Goal: Task Accomplishment & Management: Manage account settings

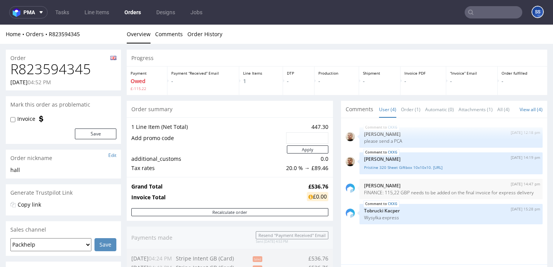
scroll to position [293, 0]
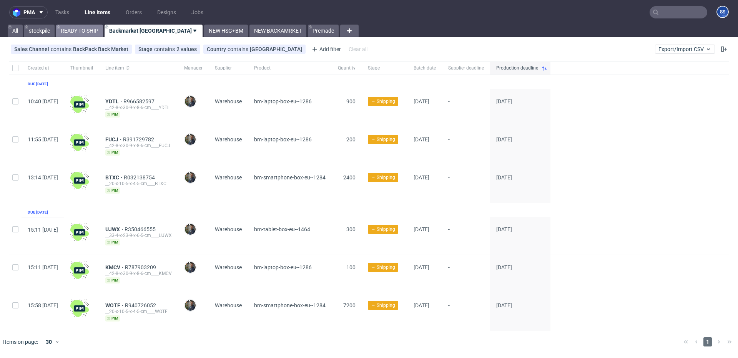
click at [73, 28] on link "READY TO SHIP" at bounding box center [79, 31] width 47 height 12
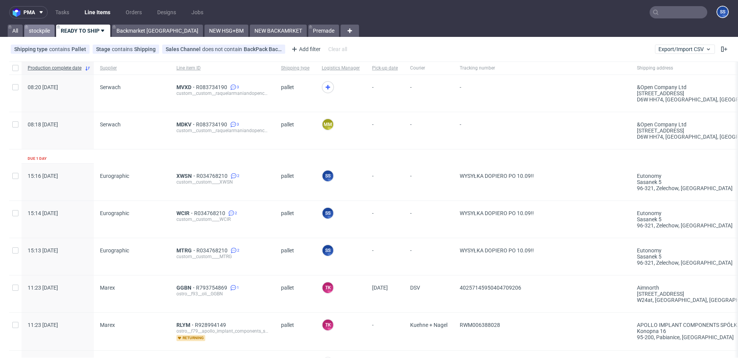
click at [51, 32] on link "stockpile" at bounding box center [39, 31] width 30 height 12
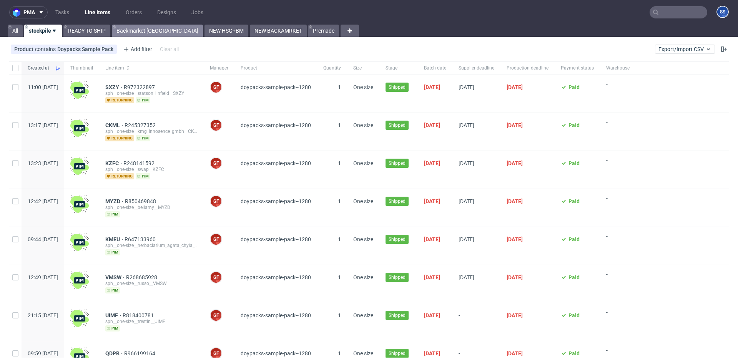
click at [123, 33] on link "Backmarket GB" at bounding box center [157, 31] width 91 height 12
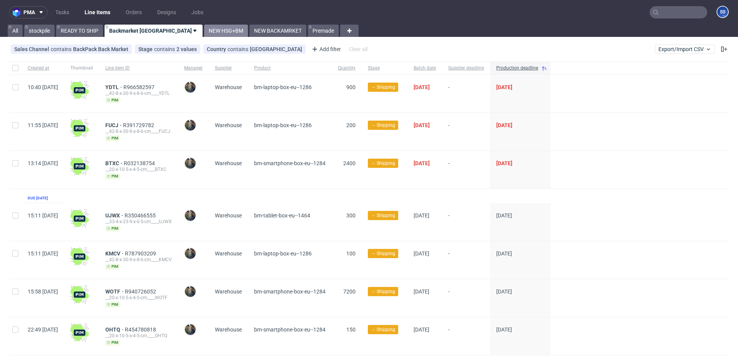
click at [204, 31] on link "NEW HSG+BM" at bounding box center [226, 31] width 44 height 12
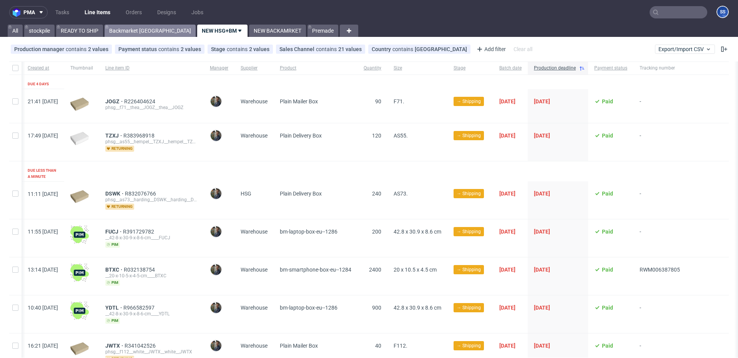
click at [131, 30] on link "Backmarket [GEOGRAPHIC_DATA]" at bounding box center [150, 31] width 91 height 12
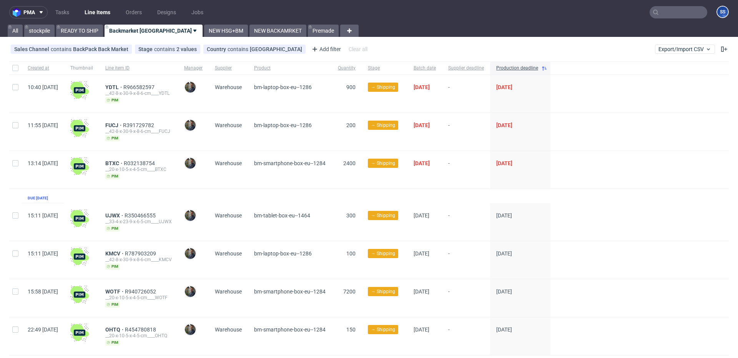
scroll to position [21, 0]
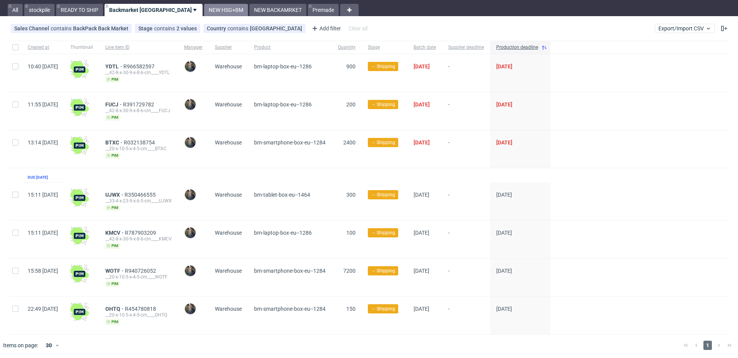
click at [204, 11] on link "NEW HSG+BM" at bounding box center [226, 10] width 44 height 12
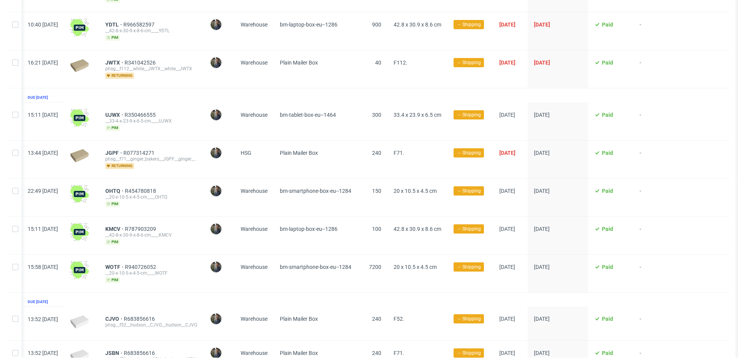
scroll to position [317, 0]
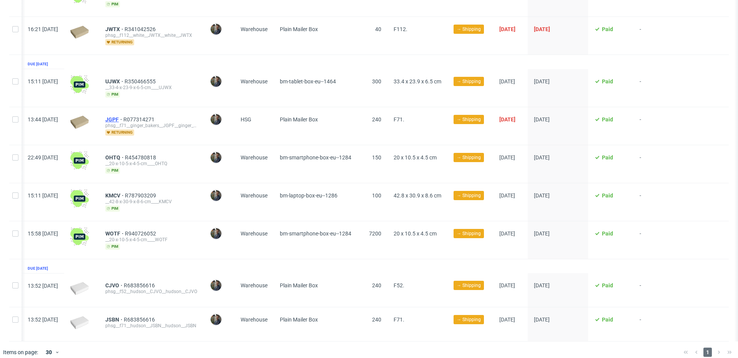
click at [123, 116] on span "JGPF" at bounding box center [114, 119] width 18 height 6
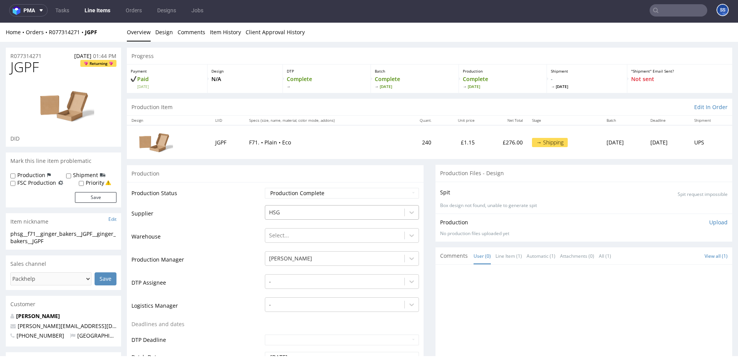
click at [322, 211] on div at bounding box center [334, 212] width 131 height 9
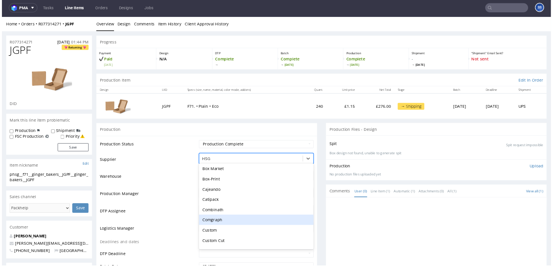
scroll to position [219, 0]
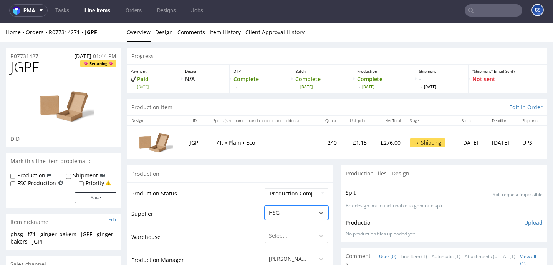
click at [96, 8] on link "Line Items" at bounding box center [97, 10] width 35 height 12
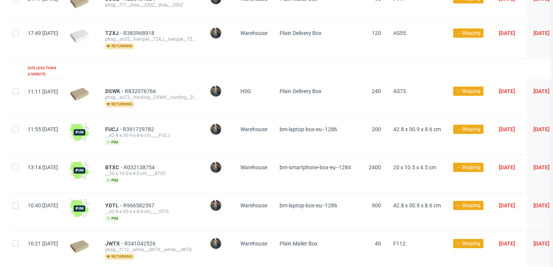
scroll to position [113, 0]
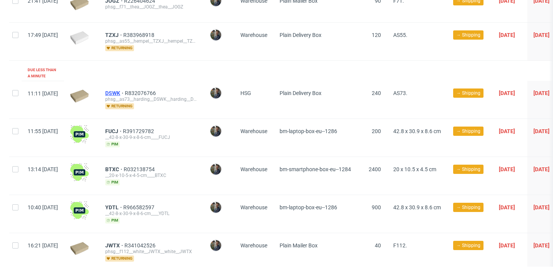
click at [125, 90] on span "DSWK" at bounding box center [115, 93] width 20 height 6
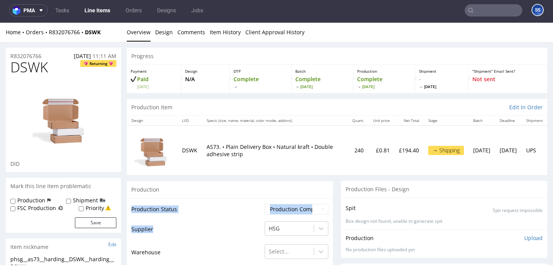
drag, startPoint x: 163, startPoint y: 227, endPoint x: 126, endPoint y: 228, distance: 37.3
click at [301, 224] on div "HSG" at bounding box center [297, 226] width 64 height 11
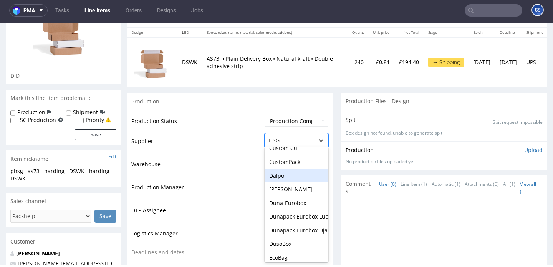
scroll to position [316, 0]
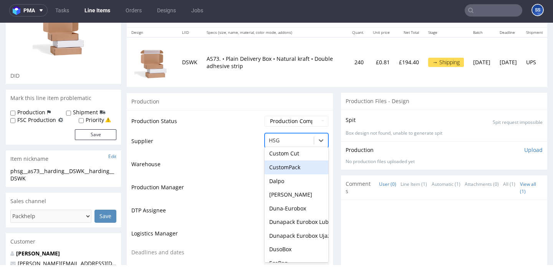
click at [196, 106] on div "Production" at bounding box center [230, 101] width 206 height 17
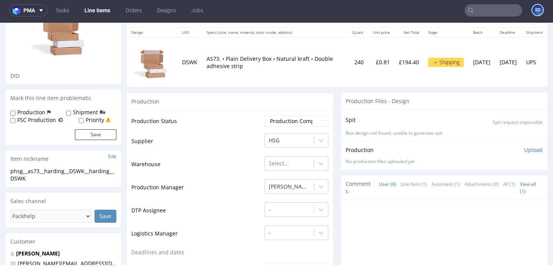
click at [92, 7] on link "Line Items" at bounding box center [97, 10] width 35 height 12
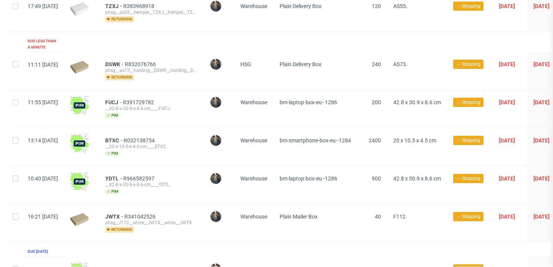
scroll to position [151, 0]
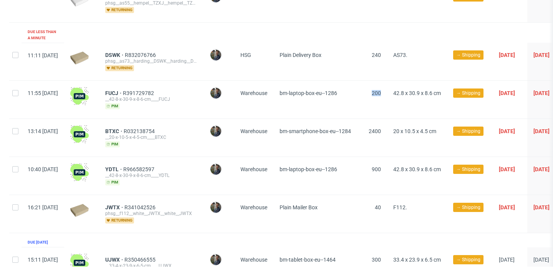
drag, startPoint x: 387, startPoint y: 86, endPoint x: 412, endPoint y: 86, distance: 25.0
click at [412, 86] on div "11:55 Mon 01.09.2025 FUCJ R391729782 __42-8-x-30-9-x-8-6-cm____FUCJ pim Maciej …" at bounding box center [353, 100] width 689 height 38
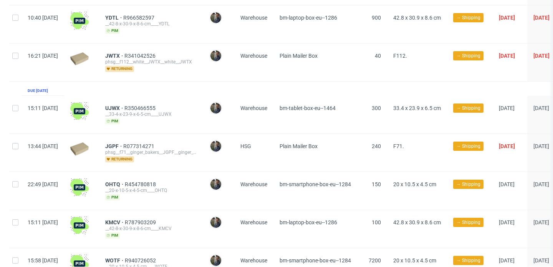
scroll to position [380, 0]
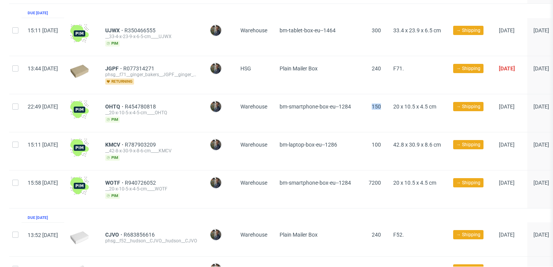
drag, startPoint x: 386, startPoint y: 100, endPoint x: 405, endPoint y: 100, distance: 19.2
click at [387, 100] on div "150" at bounding box center [372, 113] width 30 height 38
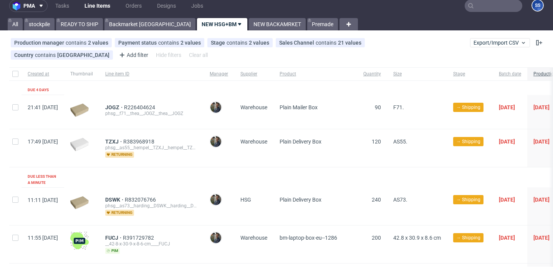
scroll to position [0, 0]
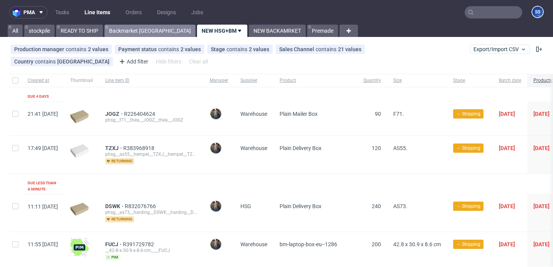
click at [138, 33] on link "Backmarket GB" at bounding box center [150, 31] width 91 height 12
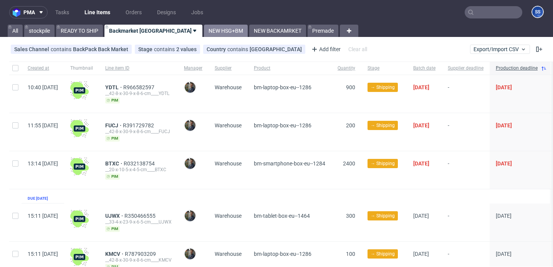
click at [204, 30] on link "NEW HSG+BM" at bounding box center [226, 31] width 44 height 12
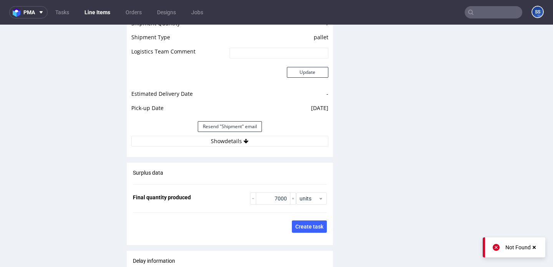
scroll to position [1178, 0]
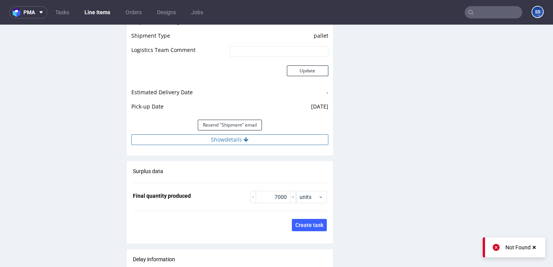
click at [241, 134] on button "Show details" at bounding box center [229, 139] width 197 height 11
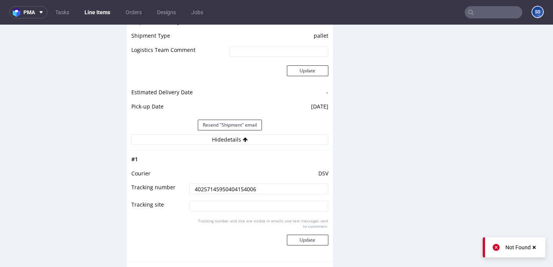
click at [226, 183] on input "40257145950404154006" at bounding box center [258, 188] width 139 height 11
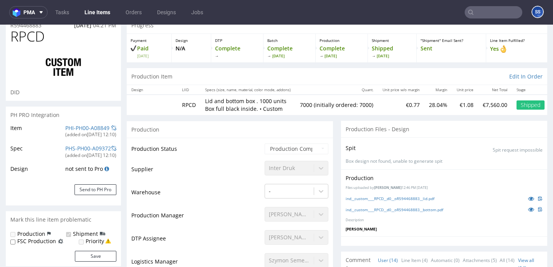
scroll to position [36, 0]
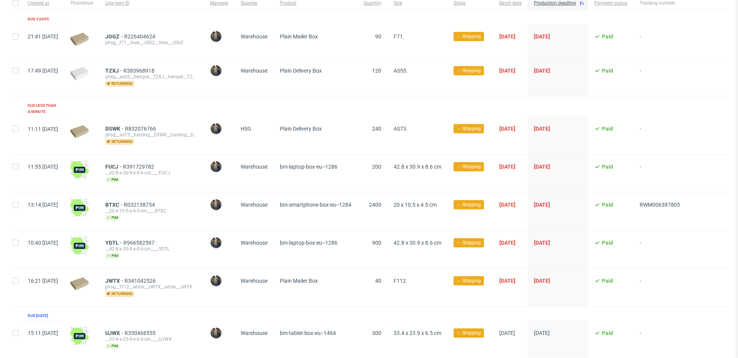
scroll to position [73, 0]
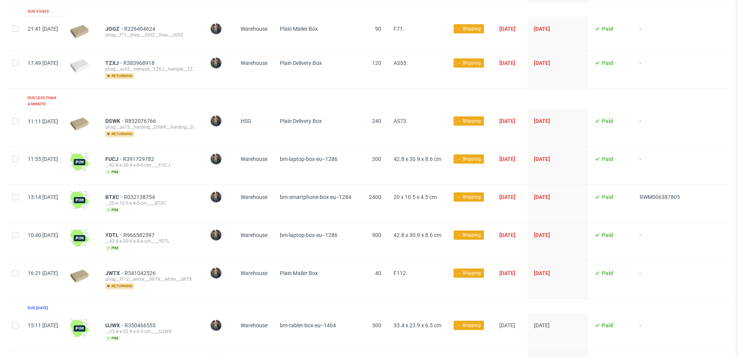
click at [20, 112] on div at bounding box center [15, 128] width 12 height 38
checkbox input "true"
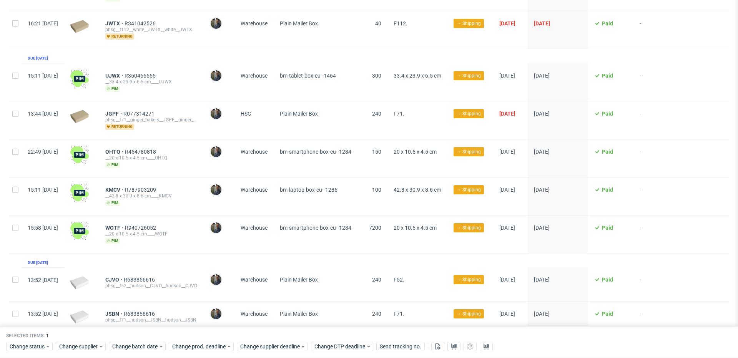
scroll to position [330, 0]
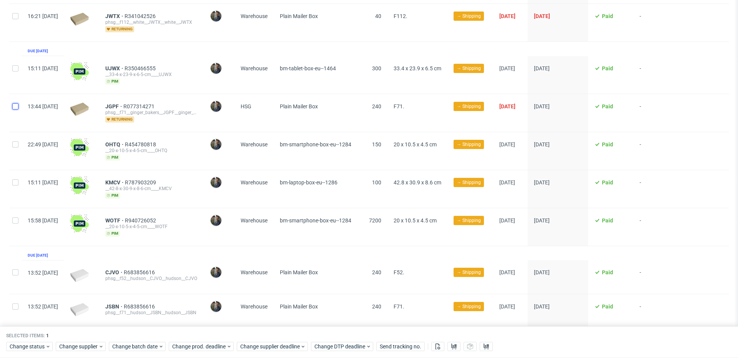
click at [13, 103] on input "checkbox" at bounding box center [15, 106] width 6 height 6
checkbox input "true"
click at [95, 347] on span "Change supplier" at bounding box center [78, 347] width 39 height 8
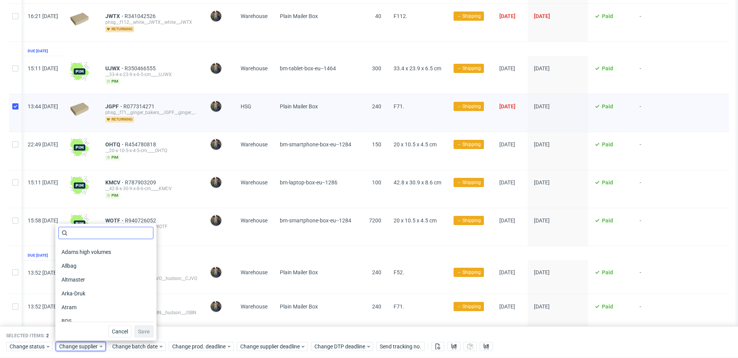
scroll to position [68, 0]
click at [91, 232] on input "text" at bounding box center [105, 233] width 95 height 12
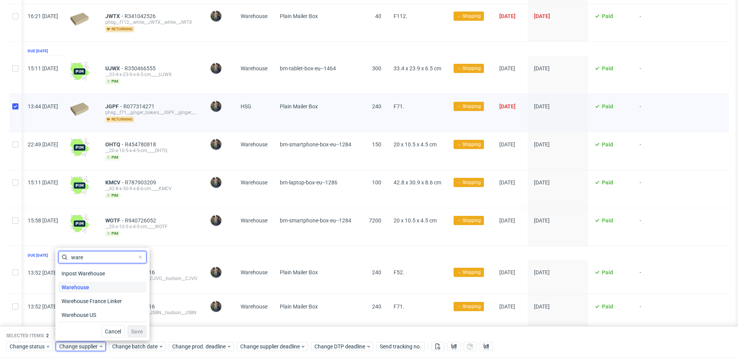
type input "ware"
click at [93, 286] on div "Warehouse" at bounding box center [102, 287] width 88 height 11
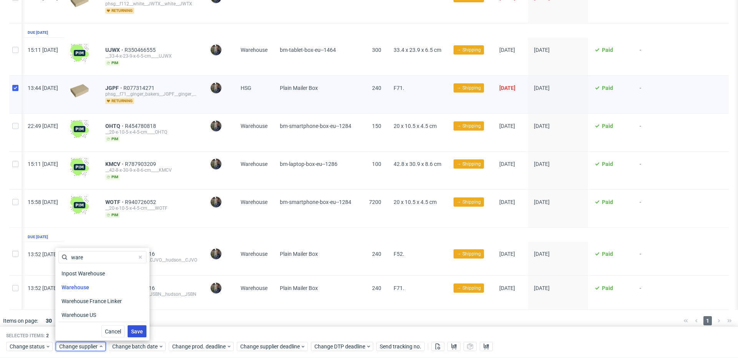
click at [131, 331] on span "Save" at bounding box center [137, 331] width 12 height 5
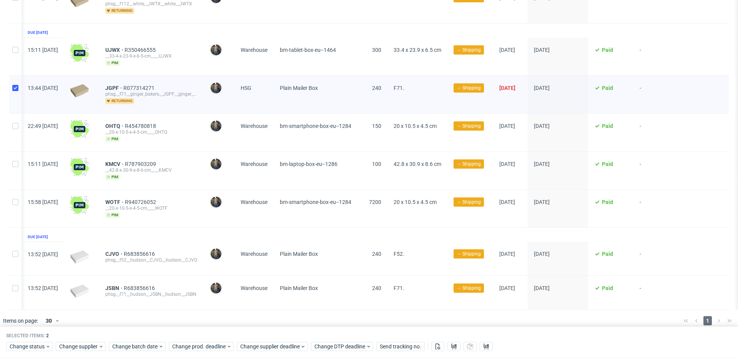
scroll to position [0, 0]
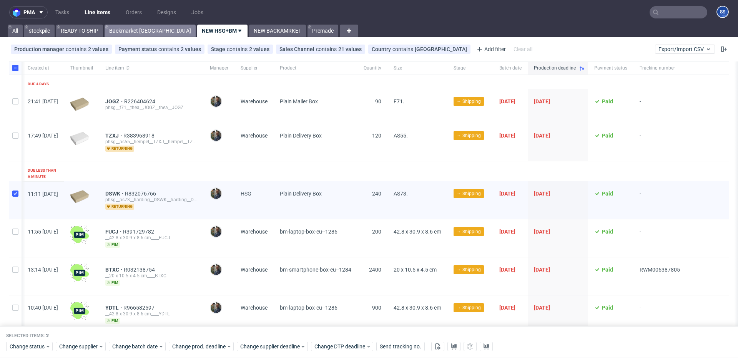
click at [129, 34] on link "Backmarket [GEOGRAPHIC_DATA]" at bounding box center [150, 31] width 91 height 12
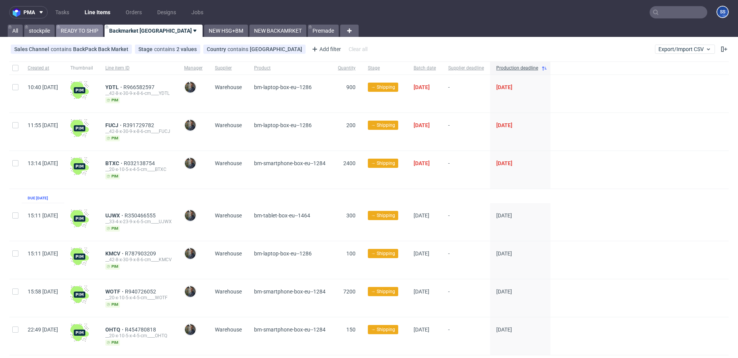
click at [87, 33] on link "READY TO SHIP" at bounding box center [79, 31] width 47 height 12
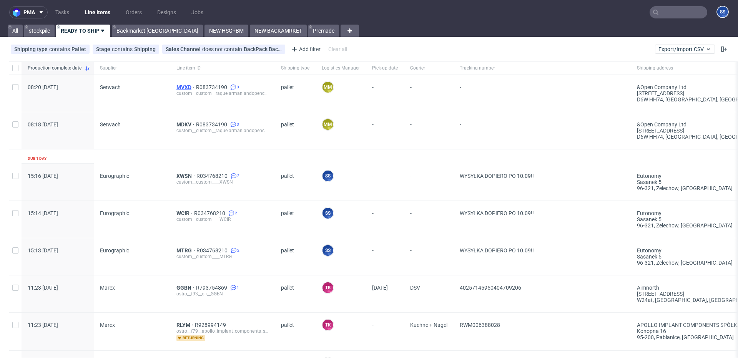
click at [183, 86] on span "MVXD" at bounding box center [186, 87] width 20 height 6
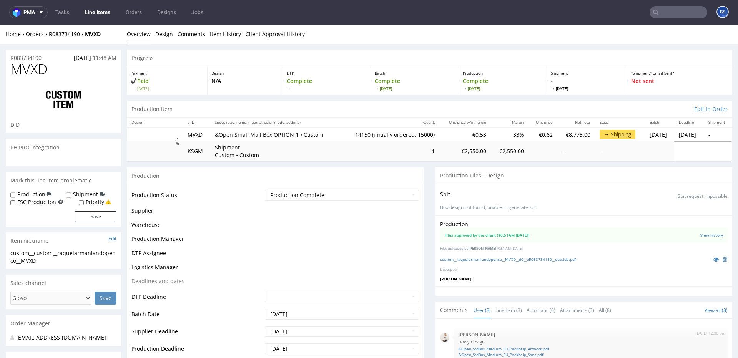
scroll to position [114, 0]
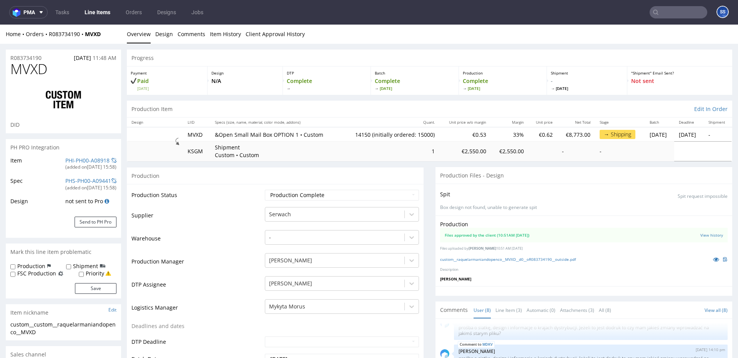
type input "14150"
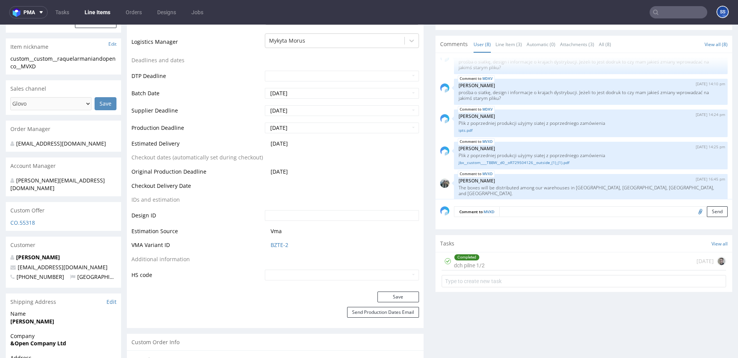
scroll to position [0, 0]
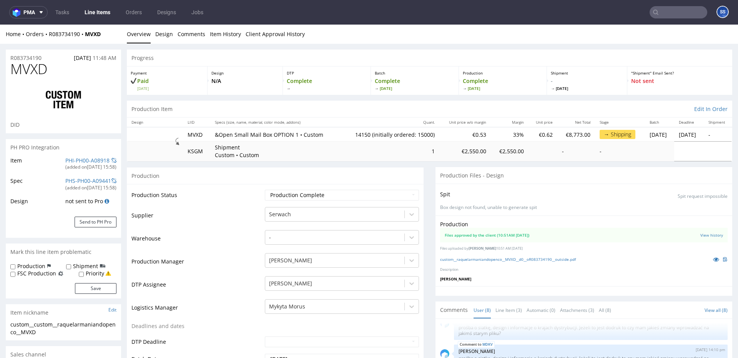
click at [98, 12] on link "Line Items" at bounding box center [97, 12] width 35 height 12
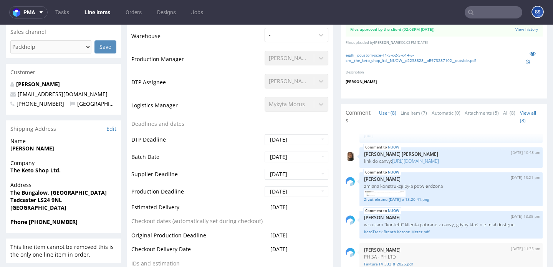
scroll to position [223, 0]
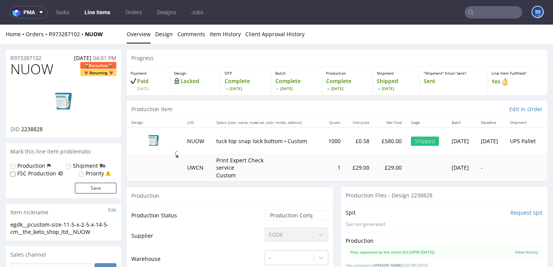
click at [68, 106] on img at bounding box center [63, 102] width 61 height 35
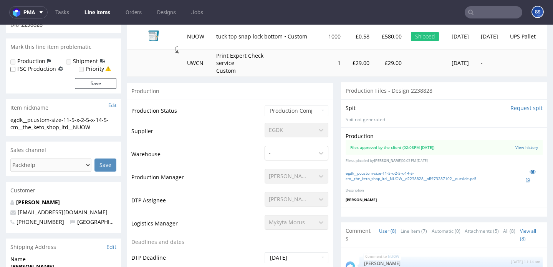
scroll to position [100, 0]
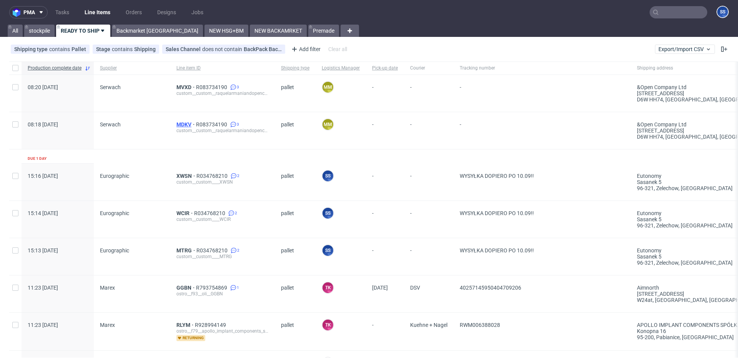
click at [188, 123] on span "MDKV" at bounding box center [186, 124] width 20 height 6
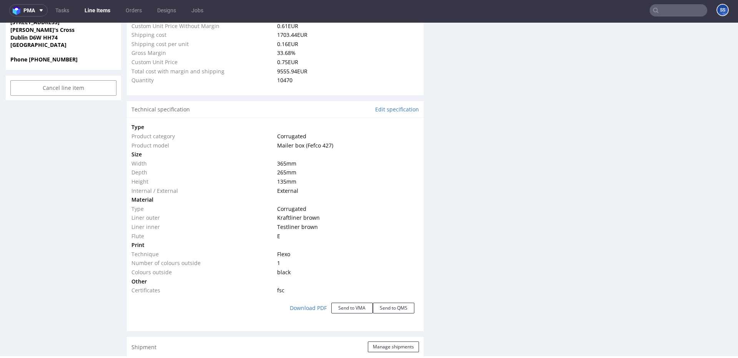
scroll to position [114, 0]
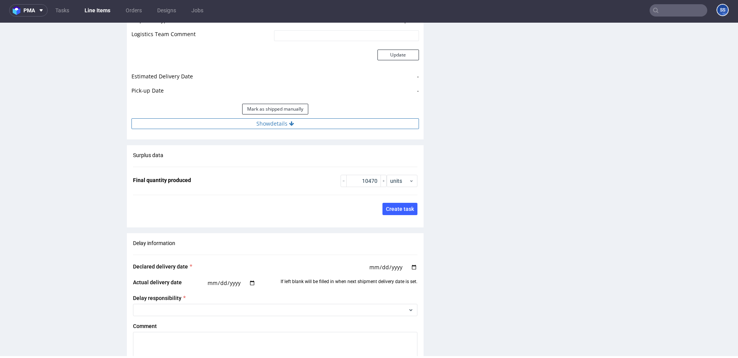
click at [301, 126] on button "Show details" at bounding box center [274, 123] width 287 height 11
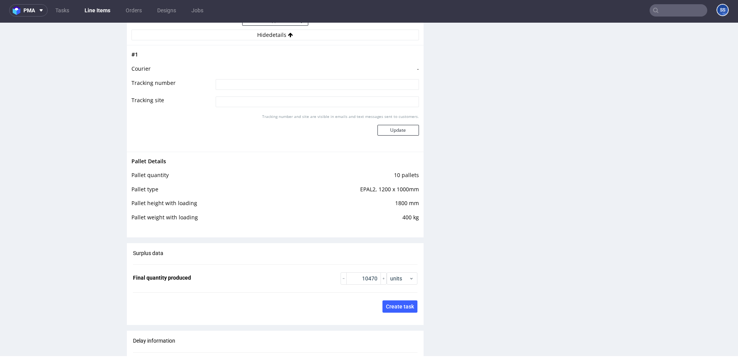
scroll to position [1519, 0]
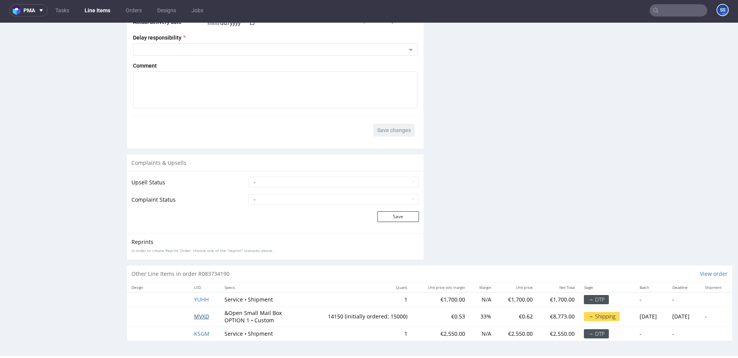
click at [196, 314] on span "MVXD" at bounding box center [201, 316] width 15 height 7
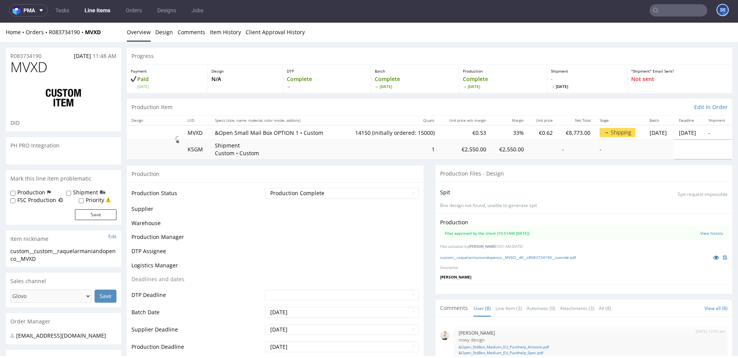
scroll to position [114, 0]
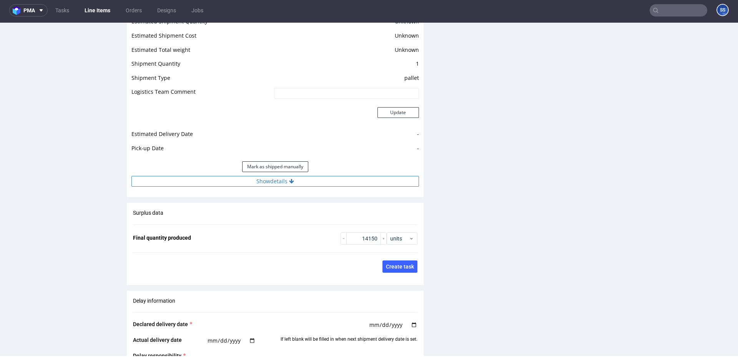
click at [299, 184] on button "Show details" at bounding box center [274, 181] width 287 height 11
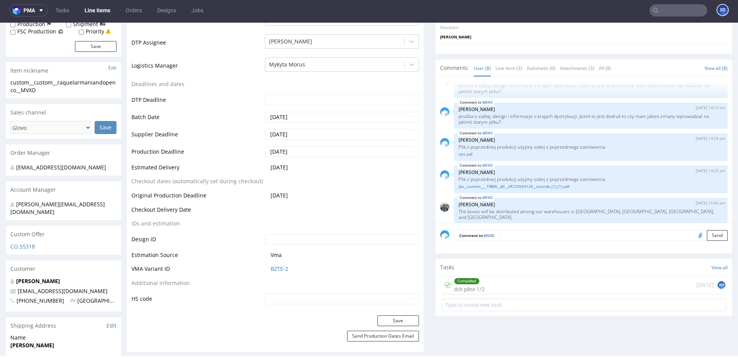
scroll to position [0, 0]
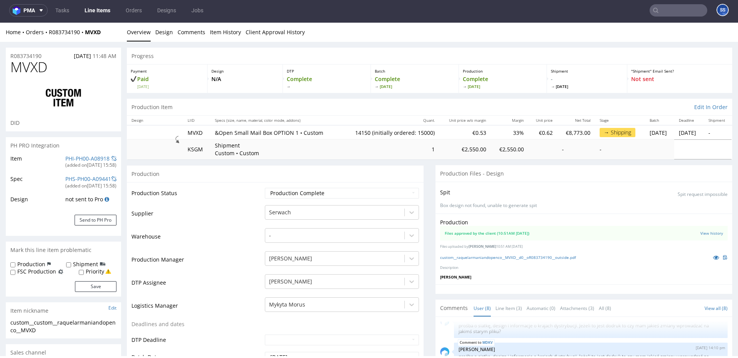
click at [92, 9] on link "Line Items" at bounding box center [97, 10] width 35 height 12
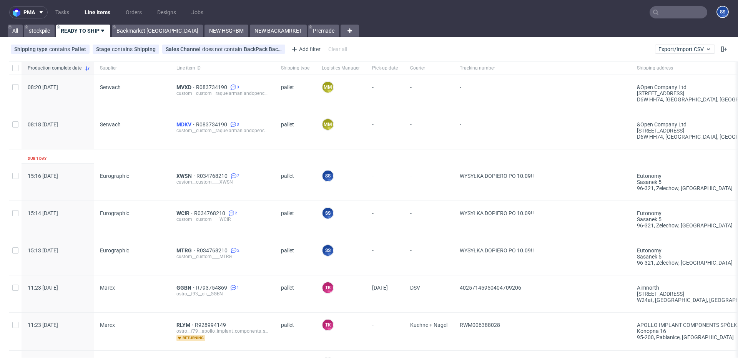
click at [184, 123] on span "MDKV" at bounding box center [186, 124] width 20 height 6
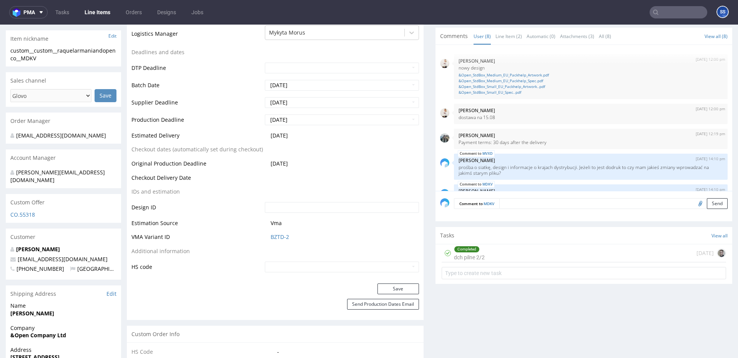
scroll to position [114, 0]
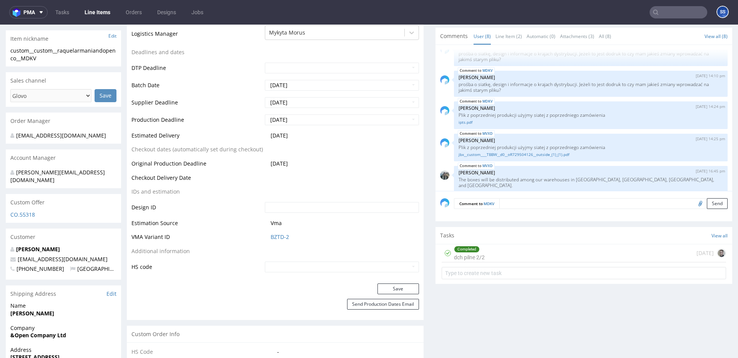
click at [95, 13] on link "Line Items" at bounding box center [97, 12] width 35 height 12
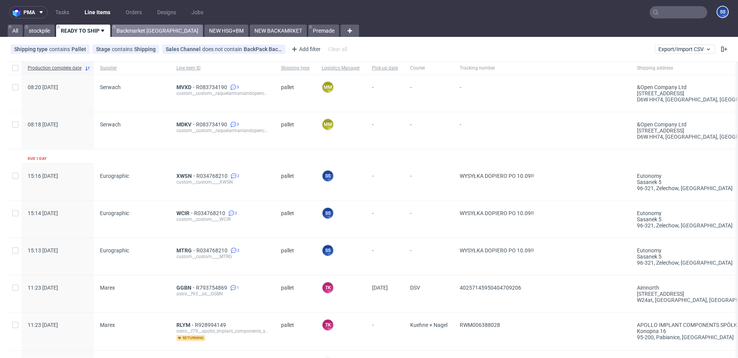
click at [138, 27] on link "Backmarket GB" at bounding box center [157, 31] width 91 height 12
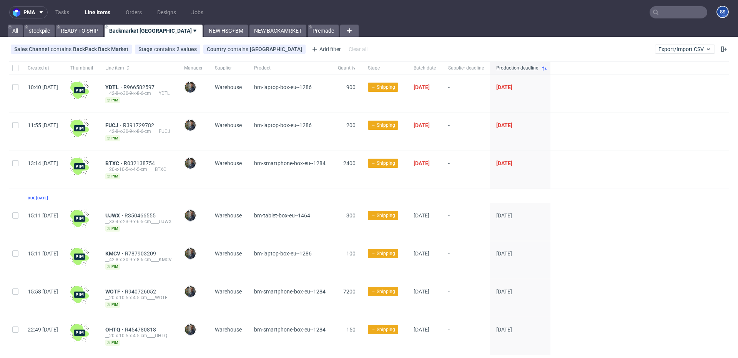
scroll to position [21, 0]
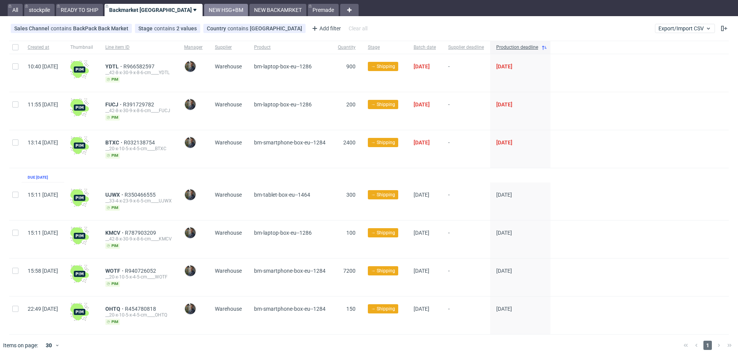
click at [204, 10] on link "NEW HSG+BM" at bounding box center [226, 10] width 44 height 12
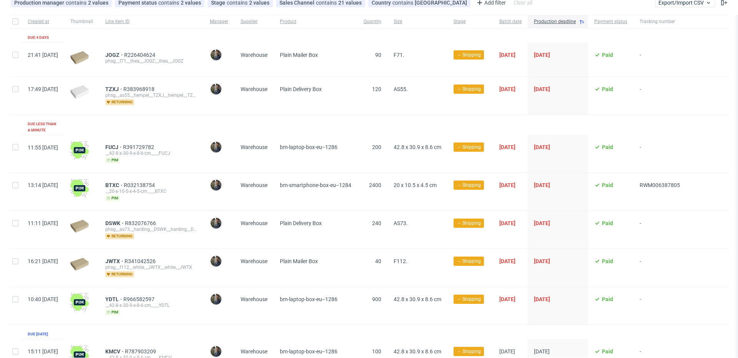
scroll to position [48, 0]
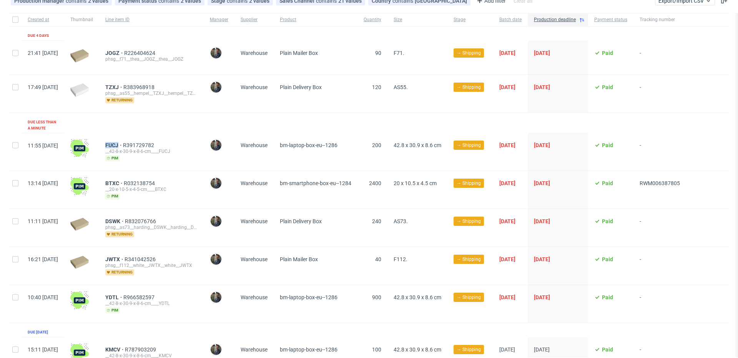
drag, startPoint x: 137, startPoint y: 138, endPoint x: 200, endPoint y: 103, distance: 72.1
click at [141, 138] on div "FUCJ R391729782 __42-8-x-30-9-x-8-6-cm____FUCJ pim" at bounding box center [151, 152] width 105 height 38
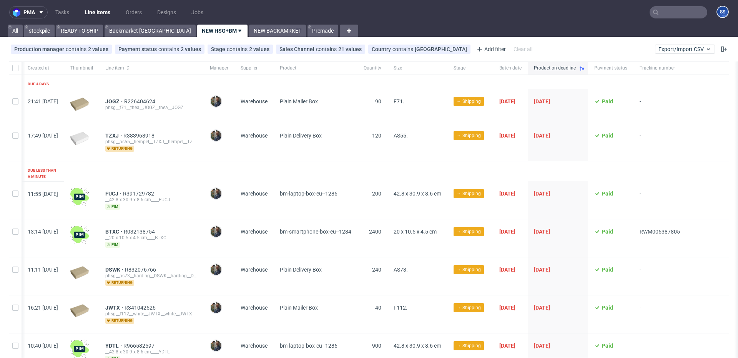
click at [667, 10] on input "text" at bounding box center [678, 12] width 58 height 12
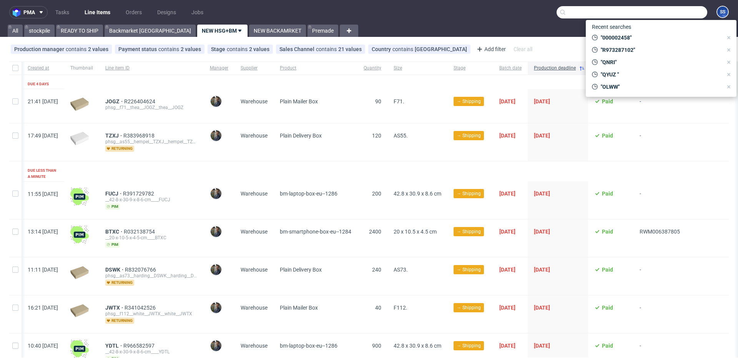
paste input "000002458"
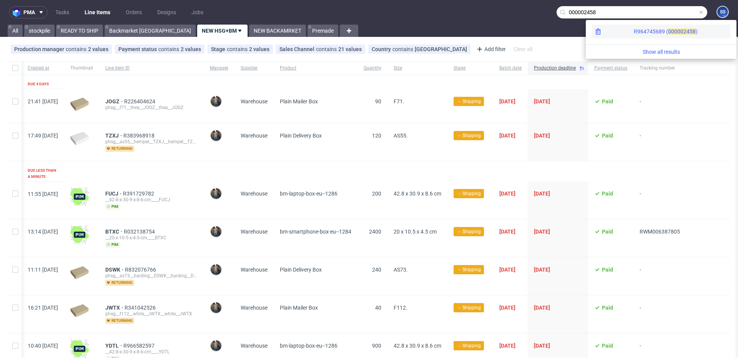
type input "000002458"
click at [634, 30] on div "R964745689 ( 00000" at bounding box center [659, 32] width 50 height 8
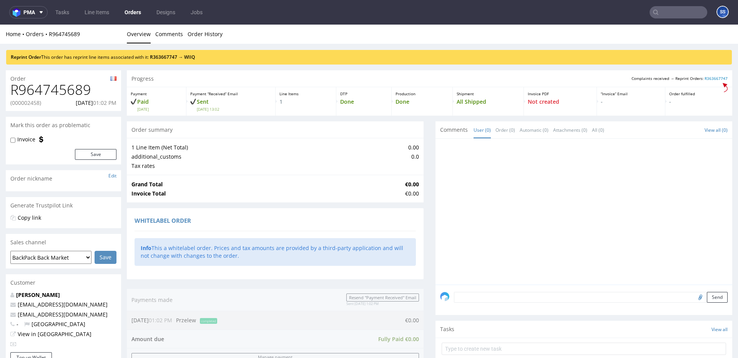
scroll to position [3, 0]
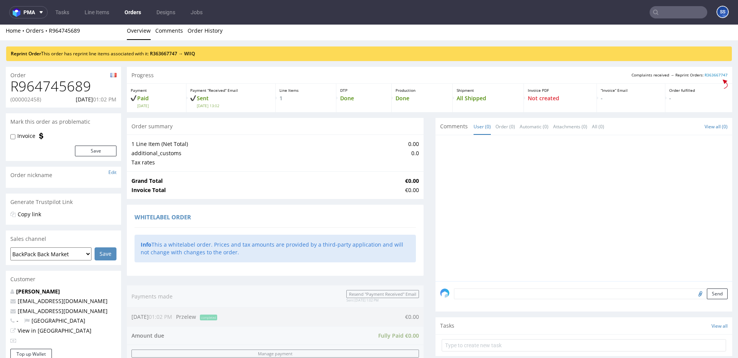
click at [194, 48] on div "Reprint Order This order has reprint line items associated with it: R363667747 …" at bounding box center [368, 53] width 725 height 15
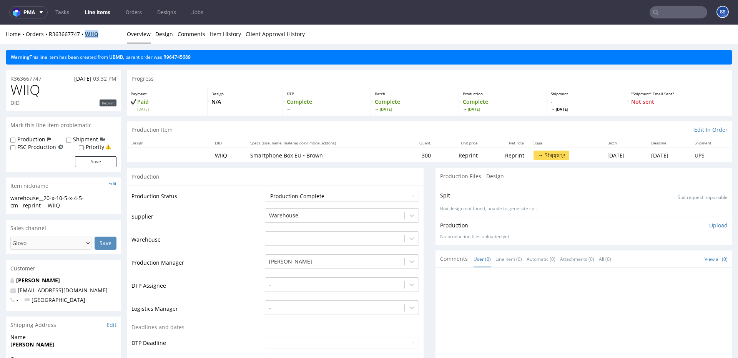
drag, startPoint x: 106, startPoint y: 35, endPoint x: 88, endPoint y: 37, distance: 18.1
click at [88, 37] on div "Home Orders R363667747 WIIQ" at bounding box center [63, 34] width 115 height 8
copy strong "WIIQ"
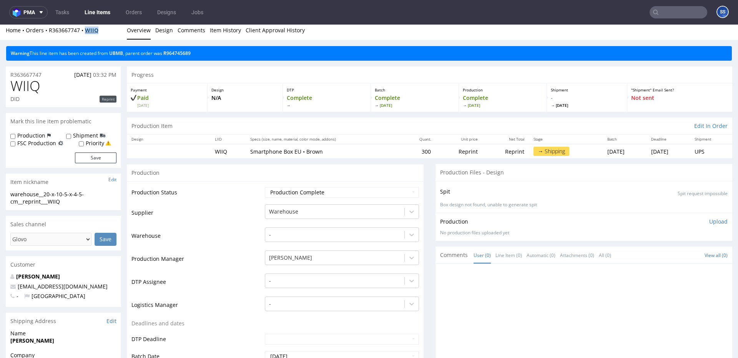
drag, startPoint x: 96, startPoint y: 32, endPoint x: 87, endPoint y: 32, distance: 9.2
click at [87, 32] on div "Home Orders R363667747 WIIQ" at bounding box center [63, 31] width 115 height 8
copy strong "WIIQ"
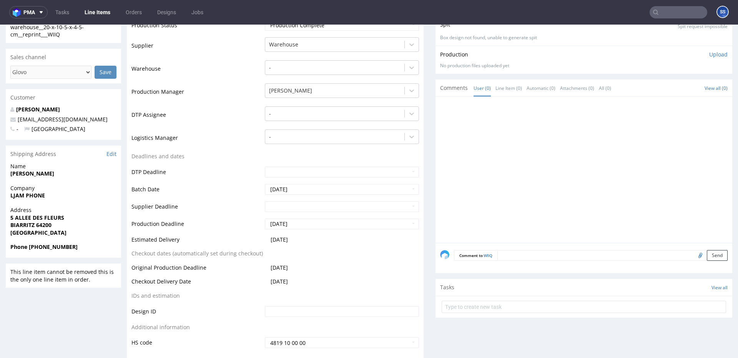
scroll to position [171, 0]
click at [19, 195] on strong "LJAM PHONE" at bounding box center [27, 194] width 35 height 7
click at [34, 196] on strong "LJAM PHONE" at bounding box center [27, 194] width 35 height 7
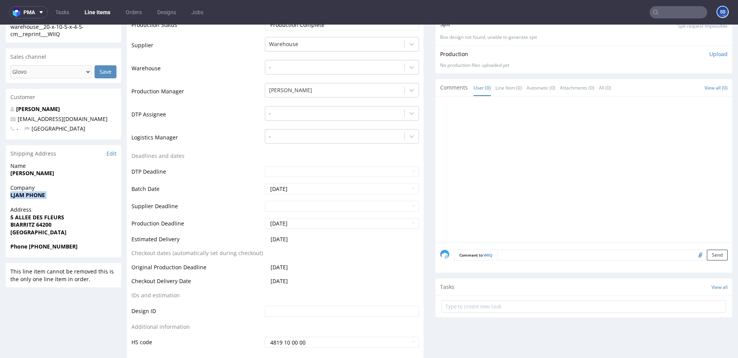
click at [34, 196] on strong "LJAM PHONE" at bounding box center [27, 194] width 35 height 7
copy strong "LJAM PHONE"
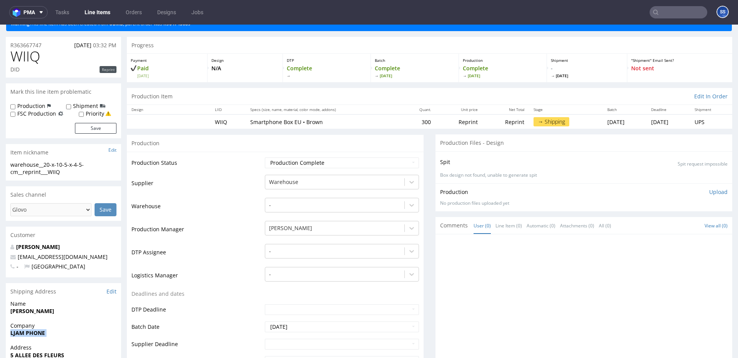
scroll to position [0, 0]
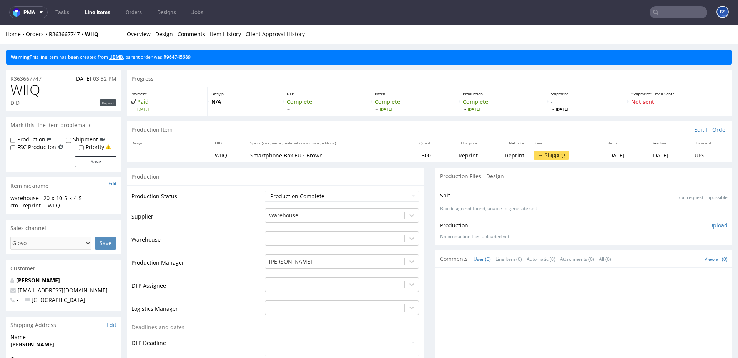
click at [117, 58] on link "UBMB" at bounding box center [116, 57] width 14 height 7
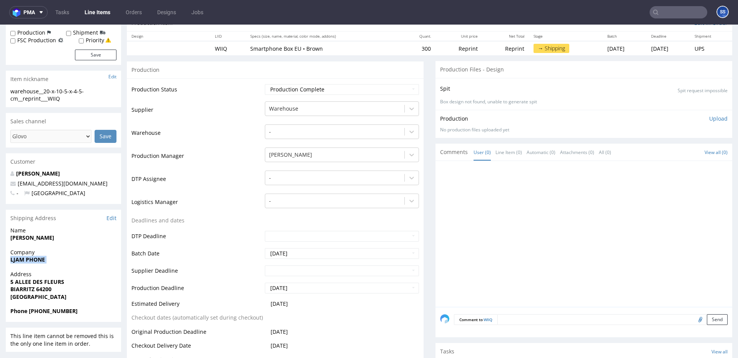
scroll to position [110, 0]
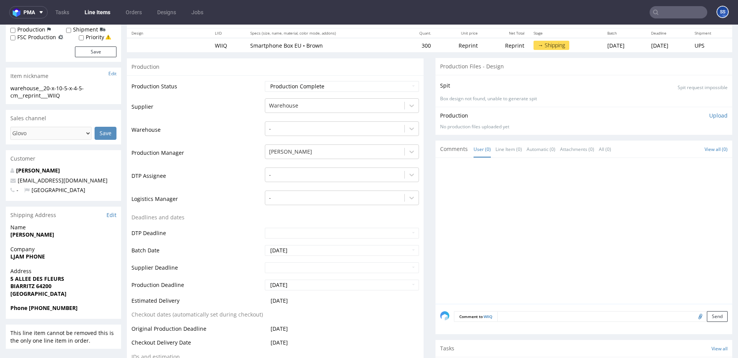
click at [32, 280] on strong "5 ALLEE DES FLEURS" at bounding box center [37, 278] width 54 height 7
copy strong "5 ALLEE DES FLEURS"
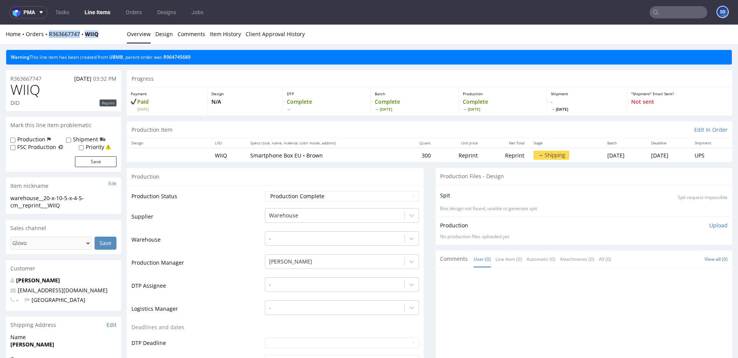
drag, startPoint x: 96, startPoint y: 35, endPoint x: 49, endPoint y: 37, distance: 46.5
click at [49, 37] on div "Home Orders R363667747 WIIQ" at bounding box center [63, 34] width 115 height 8
copy div "R363667747 WIIQ"
click at [105, 33] on div "Home Orders R363667747 WIIQ" at bounding box center [63, 34] width 115 height 8
drag, startPoint x: 75, startPoint y: 39, endPoint x: 58, endPoint y: 41, distance: 17.4
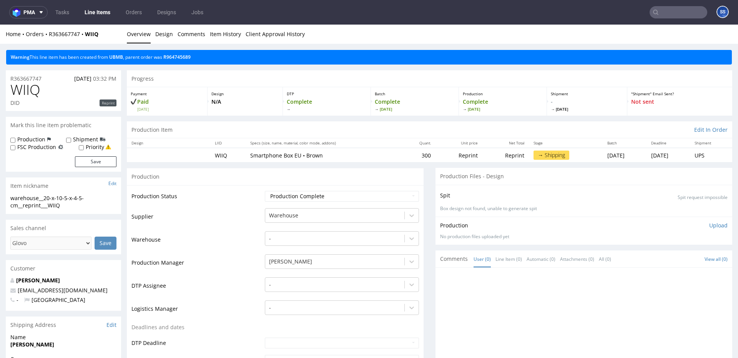
click at [58, 41] on div "Home Orders R363667747 WIIQ Overview Design Comments Item History Client Approv…" at bounding box center [369, 34] width 738 height 19
click at [101, 39] on div "Home Orders R363667747 WIIQ Overview Design Comments Item History Client Approv…" at bounding box center [369, 34] width 738 height 19
drag, startPoint x: 96, startPoint y: 34, endPoint x: 48, endPoint y: 35, distance: 48.4
click at [48, 35] on div "Home Orders R363667747 WIIQ" at bounding box center [63, 34] width 115 height 8
copy div "R363667747 WIIQ"
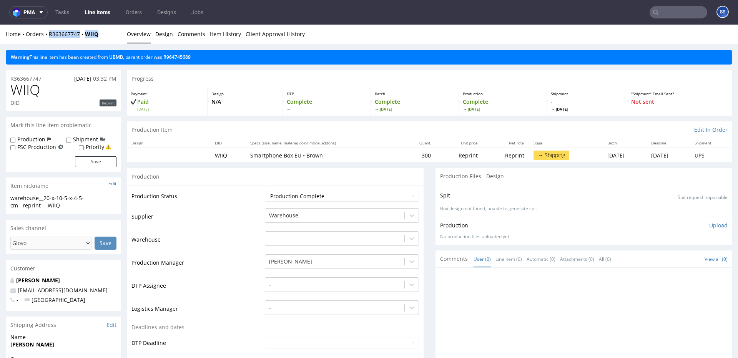
scroll to position [9, 0]
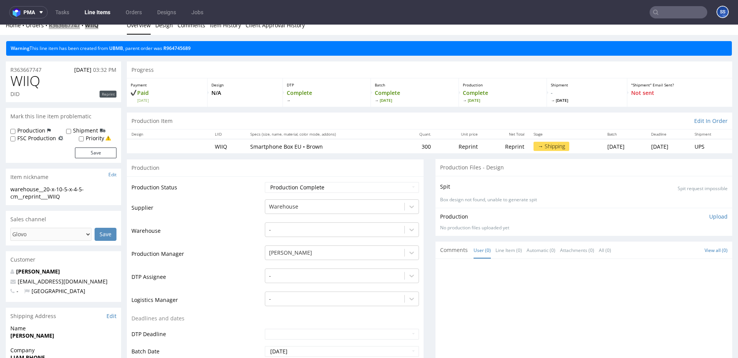
click at [96, 13] on link "Line Items" at bounding box center [97, 12] width 35 height 12
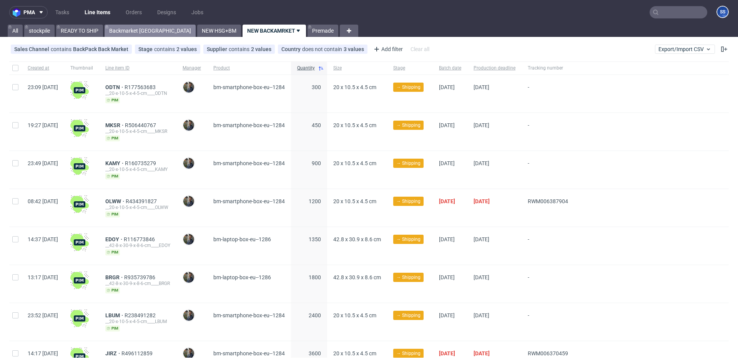
click at [131, 31] on link "Backmarket [GEOGRAPHIC_DATA]" at bounding box center [150, 31] width 91 height 12
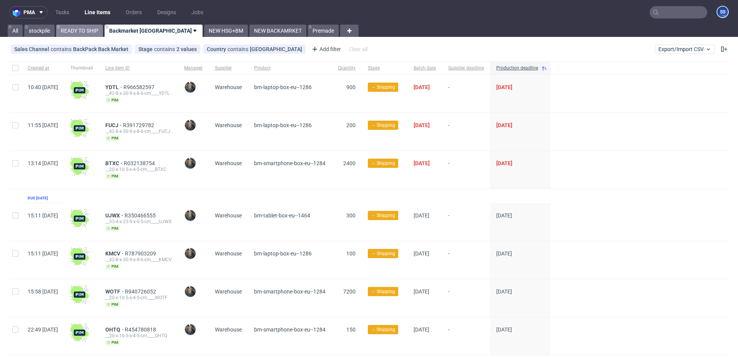
click at [73, 28] on link "READY TO SHIP" at bounding box center [79, 31] width 47 height 12
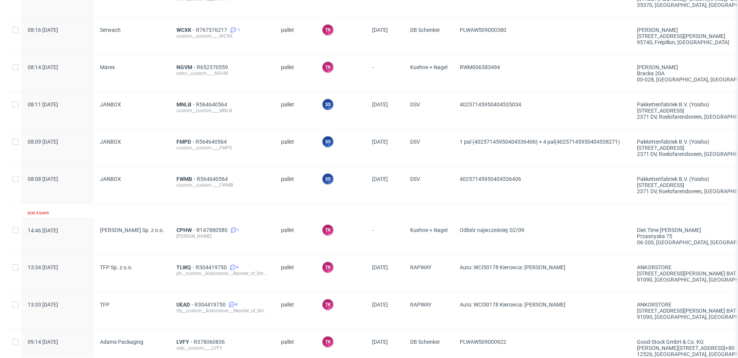
scroll to position [680, 0]
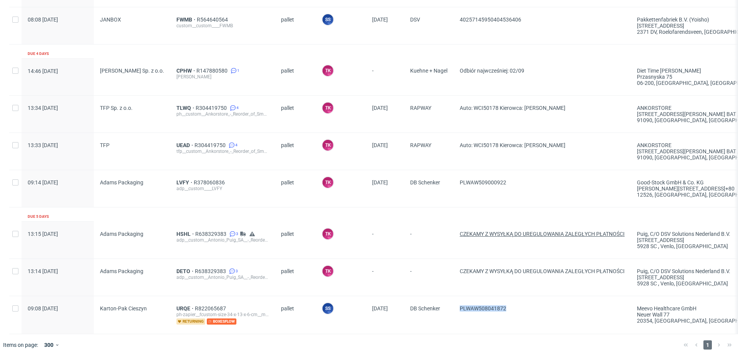
drag, startPoint x: 498, startPoint y: 307, endPoint x: 480, endPoint y: 233, distance: 76.4
click at [509, 309] on div "PLWAW508041872" at bounding box center [541, 315] width 177 height 38
copy span "PLWAW508041872"
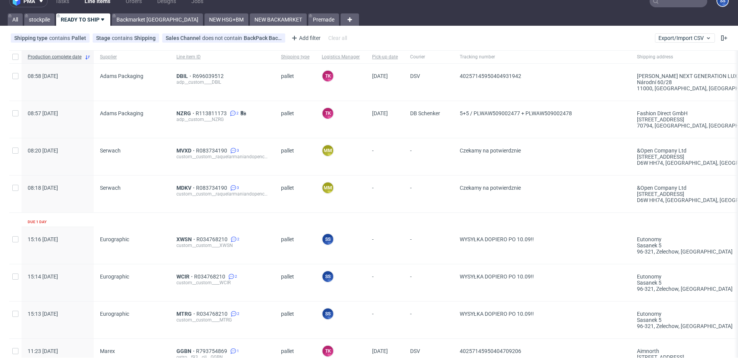
scroll to position [0, 0]
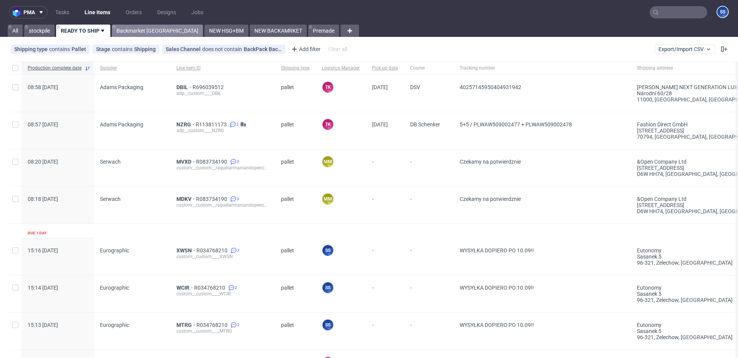
click at [147, 33] on link "Backmarket [GEOGRAPHIC_DATA]" at bounding box center [157, 31] width 91 height 12
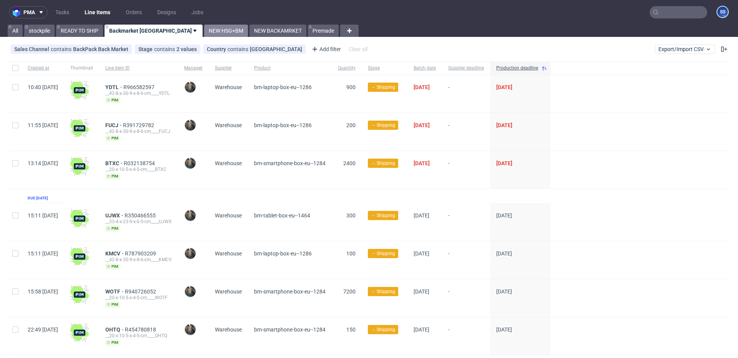
click at [204, 33] on link "NEW HSG+BM" at bounding box center [226, 31] width 44 height 12
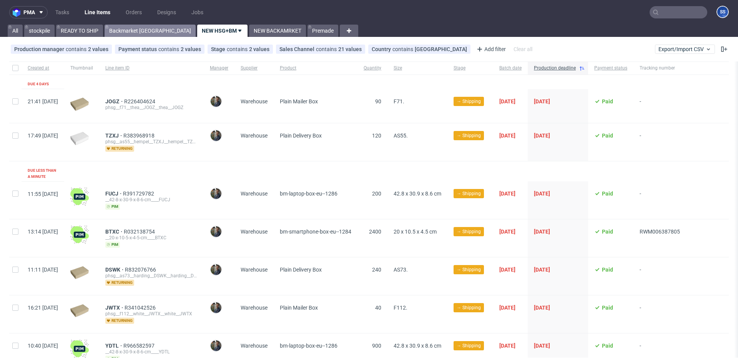
click at [137, 34] on link "Backmarket GB" at bounding box center [150, 31] width 91 height 12
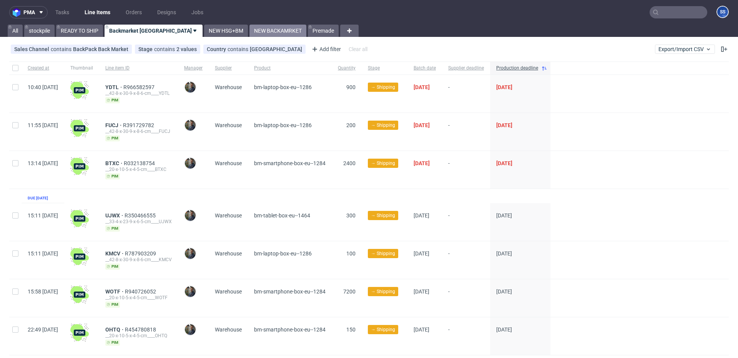
click at [249, 32] on link "NEW BACKAMRKET" at bounding box center [277, 31] width 57 height 12
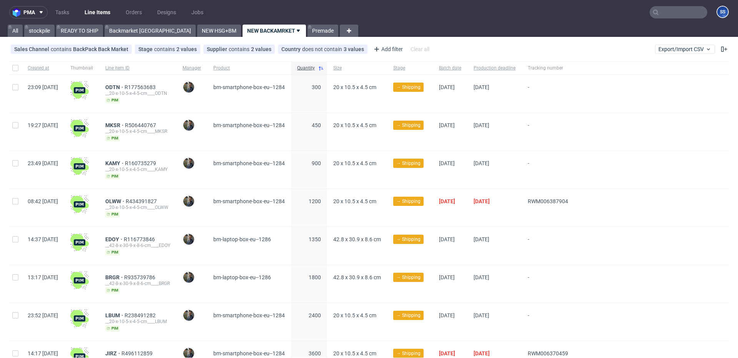
click at [297, 30] on use at bounding box center [298, 31] width 3 height 2
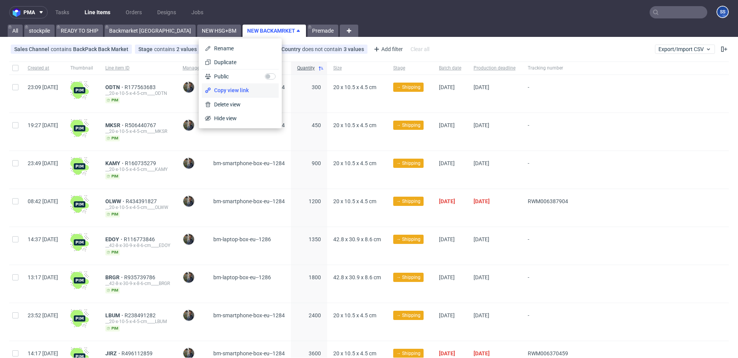
click at [237, 88] on span "Copy view link" at bounding box center [243, 90] width 65 height 8
click at [242, 28] on link "NEW BACKAMRKET" at bounding box center [273, 31] width 63 height 12
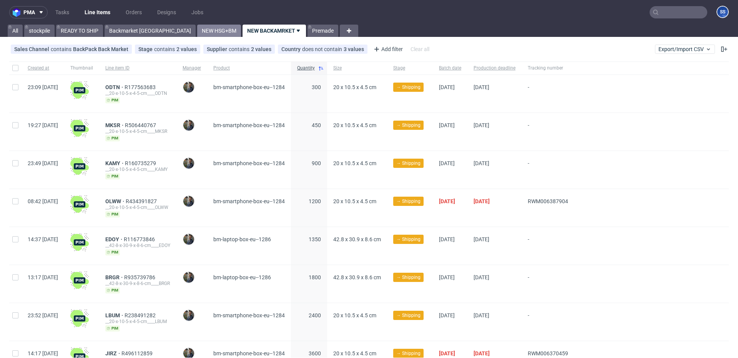
click at [197, 29] on link "NEW HSG+BM" at bounding box center [219, 31] width 44 height 12
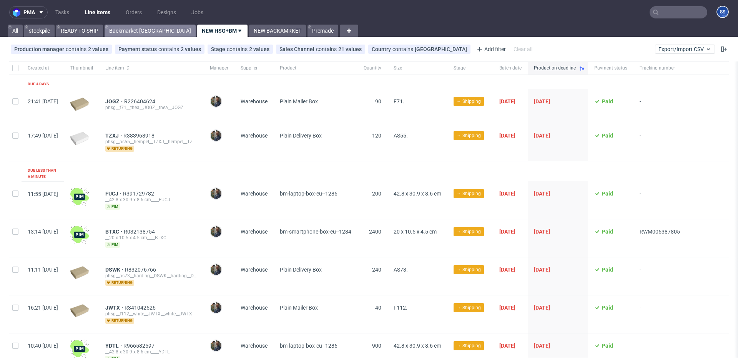
click at [145, 33] on link "Backmarket GB" at bounding box center [150, 31] width 91 height 12
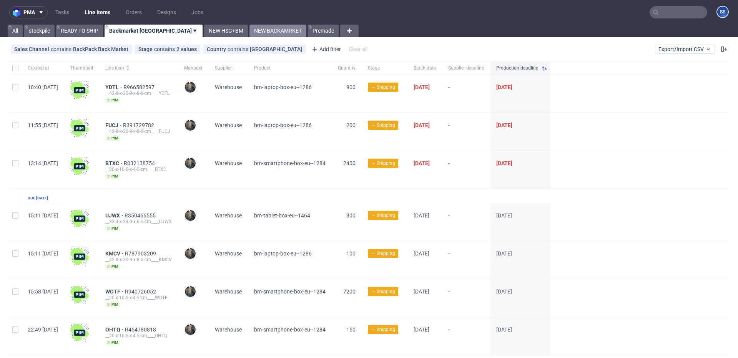
click at [249, 31] on link "NEW BACKAMRKET" at bounding box center [277, 31] width 57 height 12
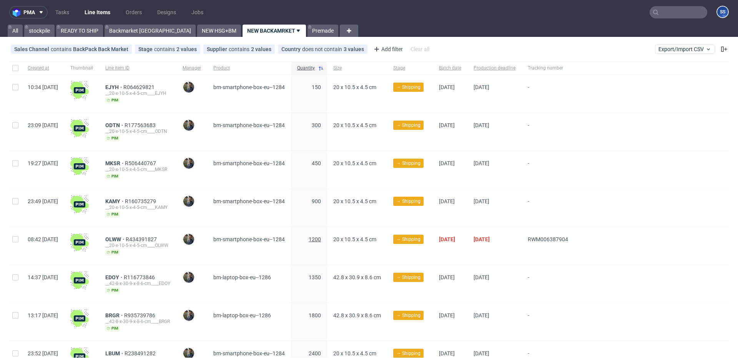
scroll to position [82, 0]
click at [197, 32] on link "NEW HSG+BM" at bounding box center [219, 31] width 44 height 12
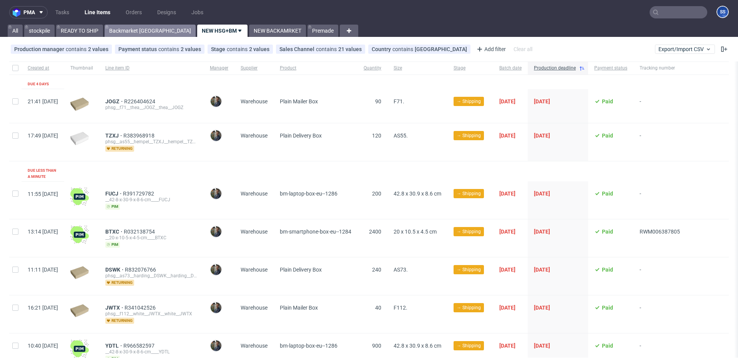
click at [132, 30] on link "Backmarket GB" at bounding box center [150, 31] width 91 height 12
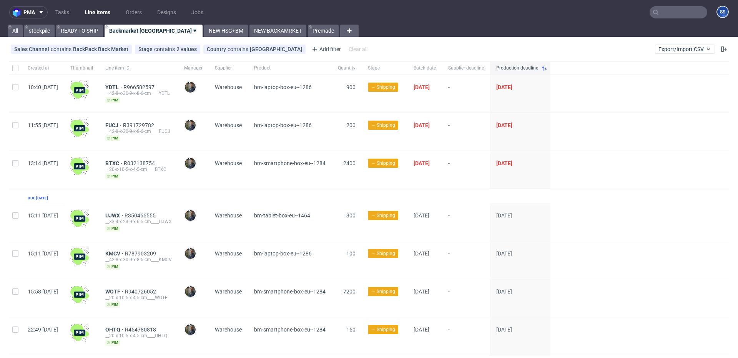
scroll to position [0, 0]
click at [204, 33] on link "NEW HSG+BM" at bounding box center [226, 30] width 44 height 12
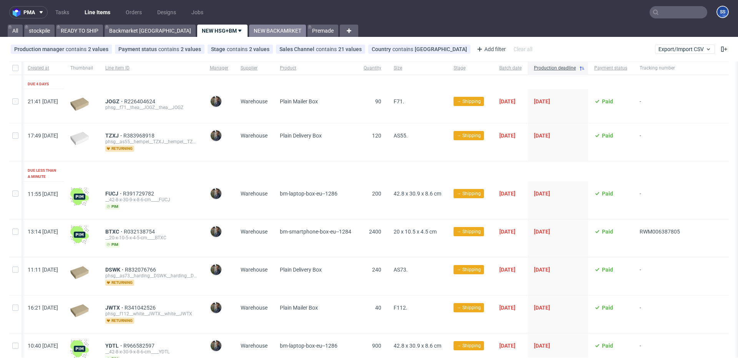
click at [249, 29] on link "NEW BACKAMRKET" at bounding box center [277, 31] width 57 height 12
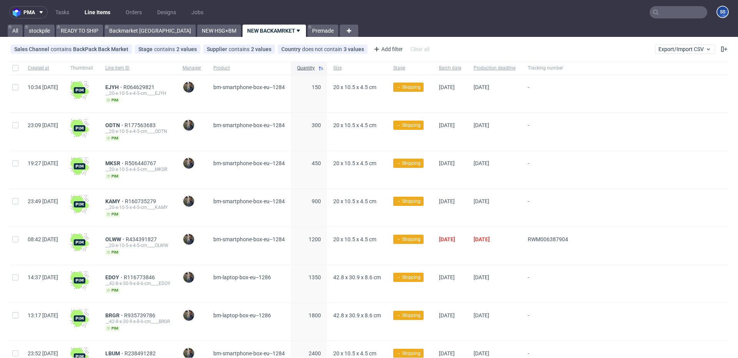
click at [297, 31] on use at bounding box center [298, 31] width 3 height 2
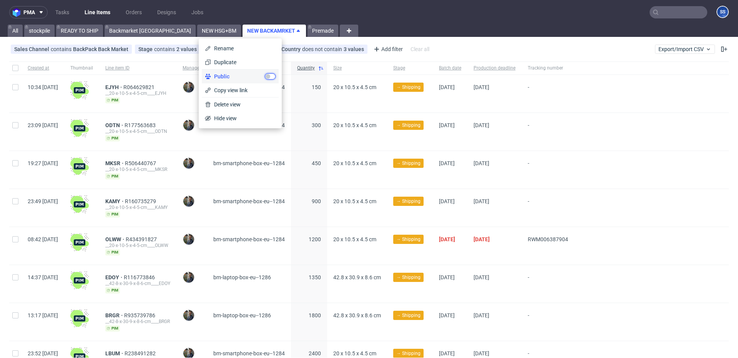
click at [268, 74] on input "checkbox" at bounding box center [270, 76] width 11 height 6
checkbox input "true"
click at [373, 20] on nav "pma Tasks Line Items Orders Designs Jobs SS" at bounding box center [369, 12] width 738 height 25
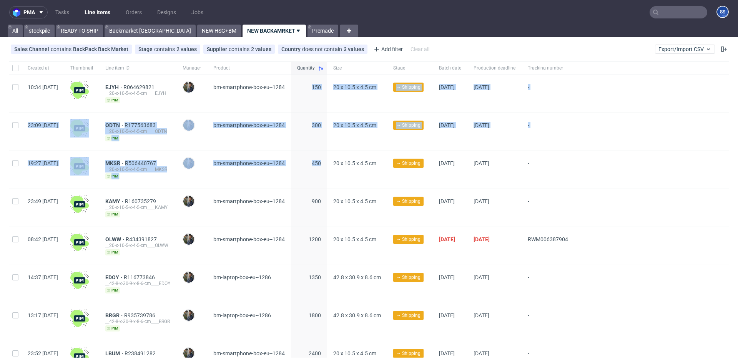
drag, startPoint x: 326, startPoint y: 87, endPoint x: 344, endPoint y: 165, distance: 79.6
click at [344, 177] on div "Created at Thumbnail Line item ID Manager Product Quantity Size Stage Batch dat…" at bounding box center [368, 239] width 719 height 356
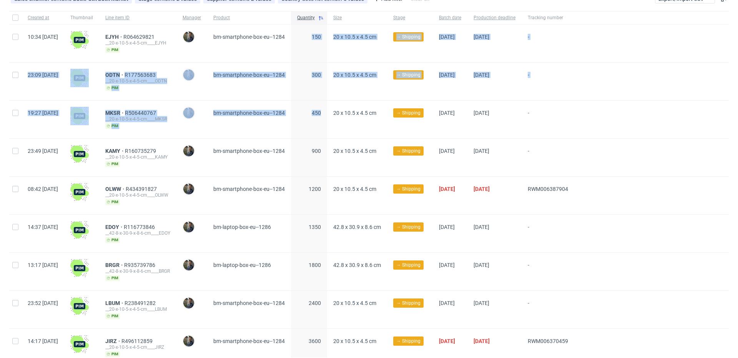
scroll to position [82, 0]
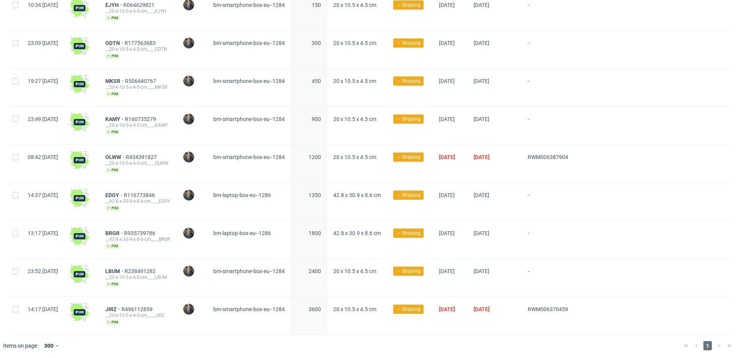
click at [207, 177] on div "Maciej Sobola" at bounding box center [191, 164] width 31 height 38
click at [124, 192] on span "EDOY" at bounding box center [114, 195] width 18 height 6
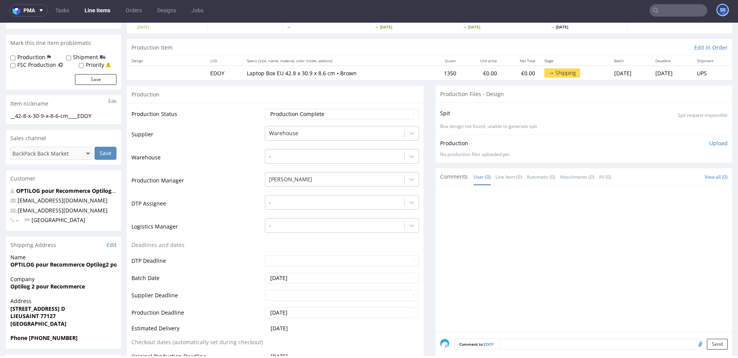
scroll to position [68, 0]
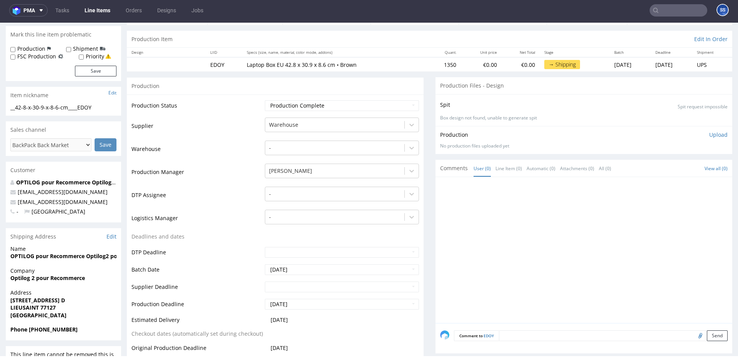
click at [46, 279] on strong "Optilog 2 pour Recommerce" at bounding box center [47, 277] width 75 height 7
copy strong "Optilog 2 pour Recommerce"
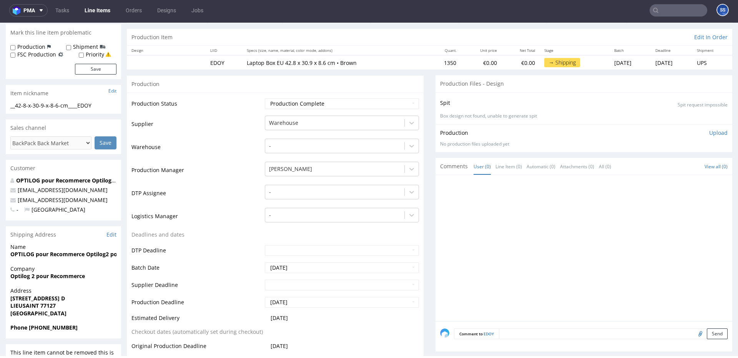
drag, startPoint x: 99, startPoint y: 324, endPoint x: 84, endPoint y: 324, distance: 15.4
click at [97, 324] on section "Shipping Address Edit Name OPTILOG pour Recommerce Optilog2 pour RS Company Opt…" at bounding box center [63, 282] width 115 height 112
drag, startPoint x: 81, startPoint y: 325, endPoint x: 27, endPoint y: 327, distance: 53.8
click at [27, 327] on span "Phone +33 07 78 94 75 77" at bounding box center [63, 328] width 106 height 8
copy strong "+33 07 78 94 75 77"
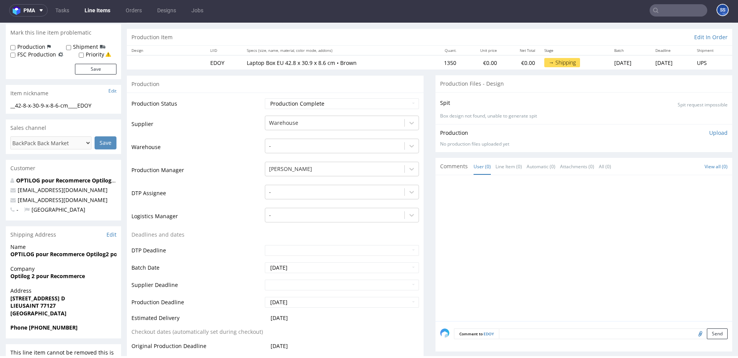
click at [28, 258] on div "Name OPTILOG pour Recommerce Optilog2 pour RS" at bounding box center [63, 254] width 115 height 22
copy strong "OPTILOG pour Recommerce Optilog2 pour RS"
drag, startPoint x: 98, startPoint y: 201, endPoint x: 16, endPoint y: 201, distance: 82.2
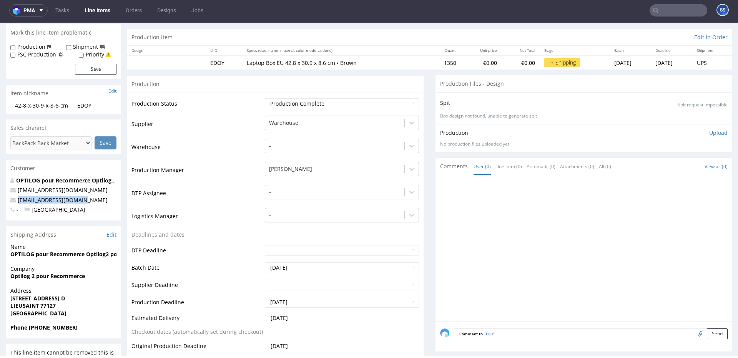
click at [15, 201] on p "premium@recommerce.com" at bounding box center [63, 200] width 106 height 8
click at [66, 277] on strong "Optilog 2 pour Recommerce" at bounding box center [47, 275] width 75 height 7
click at [65, 290] on span "Address" at bounding box center [63, 291] width 106 height 8
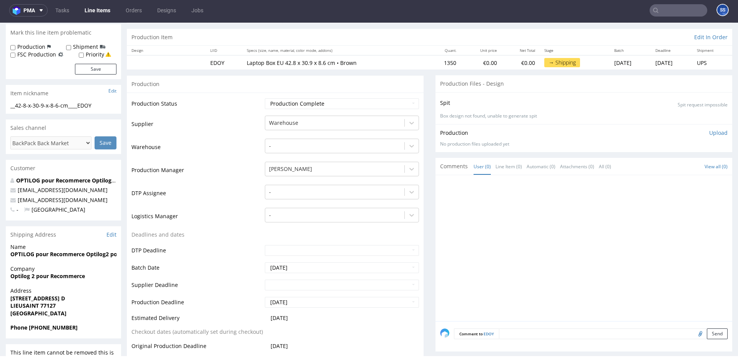
drag, startPoint x: 9, startPoint y: 298, endPoint x: 117, endPoint y: 300, distance: 108.0
click at [117, 300] on div "Address 1 RUE DE L ESPACE SCHENGEN - Bâtiment D LIEUSAINT 77127 France" at bounding box center [63, 305] width 115 height 37
click at [65, 298] on strong "1 RUE DE L ESPACE SCHENGEN - Bâtiment D" at bounding box center [37, 298] width 55 height 7
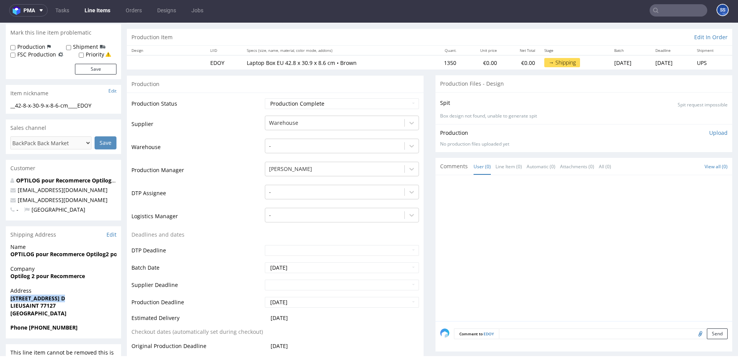
scroll to position [0, 0]
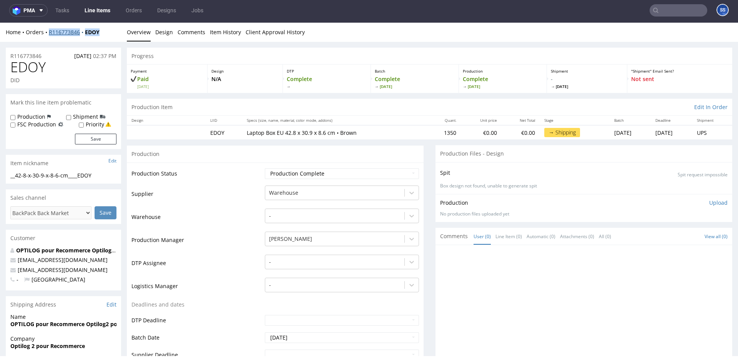
drag, startPoint x: 101, startPoint y: 31, endPoint x: 48, endPoint y: 32, distance: 52.6
click at [48, 32] on div "Home Orders R116773846 EDOY" at bounding box center [63, 32] width 115 height 8
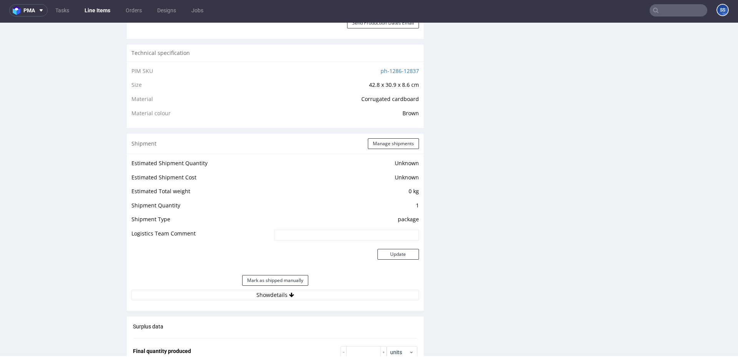
scroll to position [506, 0]
click at [394, 144] on button "Manage shipments" at bounding box center [393, 142] width 51 height 11
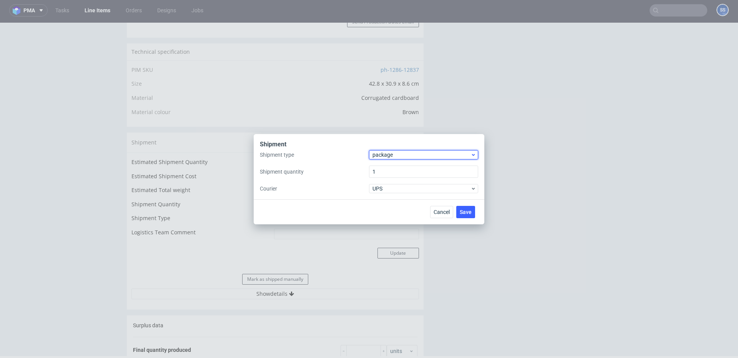
click at [387, 155] on span "package" at bounding box center [421, 155] width 98 height 8
click at [405, 170] on div "pallet" at bounding box center [423, 171] width 103 height 14
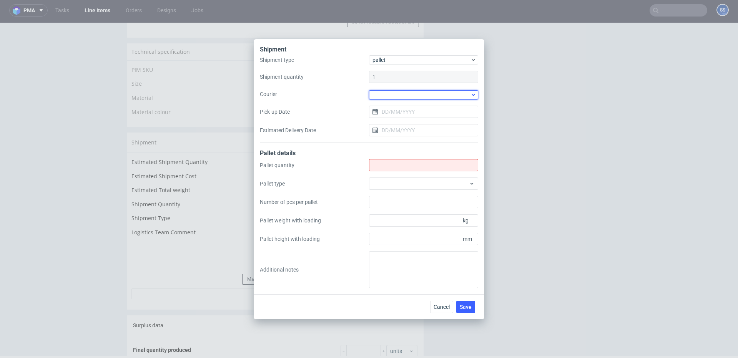
click at [392, 95] on div at bounding box center [423, 94] width 109 height 9
click at [402, 109] on div "DSV" at bounding box center [423, 107] width 103 height 14
click at [392, 112] on input "Pick-up Date" at bounding box center [423, 111] width 109 height 12
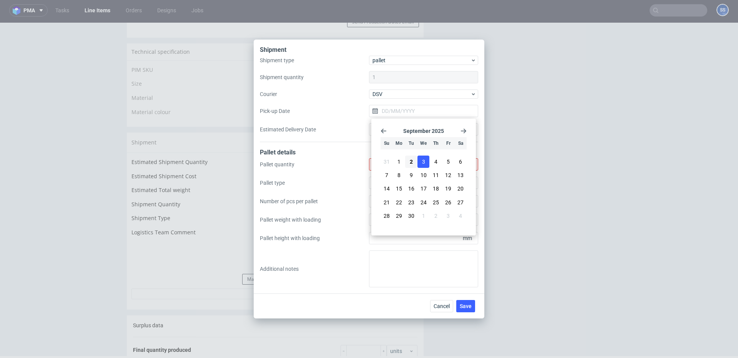
click at [420, 163] on button "3" at bounding box center [423, 162] width 12 height 12
type input "[DATE]"
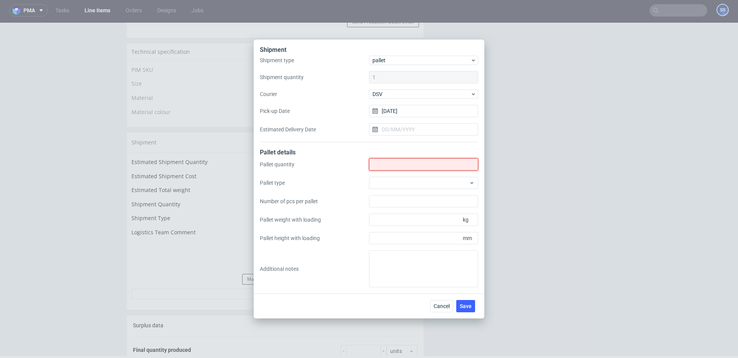
click at [407, 162] on input "Shipment type" at bounding box center [423, 164] width 109 height 12
type input "3"
click at [468, 306] on span "Save" at bounding box center [466, 306] width 12 height 5
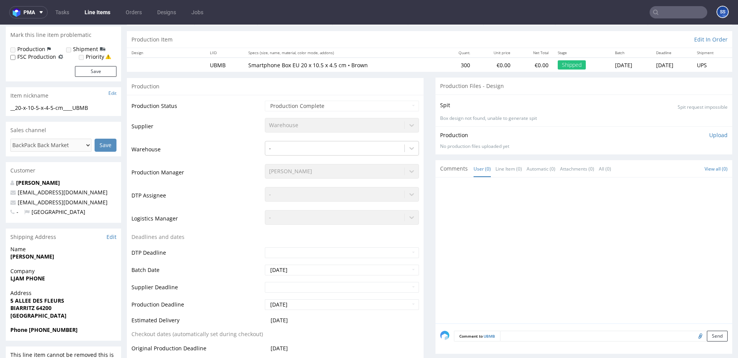
scroll to position [95, 0]
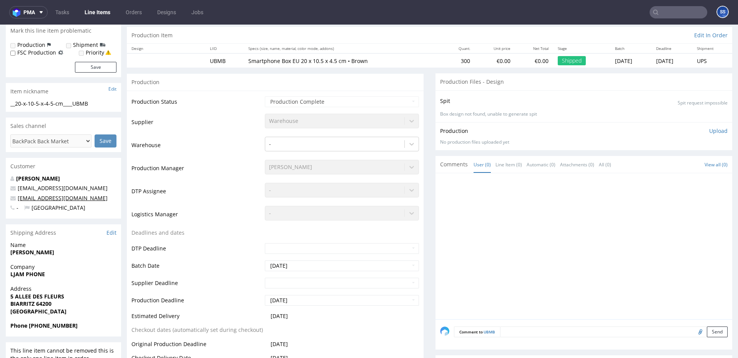
drag, startPoint x: 106, startPoint y: 199, endPoint x: 18, endPoint y: 199, distance: 88.8
click at [18, 199] on p "[EMAIL_ADDRESS][DOMAIN_NAME]" at bounding box center [63, 198] width 106 height 8
copy link "[EMAIL_ADDRESS][DOMAIN_NAME]"
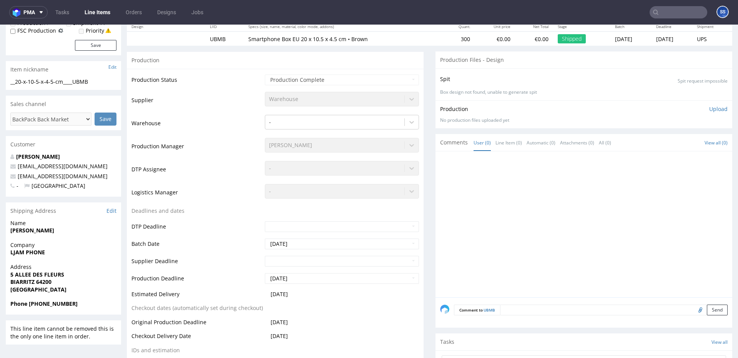
scroll to position [117, 0]
click at [42, 231] on strong "[PERSON_NAME]" at bounding box center [32, 229] width 44 height 7
copy strong "[PERSON_NAME]"
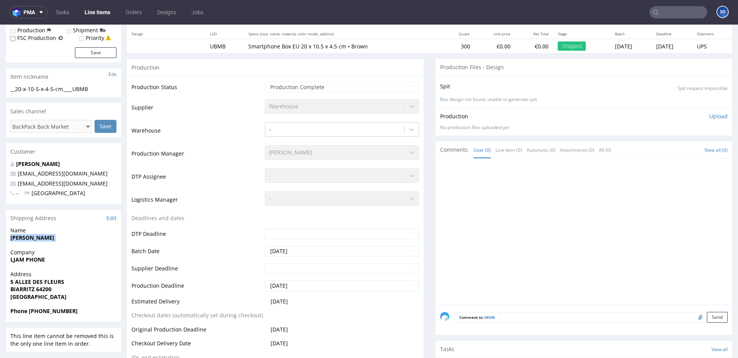
scroll to position [111, 0]
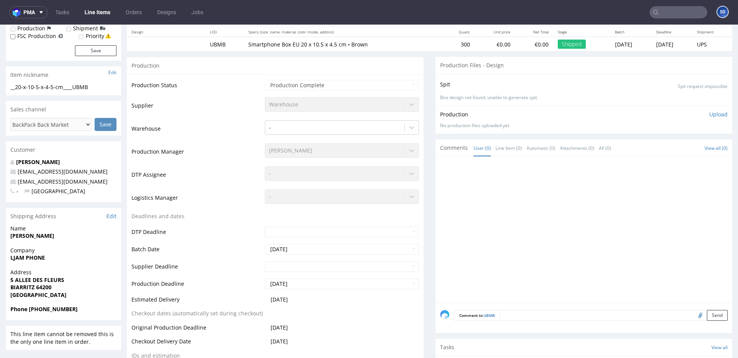
click at [27, 290] on strong "BIARRITZ 64200" at bounding box center [30, 287] width 41 height 7
copy strong "BIARRITZ"
click at [47, 284] on strong "BIARRITZ 64200" at bounding box center [30, 287] width 41 height 7
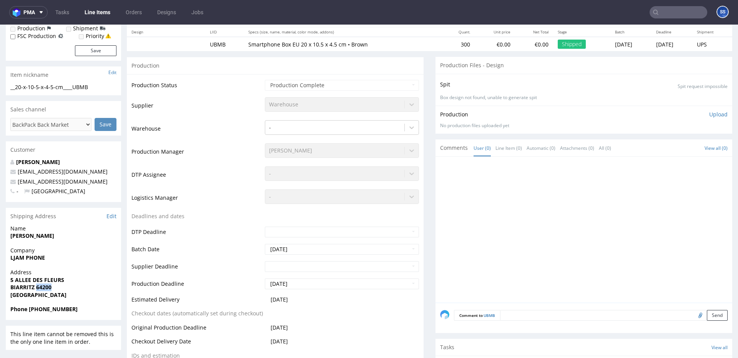
copy strong "64200"
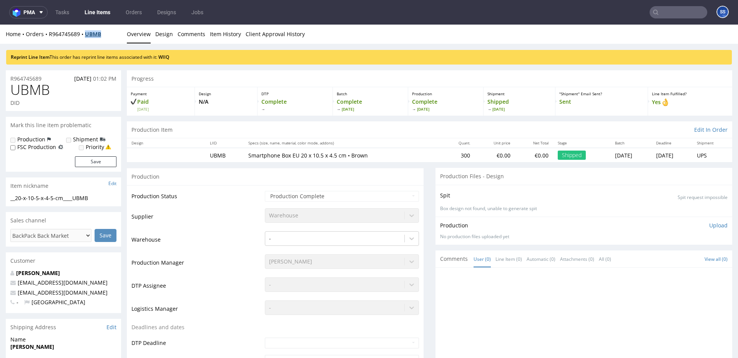
drag, startPoint x: 104, startPoint y: 35, endPoint x: 89, endPoint y: 35, distance: 15.4
click at [89, 35] on div "Home Orders R964745689 UBMB" at bounding box center [63, 34] width 115 height 8
click at [107, 31] on div "Home Orders R964745689 UBMB" at bounding box center [63, 34] width 115 height 8
drag, startPoint x: 102, startPoint y: 35, endPoint x: 102, endPoint y: 27, distance: 8.1
click at [89, 36] on div "Home Orders R964745689 UBMB" at bounding box center [63, 34] width 115 height 8
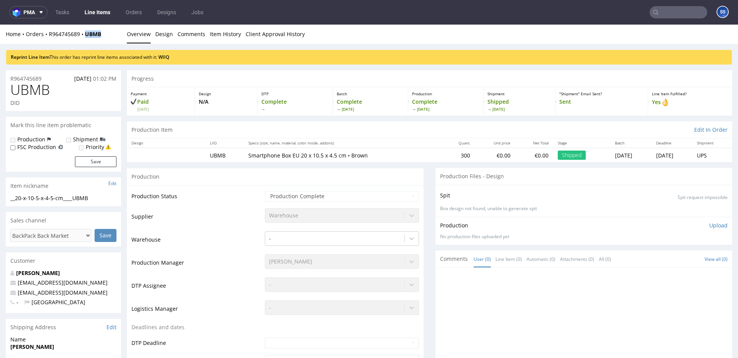
copy strong "UBMB"
click at [112, 36] on div "Home Orders R964745689 UBMB" at bounding box center [63, 34] width 115 height 8
copy strong "UBMB"
drag, startPoint x: 108, startPoint y: 35, endPoint x: 95, endPoint y: 36, distance: 13.5
click at [88, 36] on div "Home Orders R964745689 UBMB" at bounding box center [63, 34] width 115 height 8
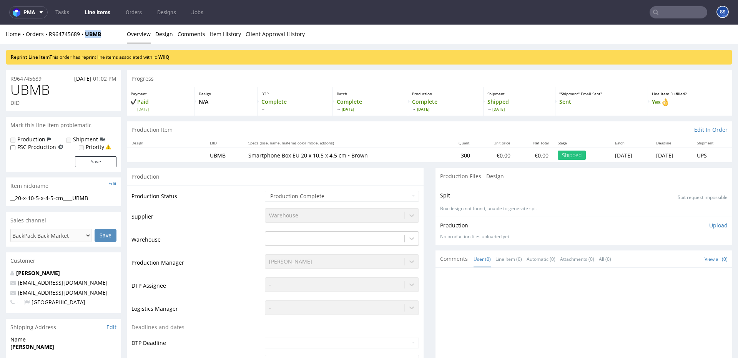
click at [103, 12] on link "Line Items" at bounding box center [97, 12] width 35 height 12
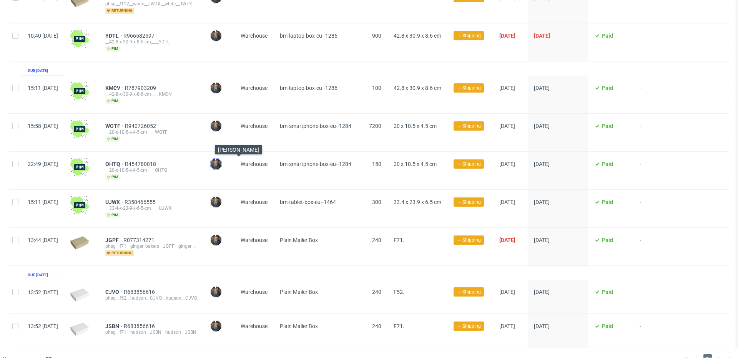
scroll to position [317, 0]
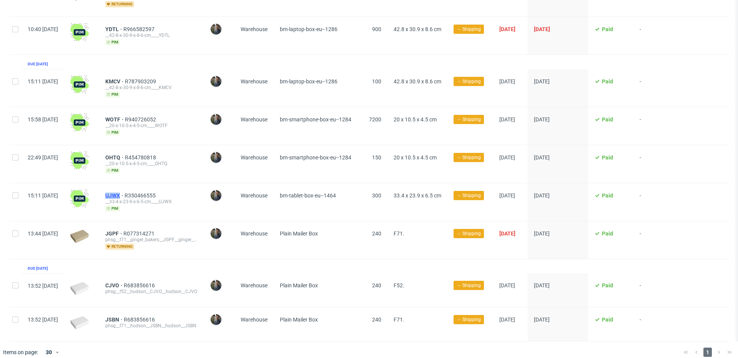
drag, startPoint x: 125, startPoint y: 187, endPoint x: 142, endPoint y: 187, distance: 16.5
click at [142, 187] on div "UJWX R350466555 __33-4-x-23-9-x-6-5-cm____UJWX pim" at bounding box center [151, 202] width 105 height 38
copy span "UJWX"
drag, startPoint x: 123, startPoint y: 146, endPoint x: 272, endPoint y: 40, distance: 182.5
click at [141, 147] on div "OHTQ R454780818 __20-x-10-5-x-4-5-cm____OHTQ pim" at bounding box center [151, 164] width 105 height 38
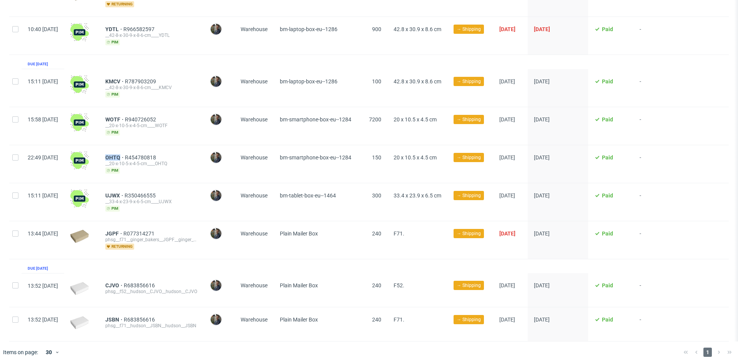
copy span "OHTQ"
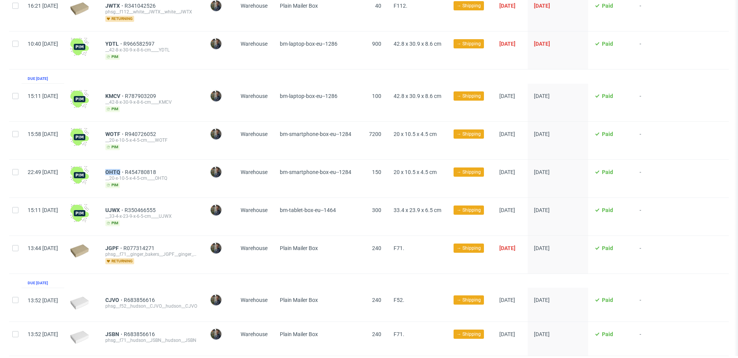
scroll to position [299, 0]
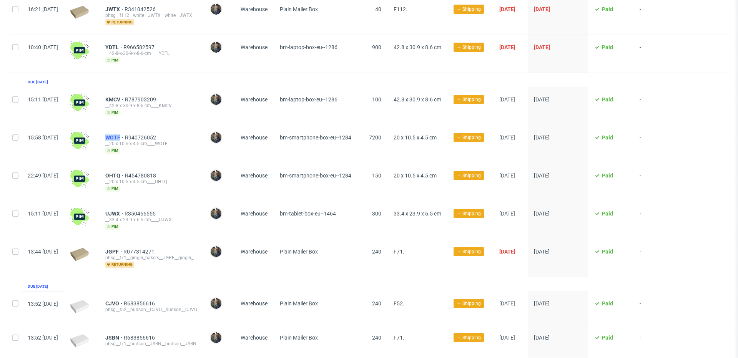
drag, startPoint x: 126, startPoint y: 129, endPoint x: 143, endPoint y: 129, distance: 16.9
click at [143, 129] on div "WOTF R940726052 __20-x-10-5-x-4-5-cm____WOTF pim" at bounding box center [151, 144] width 105 height 38
copy span "WOTF"
drag, startPoint x: 124, startPoint y: 91, endPoint x: 142, endPoint y: 91, distance: 17.7
click at [142, 91] on div "KMCV R787903209 __42-8-x-30-9-x-8-6-cm____KMCV pim" at bounding box center [151, 106] width 105 height 38
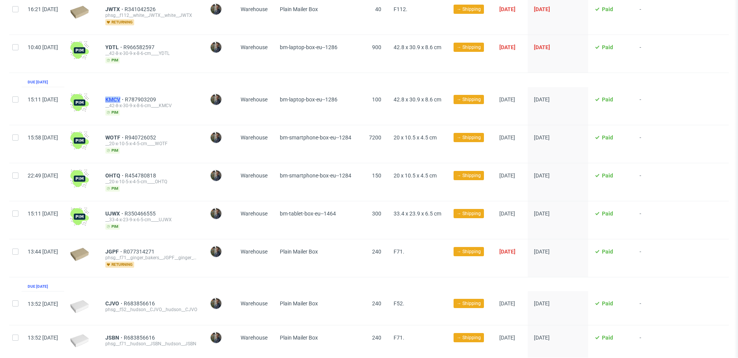
copy span "KMCV"
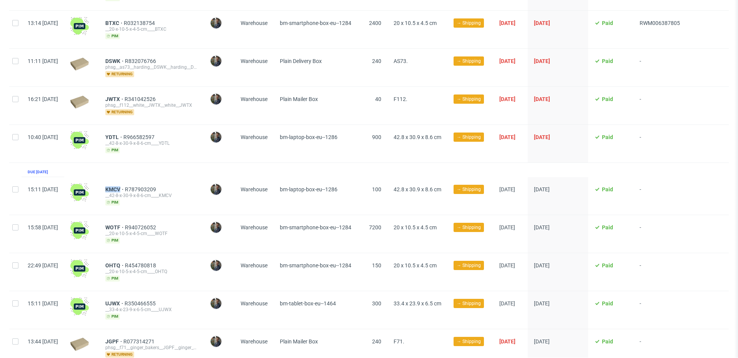
scroll to position [207, 0]
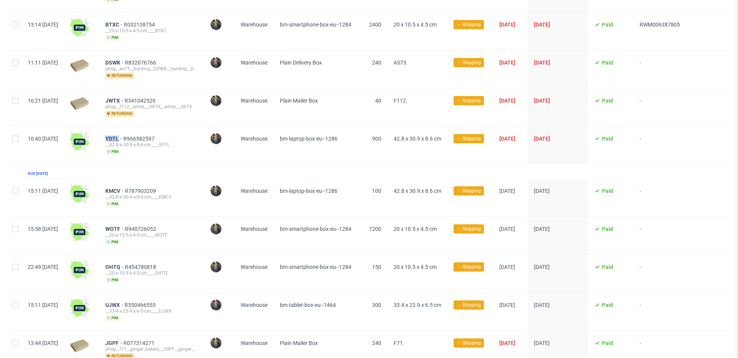
drag, startPoint x: 129, startPoint y: 129, endPoint x: 201, endPoint y: 117, distance: 72.9
click at [141, 130] on div "YDTL R966582597 __42-8-x-30-9-x-8-6-cm____YDTL pim" at bounding box center [151, 145] width 105 height 38
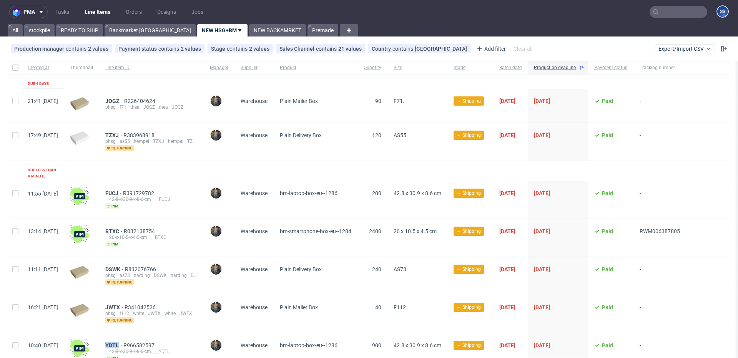
scroll to position [0, 0]
drag, startPoint x: 125, startPoint y: 184, endPoint x: 140, endPoint y: 184, distance: 15.0
click at [140, 184] on div "FUCJ R391729782 __42-8-x-30-9-x-8-6-cm____FUCJ pim" at bounding box center [151, 200] width 105 height 38
click at [138, 33] on link "Backmarket GB" at bounding box center [150, 31] width 91 height 12
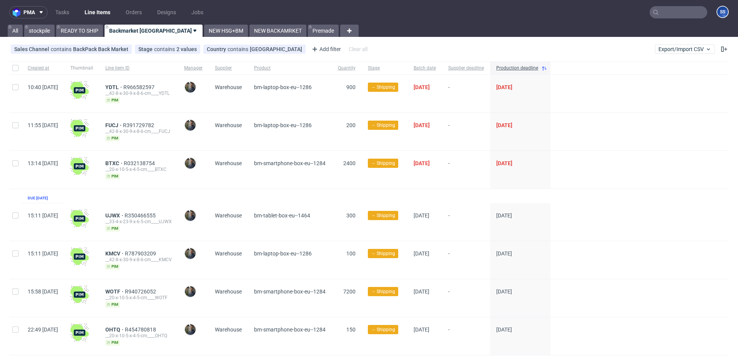
scroll to position [21, 0]
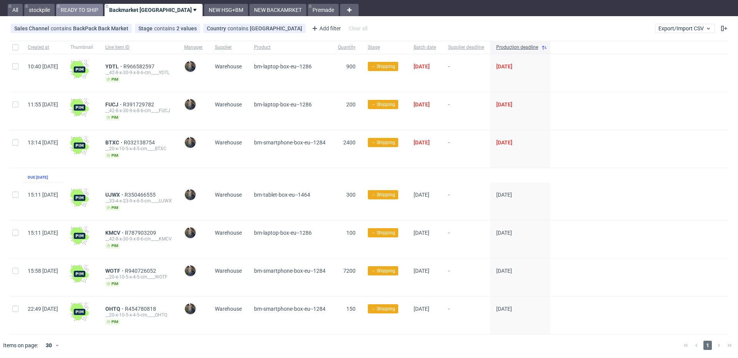
click at [76, 15] on link "READY TO SHIP" at bounding box center [79, 10] width 47 height 12
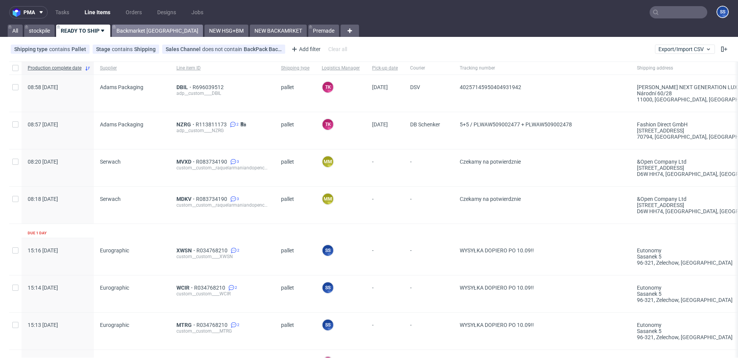
click at [133, 30] on link "Backmarket GB" at bounding box center [157, 31] width 91 height 12
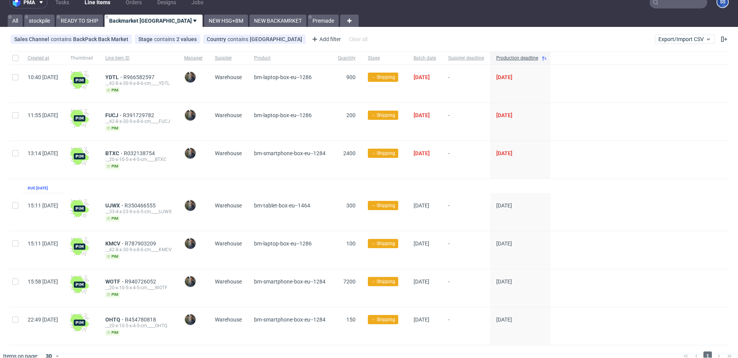
scroll to position [21, 0]
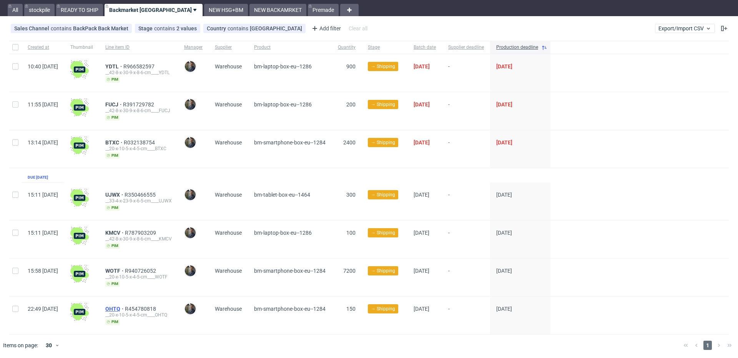
click at [125, 307] on span "OHTQ" at bounding box center [115, 309] width 20 height 6
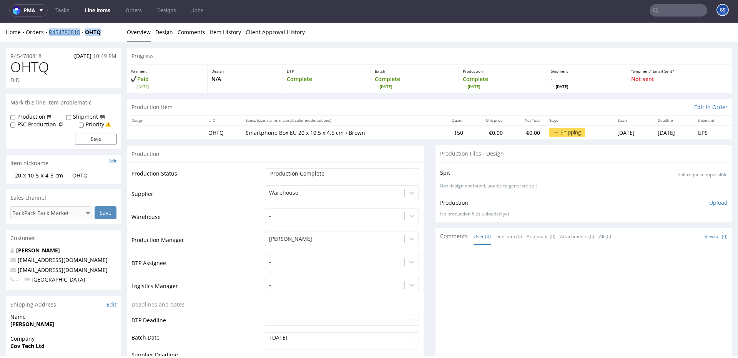
drag, startPoint x: 108, startPoint y: 35, endPoint x: 50, endPoint y: 35, distance: 58.8
click at [50, 35] on div "Home Orders R454780818 OHTQ" at bounding box center [63, 32] width 115 height 8
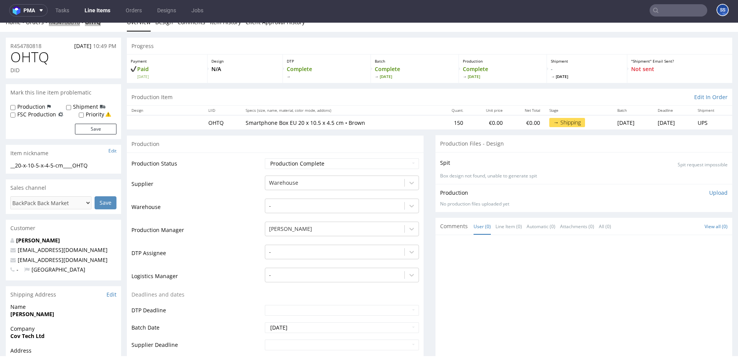
scroll to position [20, 0]
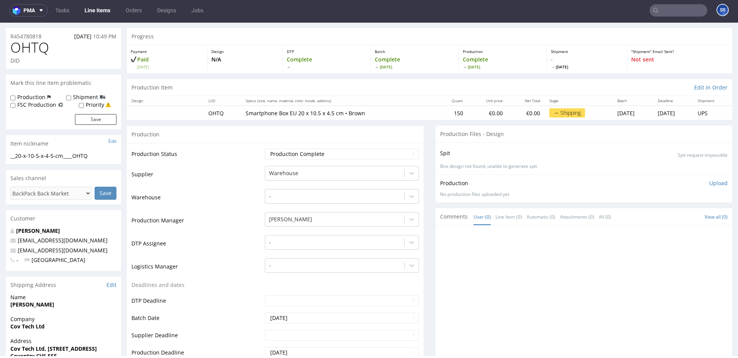
click at [98, 8] on link "Line Items" at bounding box center [97, 10] width 35 height 12
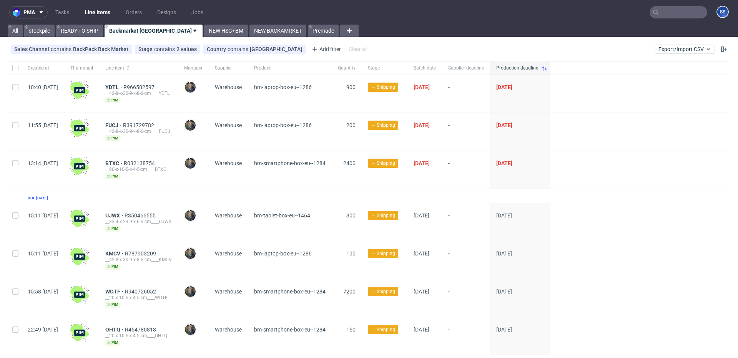
scroll to position [21, 0]
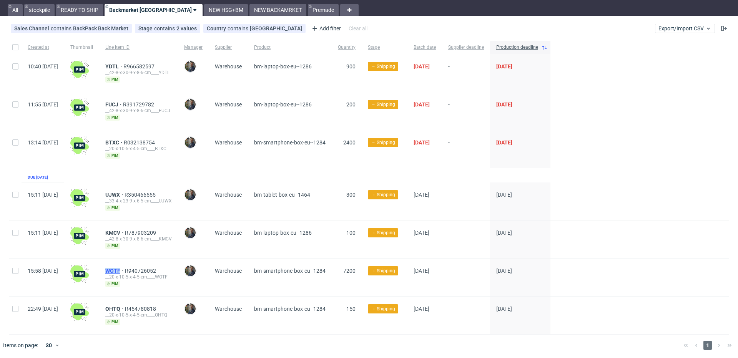
drag, startPoint x: 123, startPoint y: 269, endPoint x: 142, endPoint y: 269, distance: 19.2
click at [142, 269] on div "WOTF R940726052 __20-x-10-5-x-4-5-cm____WOTF pim" at bounding box center [138, 278] width 79 height 38
click at [125, 270] on span "WOTF" at bounding box center [115, 271] width 20 height 6
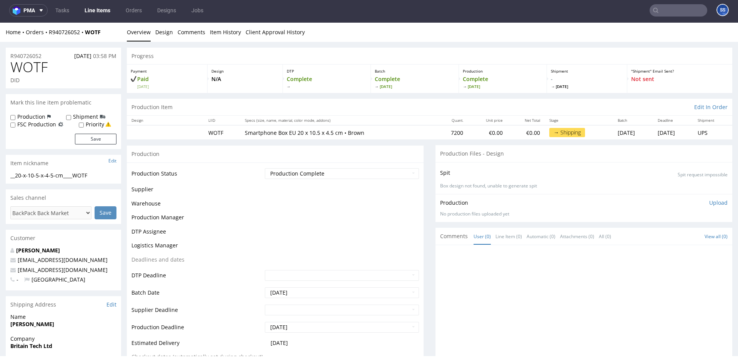
scroll to position [2, 0]
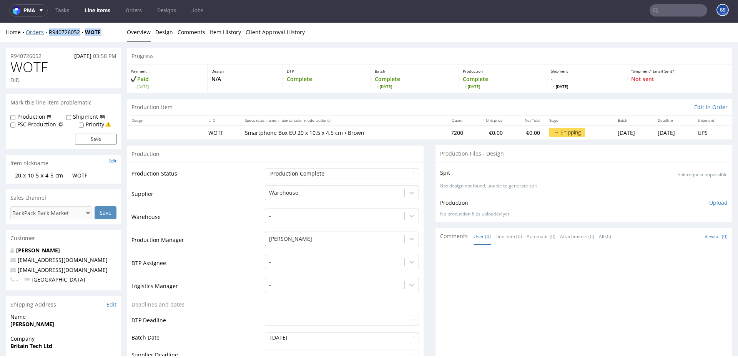
drag, startPoint x: 106, startPoint y: 33, endPoint x: 46, endPoint y: 33, distance: 60.3
click at [46, 33] on div "Home Orders R940726052 WOTF" at bounding box center [63, 32] width 115 height 8
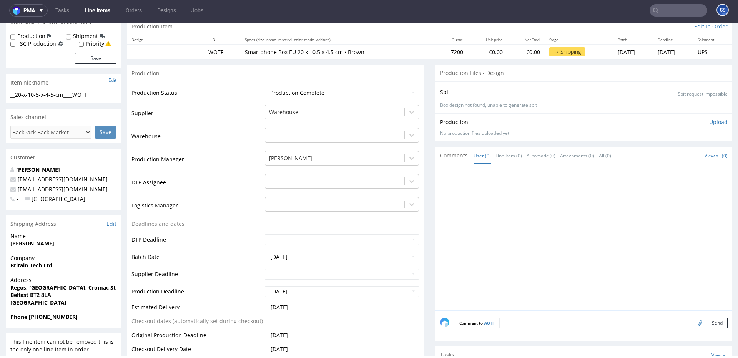
scroll to position [0, 0]
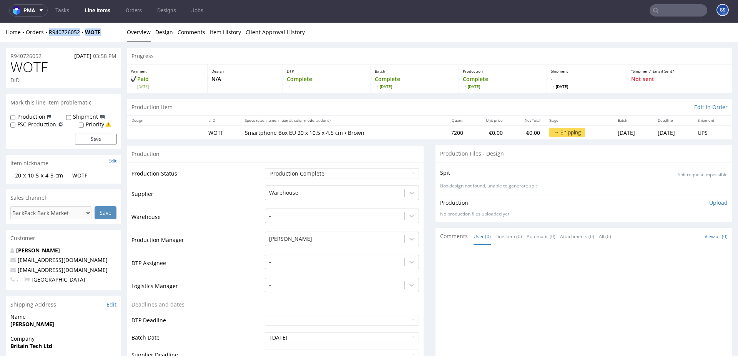
click at [105, 9] on link "Line Items" at bounding box center [97, 10] width 35 height 12
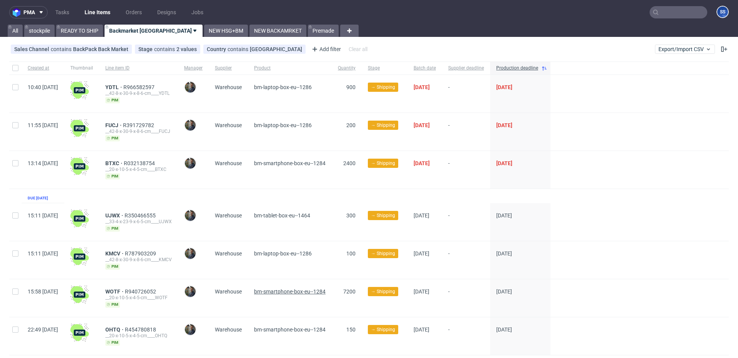
scroll to position [21, 0]
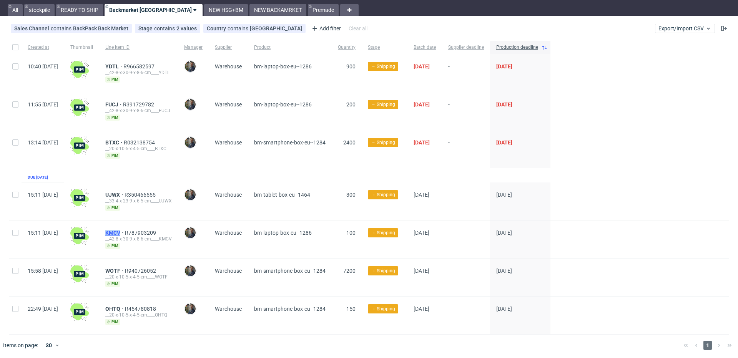
drag, startPoint x: 123, startPoint y: 229, endPoint x: 142, endPoint y: 230, distance: 19.7
click at [142, 230] on div "KMCV R787903209 __42-8-x-30-9-x-8-6-cm____KMCV pim" at bounding box center [138, 240] width 79 height 38
click at [125, 231] on span "KMCV" at bounding box center [115, 233] width 20 height 6
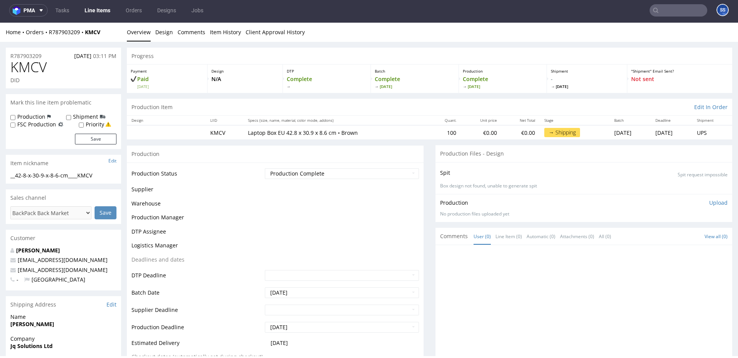
scroll to position [2, 0]
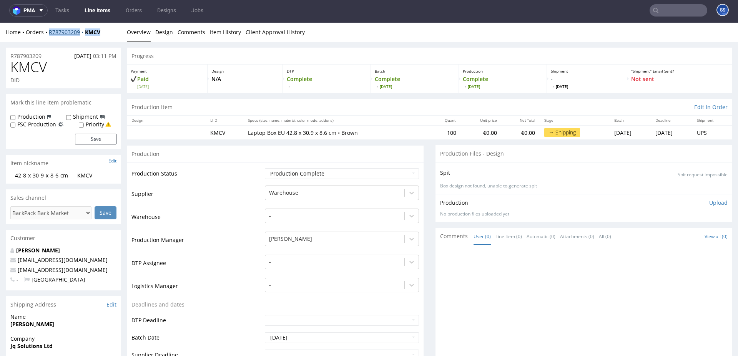
drag, startPoint x: 110, startPoint y: 35, endPoint x: 49, endPoint y: 35, distance: 61.1
click at [49, 35] on div "Home Orders R787903209 KMCV" at bounding box center [63, 32] width 115 height 8
click at [104, 31] on div "Home Orders R787903209 KMCV" at bounding box center [63, 32] width 115 height 8
drag, startPoint x: 90, startPoint y: 32, endPoint x: 54, endPoint y: 37, distance: 36.5
click at [45, 32] on div "Home Orders R787903209 KMCV" at bounding box center [63, 32] width 115 height 8
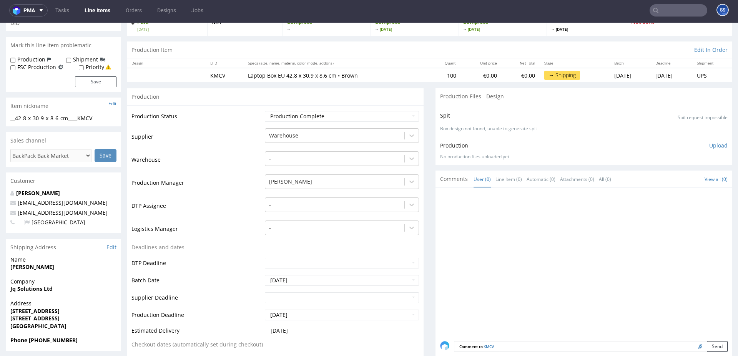
scroll to position [59, 0]
click at [95, 11] on link "Line Items" at bounding box center [97, 10] width 35 height 12
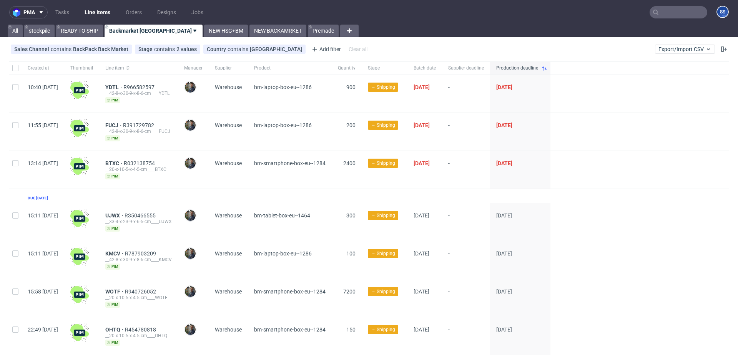
scroll to position [21, 0]
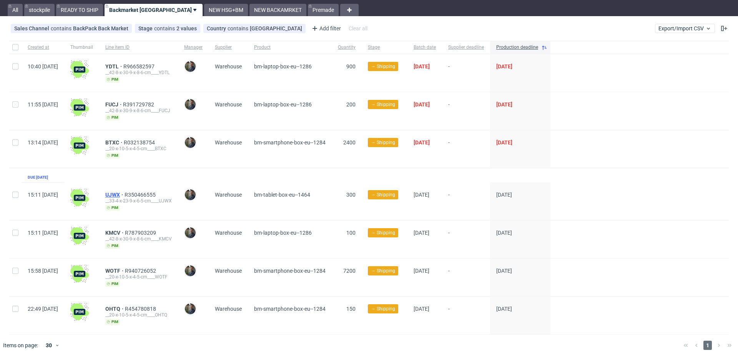
click at [124, 192] on span "UJWX" at bounding box center [114, 195] width 19 height 6
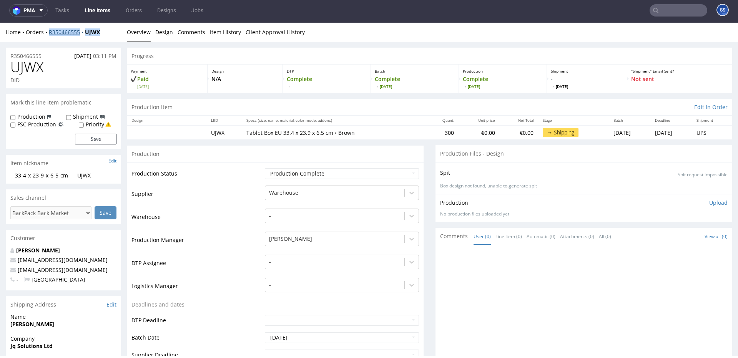
drag, startPoint x: 91, startPoint y: 33, endPoint x: 49, endPoint y: 34, distance: 42.7
click at [49, 34] on div "Home Orders R350466555 UJWX" at bounding box center [63, 32] width 115 height 8
click at [101, 11] on link "Line Items" at bounding box center [97, 10] width 35 height 12
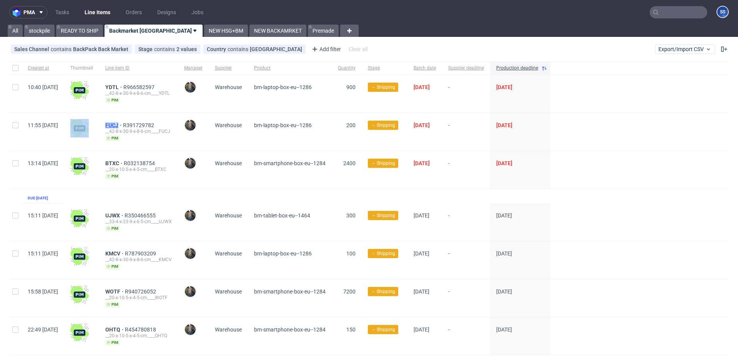
drag, startPoint x: 123, startPoint y: 125, endPoint x: 141, endPoint y: 125, distance: 18.1
click at [141, 125] on div "11:55 Mon 01.09.2025 FUCJ R391729782 __42-8-x-30-9-x-8-6-cm____FUCJ pim Maciej …" at bounding box center [368, 132] width 719 height 38
click at [123, 124] on span "FUCJ" at bounding box center [114, 125] width 18 height 6
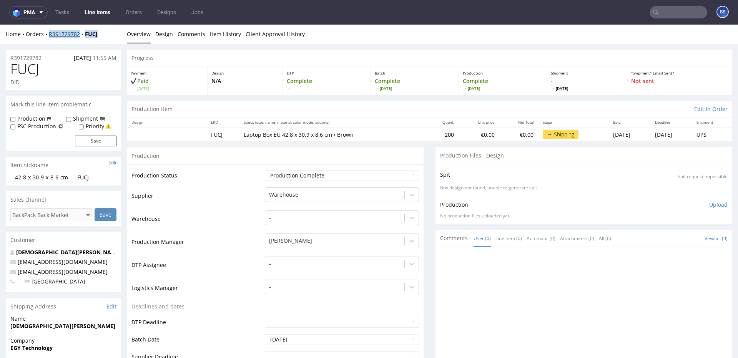
drag, startPoint x: 100, startPoint y: 35, endPoint x: 49, endPoint y: 37, distance: 50.7
click at [49, 37] on div "Home Orders R391729782 FUCJ" at bounding box center [63, 34] width 115 height 8
click at [97, 14] on link "Line Items" at bounding box center [97, 12] width 35 height 12
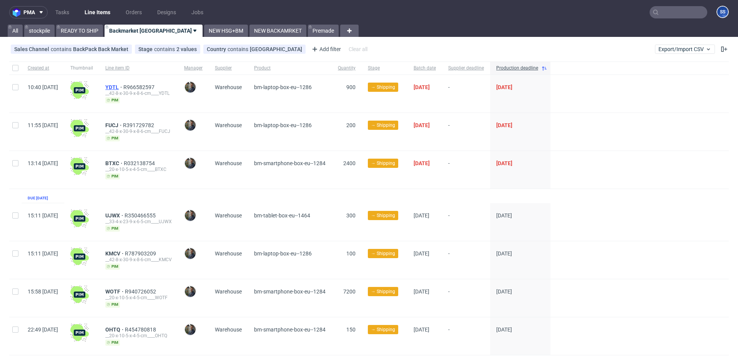
click at [123, 85] on span "YDTL" at bounding box center [114, 87] width 18 height 6
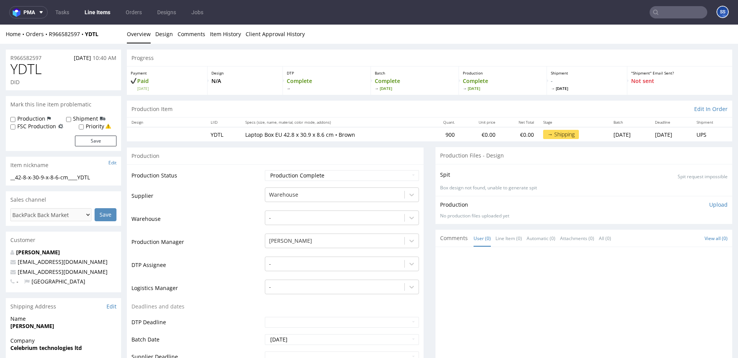
click at [103, 35] on div "Home Orders R966582597 YDTL" at bounding box center [63, 34] width 115 height 8
drag, startPoint x: 104, startPoint y: 35, endPoint x: 86, endPoint y: 36, distance: 17.3
click at [86, 36] on div "Home Orders R966582597 YDTL" at bounding box center [63, 34] width 115 height 8
drag, startPoint x: 71, startPoint y: 38, endPoint x: 57, endPoint y: 38, distance: 14.2
click at [49, 37] on div "Home Orders R966582597 YDTL" at bounding box center [63, 34] width 115 height 8
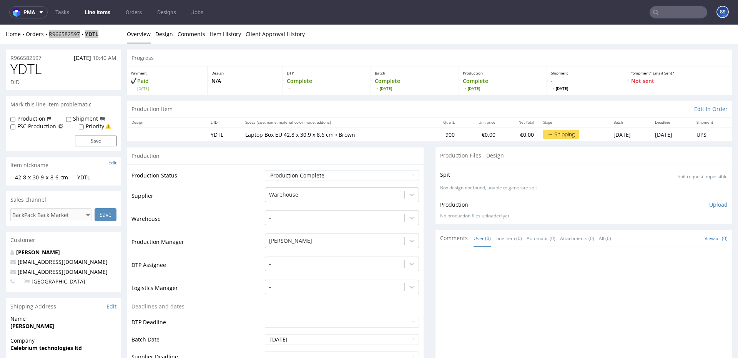
click at [99, 15] on link "Line Items" at bounding box center [97, 12] width 35 height 12
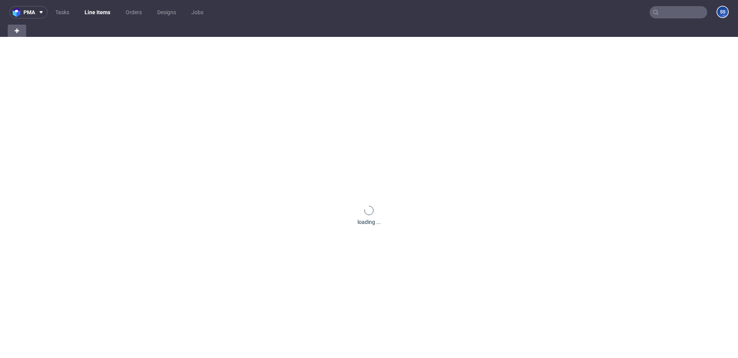
click at [99, 15] on link "Line Items" at bounding box center [97, 12] width 35 height 12
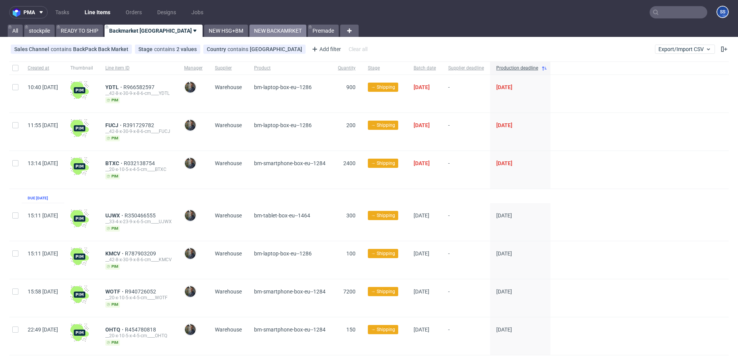
click at [249, 29] on link "NEW BACKAMRKET" at bounding box center [277, 31] width 57 height 12
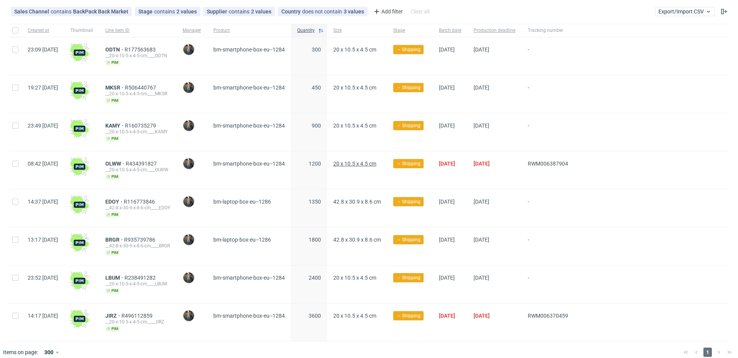
scroll to position [45, 0]
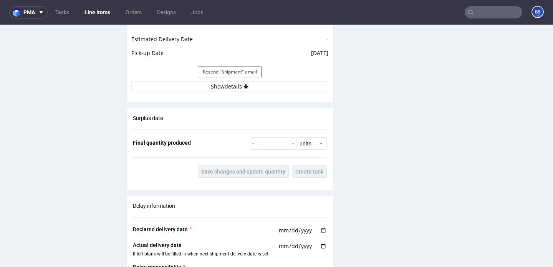
scroll to position [745, 0]
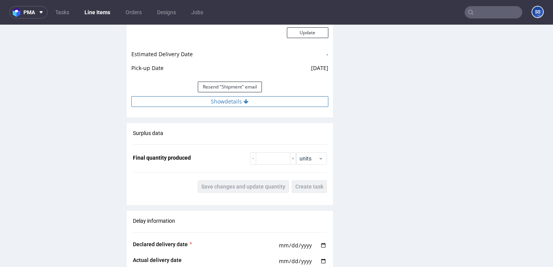
click at [243, 108] on div "Estimated Shipment Quantity Unknown Estimated Shipment Cost Unknown Estimated T…" at bounding box center [230, 21] width 206 height 179
click at [243, 105] on button "Show details" at bounding box center [229, 101] width 197 height 11
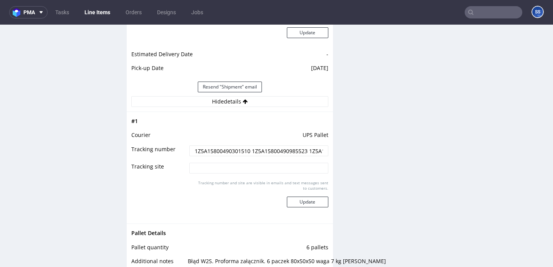
click at [232, 149] on input "1Z5A15800490301510 1Z5A15800490985523 1Z5A15800490527134 1Z5A15800493302344 1Z5…" at bounding box center [258, 150] width 139 height 11
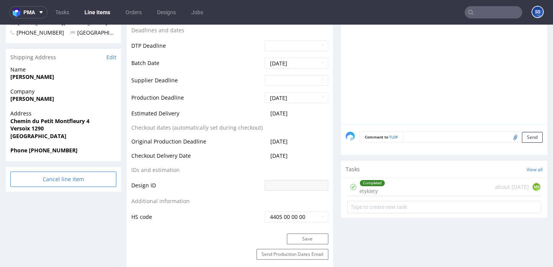
scroll to position [281, 0]
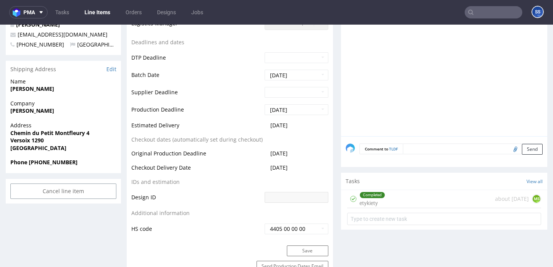
drag, startPoint x: 55, startPoint y: 89, endPoint x: 134, endPoint y: 39, distance: 93.9
click at [12, 88] on span "[PERSON_NAME]" at bounding box center [63, 89] width 106 height 8
copy strong "[PERSON_NAME]"
drag, startPoint x: 62, startPoint y: 88, endPoint x: 15, endPoint y: 84, distance: 47.1
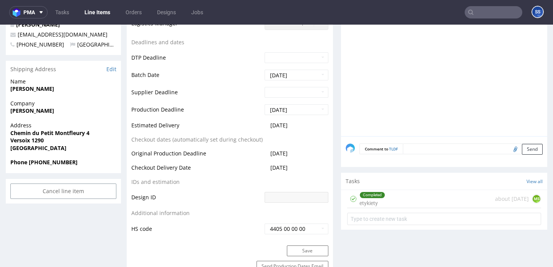
copy strong "[PERSON_NAME]"
drag, startPoint x: 39, startPoint y: 140, endPoint x: 32, endPoint y: 145, distance: 8.8
click at [11, 134] on p "Address [STREET_ADDRESS]" at bounding box center [63, 136] width 106 height 30
drag, startPoint x: 37, startPoint y: 146, endPoint x: 41, endPoint y: 147, distance: 4.9
click at [38, 146] on strong "[GEOGRAPHIC_DATA]" at bounding box center [38, 147] width 56 height 7
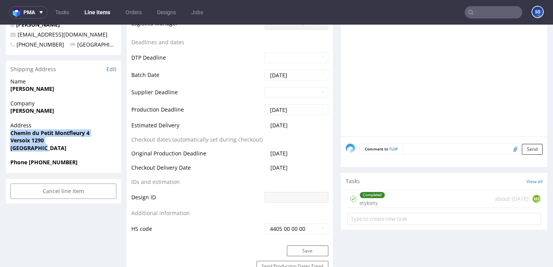
drag, startPoint x: 41, startPoint y: 148, endPoint x: 255, endPoint y: 42, distance: 238.5
click at [10, 135] on div "Address [STREET_ADDRESS]" at bounding box center [63, 139] width 115 height 37
copy p "Chemin du Petit Montfleury 4 Versoix 1290 [GEOGRAPHIC_DATA]"
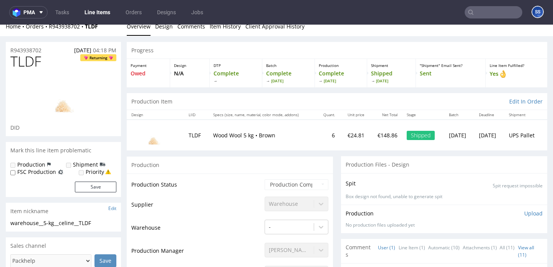
scroll to position [0, 0]
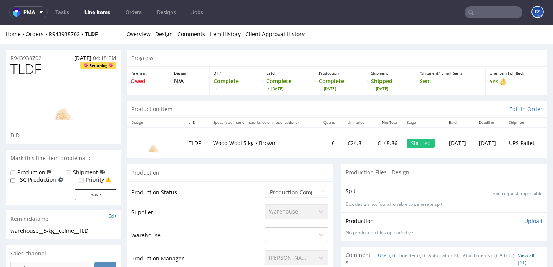
click at [487, 14] on input "text" at bounding box center [494, 12] width 58 height 12
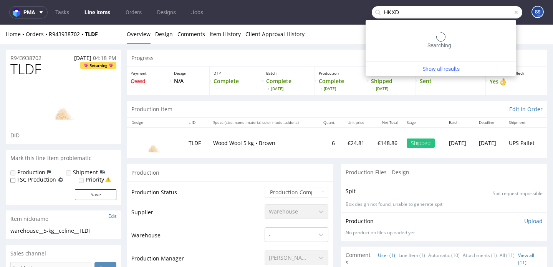
type input "HKXD"
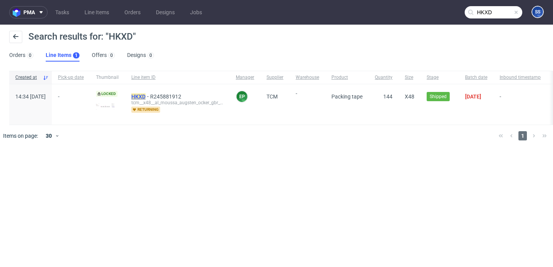
click at [146, 95] on mark "HKXD" at bounding box center [138, 96] width 14 height 6
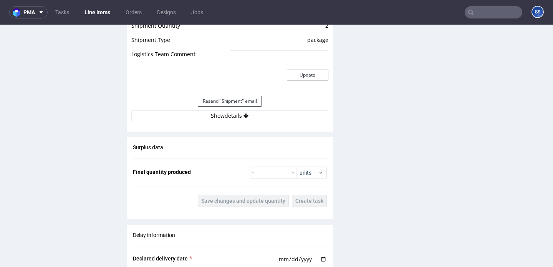
scroll to position [822, 0]
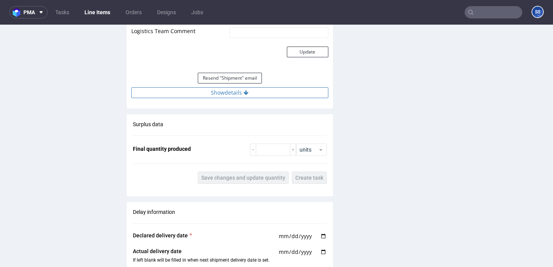
click at [241, 96] on button "Show details" at bounding box center [229, 92] width 197 height 11
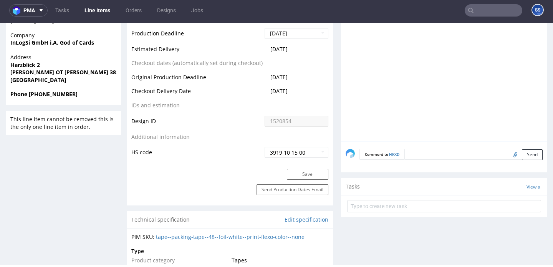
scroll to position [0, 0]
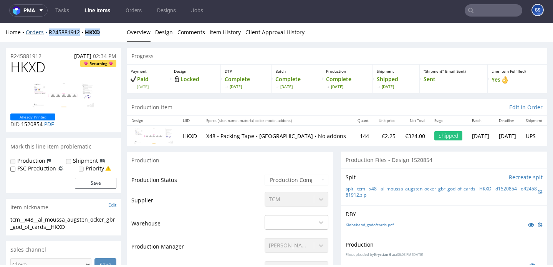
drag, startPoint x: 102, startPoint y: 34, endPoint x: 48, endPoint y: 33, distance: 53.8
click at [48, 33] on div "Home Orders R245881912 HKXD" at bounding box center [63, 32] width 115 height 8
copy div "R245881912 HKXD"
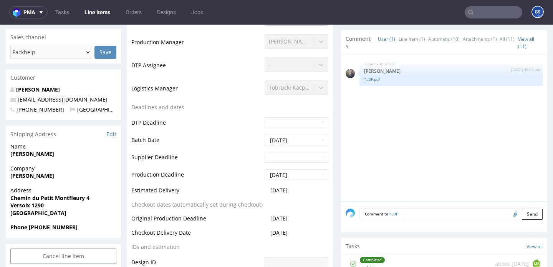
scroll to position [217, 0]
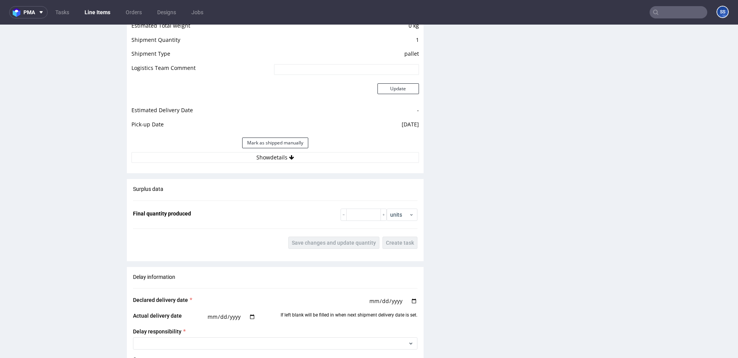
scroll to position [677, 0]
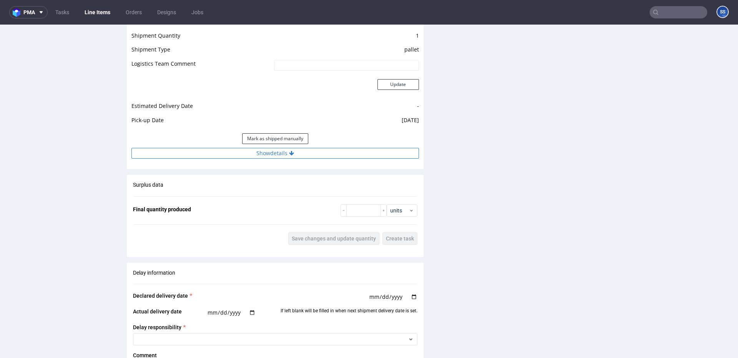
click at [330, 152] on button "Show details" at bounding box center [274, 153] width 287 height 11
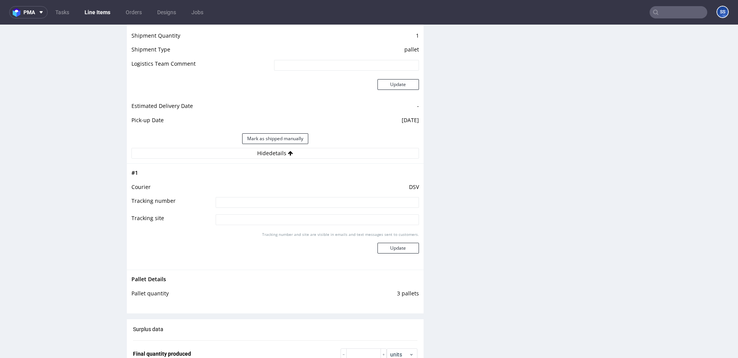
click at [287, 203] on input at bounding box center [317, 202] width 203 height 11
paste input "40257145950404987987"
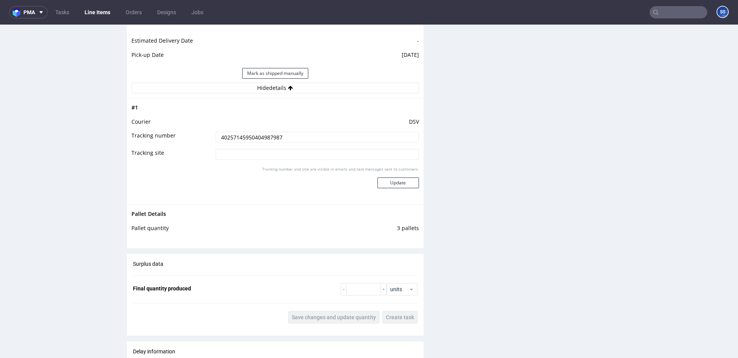
scroll to position [765, 0]
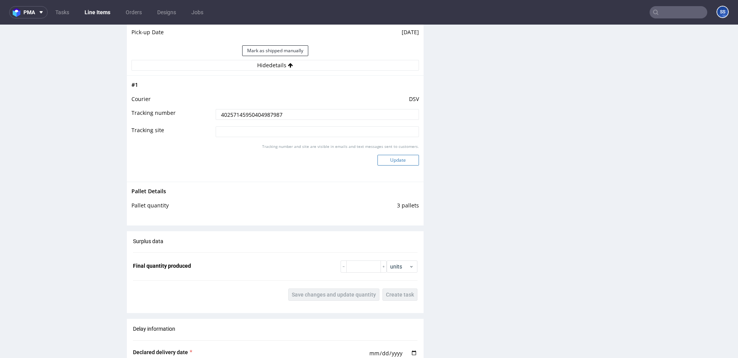
type input "40257145950404987987"
click at [393, 159] on button "Update" at bounding box center [397, 160] width 41 height 11
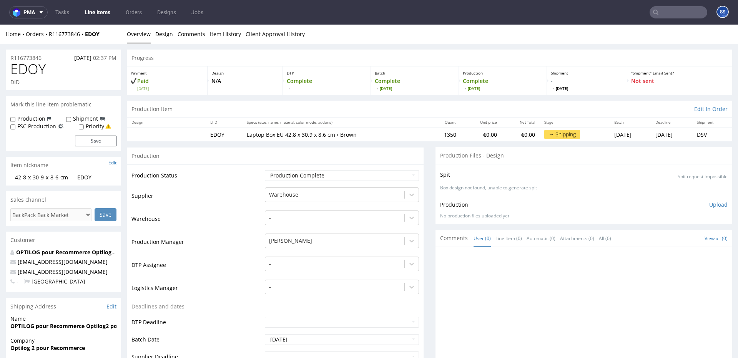
scroll to position [526, 0]
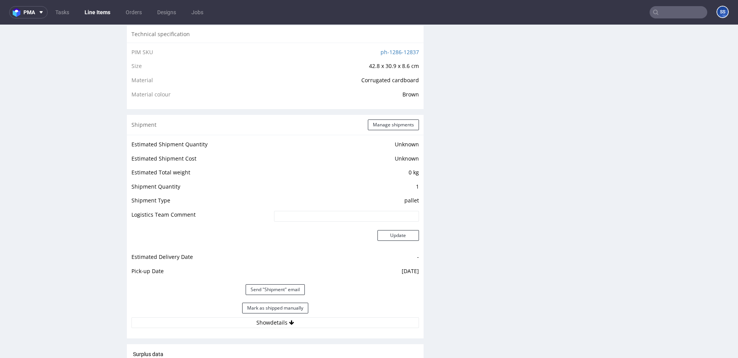
click at [101, 14] on link "Line Items" at bounding box center [97, 12] width 35 height 12
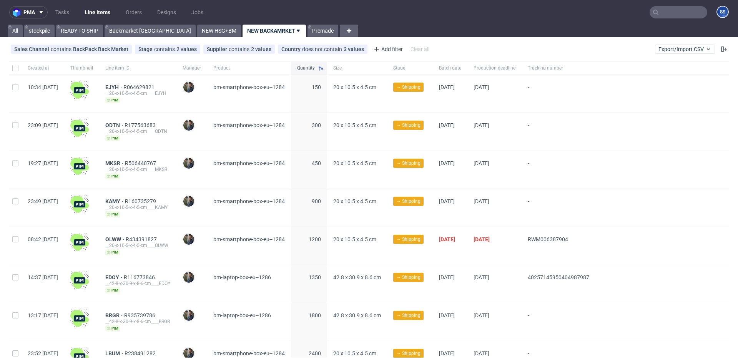
scroll to position [82, 0]
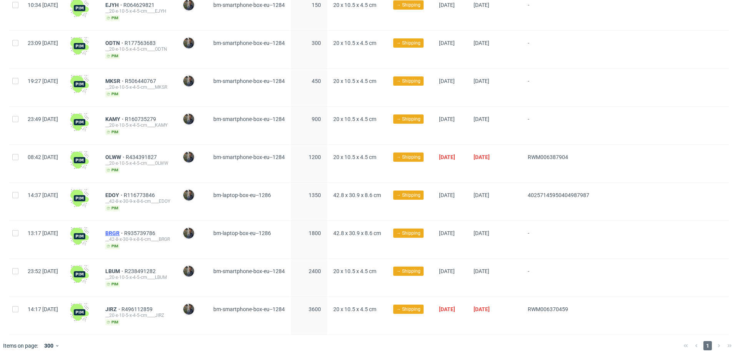
click at [124, 232] on span "BRGR" at bounding box center [114, 233] width 19 height 6
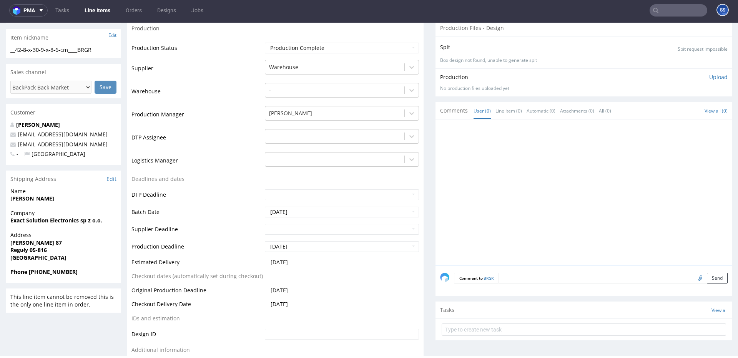
scroll to position [126, 0]
click at [56, 218] on strong "Exact Solution Electronics sp z o.o." at bounding box center [56, 219] width 92 height 7
copy strong "Exact Solution Electronics sp z o.o."
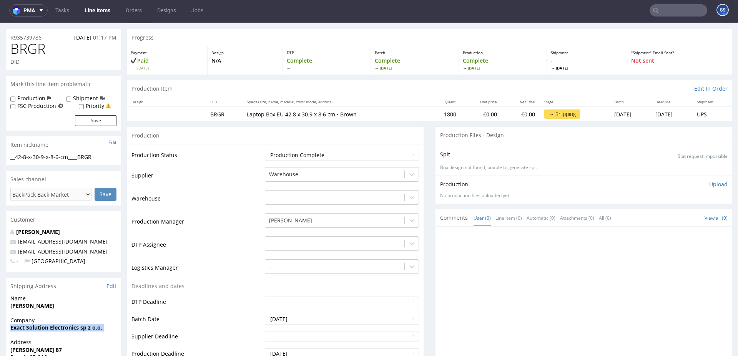
scroll to position [0, 0]
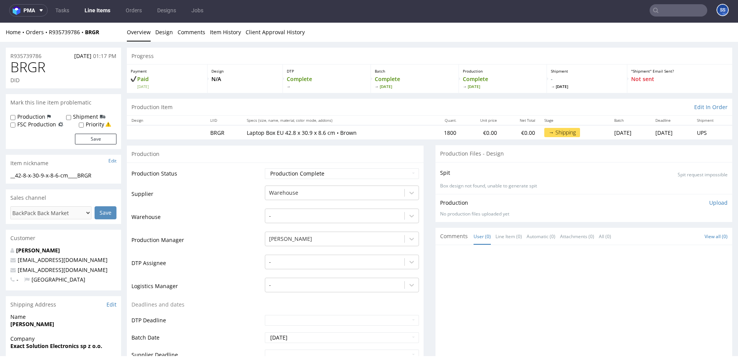
click at [107, 35] on div "Home Orders R935739786 BRGR" at bounding box center [63, 32] width 115 height 8
drag, startPoint x: 110, startPoint y: 32, endPoint x: 47, endPoint y: 32, distance: 62.6
click at [47, 32] on div "Home Orders R935739786 BRGR" at bounding box center [63, 32] width 115 height 8
copy div "R935739786 BRGR"
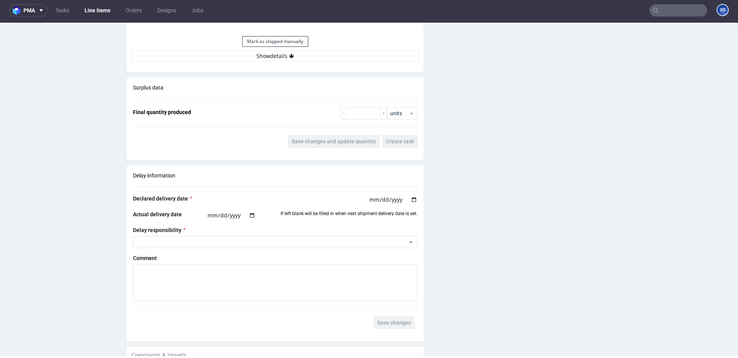
scroll to position [549, 0]
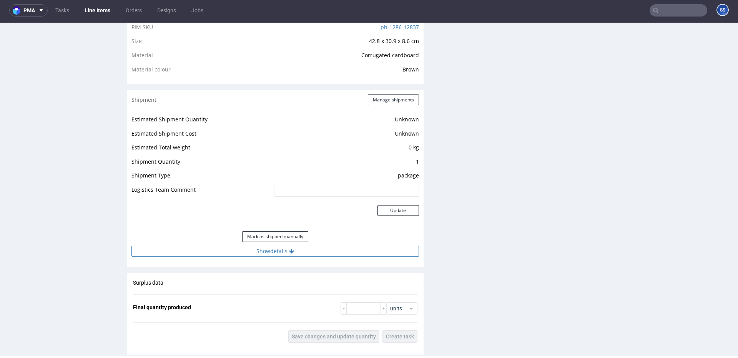
click at [267, 250] on button "Show details" at bounding box center [274, 251] width 287 height 11
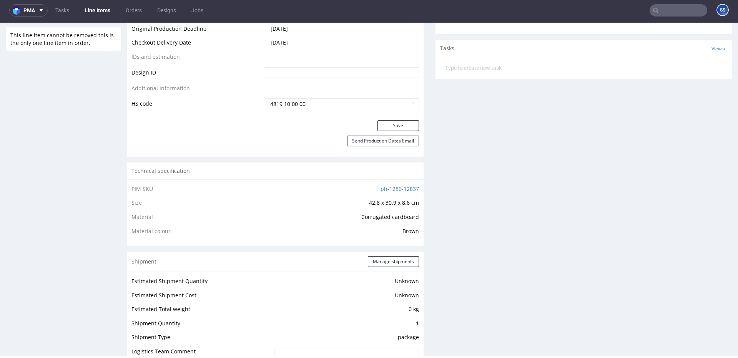
scroll to position [383, 0]
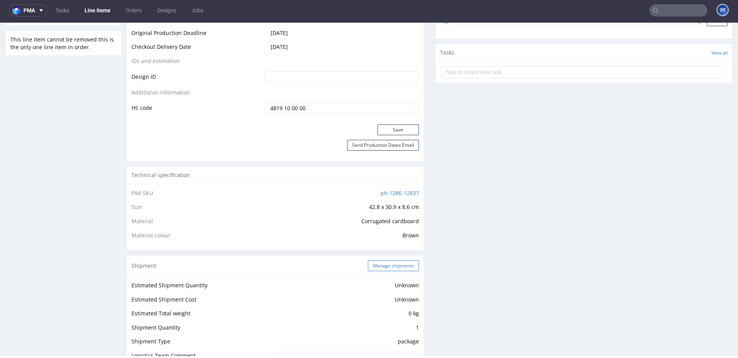
click at [375, 264] on button "Manage shipments" at bounding box center [393, 266] width 51 height 11
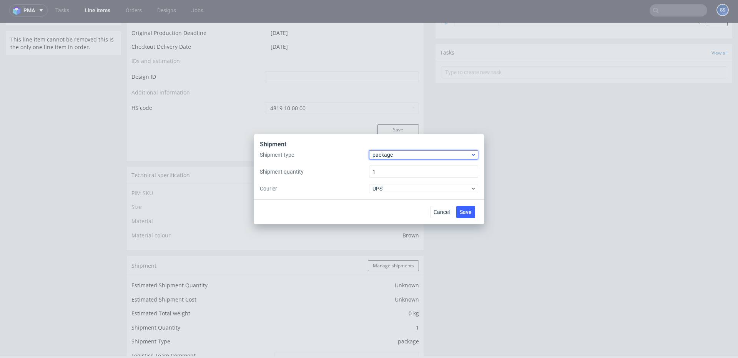
click at [416, 153] on span "package" at bounding box center [421, 155] width 98 height 8
click at [418, 169] on div "pallet" at bounding box center [423, 171] width 103 height 14
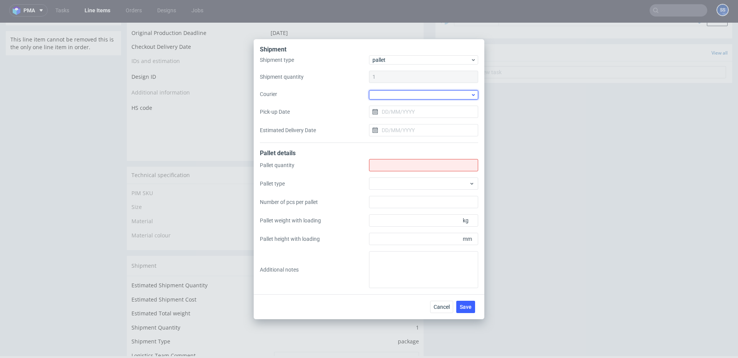
click at [394, 94] on div at bounding box center [423, 94] width 109 height 9
click at [397, 149] on div "Kuehne + Nagel" at bounding box center [423, 154] width 103 height 14
click at [393, 160] on input "Shipment type" at bounding box center [423, 164] width 109 height 12
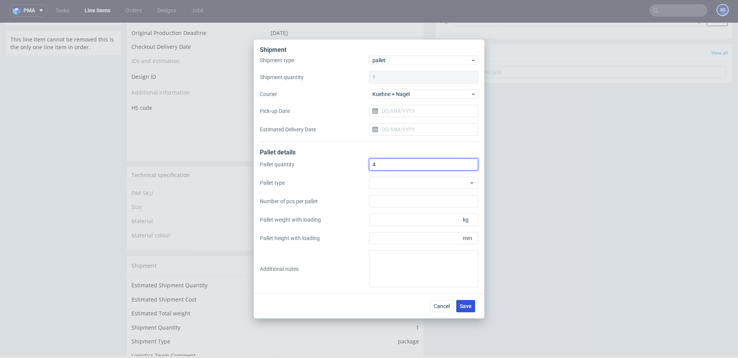
type input "4"
click at [463, 309] on span "Save" at bounding box center [466, 306] width 12 height 5
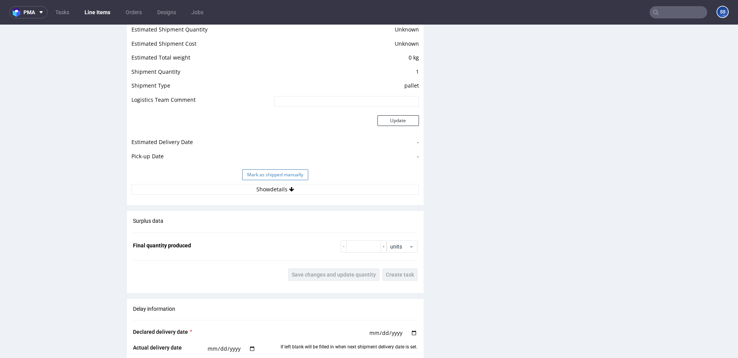
scroll to position [622, 0]
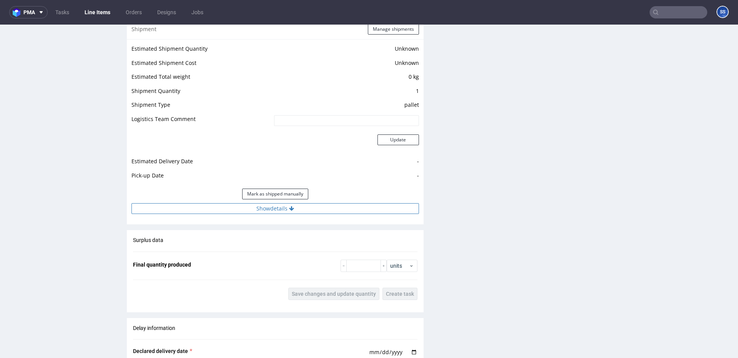
click at [296, 206] on button "Show details" at bounding box center [274, 208] width 287 height 11
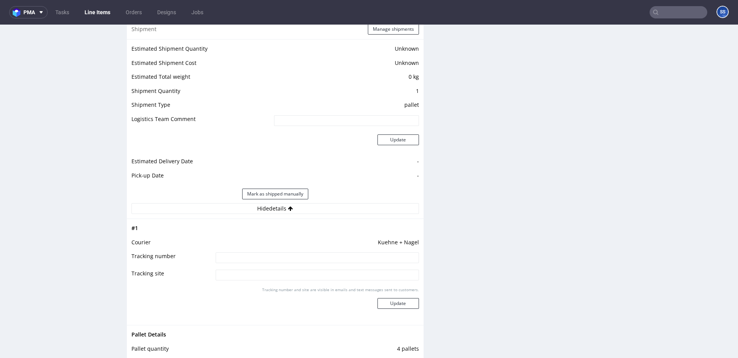
drag, startPoint x: 280, startPoint y: 257, endPoint x: 275, endPoint y: 256, distance: 6.0
click at [279, 257] on input at bounding box center [317, 257] width 203 height 11
paste input "RWM006395692"
type input "RWM006395692"
click at [393, 306] on button "Update" at bounding box center [397, 303] width 41 height 11
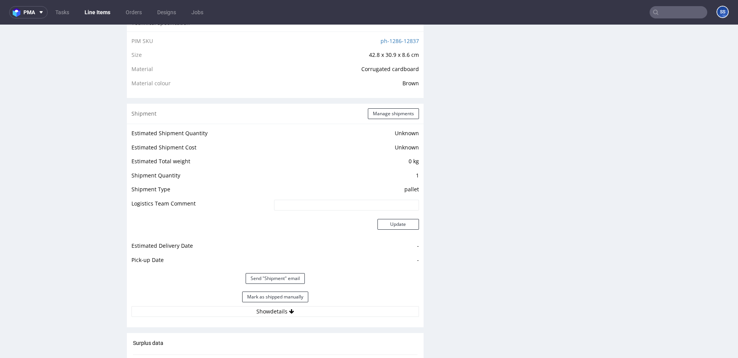
scroll to position [545, 0]
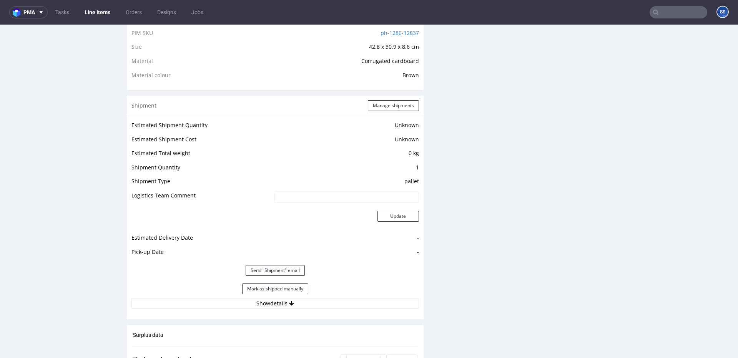
click at [94, 13] on link "Line Items" at bounding box center [97, 12] width 35 height 12
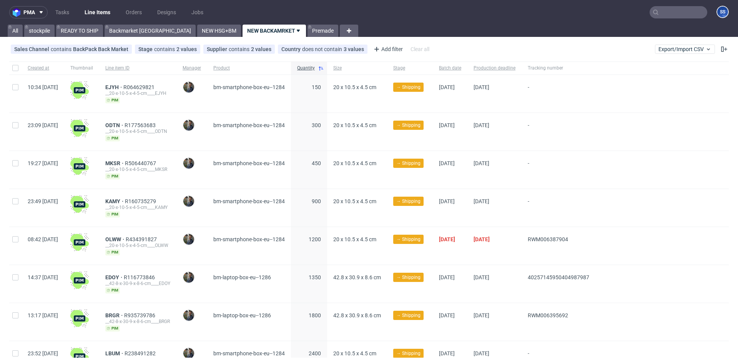
scroll to position [82, 0]
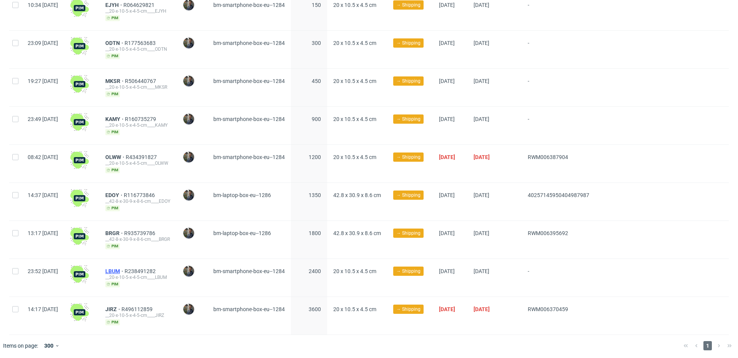
click at [124, 270] on span "LBUM" at bounding box center [114, 271] width 19 height 6
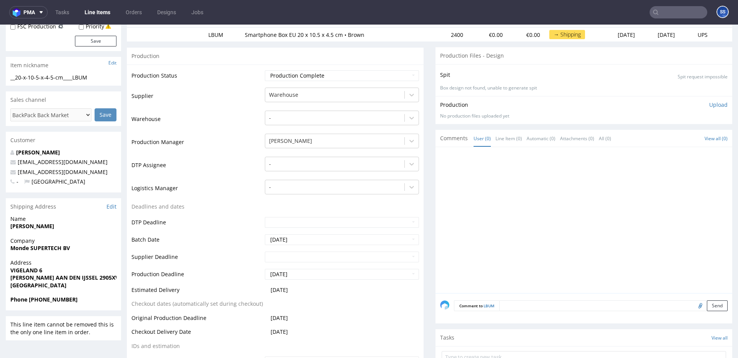
scroll to position [104, 0]
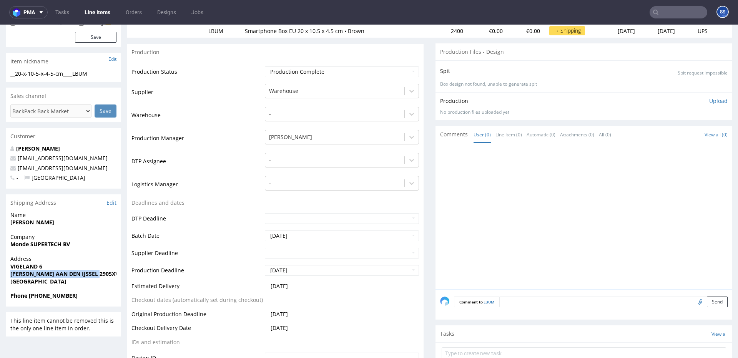
drag, startPoint x: 46, startPoint y: 270, endPoint x: 5, endPoint y: 273, distance: 40.8
click at [6, 273] on div "Address VIGELAND [GEOGRAPHIC_DATA][PERSON_NAME]" at bounding box center [63, 273] width 115 height 37
click at [98, 10] on link "Line Items" at bounding box center [97, 12] width 35 height 12
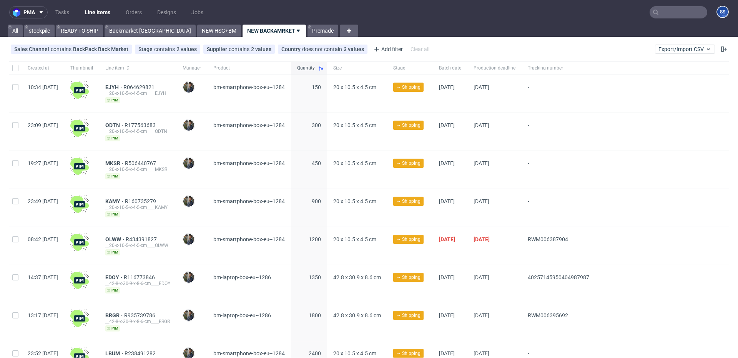
scroll to position [82, 0]
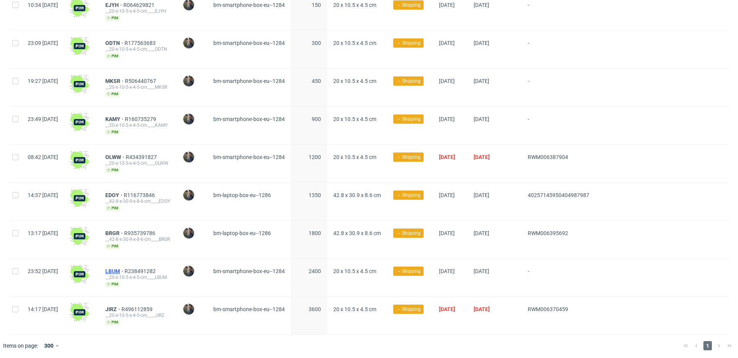
click at [124, 270] on span "LBUM" at bounding box center [114, 271] width 19 height 6
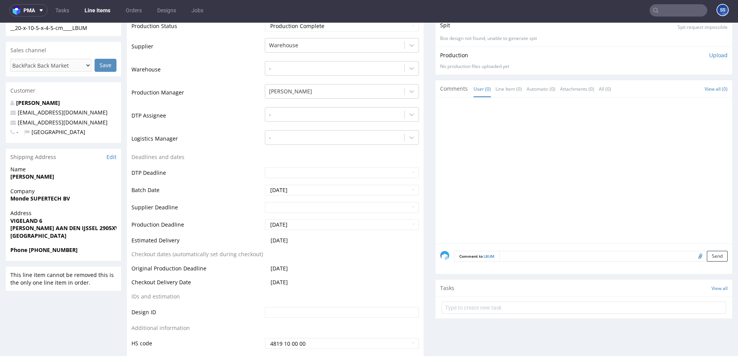
scroll to position [155, 0]
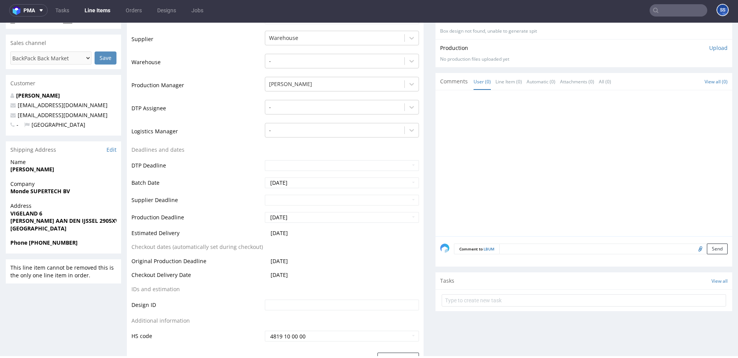
click at [53, 191] on strong "Monde SUPERTECH BV" at bounding box center [40, 191] width 60 height 7
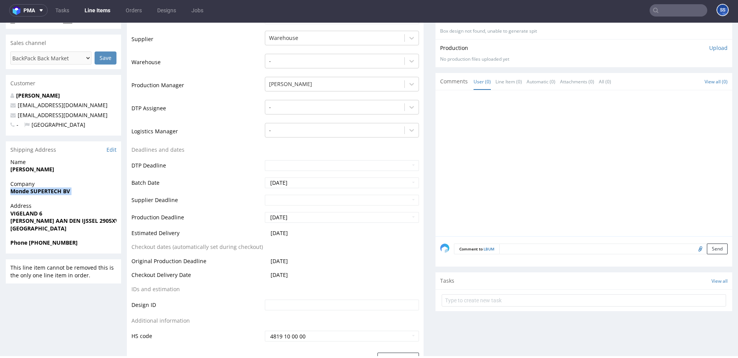
copy strong "Monde SUPERTECH BV"
click at [51, 169] on strong "[PERSON_NAME]" at bounding box center [32, 169] width 44 height 7
copy strong "[PERSON_NAME]"
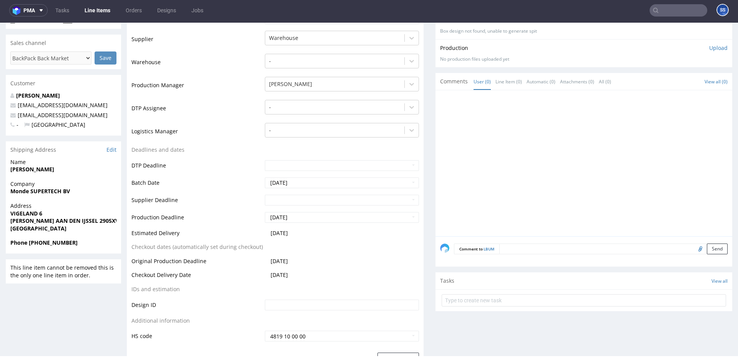
click at [90, 222] on strong "[PERSON_NAME] AAN DEN IJSSEL 2905XV" at bounding box center [64, 220] width 108 height 7
copy strong "2905XV"
drag, startPoint x: 10, startPoint y: 220, endPoint x: 164, endPoint y: 164, distance: 164.1
click at [80, 221] on div "Address VIGELAND [GEOGRAPHIC_DATA][PERSON_NAME]" at bounding box center [63, 220] width 115 height 37
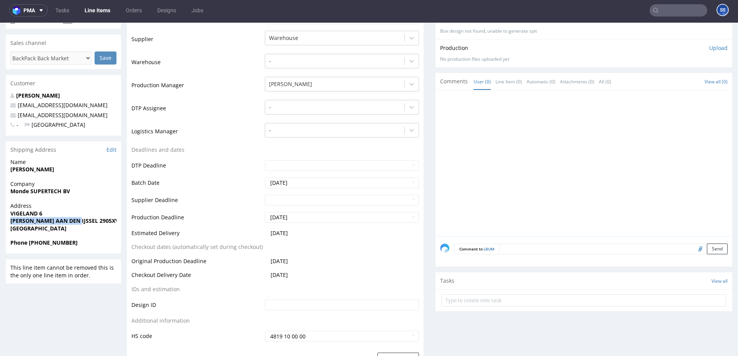
copy strong "[PERSON_NAME] AAN DEN IJSSEL"
click at [98, 222] on strong "[PERSON_NAME] AAN DEN IJSSEL 2905XV" at bounding box center [64, 220] width 108 height 7
click at [101, 221] on strong "[PERSON_NAME] AAN DEN IJSSEL 2905XV" at bounding box center [64, 220] width 108 height 7
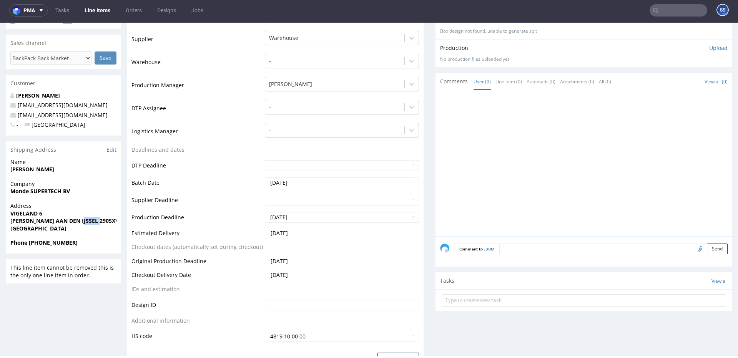
click at [100, 221] on strong "[PERSON_NAME] AAN DEN IJSSEL 2905XV" at bounding box center [64, 220] width 108 height 7
drag, startPoint x: 81, startPoint y: 118, endPoint x: 149, endPoint y: 23, distance: 117.2
click at [20, 116] on p "[EMAIL_ADDRESS][DOMAIN_NAME]" at bounding box center [63, 115] width 106 height 8
copy link "[EMAIL_ADDRESS][DOMAIN_NAME]"
drag, startPoint x: 55, startPoint y: 244, endPoint x: 29, endPoint y: 243, distance: 25.8
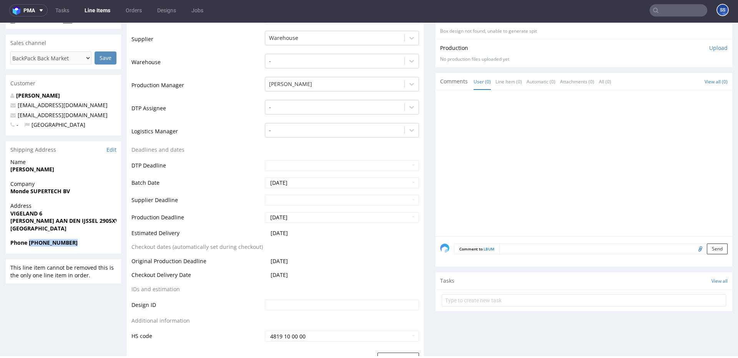
click at [29, 243] on span "Phone [PHONE_NUMBER]" at bounding box center [63, 243] width 106 height 8
copy strong "[PHONE_NUMBER]"
drag, startPoint x: 97, startPoint y: 215, endPoint x: 105, endPoint y: 218, distance: 8.1
click at [100, 216] on span "VIGELAND 6" at bounding box center [63, 214] width 106 height 8
drag, startPoint x: 54, startPoint y: 212, endPoint x: 69, endPoint y: 158, distance: 56.3
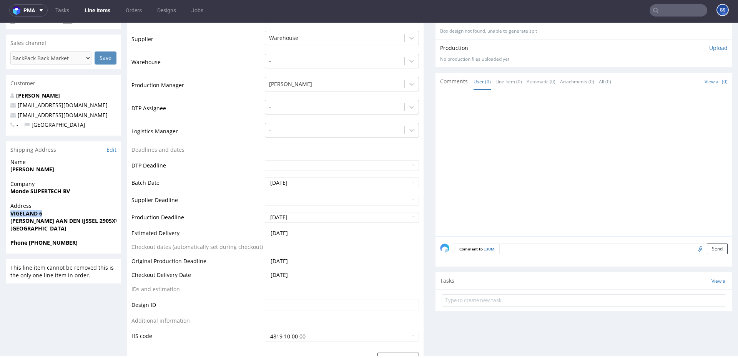
copy strong "VIGELAND 6"
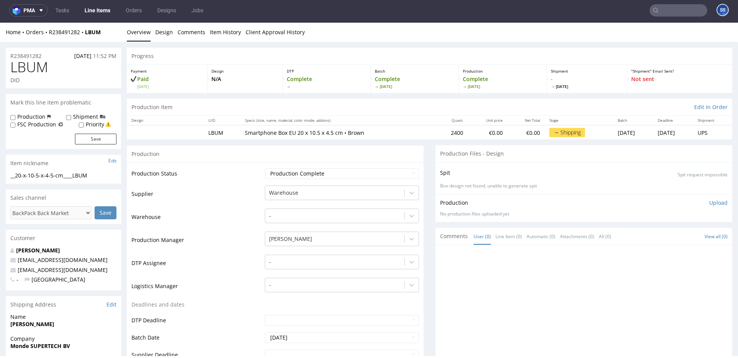
scroll to position [0, 0]
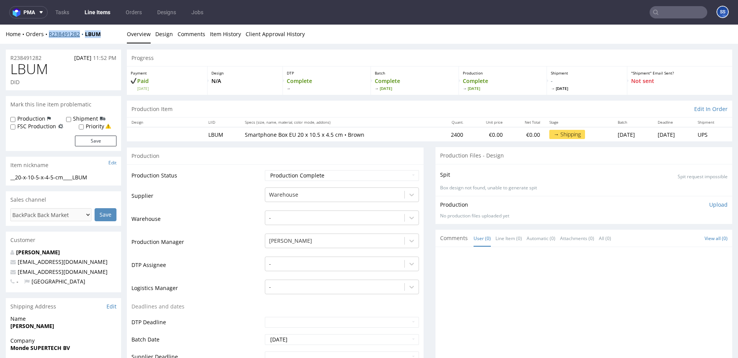
drag, startPoint x: 108, startPoint y: 38, endPoint x: 49, endPoint y: 37, distance: 58.8
click at [49, 37] on div "Home Orders R238491282 LBUM Overview Design Comments Item History Client Approv…" at bounding box center [369, 34] width 738 height 19
copy div "R238491282 LBUM"
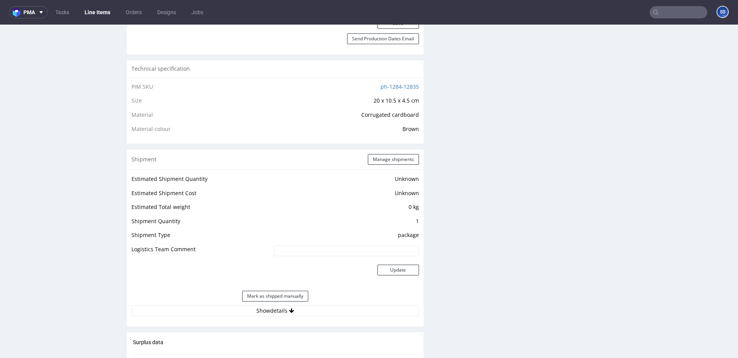
scroll to position [503, 0]
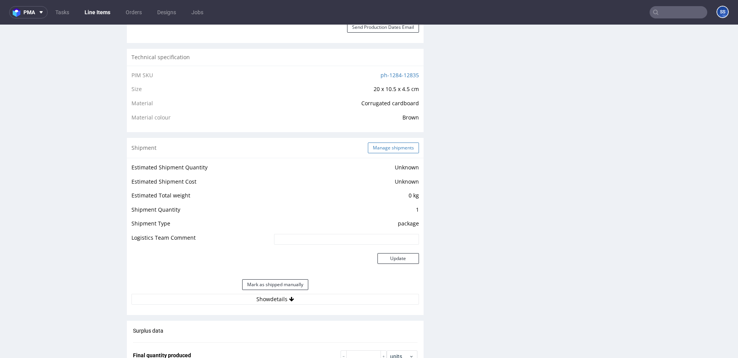
click at [376, 143] on button "Manage shipments" at bounding box center [393, 148] width 51 height 11
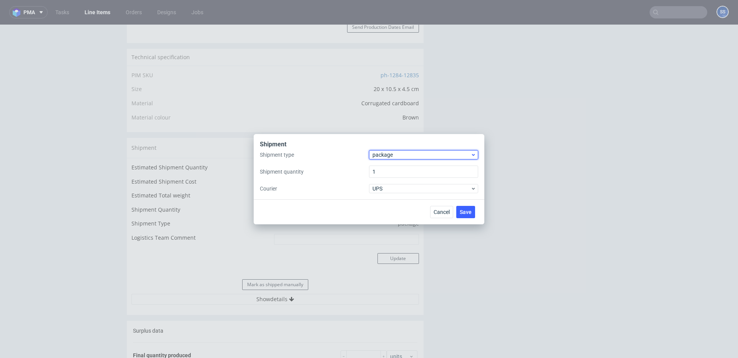
click at [387, 155] on span "package" at bounding box center [421, 155] width 98 height 8
click at [391, 164] on div "pallet" at bounding box center [423, 171] width 103 height 14
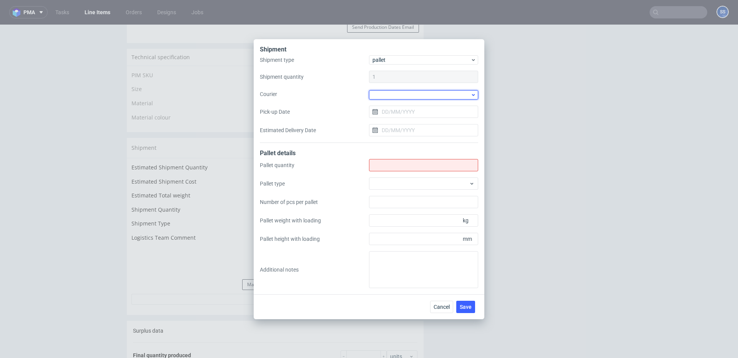
click at [390, 92] on div at bounding box center [423, 94] width 109 height 9
click at [401, 124] on div "DB Schenker" at bounding box center [423, 126] width 103 height 14
click at [393, 162] on input "Shipment type" at bounding box center [423, 164] width 109 height 12
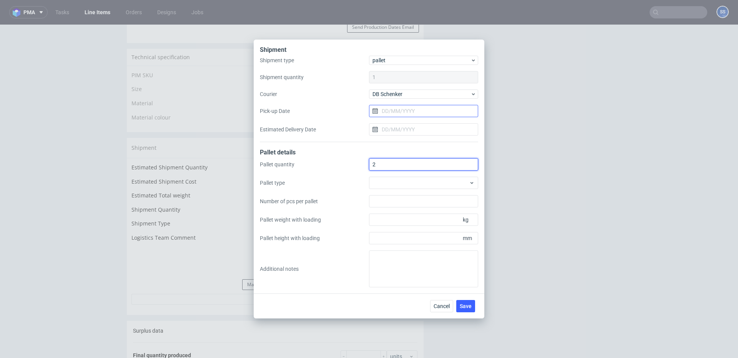
type input "2"
click at [397, 112] on input "Pick-up Date" at bounding box center [423, 111] width 109 height 12
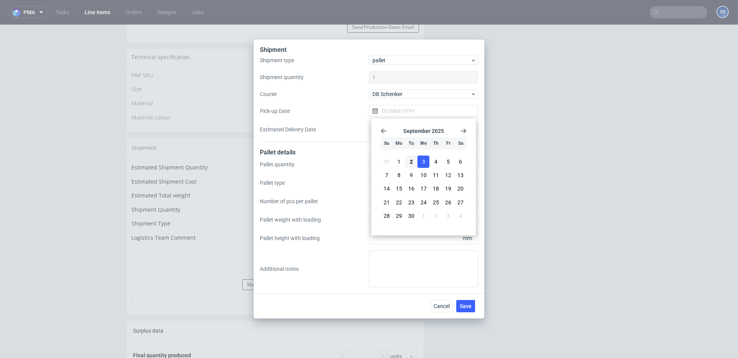
click at [423, 163] on span "3" at bounding box center [423, 162] width 3 height 8
type input "03/09/2025"
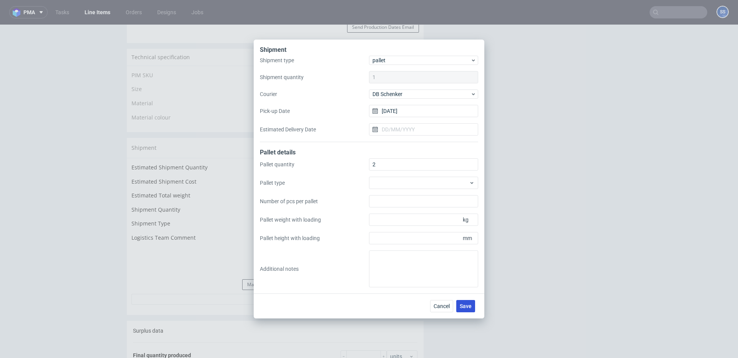
click at [470, 307] on span "Save" at bounding box center [466, 306] width 12 height 5
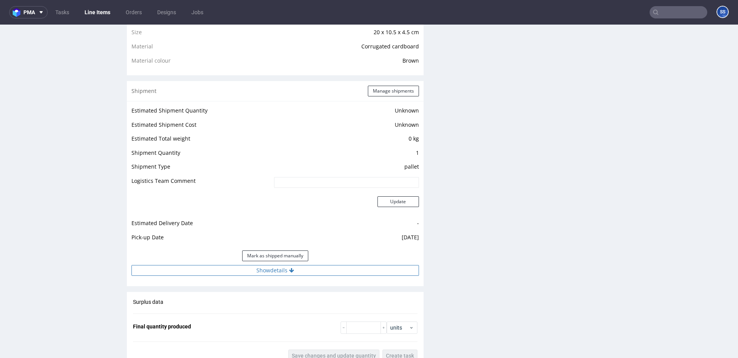
drag, startPoint x: 271, startPoint y: 270, endPoint x: 290, endPoint y: 210, distance: 62.6
click at [272, 270] on button "Show details" at bounding box center [274, 270] width 287 height 11
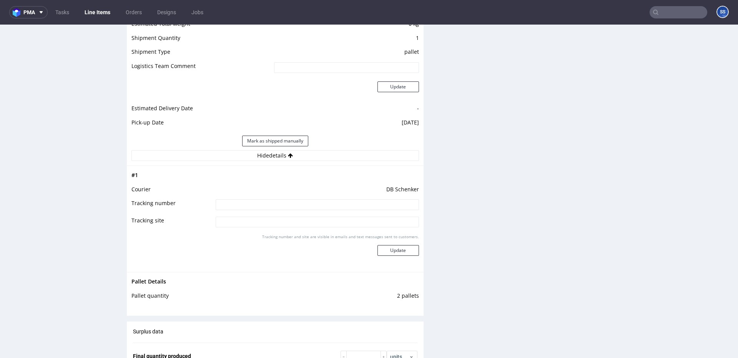
click at [277, 201] on input at bounding box center [317, 204] width 203 height 11
paste input "PLWAW509002988"
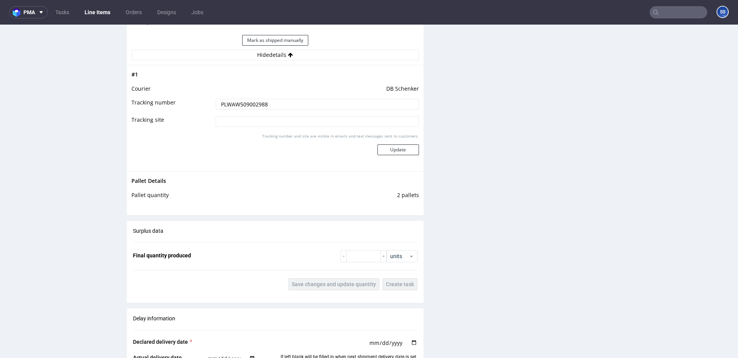
scroll to position [778, 0]
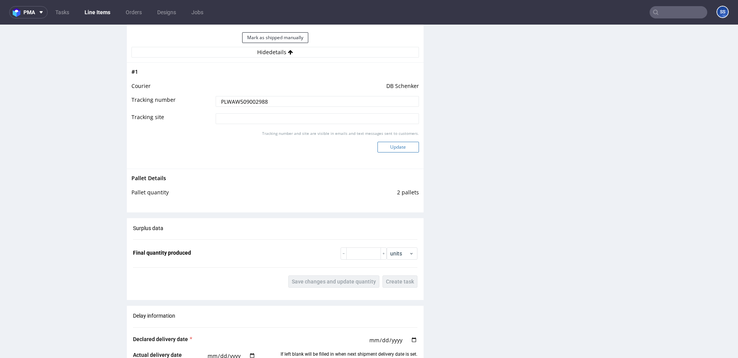
type input "PLWAW509002988"
click at [390, 148] on button "Update" at bounding box center [397, 147] width 41 height 11
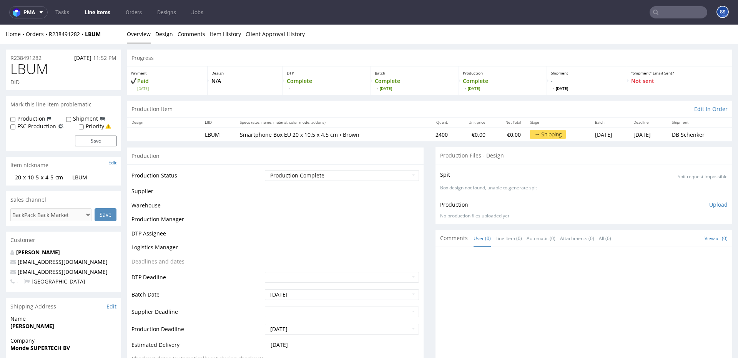
scroll to position [490, 0]
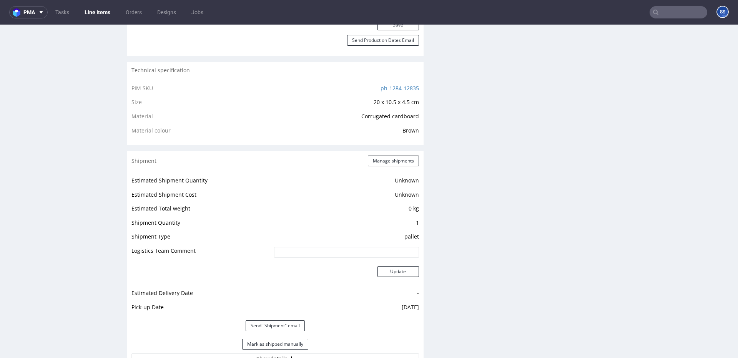
click at [96, 14] on link "Line Items" at bounding box center [97, 12] width 35 height 12
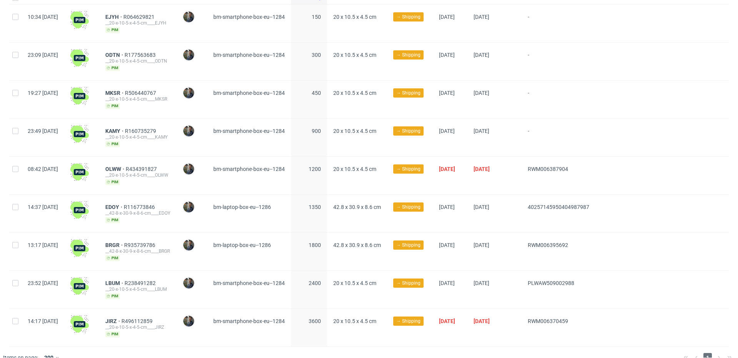
scroll to position [68, 0]
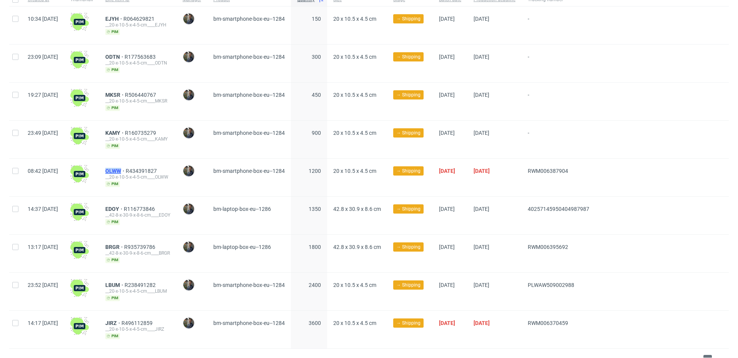
drag, startPoint x: 126, startPoint y: 171, endPoint x: 141, endPoint y: 171, distance: 15.4
click at [141, 171] on div "OLWW R434391827 __20-x-10-5-x-4-5-cm____OLWW pim" at bounding box center [137, 178] width 77 height 38
copy span "OLWW"
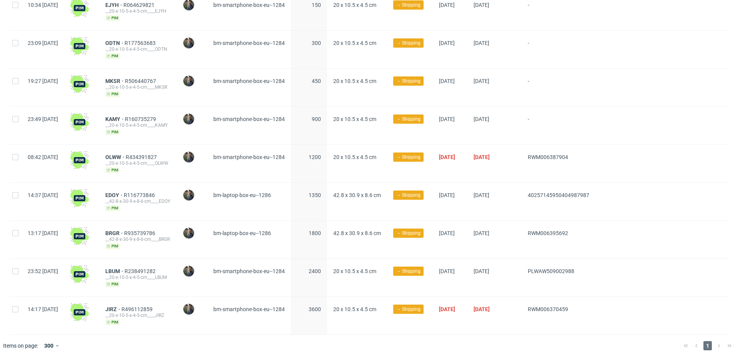
click at [128, 183] on div "EDOY R116773846 __42-8-x-30-9-x-8-6-cm____EDOY pim" at bounding box center [137, 202] width 77 height 38
drag, startPoint x: 127, startPoint y: 192, endPoint x: 169, endPoint y: 78, distance: 122.5
click at [143, 192] on div "EDOY R116773846 __42-8-x-30-9-x-8-6-cm____EDOY pim" at bounding box center [137, 202] width 77 height 38
copy span "EDOY"
drag, startPoint x: 117, startPoint y: 222, endPoint x: 121, endPoint y: 226, distance: 5.7
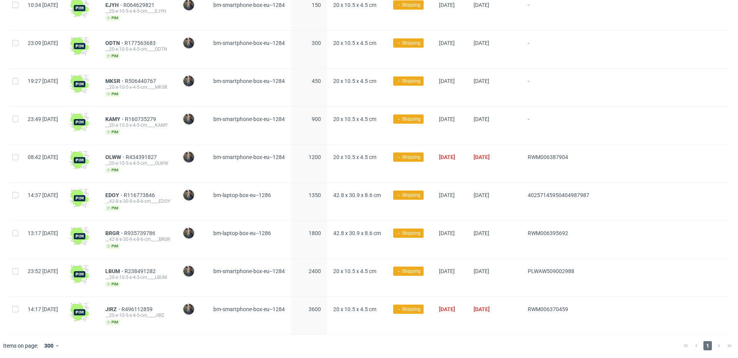
click at [99, 222] on div at bounding box center [81, 240] width 35 height 38
drag, startPoint x: 121, startPoint y: 228, endPoint x: 144, endPoint y: 232, distance: 22.9
click at [144, 232] on div "13:17 Mon 01.09.2025 BRGR R935739786 __42-8-x-30-9-x-8-6-cm____BRGR pim Maciej …" at bounding box center [368, 240] width 719 height 38
copy div "BRGR"
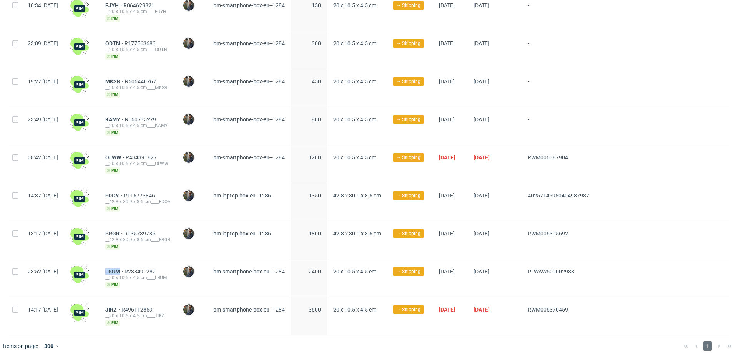
drag, startPoint x: 132, startPoint y: 271, endPoint x: 218, endPoint y: 131, distance: 164.4
click at [143, 270] on div "LBUM R238491282 __20-x-10-5-x-4-5-cm____LBUM pim" at bounding box center [137, 278] width 77 height 38
copy span "LBUM"
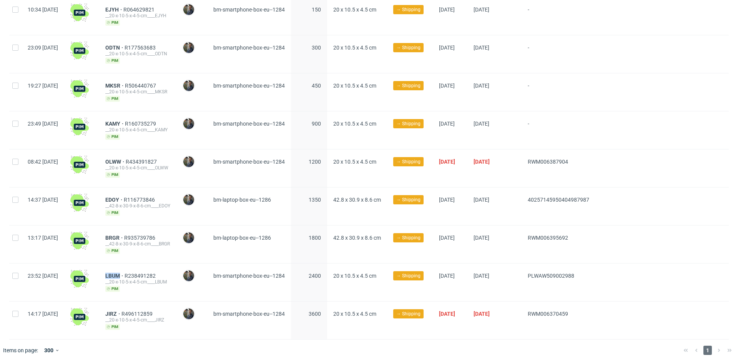
scroll to position [60, 0]
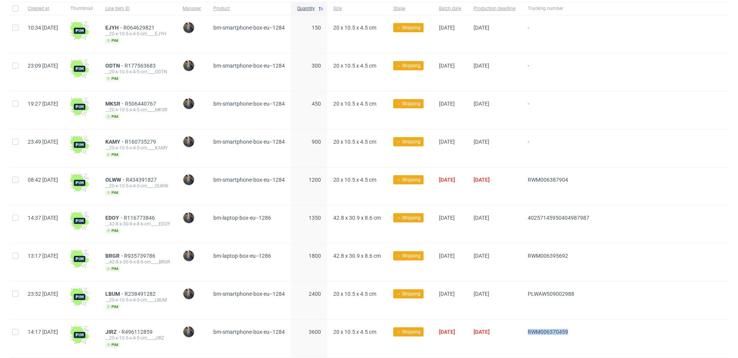
drag, startPoint x: 603, startPoint y: 329, endPoint x: 553, endPoint y: 330, distance: 50.7
click at [553, 330] on div "RWM006370459" at bounding box center [558, 339] width 74 height 38
copy span "RWM006370459"
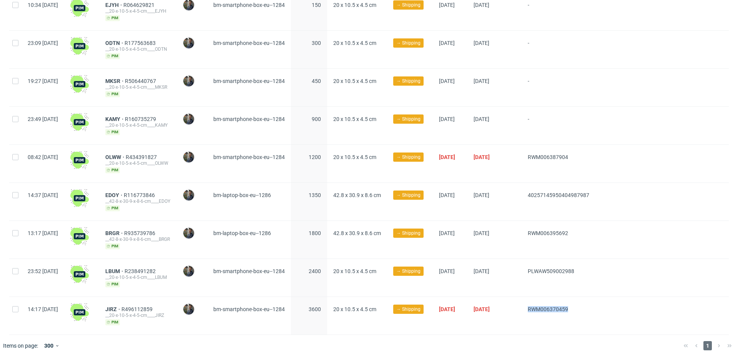
scroll to position [60, 0]
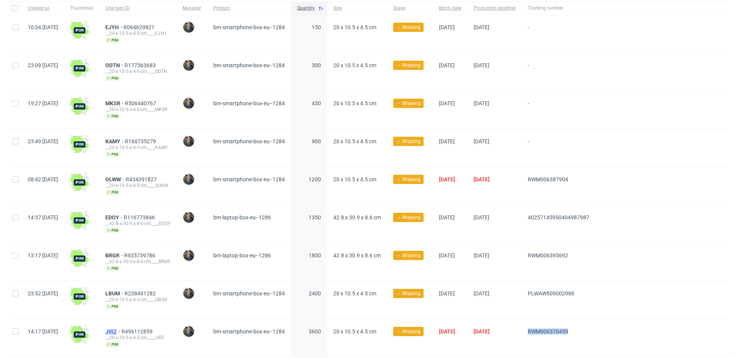
click at [121, 329] on span "JIRZ" at bounding box center [113, 332] width 16 height 6
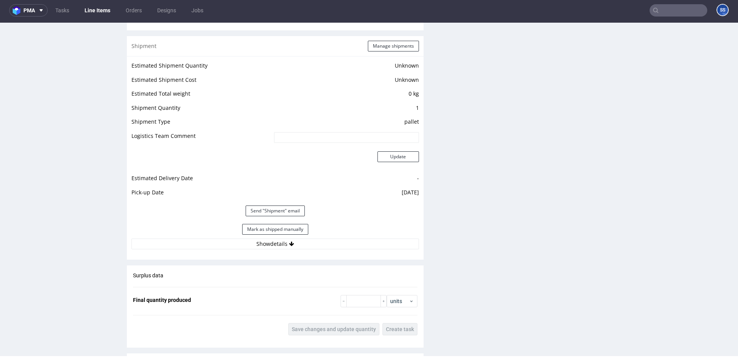
scroll to position [609, 0]
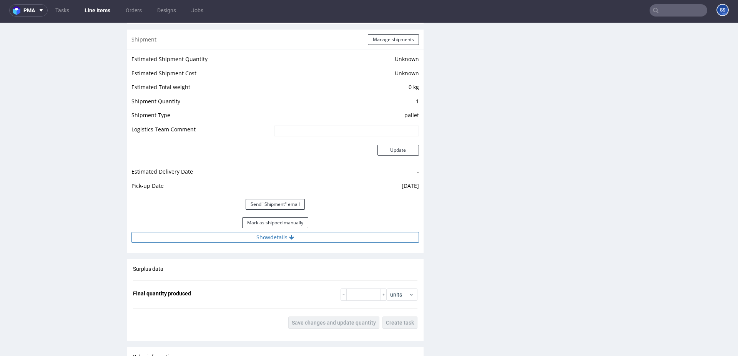
click at [291, 239] on icon at bounding box center [291, 237] width 5 height 5
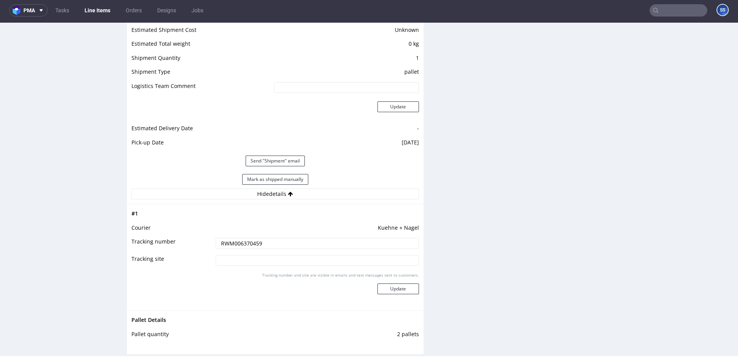
scroll to position [653, 0]
click at [233, 243] on input "RWM006370459" at bounding box center [317, 242] width 203 height 11
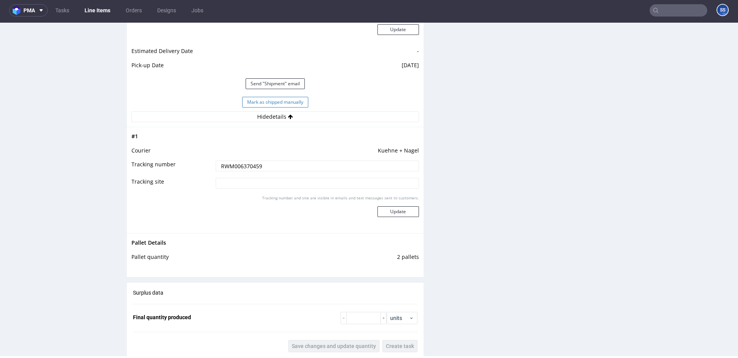
click at [275, 104] on button "Mark as shipped manually" at bounding box center [275, 102] width 66 height 11
click at [109, 10] on link "Line Items" at bounding box center [97, 10] width 35 height 12
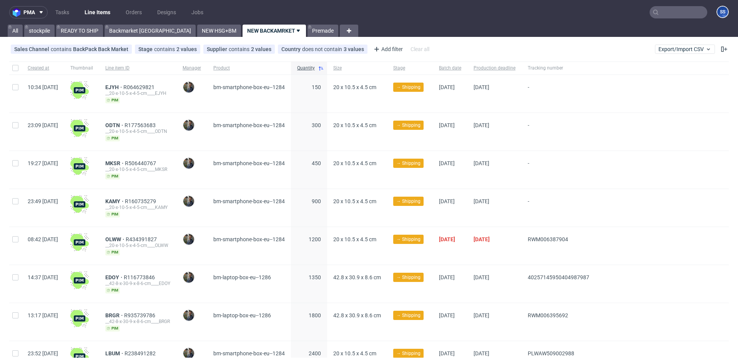
scroll to position [45, 0]
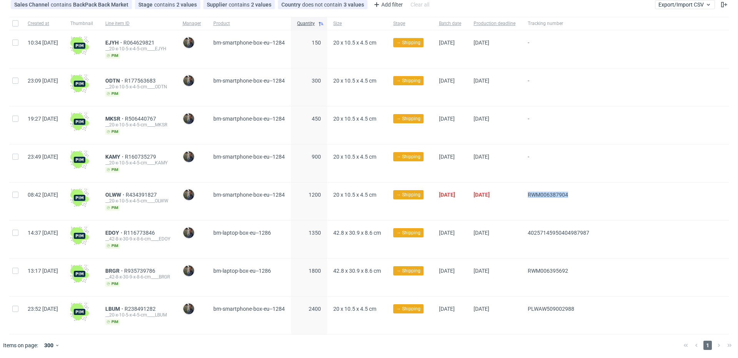
drag, startPoint x: 558, startPoint y: 195, endPoint x: 552, endPoint y: 195, distance: 6.1
click at [552, 195] on div "RWM006387904" at bounding box center [558, 202] width 74 height 38
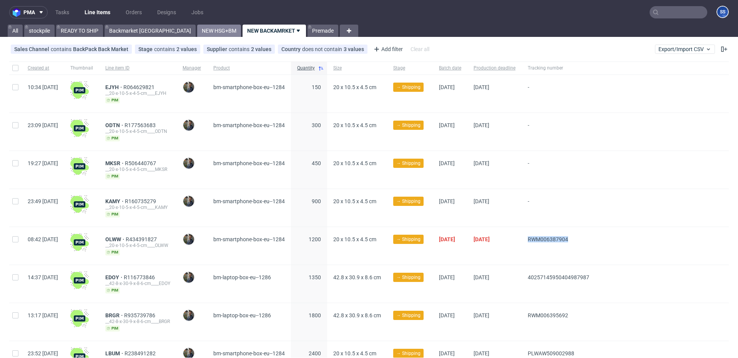
click at [197, 31] on link "NEW HSG+BM" at bounding box center [219, 31] width 44 height 12
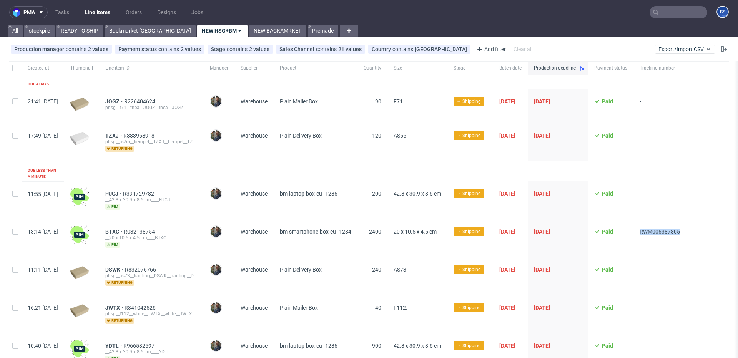
drag, startPoint x: 697, startPoint y: 227, endPoint x: 661, endPoint y: 224, distance: 35.5
click at [661, 226] on div "13:14 Fri 29.08.2025 BTXC R032138754 __20-x-10-5-x-4-5-cm____BTXC pim Maciej So…" at bounding box center [368, 238] width 719 height 38
click at [652, 11] on icon at bounding box center [655, 12] width 6 height 6
click at [83, 31] on link "READY TO SHIP" at bounding box center [79, 31] width 47 height 12
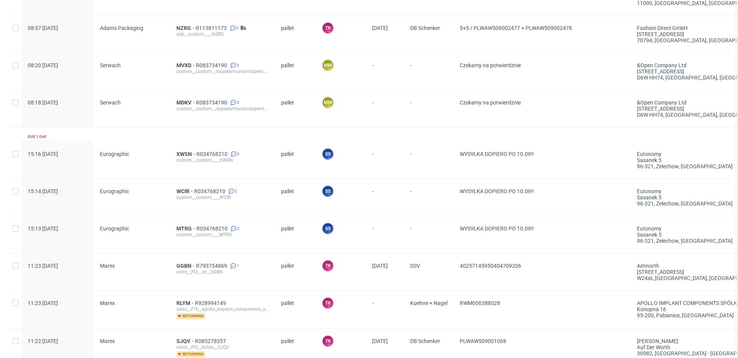
scroll to position [101, 0]
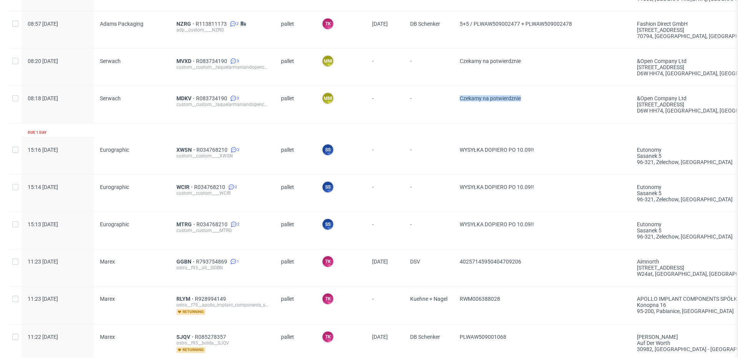
drag, startPoint x: 544, startPoint y: 105, endPoint x: 454, endPoint y: 97, distance: 90.6
click at [454, 97] on div "Czekamy na potwierdznie" at bounding box center [541, 104] width 177 height 37
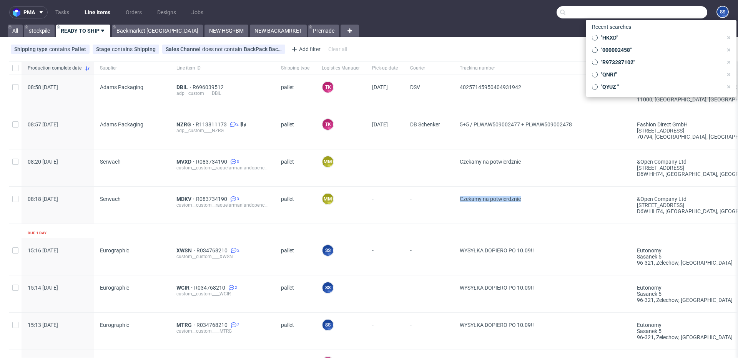
click at [677, 9] on input "text" at bounding box center [631, 12] width 151 height 12
paste input "1Z5A15800493364644"
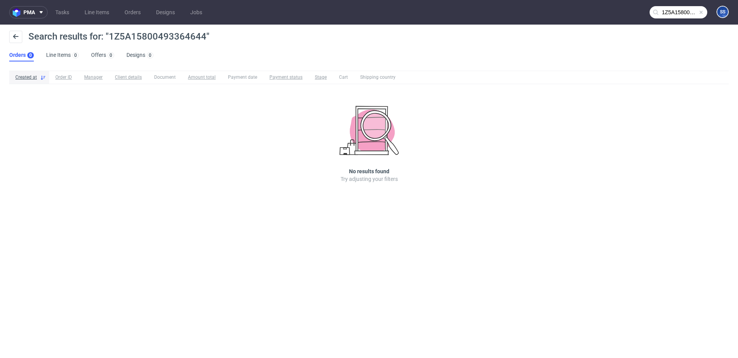
click at [675, 15] on input "1Z5A15800493364644" at bounding box center [678, 12] width 58 height 12
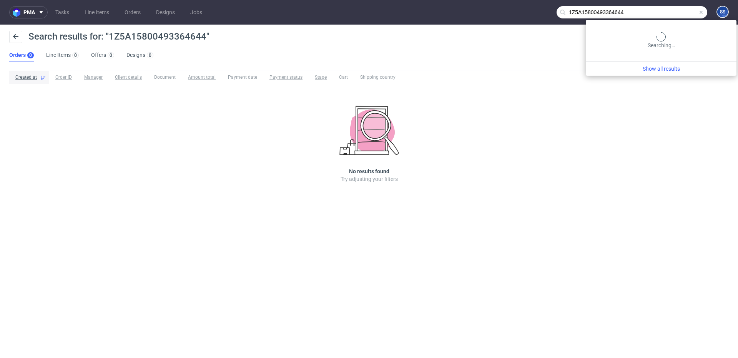
click at [674, 14] on input "1Z5A15800493364644" at bounding box center [631, 12] width 151 height 12
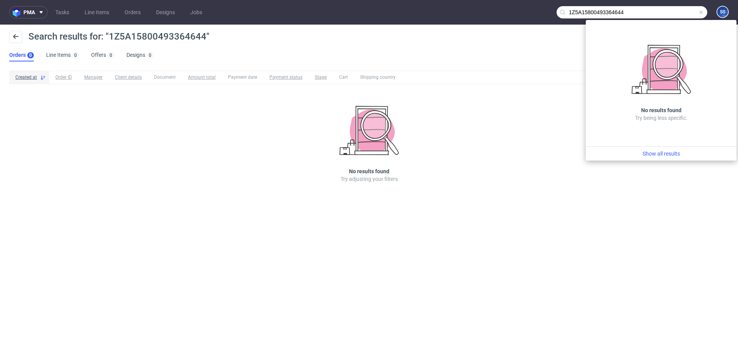
click at [607, 14] on input "1Z5A15800493364644" at bounding box center [631, 12] width 151 height 12
paste input "000002458"
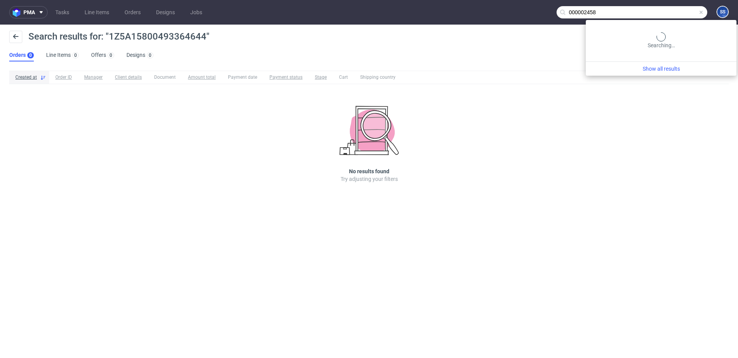
type input "000002458"
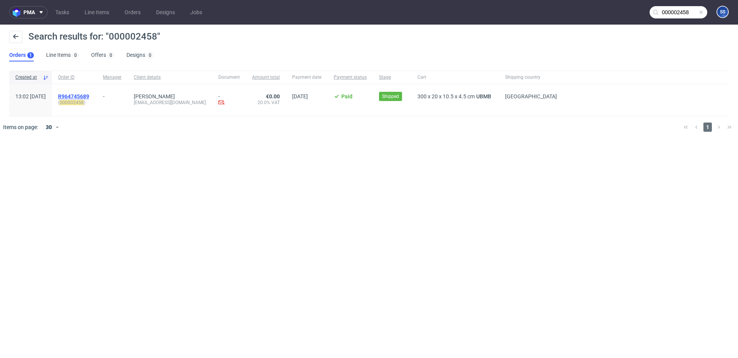
click at [89, 97] on span "R964745689" at bounding box center [73, 96] width 31 height 6
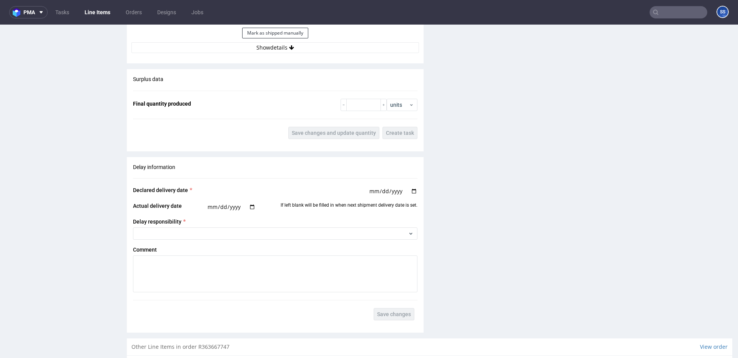
scroll to position [967, 0]
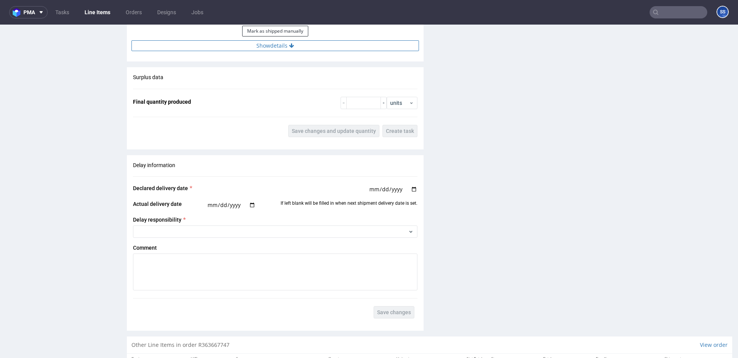
click at [284, 50] on button "Show details" at bounding box center [274, 45] width 287 height 11
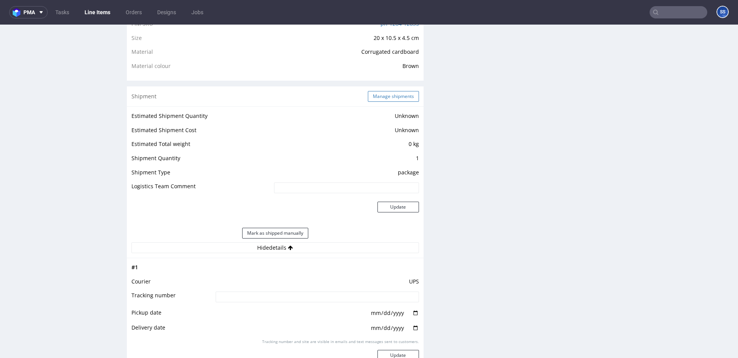
scroll to position [758, 0]
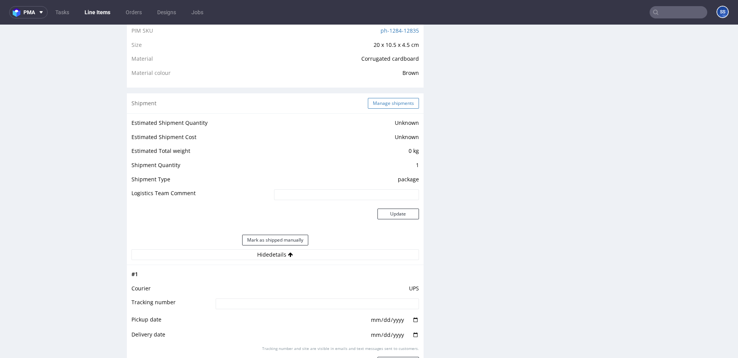
click at [379, 99] on button "Manage shipments" at bounding box center [393, 103] width 51 height 11
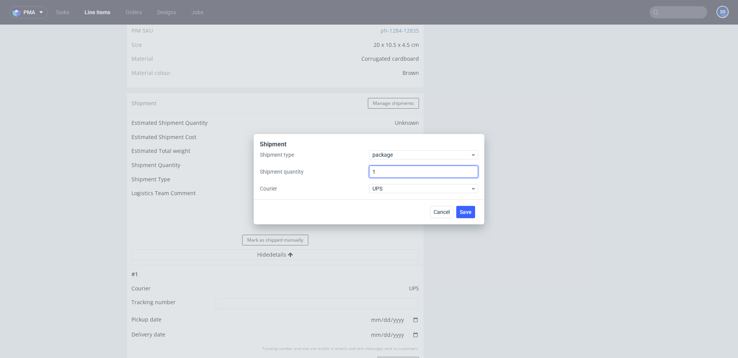
click at [387, 173] on input "1" at bounding box center [423, 172] width 109 height 12
type input "2"
click at [460, 214] on span "Save" at bounding box center [466, 211] width 12 height 5
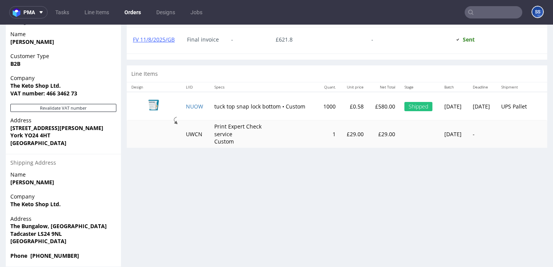
scroll to position [367, 0]
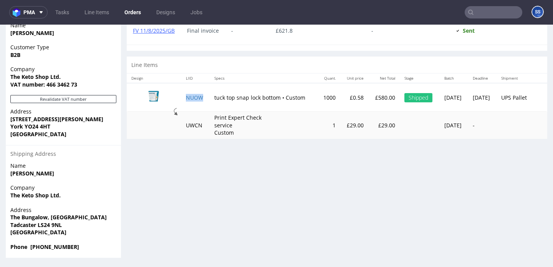
click at [200, 100] on td "NUOW" at bounding box center [195, 97] width 28 height 28
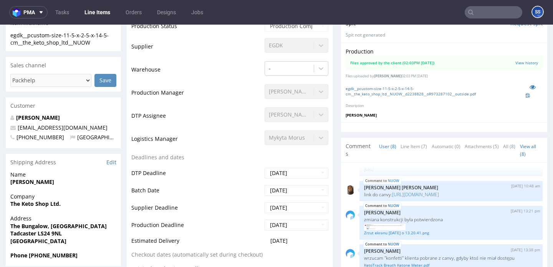
scroll to position [191, 0]
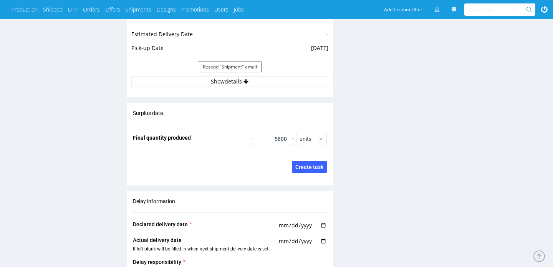
scroll to position [718, 0]
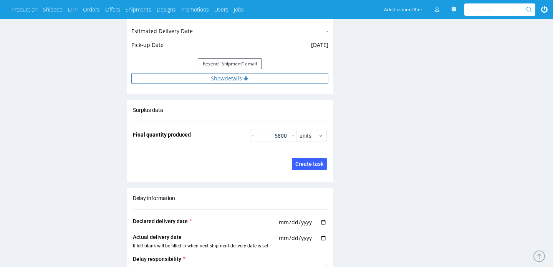
click at [249, 81] on button "Show details" at bounding box center [229, 78] width 197 height 11
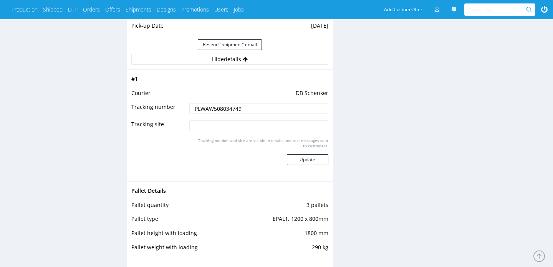
scroll to position [742, 0]
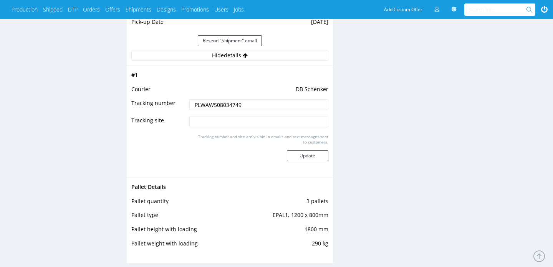
click at [223, 103] on input "PLWAW508034749" at bounding box center [258, 104] width 139 height 11
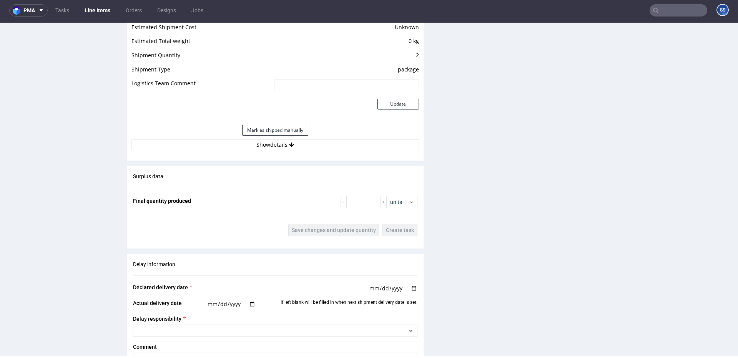
scroll to position [858, 0]
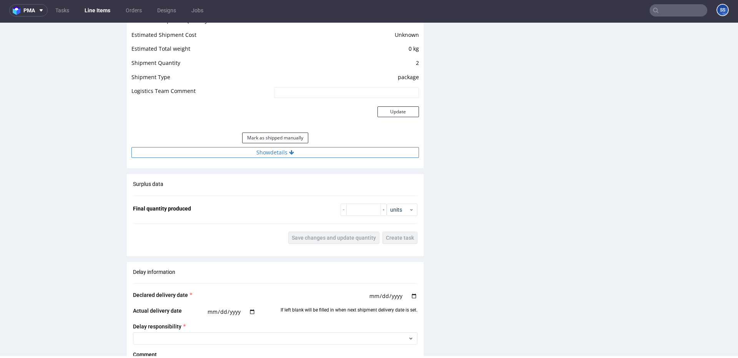
click at [290, 154] on icon at bounding box center [291, 152] width 5 height 5
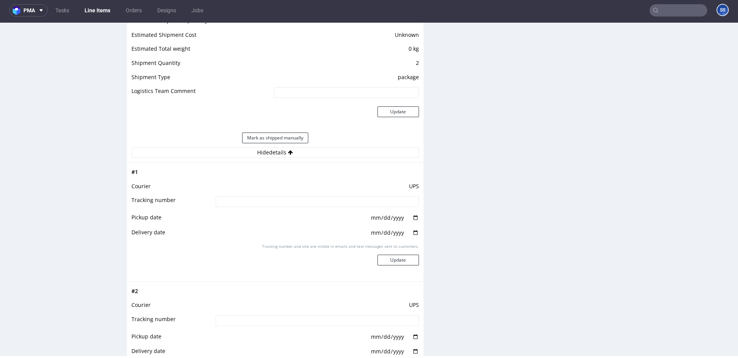
click at [333, 199] on input at bounding box center [317, 201] width 203 height 11
paste input "1Z5A15800493364644"
type input "1Z5A15800493364644"
click at [396, 261] on button "Update" at bounding box center [397, 260] width 41 height 11
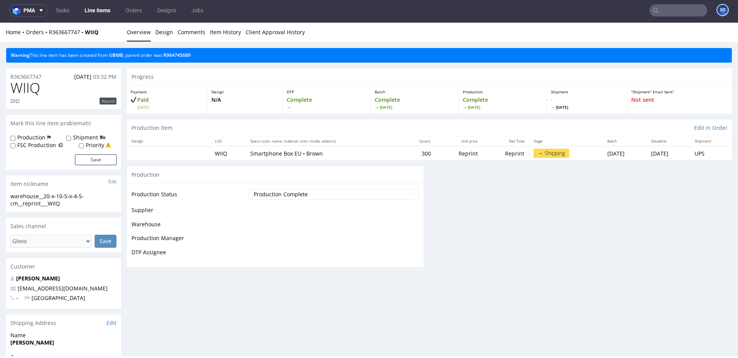
scroll to position [589, 0]
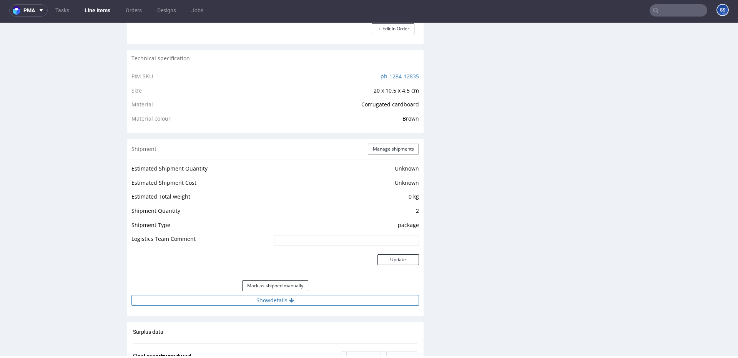
click at [291, 304] on button "Show details" at bounding box center [274, 300] width 287 height 11
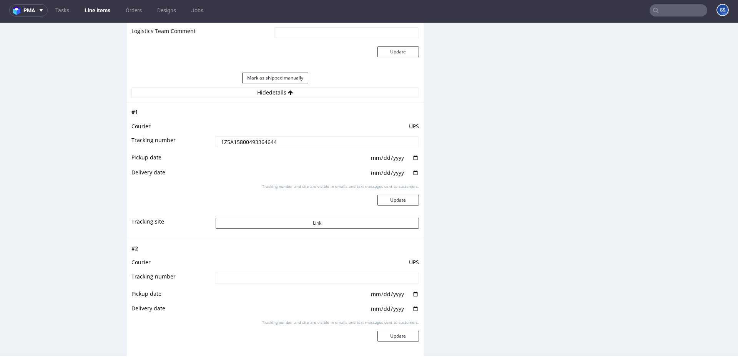
scroll to position [923, 0]
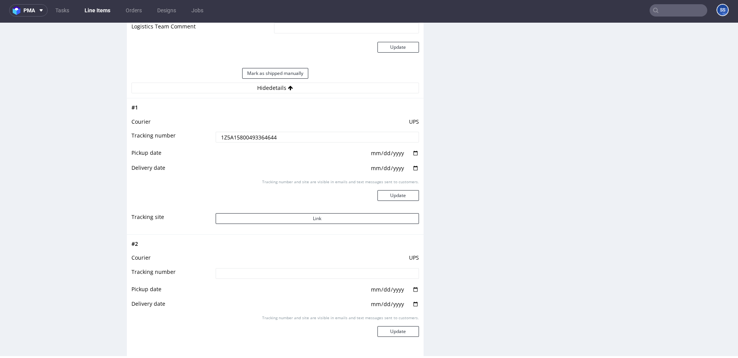
click at [287, 274] on input at bounding box center [317, 273] width 203 height 11
paste input "1Z5A15800494621435"
type input "1Z5A15800494621435"
click at [403, 330] on button "Update" at bounding box center [397, 331] width 41 height 11
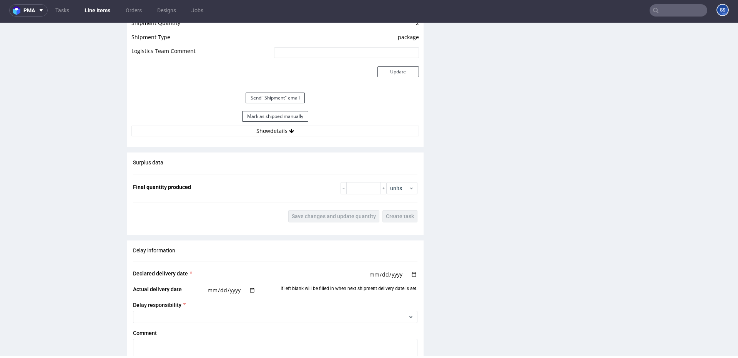
scroll to position [901, 0]
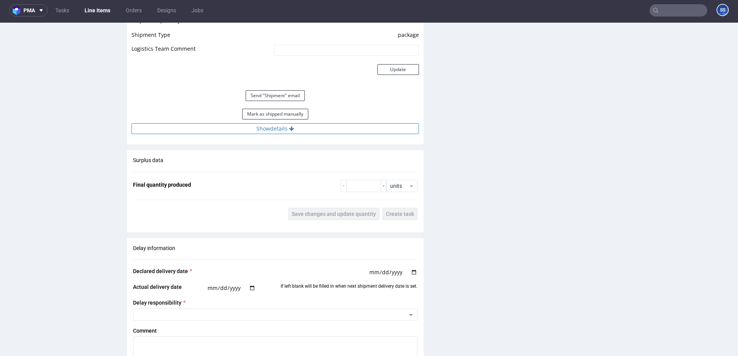
click at [311, 128] on button "Show details" at bounding box center [274, 128] width 287 height 11
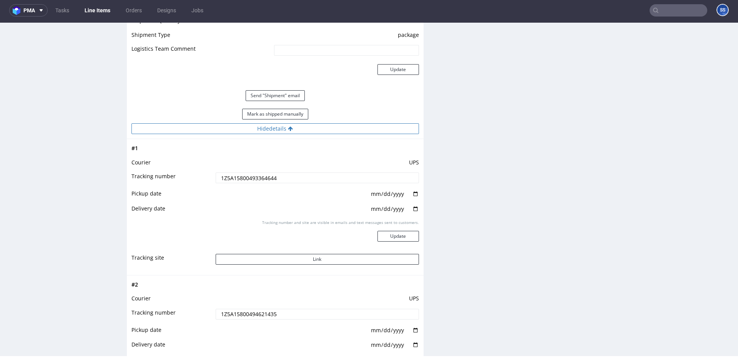
scroll to position [900, 0]
click at [394, 236] on button "Update" at bounding box center [397, 236] width 41 height 11
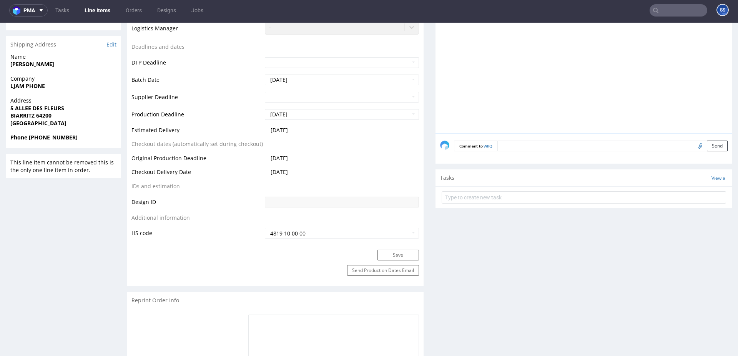
scroll to position [0, 0]
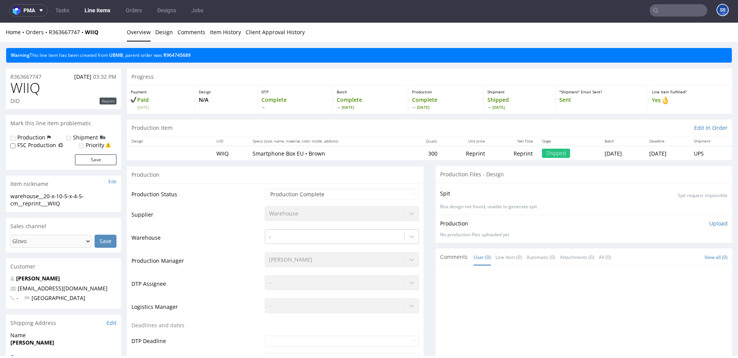
click at [97, 9] on link "Line Items" at bounding box center [97, 10] width 35 height 12
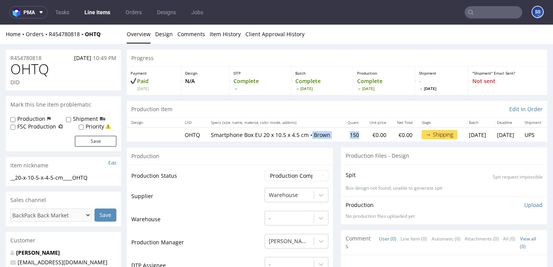
click at [337, 138] on tr "OHTQ Smartphone Box EU 20 x 10.5 x 4.5 cm • Brown 150 €0.00 €0.00 → Shipping [D…" at bounding box center [337, 134] width 421 height 14
drag, startPoint x: 320, startPoint y: 150, endPoint x: 320, endPoint y: 144, distance: 6.2
copy td "150"
drag, startPoint x: 323, startPoint y: 140, endPoint x: 314, endPoint y: 264, distance: 124.8
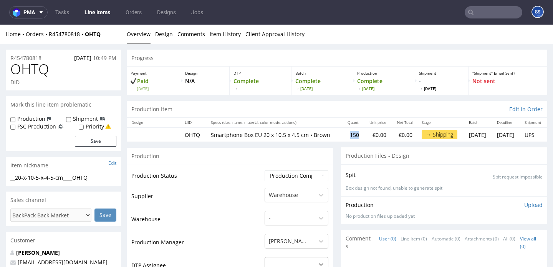
click at [342, 140] on td "150" at bounding box center [353, 134] width 22 height 14
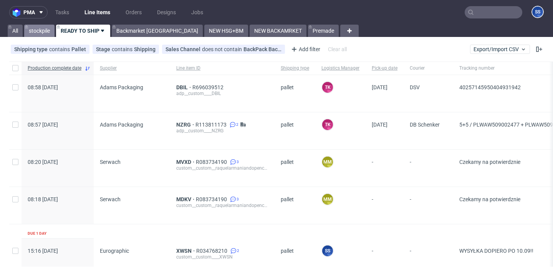
click at [40, 29] on link "stockpile" at bounding box center [39, 31] width 30 height 12
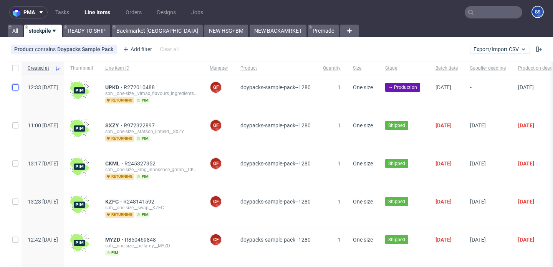
click at [17, 86] on input "checkbox" at bounding box center [15, 87] width 6 height 6
checkbox input "true"
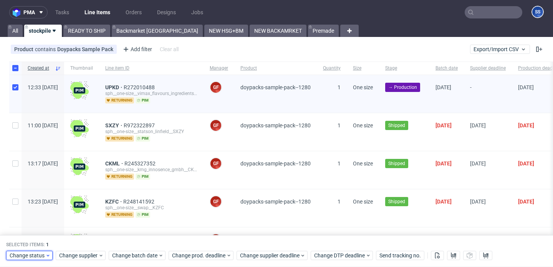
click at [40, 253] on span "Change status" at bounding box center [28, 256] width 36 height 8
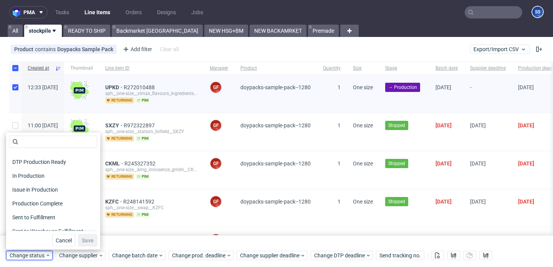
scroll to position [94, 0]
click at [50, 203] on span "Production Complete" at bounding box center [38, 202] width 58 height 11
click at [84, 237] on span "Save" at bounding box center [88, 239] width 12 height 5
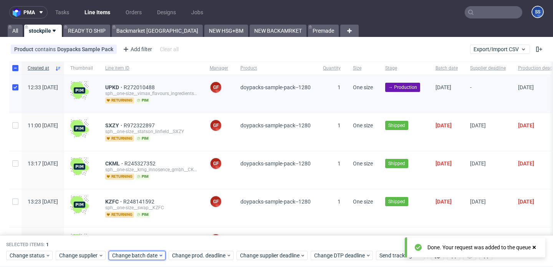
click at [145, 254] on span "Change batch date" at bounding box center [135, 256] width 46 height 8
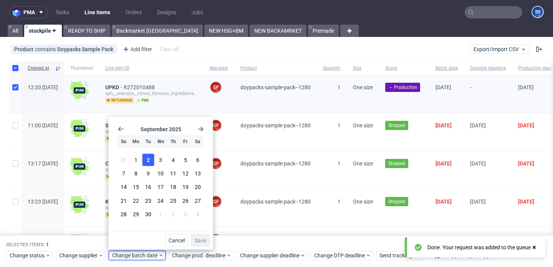
click at [151, 161] on button "2" at bounding box center [149, 160] width 12 height 12
click at [204, 240] on span "Save" at bounding box center [201, 239] width 12 height 5
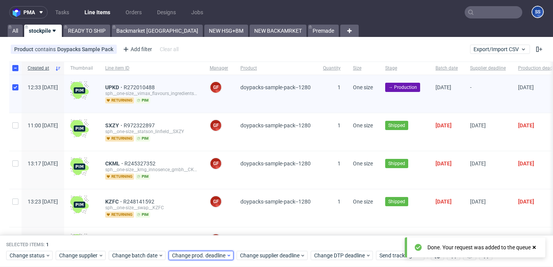
click at [203, 255] on span "Change prod. deadline" at bounding box center [199, 256] width 54 height 8
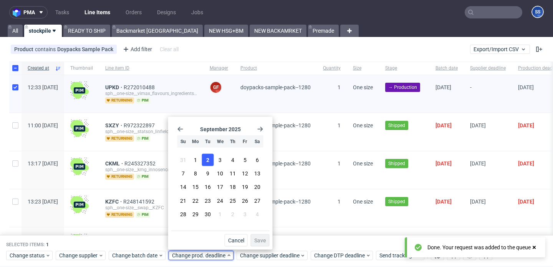
click at [207, 160] on span "2" at bounding box center [207, 160] width 3 height 8
click at [261, 239] on span "Save" at bounding box center [260, 239] width 12 height 5
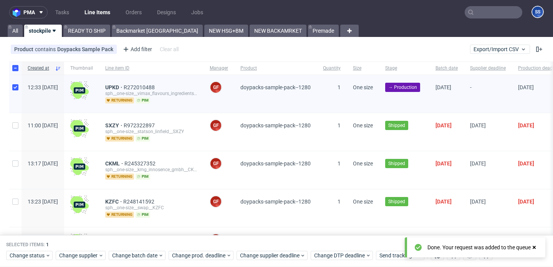
click at [201, 232] on div "MYZD R850469848 sph__one-size__bellamy__MYZD pim" at bounding box center [151, 246] width 105 height 38
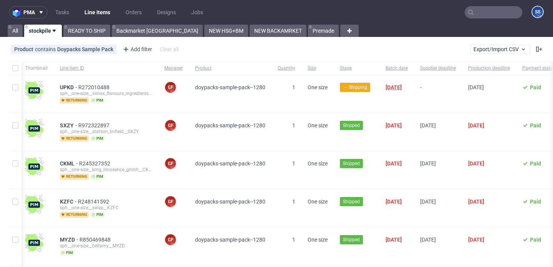
scroll to position [0, 48]
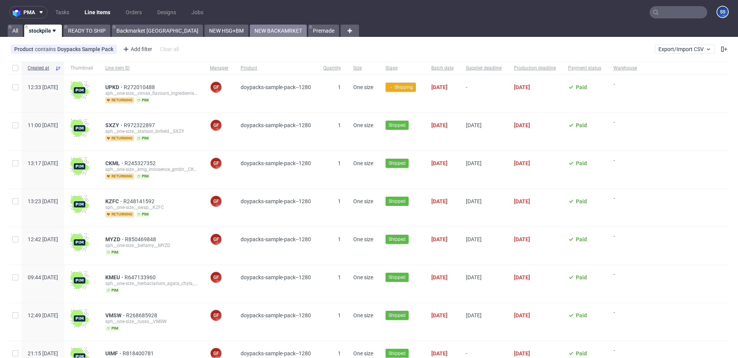
click at [250, 30] on link "NEW BACKAMRKET" at bounding box center [278, 31] width 57 height 12
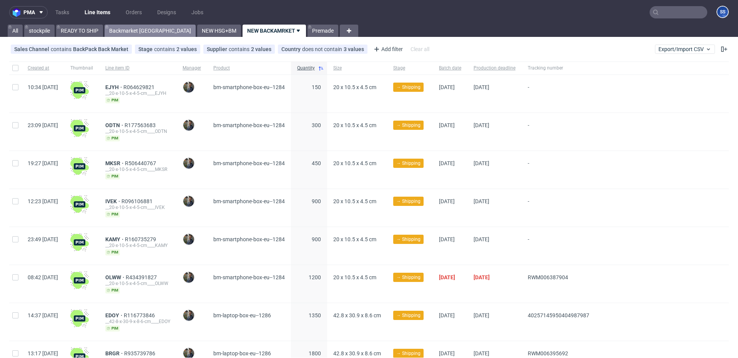
click at [141, 32] on link "Backmarket [GEOGRAPHIC_DATA]" at bounding box center [150, 31] width 91 height 12
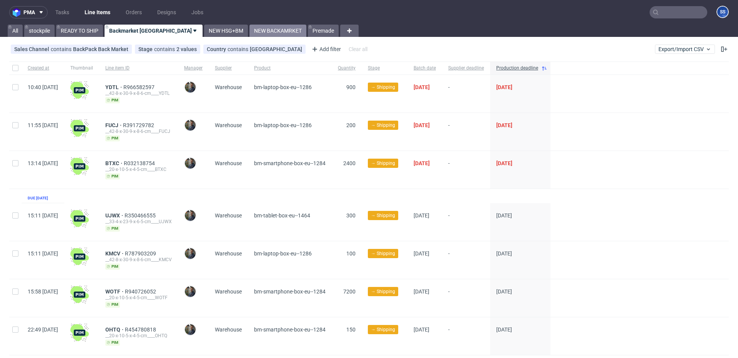
click at [249, 31] on link "NEW BACKAMRKET" at bounding box center [277, 31] width 57 height 12
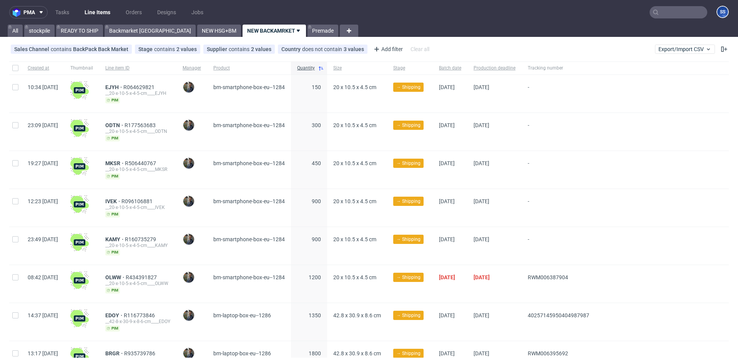
click at [171, 38] on div "pma Tasks Line Items Orders Designs Jobs SS All stockpile READY TO SHIP Backmar…" at bounding box center [369, 179] width 738 height 358
click at [197, 32] on link "NEW HSG+BM" at bounding box center [219, 31] width 44 height 12
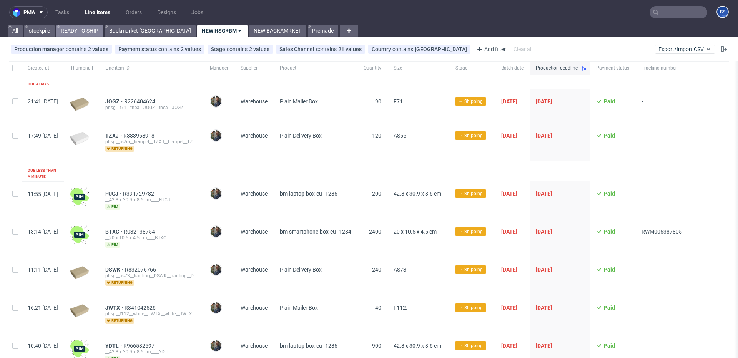
click at [94, 29] on link "READY TO SHIP" at bounding box center [79, 31] width 47 height 12
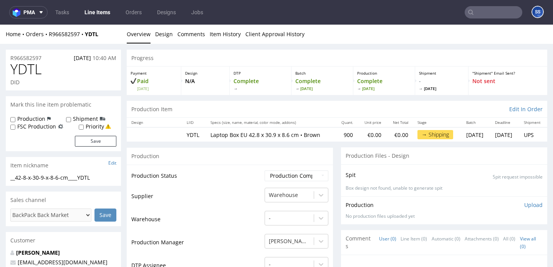
scroll to position [2, 0]
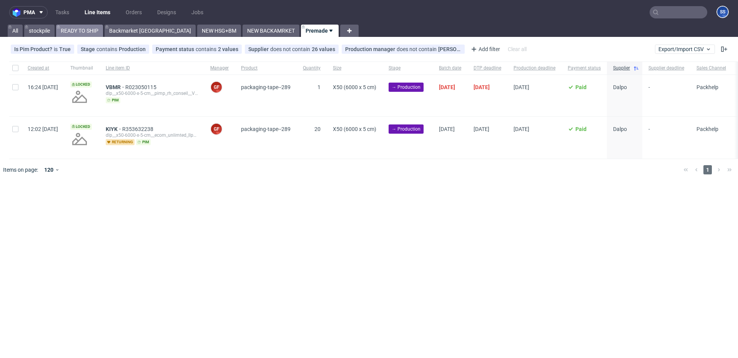
click at [100, 33] on link "READY TO SHIP" at bounding box center [79, 31] width 47 height 12
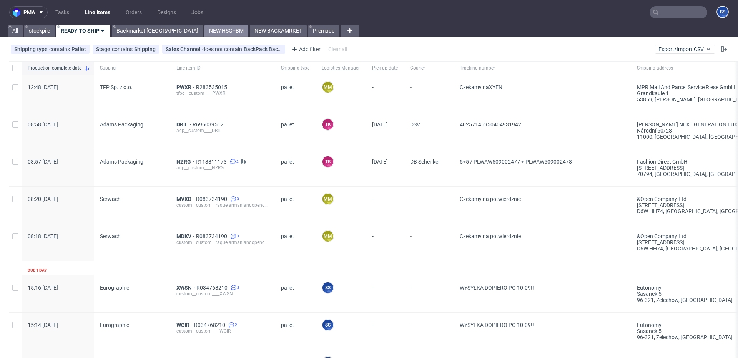
click at [204, 31] on link "NEW HSG+BM" at bounding box center [226, 31] width 44 height 12
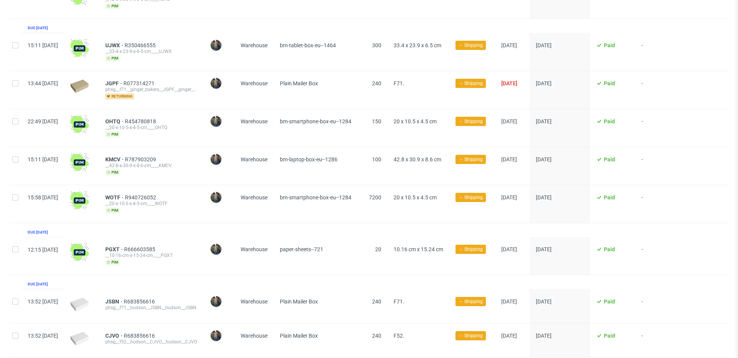
scroll to position [354, 0]
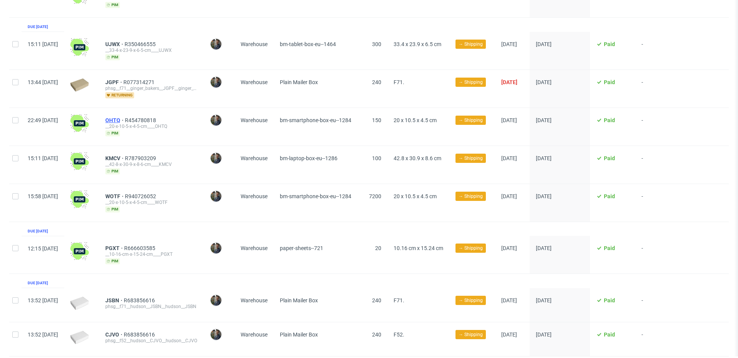
click at [125, 117] on span "OHTQ" at bounding box center [115, 120] width 20 height 6
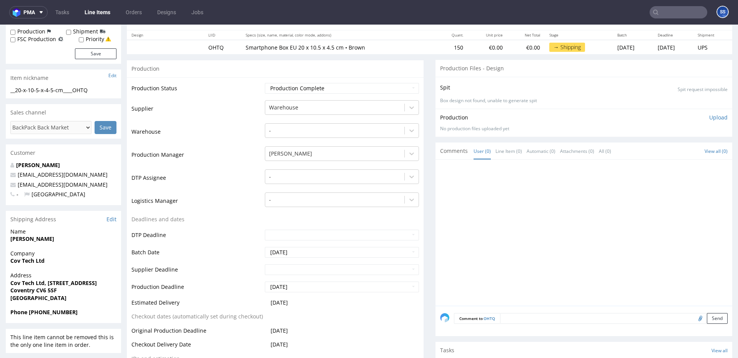
scroll to position [88, 0]
click at [34, 260] on strong "Cov Tech Ltd" at bounding box center [27, 259] width 34 height 7
copy strong "Cov Tech Ltd"
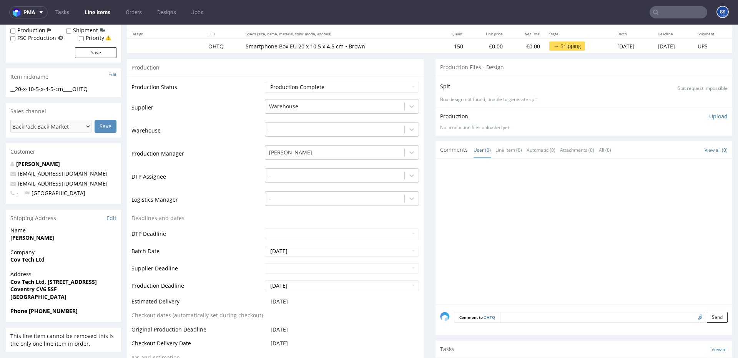
click at [25, 237] on strong "Mustaf Salah" at bounding box center [32, 237] width 44 height 7
copy strong "Mustaf Salah"
drag, startPoint x: 105, startPoint y: 282, endPoint x: 113, endPoint y: 249, distance: 34.2
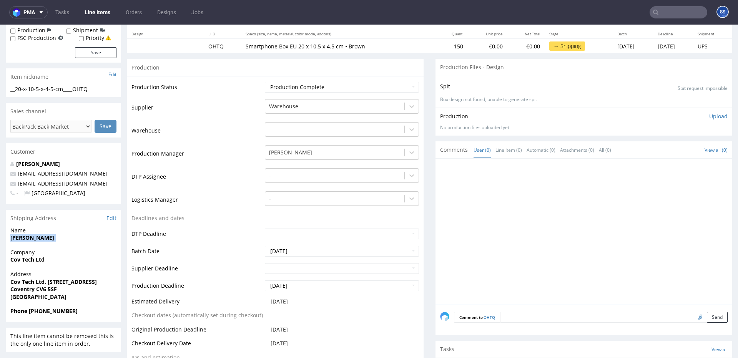
click at [48, 283] on span "Cov Tech Ltd, 101 Lockhurst Lane" at bounding box center [63, 282] width 106 height 8
copy strong "101 Lockhurst Lane"
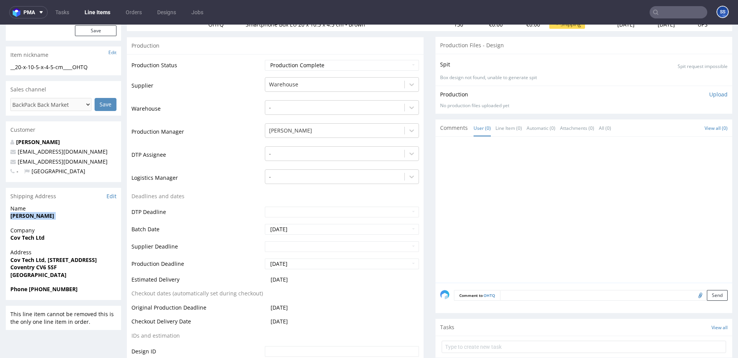
scroll to position [118, 0]
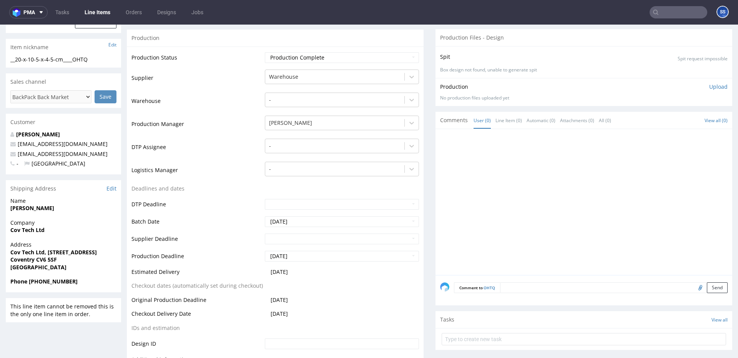
click at [21, 259] on strong "Coventry CV6 5SF" at bounding box center [33, 259] width 46 height 7
drag, startPoint x: 21, startPoint y: 259, endPoint x: 157, endPoint y: 178, distance: 158.5
click at [21, 259] on strong "Coventry CV6 5SF" at bounding box center [33, 259] width 46 height 7
copy strong "Coventry"
drag, startPoint x: 37, startPoint y: 259, endPoint x: 208, endPoint y: 149, distance: 203.2
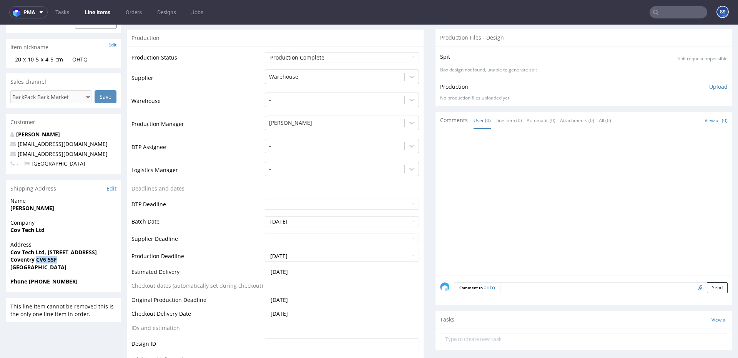
click at [67, 259] on span "Coventry CV6 5SF" at bounding box center [63, 260] width 106 height 8
copy strong "CV6 5SF"
drag, startPoint x: 50, startPoint y: 155, endPoint x: 235, endPoint y: 27, distance: 224.2
click at [19, 157] on p "covtechltd@gmail.com" at bounding box center [63, 154] width 106 height 8
copy link "covtechltd@gmail.com"
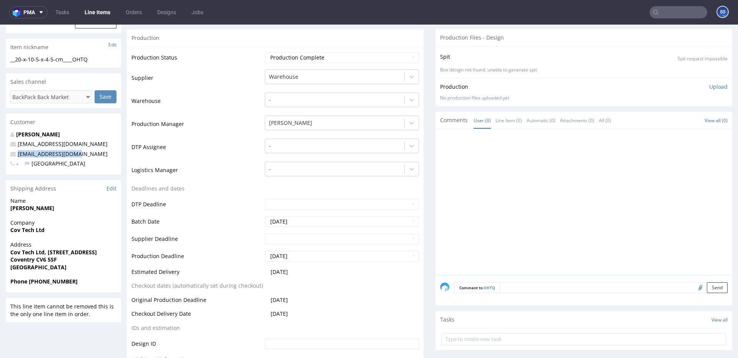
drag, startPoint x: 58, startPoint y: 284, endPoint x: 33, endPoint y: 284, distance: 25.0
click at [33, 285] on span "Phone +44 07946117885" at bounding box center [63, 282] width 106 height 8
copy strong "44 07946117885"
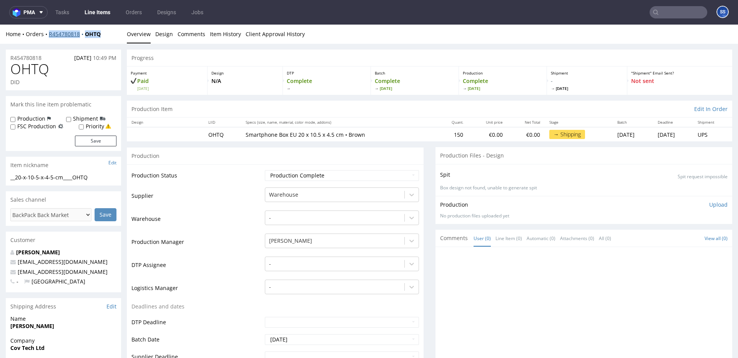
drag, startPoint x: 104, startPoint y: 35, endPoint x: 78, endPoint y: 33, distance: 25.8
click at [49, 37] on div "Home Orders R454780818 OHTQ" at bounding box center [63, 34] width 115 height 8
copy div "R454780818 OHTQ"
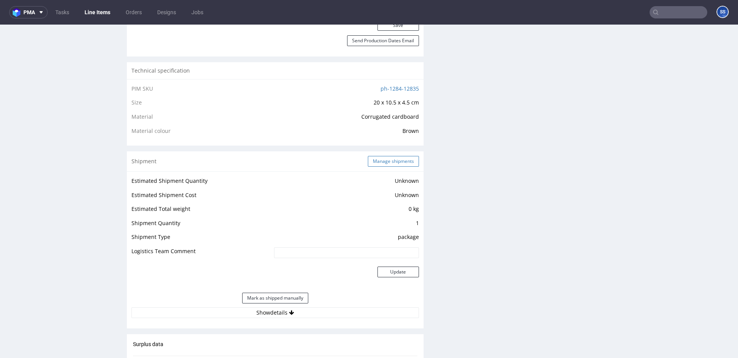
scroll to position [496, 0]
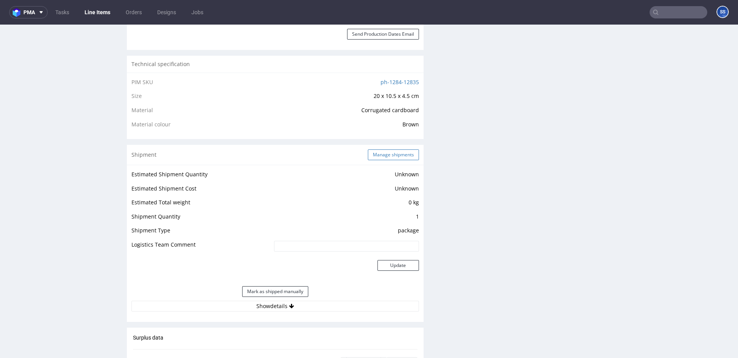
click at [378, 153] on button "Manage shipments" at bounding box center [393, 154] width 51 height 11
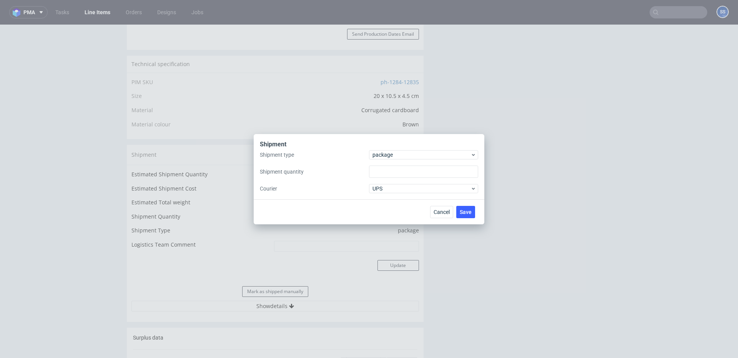
type input "1"
click at [393, 154] on span "package" at bounding box center [421, 155] width 98 height 8
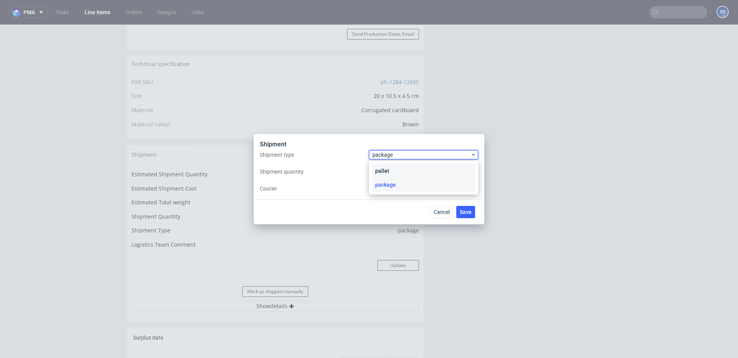
click at [396, 171] on div "pallet" at bounding box center [423, 171] width 103 height 14
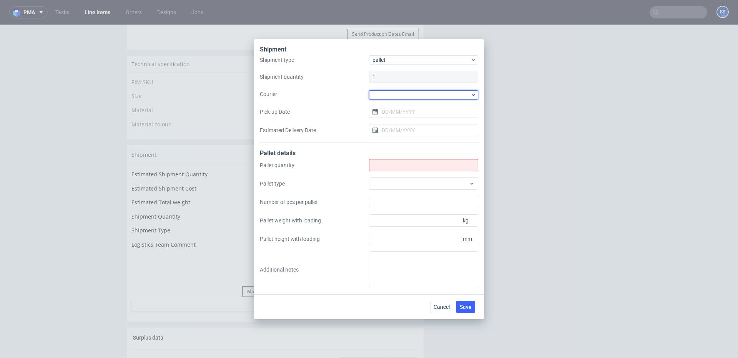
click at [386, 96] on div at bounding box center [423, 94] width 109 height 9
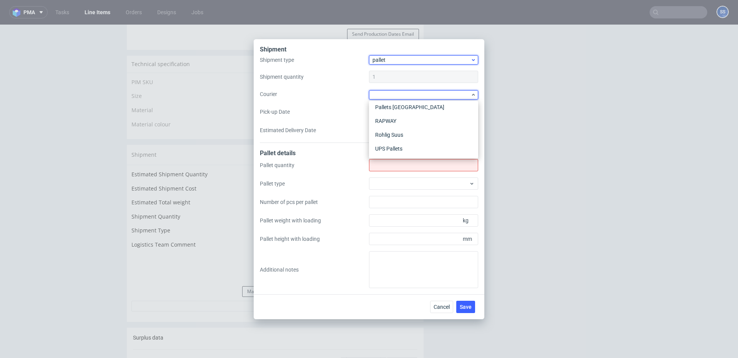
click at [397, 63] on span "pallet" at bounding box center [421, 60] width 98 height 8
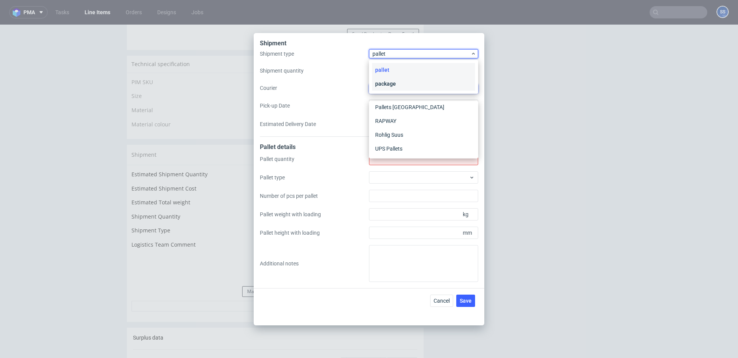
click at [391, 82] on div "package" at bounding box center [423, 84] width 103 height 14
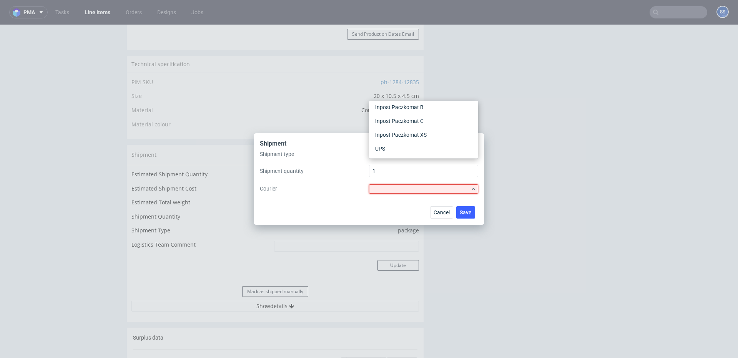
click at [351, 174] on label "Shipment quantity" at bounding box center [314, 171] width 109 height 8
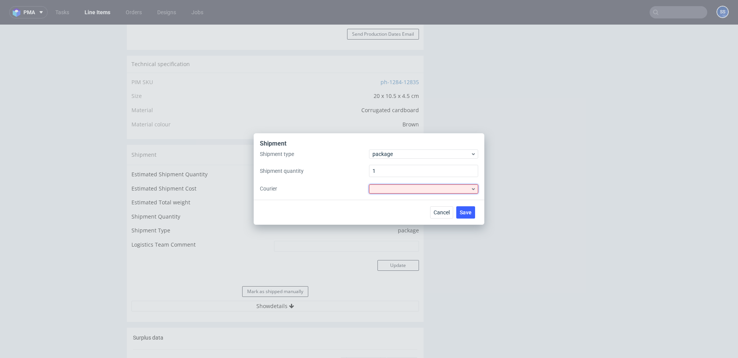
click at [387, 186] on div at bounding box center [423, 188] width 109 height 9
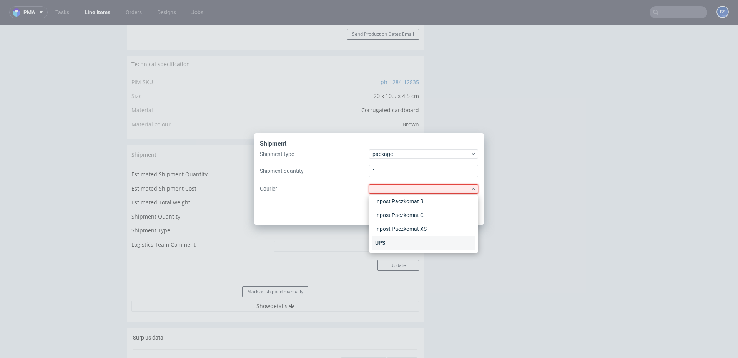
click at [393, 239] on div "UPS" at bounding box center [423, 243] width 103 height 14
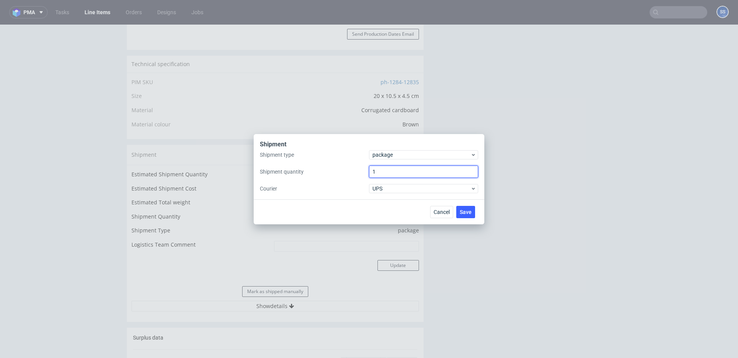
drag, startPoint x: 360, startPoint y: 176, endPoint x: 354, endPoint y: 176, distance: 5.4
click at [354, 176] on div "Shipment type package Shipment quantity 1 Courier UPS" at bounding box center [369, 171] width 218 height 43
click at [471, 214] on button "Save" at bounding box center [465, 212] width 19 height 12
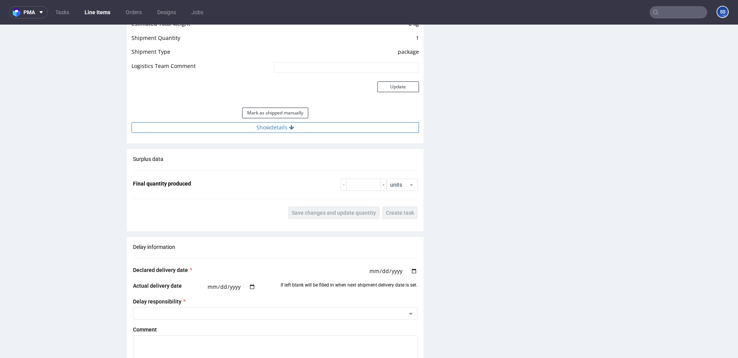
click at [284, 130] on button "Show details" at bounding box center [274, 127] width 287 height 11
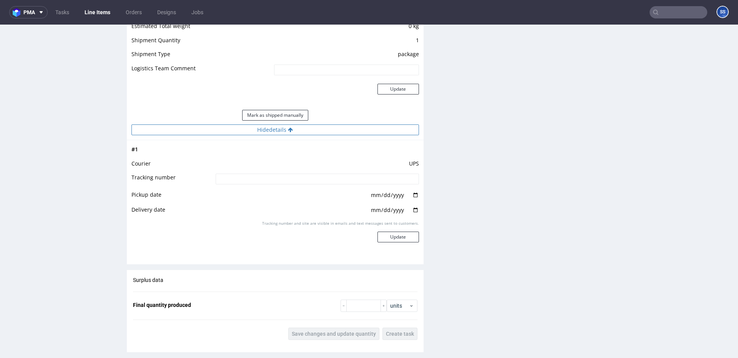
scroll to position [671, 0]
click at [285, 178] on input at bounding box center [317, 180] width 203 height 11
paste input "1Z5A15806890765249"
type input "1Z5A15806890765249"
click at [387, 236] on button "Update" at bounding box center [397, 238] width 41 height 11
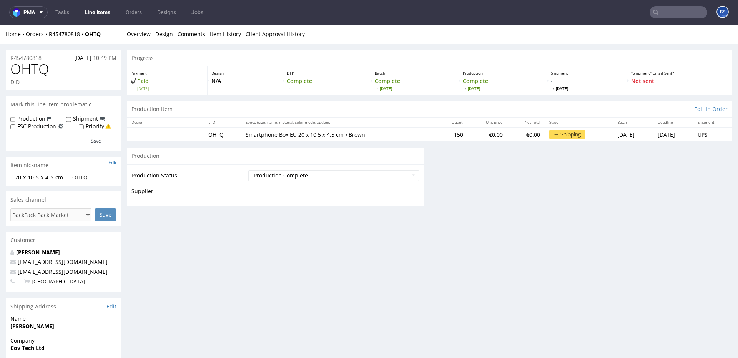
scroll to position [490, 0]
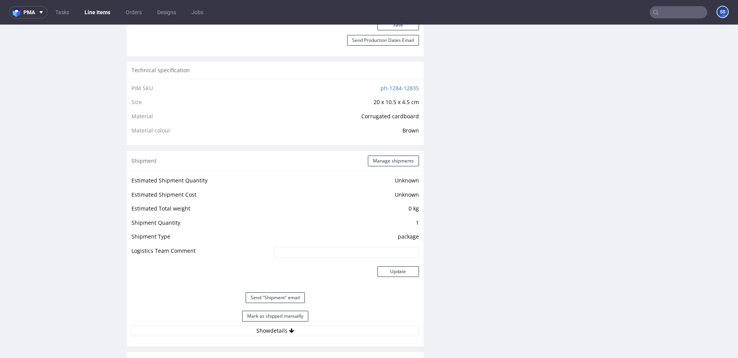
click at [103, 14] on link "Line Items" at bounding box center [97, 12] width 35 height 12
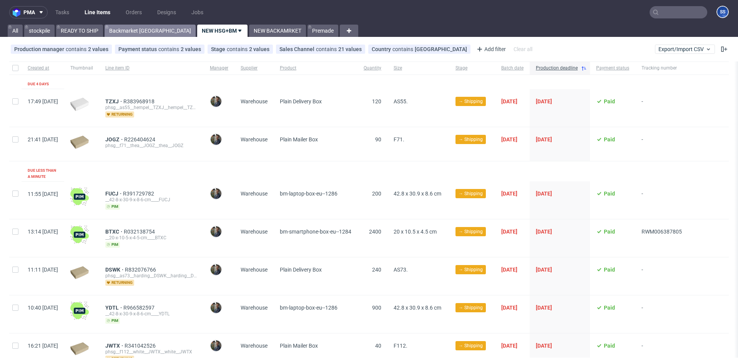
click at [139, 34] on link "Backmarket [GEOGRAPHIC_DATA]" at bounding box center [150, 31] width 91 height 12
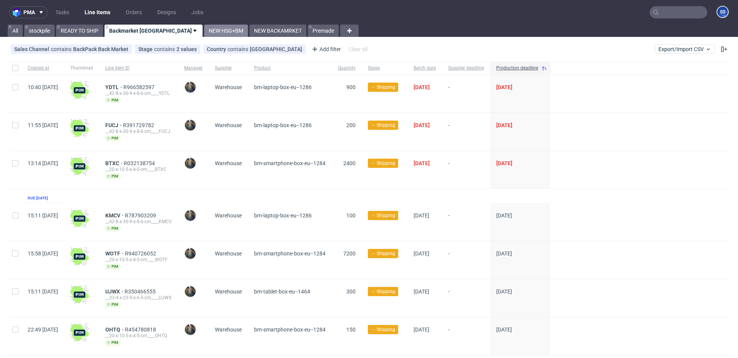
click at [204, 30] on link "NEW HSG+BM" at bounding box center [226, 31] width 44 height 12
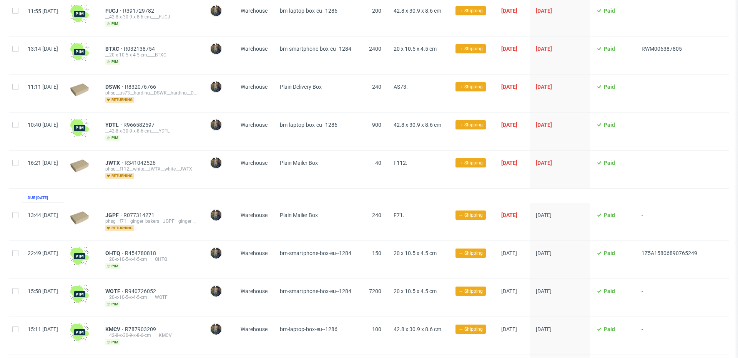
scroll to position [185, 0]
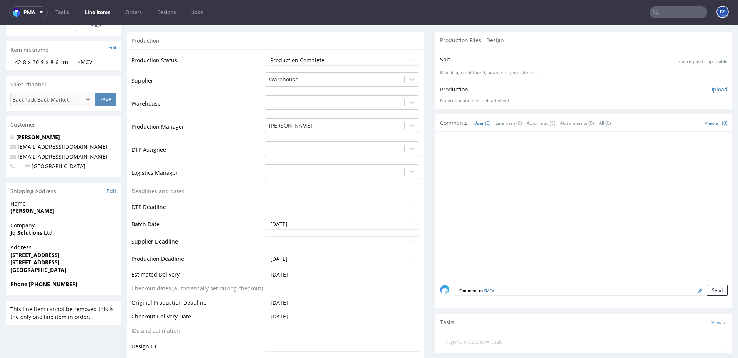
scroll to position [116, 0]
click at [34, 232] on strong "Jq Solutions Ltd" at bounding box center [31, 231] width 42 height 7
copy strong "Jq Solutions Ltd"
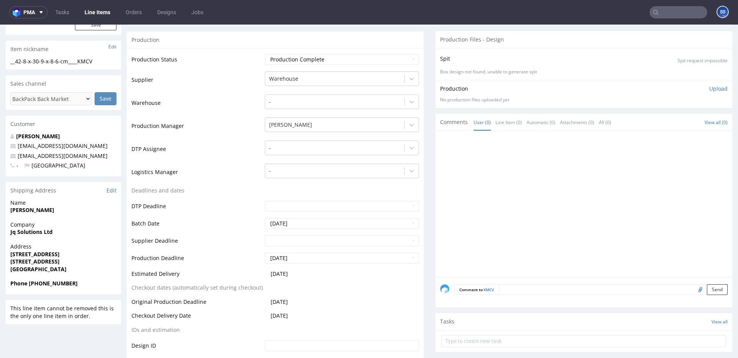
click at [24, 211] on strong "[PERSON_NAME]" at bounding box center [32, 209] width 44 height 7
copy strong "[PERSON_NAME]"
click at [31, 253] on strong "[STREET_ADDRESS]" at bounding box center [34, 254] width 49 height 7
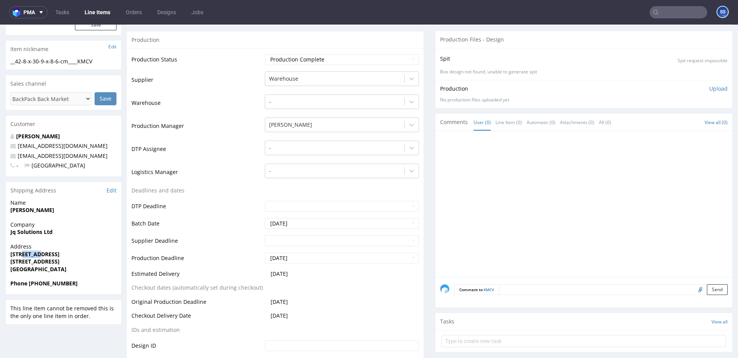
click at [31, 253] on strong "[STREET_ADDRESS]" at bounding box center [34, 254] width 49 height 7
copy strong "[STREET_ADDRESS]"
click at [32, 265] on span "[STREET_ADDRESS]" at bounding box center [63, 262] width 106 height 8
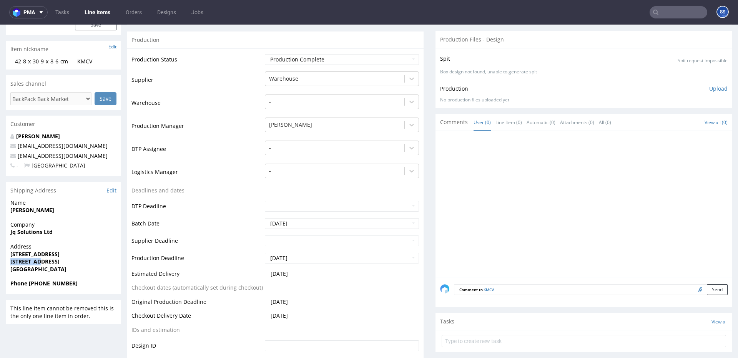
copy strong "BIRMINGHAM"
click at [50, 254] on strong "219 BRIDGE STREET WEST" at bounding box center [34, 254] width 49 height 7
copy strong "219 BRIDGE STREET WEST"
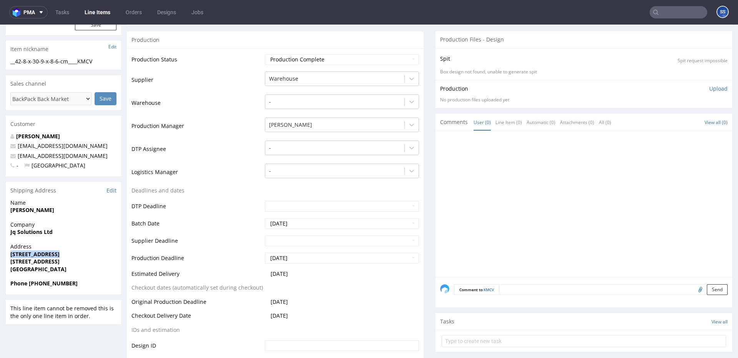
drag, startPoint x: 48, startPoint y: 263, endPoint x: 224, endPoint y: 72, distance: 259.7
click at [105, 264] on span "BIRMINGHAM B19 2YU" at bounding box center [63, 262] width 106 height 8
copy strong "B19 2YU"
drag, startPoint x: 98, startPoint y: 157, endPoint x: 155, endPoint y: 62, distance: 110.8
click at [17, 157] on p "[EMAIL_ADDRESS][DOMAIN_NAME]" at bounding box center [63, 156] width 106 height 8
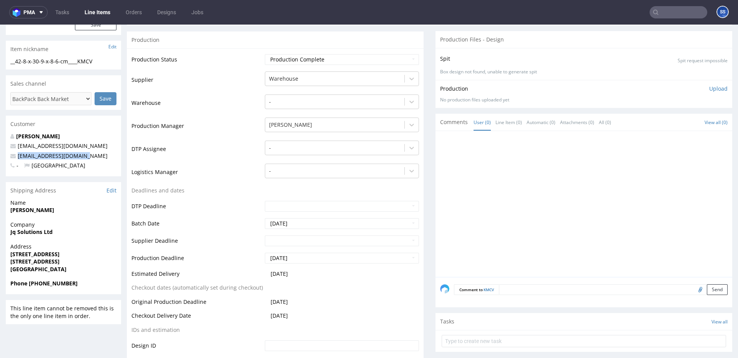
copy link "[EMAIL_ADDRESS][DOMAIN_NAME]"
drag, startPoint x: 90, startPoint y: 282, endPoint x: 32, endPoint y: 284, distance: 58.1
click at [32, 266] on span "Phone [PHONE_NUMBER]" at bounding box center [63, 284] width 106 height 8
copy strong "44 7878 260458"
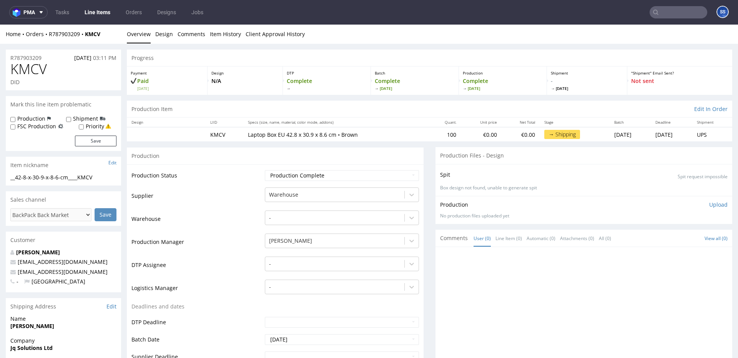
click at [110, 30] on div "Home Orders R787903209 KMCV" at bounding box center [63, 34] width 115 height 8
drag, startPoint x: 92, startPoint y: 35, endPoint x: 60, endPoint y: 30, distance: 32.7
click at [48, 35] on div "Home Orders R787903209 KMCV" at bounding box center [63, 34] width 115 height 8
copy div "R787903209 KMCV"
click at [116, 36] on div "Home Orders R787903209 KMCV" at bounding box center [63, 34] width 115 height 8
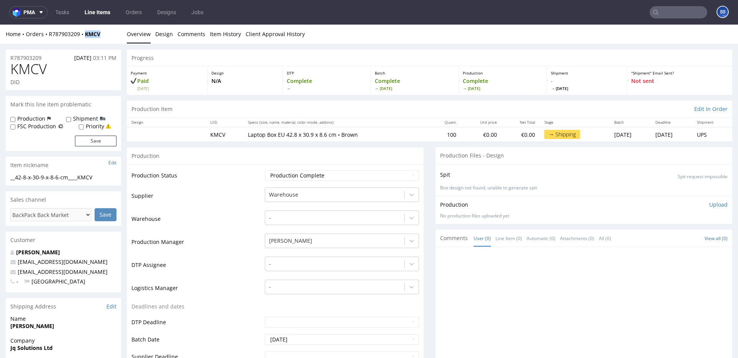
drag, startPoint x: 99, startPoint y: 35, endPoint x: 112, endPoint y: 34, distance: 13.1
click at [88, 37] on div "Home Orders R787903209 KMCV" at bounding box center [63, 34] width 115 height 8
copy strong "KMCV"
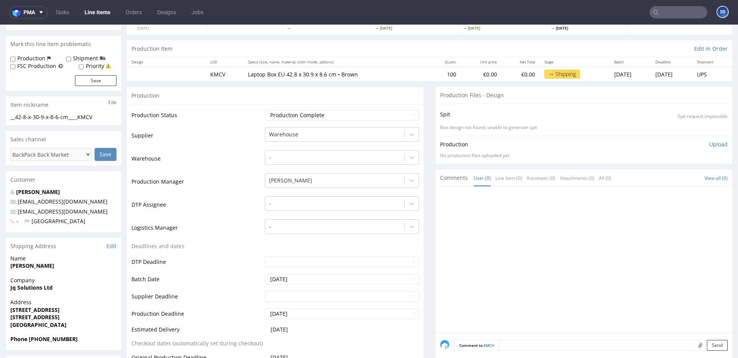
scroll to position [99, 0]
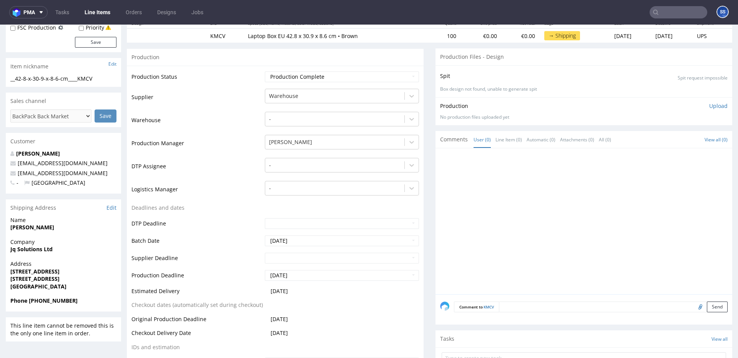
click at [33, 248] on strong "Jq Solutions Ltd" at bounding box center [31, 249] width 42 height 7
click at [33, 250] on strong "Jq Solutions Ltd" at bounding box center [31, 249] width 42 height 7
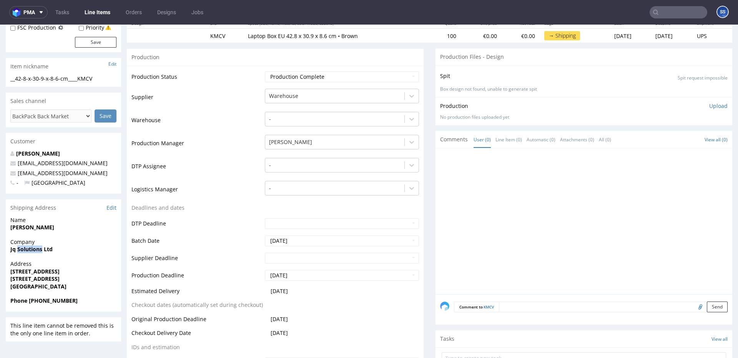
click at [33, 250] on strong "Jq Solutions Ltd" at bounding box center [31, 249] width 42 height 7
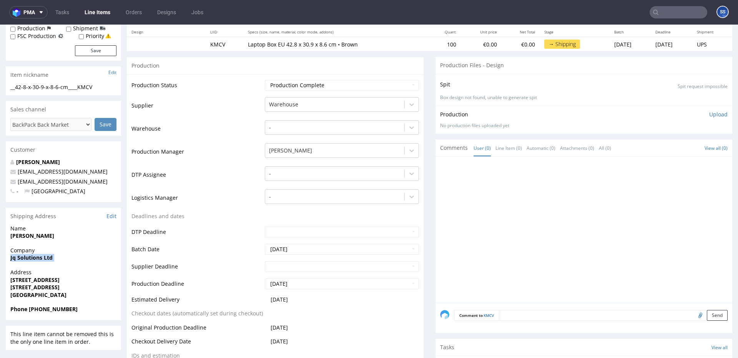
scroll to position [0, 0]
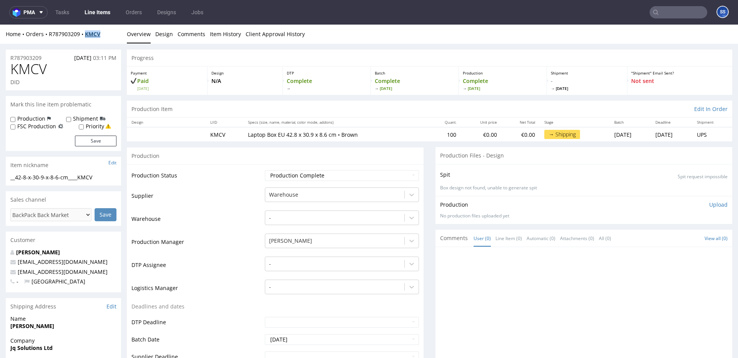
drag, startPoint x: 107, startPoint y: 34, endPoint x: 90, endPoint y: 35, distance: 17.7
click at [90, 35] on div "Home Orders R787903209 KMCV" at bounding box center [63, 34] width 115 height 8
click at [110, 33] on div "Home Orders R787903209 KMCV" at bounding box center [63, 34] width 115 height 8
drag, startPoint x: 92, startPoint y: 35, endPoint x: 98, endPoint y: 25, distance: 11.4
click at [53, 33] on div "Home Orders R787903209 KMCV" at bounding box center [63, 34] width 115 height 8
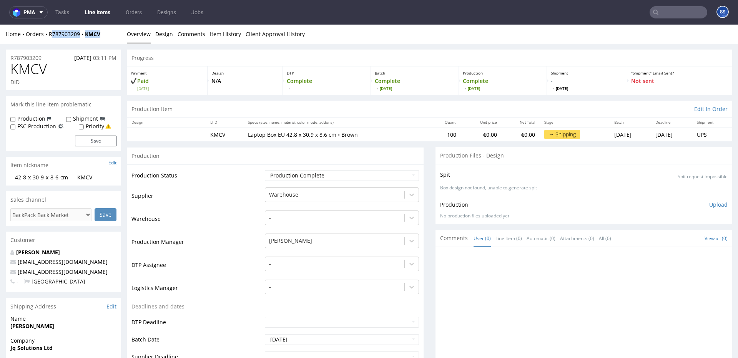
click at [103, 13] on link "Line Items" at bounding box center [97, 12] width 35 height 12
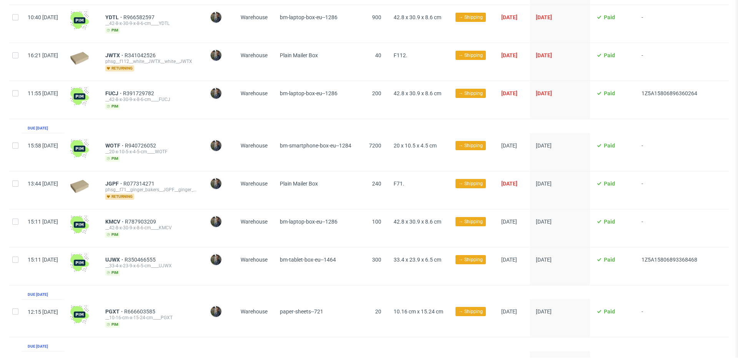
scroll to position [249, 0]
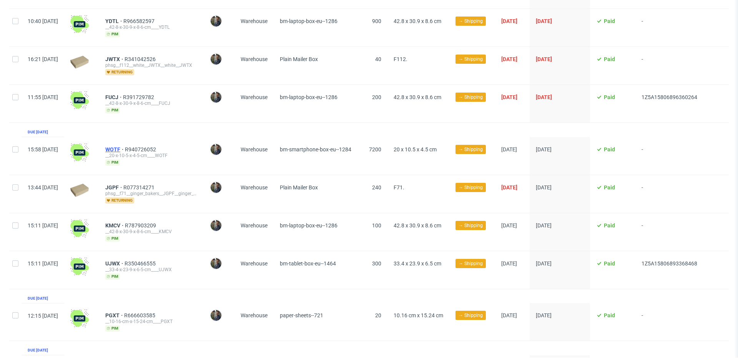
click at [125, 146] on span "WOTF" at bounding box center [115, 149] width 20 height 6
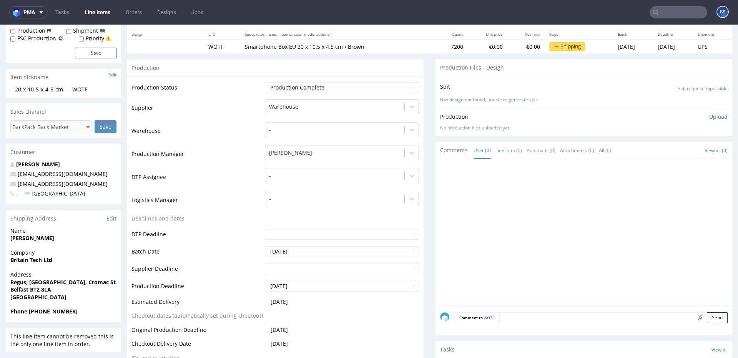
scroll to position [88, 0]
click at [21, 266] on strong "Belfast BT2 8LA" at bounding box center [30, 288] width 41 height 7
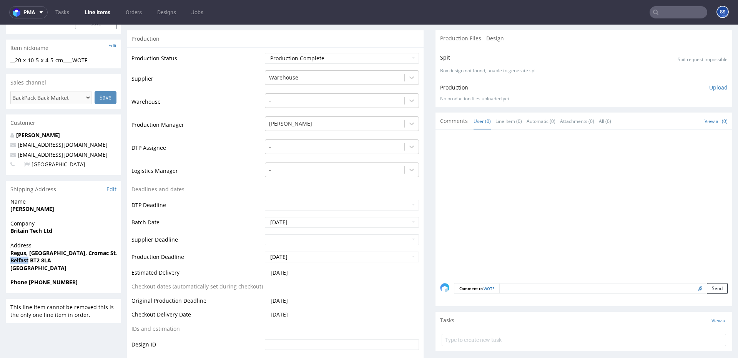
scroll to position [119, 0]
click at [37, 228] on strong "Britain Tech Ltd" at bounding box center [31, 229] width 42 height 7
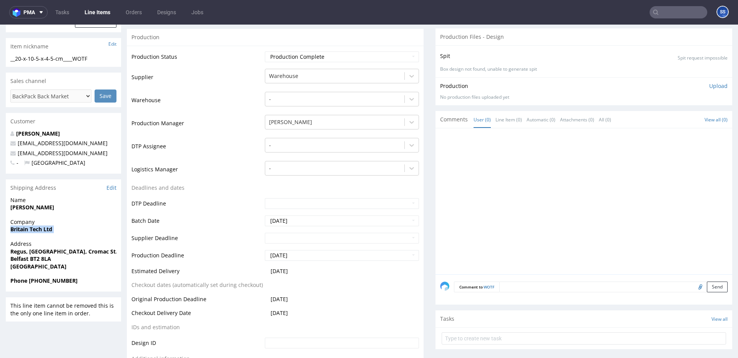
click at [37, 228] on strong "Britain Tech Ltd" at bounding box center [31, 229] width 42 height 7
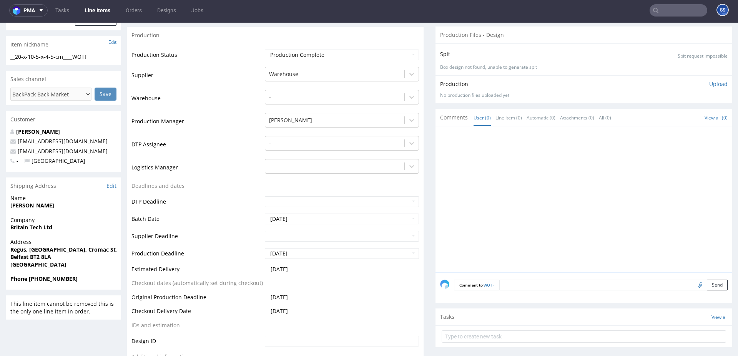
click at [39, 251] on strong "Regus, Forsyth House, Cromac St." at bounding box center [63, 249] width 107 height 7
drag, startPoint x: 36, startPoint y: 257, endPoint x: 31, endPoint y: 257, distance: 4.6
click at [35, 257] on strong "Belfast BT2 8LA" at bounding box center [30, 256] width 41 height 7
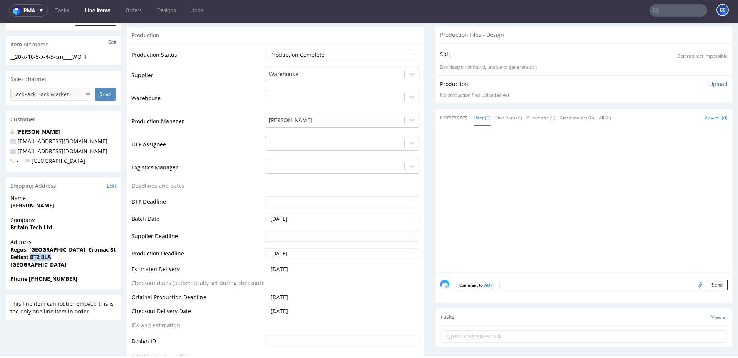
drag, startPoint x: 31, startPoint y: 257, endPoint x: 173, endPoint y: 220, distance: 146.1
click at [67, 257] on span "Belfast BT2 8LA" at bounding box center [63, 257] width 106 height 8
click at [46, 263] on strong "[GEOGRAPHIC_DATA]" at bounding box center [38, 264] width 56 height 7
drag, startPoint x: 31, startPoint y: 279, endPoint x: 360, endPoint y: 75, distance: 387.4
click at [88, 266] on span "Phone +44 7459 911822" at bounding box center [63, 279] width 106 height 8
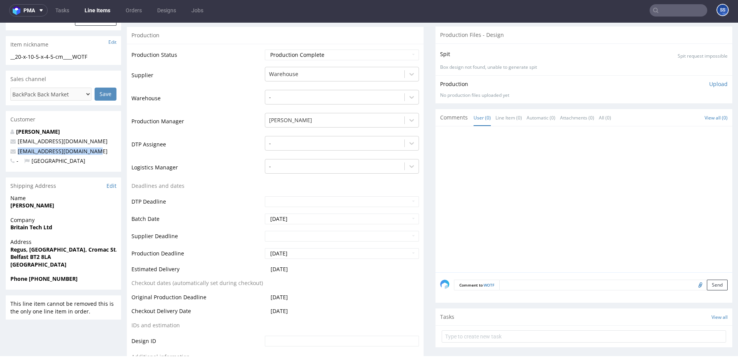
drag, startPoint x: 52, startPoint y: 154, endPoint x: 418, endPoint y: 82, distance: 372.5
click at [18, 154] on p "britaintechhayes@gmail.com" at bounding box center [63, 152] width 106 height 8
drag, startPoint x: 92, startPoint y: 253, endPoint x: 82, endPoint y: 250, distance: 10.8
click at [91, 252] on span "Regus, Forsyth House, Cromac St." at bounding box center [63, 250] width 106 height 8
click at [78, 249] on strong "Regus, Forsyth House, Cromac St." at bounding box center [63, 249] width 107 height 7
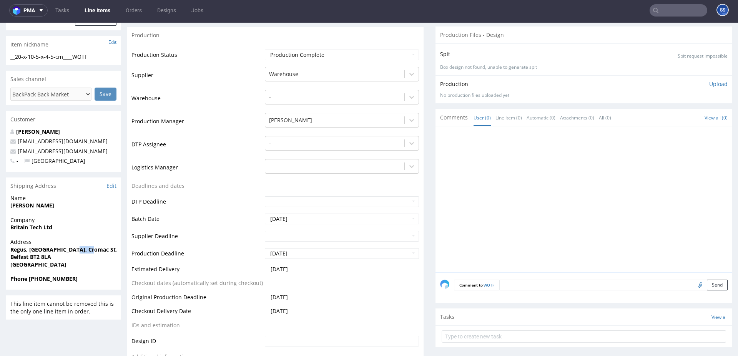
click at [78, 249] on strong "Regus, Forsyth House, Cromac St." at bounding box center [63, 249] width 107 height 7
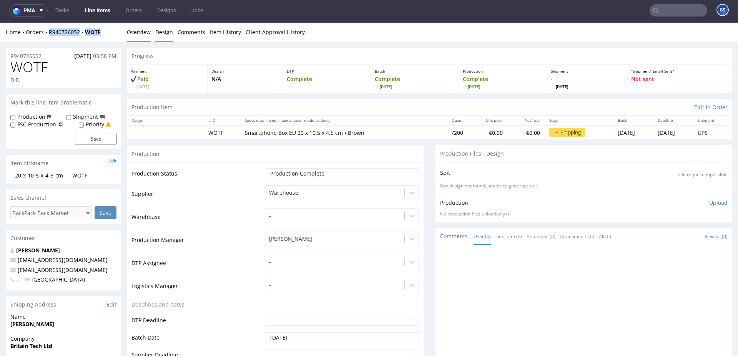
drag, startPoint x: 116, startPoint y: 37, endPoint x: 155, endPoint y: 27, distance: 40.3
click at [46, 35] on div "Home Orders R940726052 WOTF Overview Design Comments Item History Client Approv…" at bounding box center [369, 32] width 738 height 19
click at [102, 11] on link "Line Items" at bounding box center [97, 10] width 35 height 12
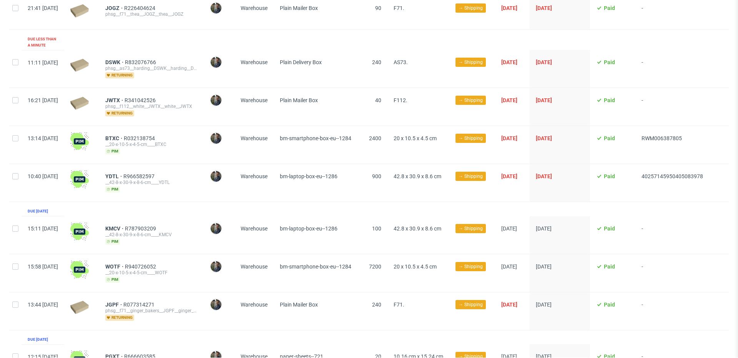
scroll to position [146, 0]
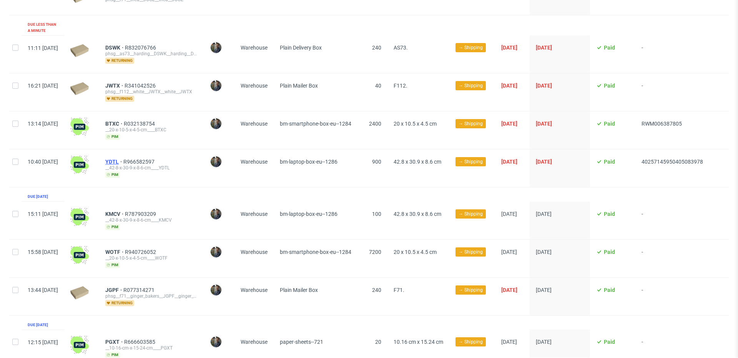
click at [123, 159] on span "YDTL" at bounding box center [114, 162] width 18 height 6
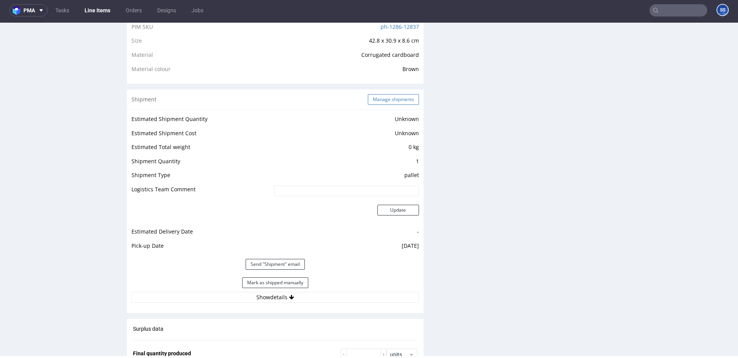
scroll to position [548, 0]
click at [378, 101] on button "Manage shipments" at bounding box center [393, 100] width 51 height 11
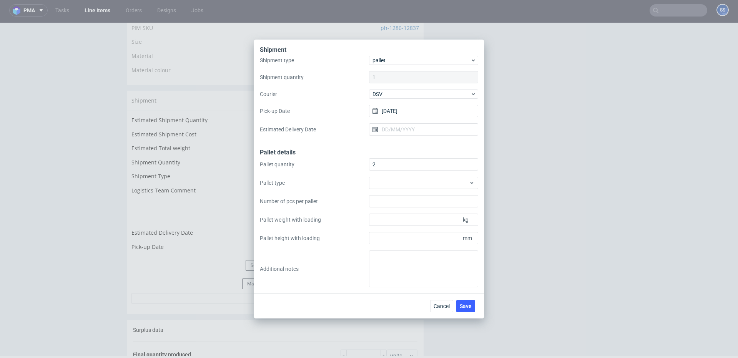
drag, startPoint x: 525, startPoint y: 52, endPoint x: 511, endPoint y: 168, distance: 117.3
click at [525, 52] on div "Shipment Shipment type pallet Shipment quantity 1 Courier DSV Pick-up Date 03/0…" at bounding box center [369, 179] width 738 height 358
click at [432, 266] on button "Cancel" at bounding box center [441, 306] width 23 height 12
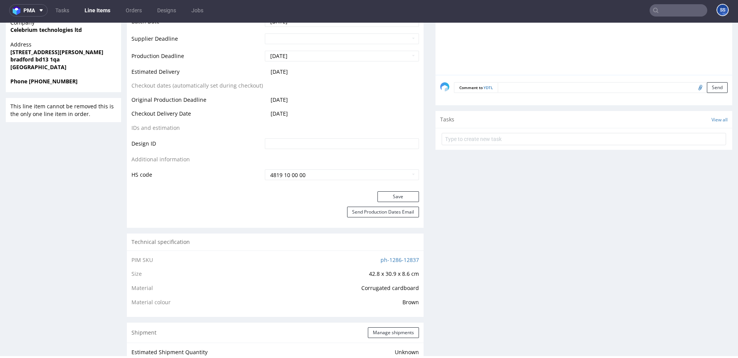
scroll to position [0, 0]
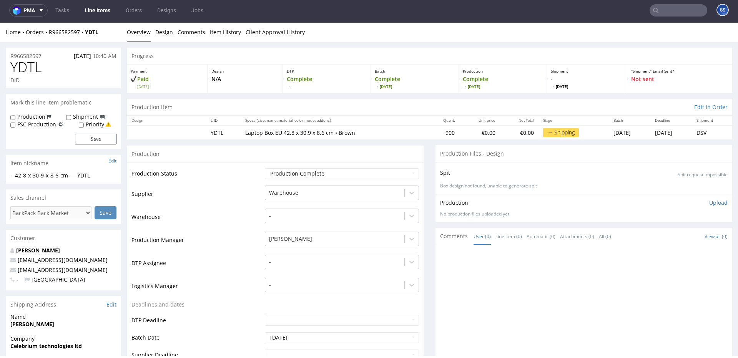
click at [105, 9] on link "Line Items" at bounding box center [97, 10] width 35 height 12
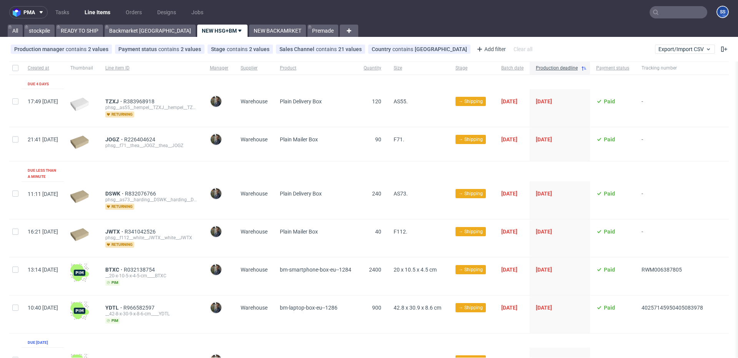
click at [553, 16] on input "text" at bounding box center [678, 12] width 58 height 12
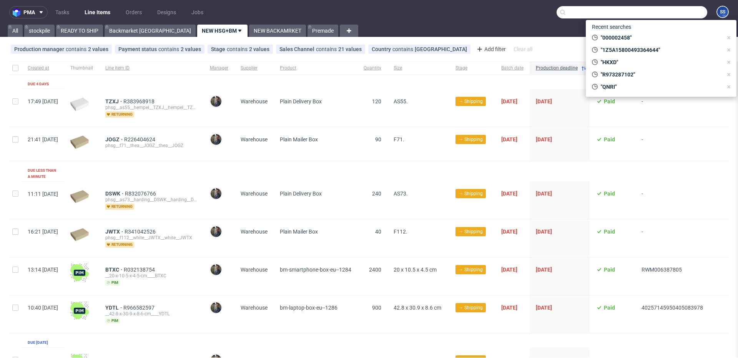
paste input "PLWAW509003762"
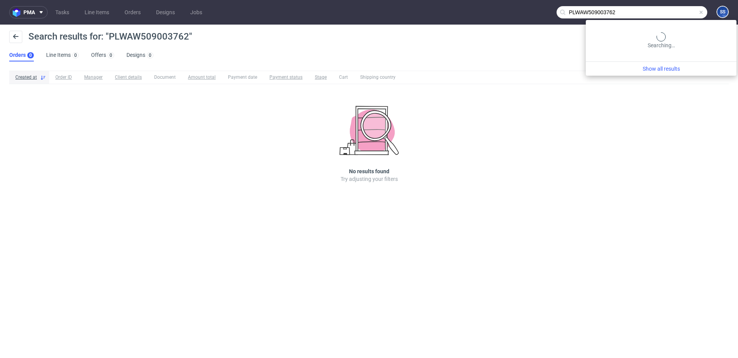
click at [553, 12] on input "PLWAW509003762" at bounding box center [631, 12] width 151 height 12
type input "WOTF"
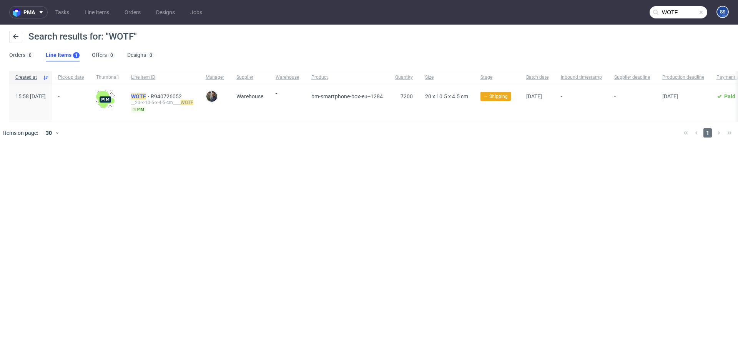
click at [151, 94] on span "WOTF" at bounding box center [141, 96] width 20 height 6
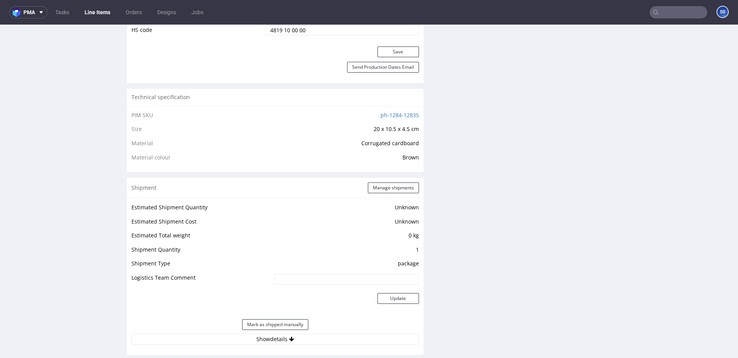
scroll to position [467, 0]
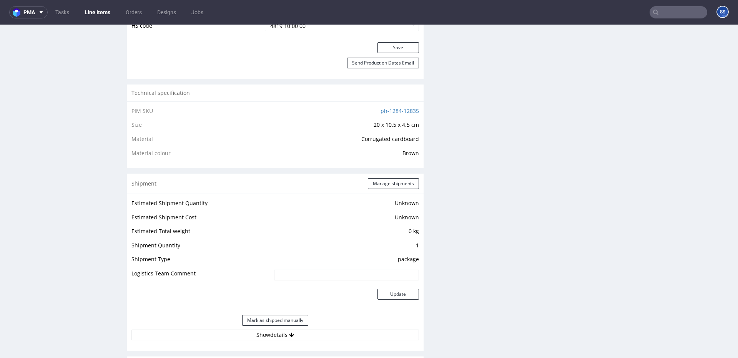
click at [393, 193] on div "Shipment Manage shipments" at bounding box center [275, 184] width 297 height 20
click at [394, 181] on button "Manage shipments" at bounding box center [393, 183] width 51 height 11
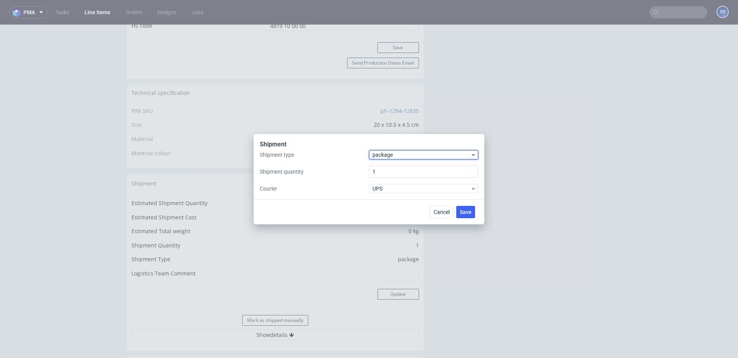
click at [401, 152] on span "package" at bounding box center [421, 155] width 98 height 8
click at [393, 168] on div "pallet" at bounding box center [423, 171] width 103 height 14
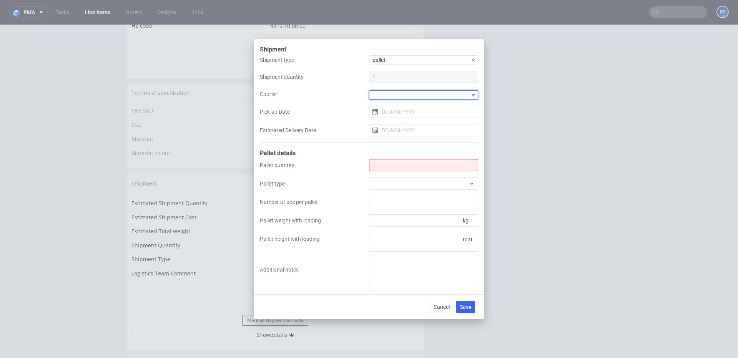
click at [385, 93] on div at bounding box center [423, 94] width 109 height 9
click at [442, 266] on button "Cancel" at bounding box center [441, 307] width 23 height 12
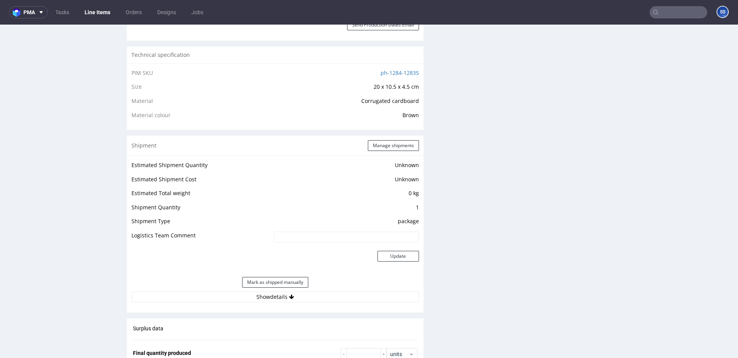
scroll to position [500, 0]
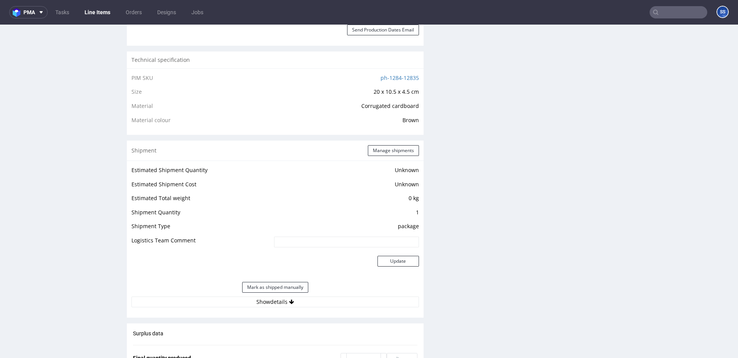
click at [390, 141] on div "Shipment Manage shipments" at bounding box center [275, 151] width 297 height 20
click at [389, 147] on button "Manage shipments" at bounding box center [393, 150] width 51 height 11
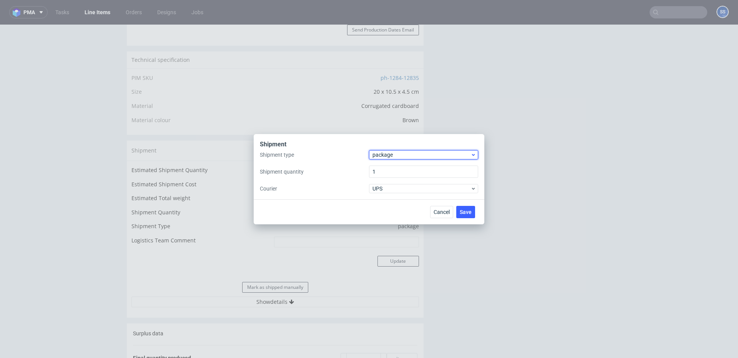
click at [408, 155] on span "package" at bounding box center [421, 155] width 98 height 8
click at [402, 169] on div "pallet" at bounding box center [423, 171] width 103 height 14
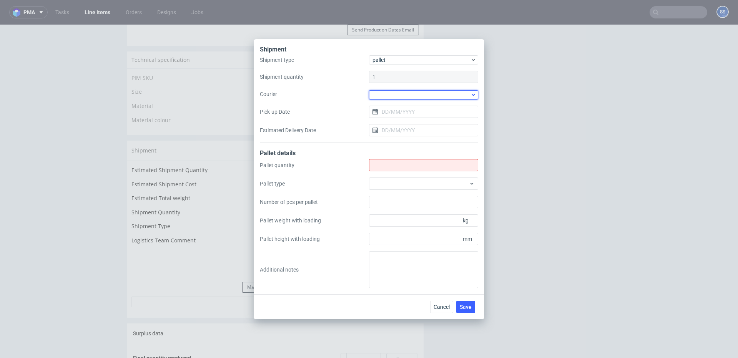
click at [394, 95] on div at bounding box center [423, 94] width 109 height 9
click at [400, 119] on div "DB Schenker" at bounding box center [423, 117] width 103 height 14
click at [402, 111] on input "Pick-up Date" at bounding box center [423, 111] width 109 height 12
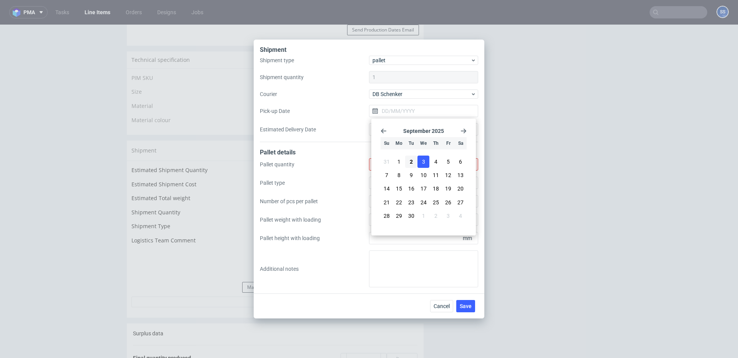
click at [424, 161] on span "3" at bounding box center [423, 162] width 3 height 8
type input "[DATE]"
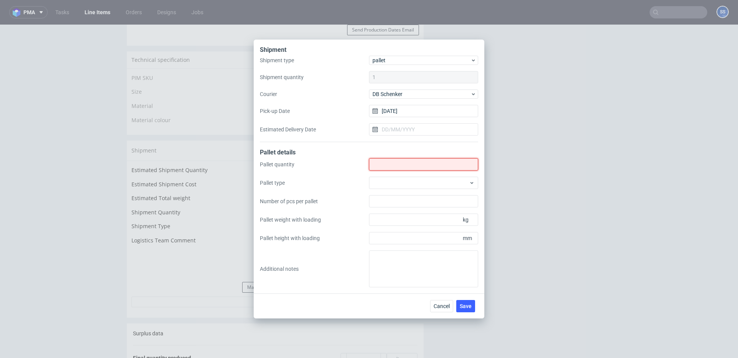
click at [398, 164] on input "Shipment type" at bounding box center [423, 164] width 109 height 12
type input "4"
click at [466, 266] on span "Save" at bounding box center [466, 306] width 12 height 5
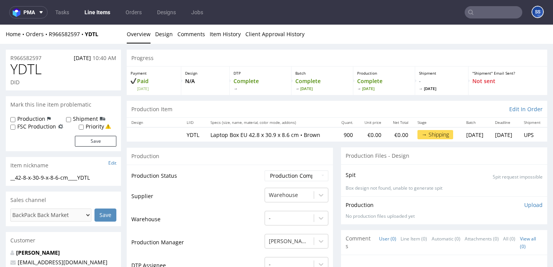
scroll to position [2, 0]
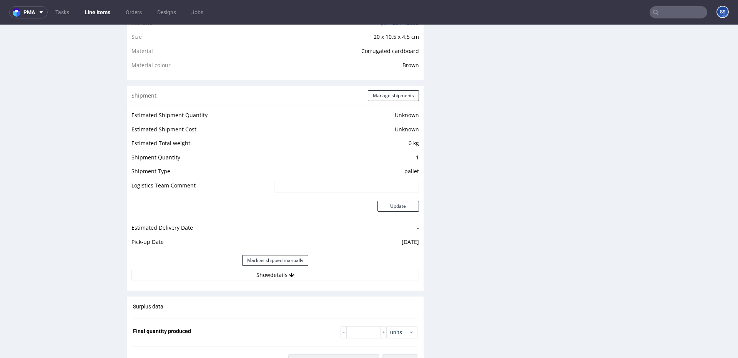
scroll to position [597, 0]
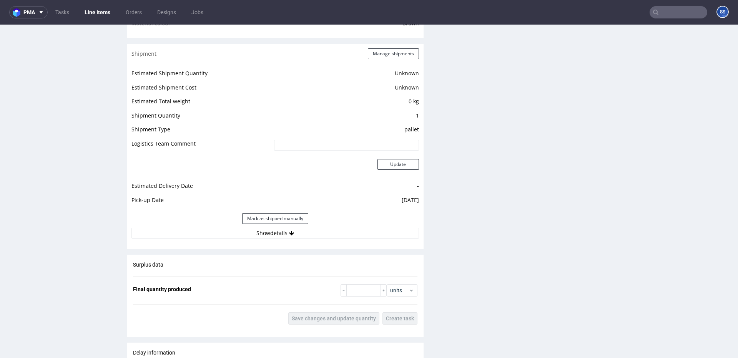
drag, startPoint x: 310, startPoint y: 232, endPoint x: 309, endPoint y: 241, distance: 8.9
click at [310, 232] on button "Show details" at bounding box center [274, 233] width 287 height 11
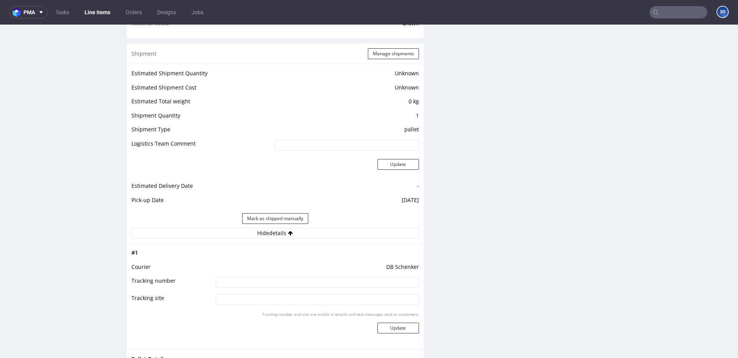
click at [283, 283] on input at bounding box center [317, 282] width 203 height 11
paste input "PLWAW509003762"
type input "PLWAW509003762"
click at [397, 329] on button "Update" at bounding box center [397, 328] width 41 height 11
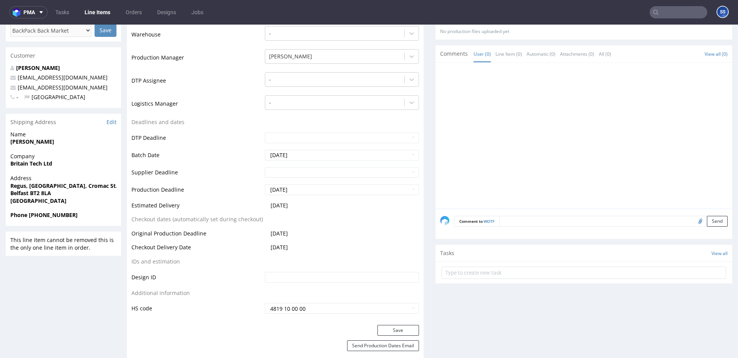
scroll to position [0, 0]
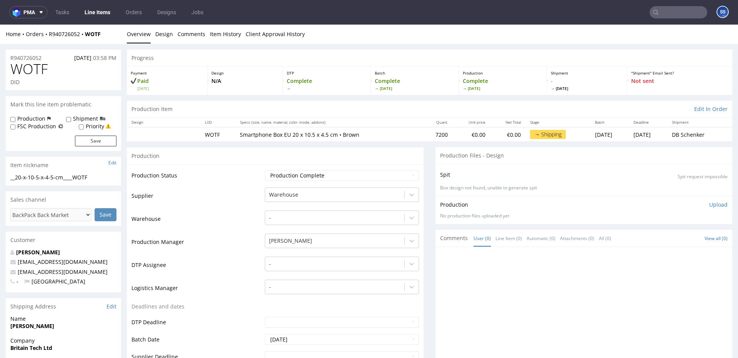
click at [98, 11] on link "Line Items" at bounding box center [97, 12] width 35 height 12
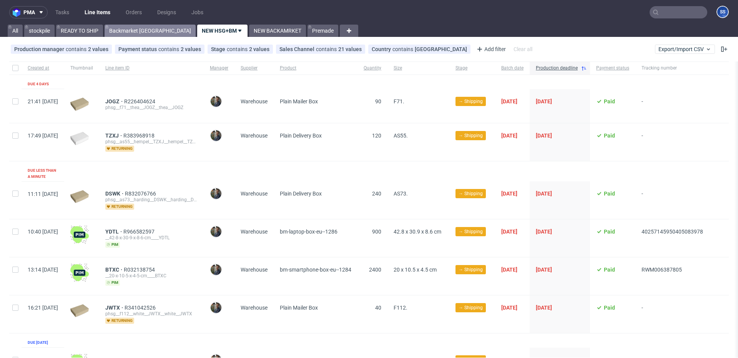
click at [135, 33] on link "Backmarket [GEOGRAPHIC_DATA]" at bounding box center [150, 31] width 91 height 12
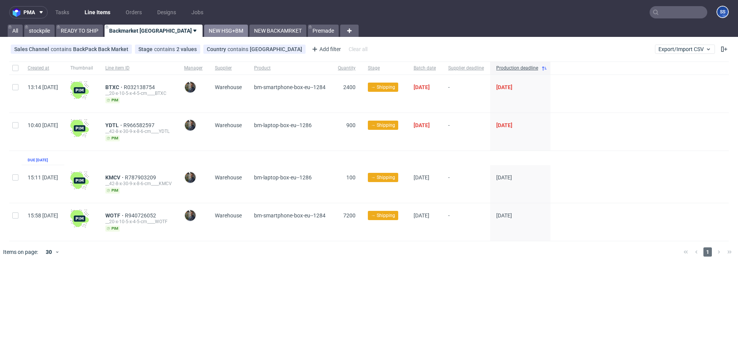
click at [204, 32] on link "NEW HSG+BM" at bounding box center [226, 31] width 44 height 12
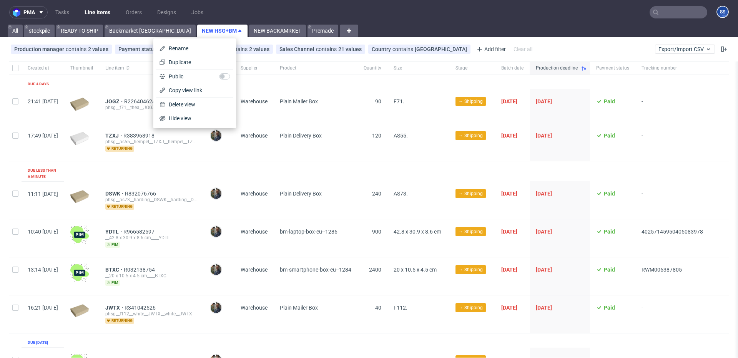
click at [357, 152] on div "Plain Delivery Box" at bounding box center [316, 142] width 84 height 38
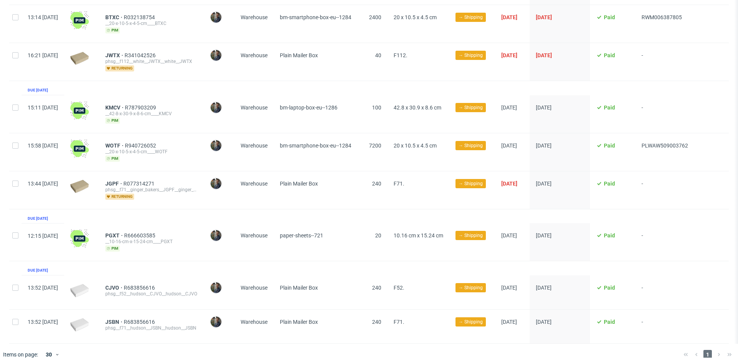
scroll to position [0, 0]
click at [125, 105] on span "KMCV" at bounding box center [115, 108] width 20 height 6
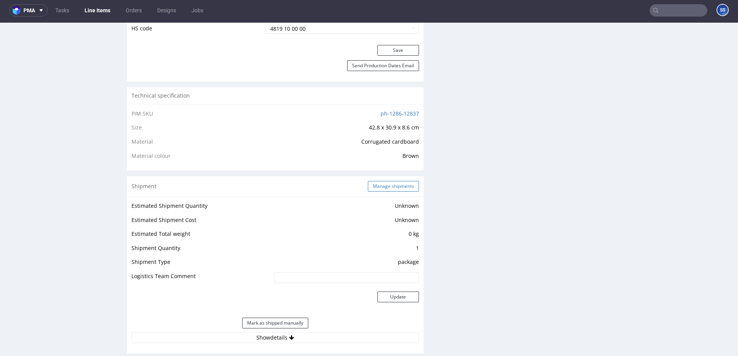
click at [387, 185] on button "Manage shipments" at bounding box center [393, 186] width 51 height 11
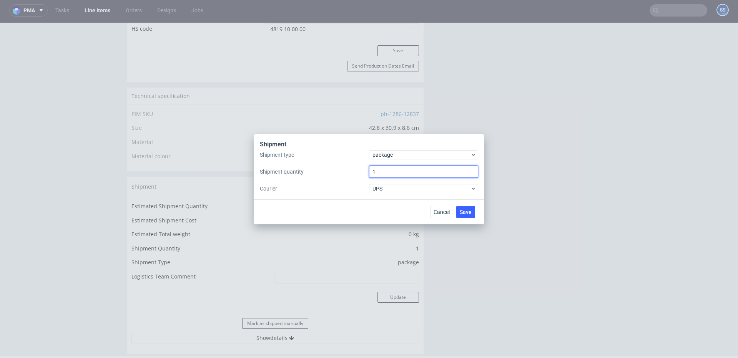
click at [396, 173] on input "1" at bounding box center [423, 172] width 109 height 12
drag, startPoint x: 368, startPoint y: 171, endPoint x: 363, endPoint y: 171, distance: 5.0
click at [360, 171] on div "Shipment type package Shipment quantity 1 Courier UPS" at bounding box center [369, 171] width 218 height 43
type input "4"
click at [466, 209] on span "Save" at bounding box center [466, 211] width 12 height 5
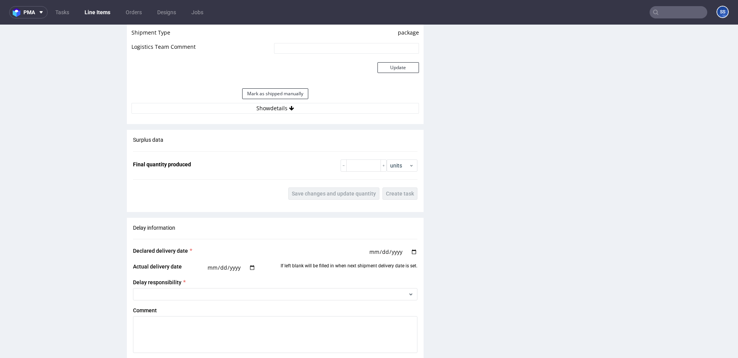
scroll to position [693, 0]
click at [262, 110] on button "Show details" at bounding box center [274, 109] width 287 height 11
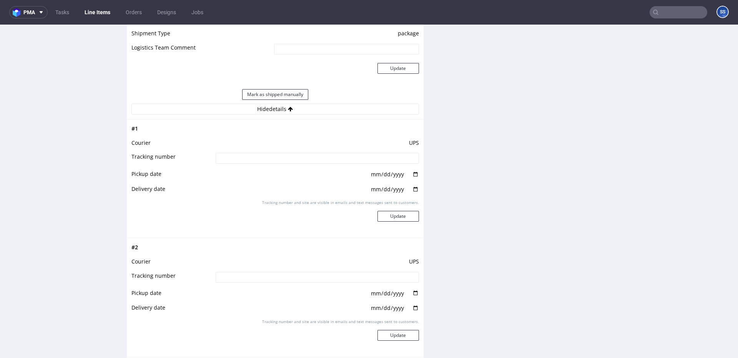
click at [251, 159] on input at bounding box center [317, 158] width 203 height 11
paste input "1z5A15806895353210"
type input "1z5A15806895353210"
click at [389, 218] on button "Update" at bounding box center [397, 216] width 41 height 11
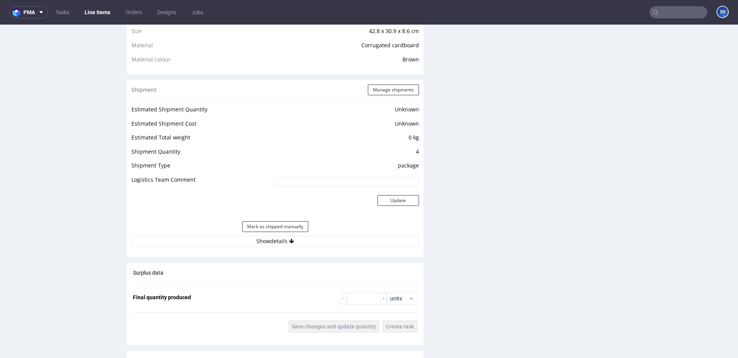
scroll to position [561, 0]
click at [276, 246] on button "Show details" at bounding box center [274, 241] width 287 height 11
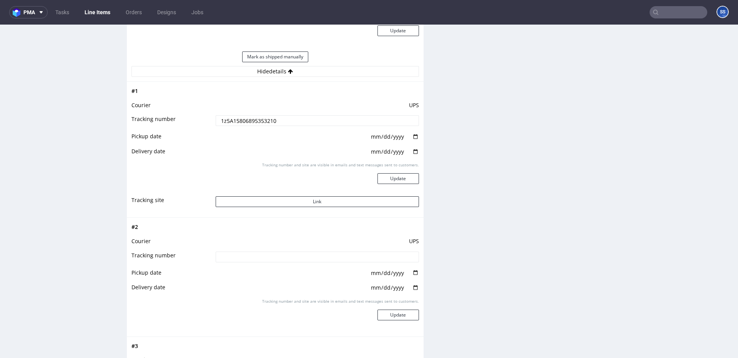
scroll to position [738, 0]
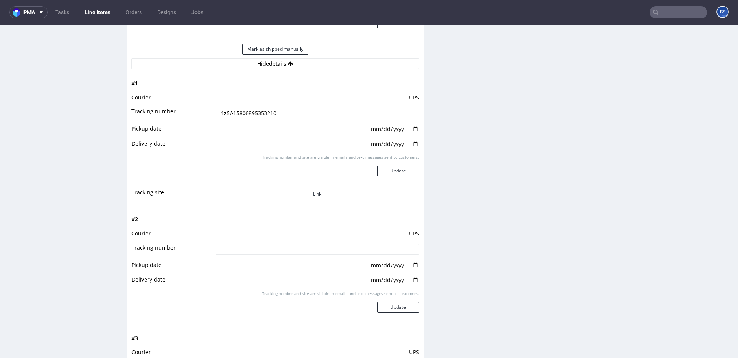
click at [275, 250] on input at bounding box center [317, 249] width 203 height 11
paste input "1Z5A15806898462007"
type input "1Z5A15806898462007"
click at [390, 305] on button "Update" at bounding box center [397, 307] width 41 height 11
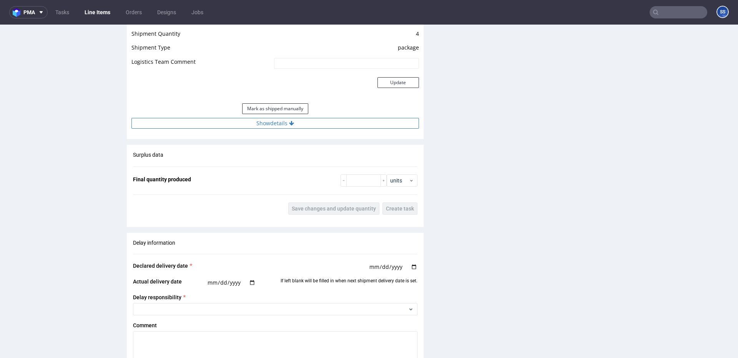
scroll to position [680, 0]
click at [269, 126] on button "Show details" at bounding box center [274, 122] width 287 height 11
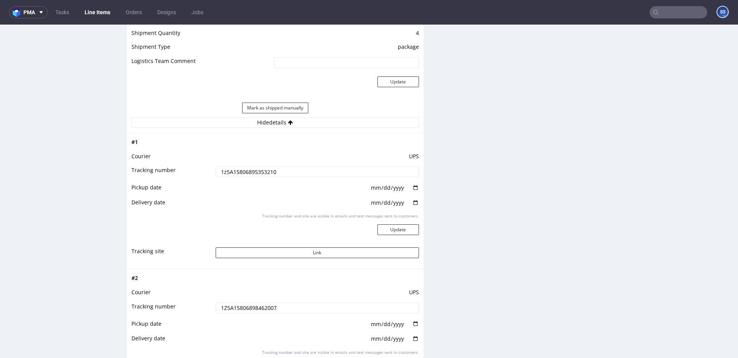
click at [269, 126] on button "Hide details" at bounding box center [274, 122] width 287 height 11
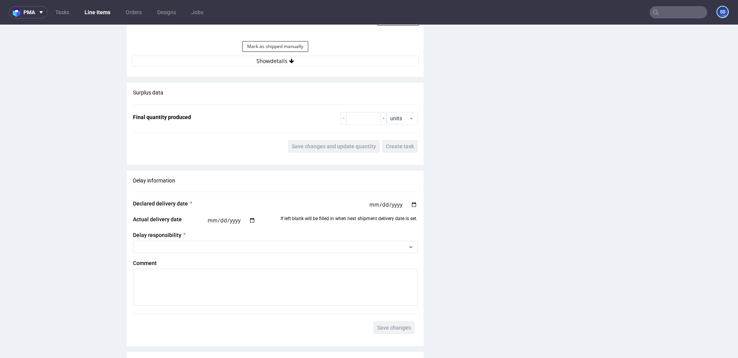
scroll to position [757, 0]
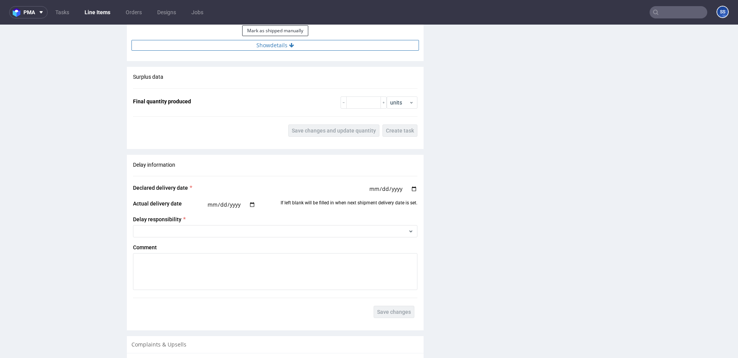
click at [301, 48] on button "Show details" at bounding box center [274, 45] width 287 height 11
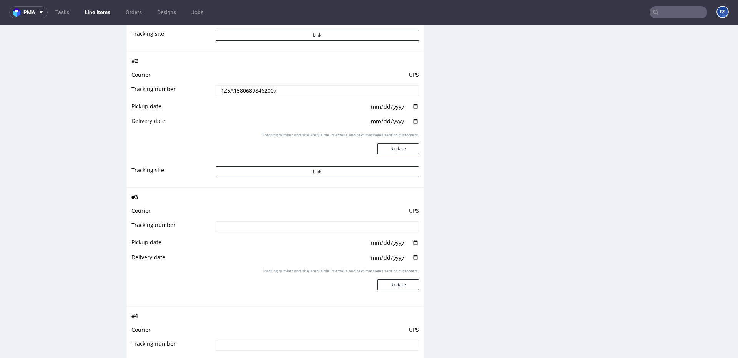
scroll to position [905, 0]
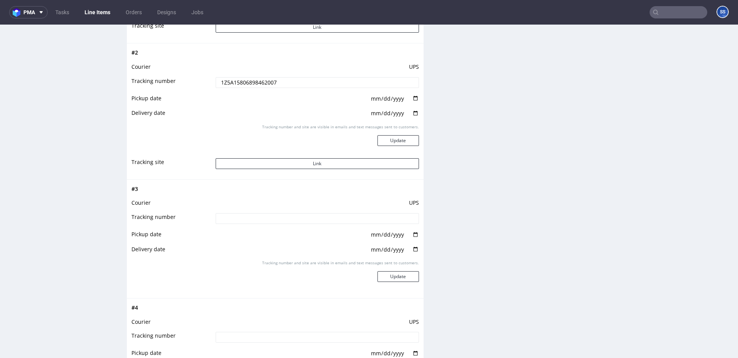
click at [263, 222] on input at bounding box center [317, 218] width 203 height 11
paste input "1Z5A15806892614050"
type input "1Z5A15806892614050"
click at [390, 278] on button "Update" at bounding box center [397, 276] width 41 height 11
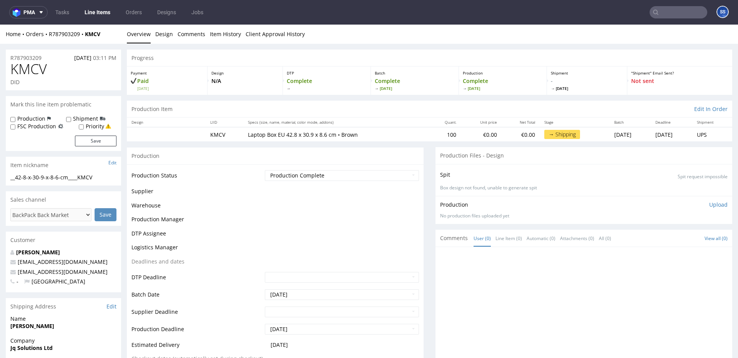
scroll to position [490, 0]
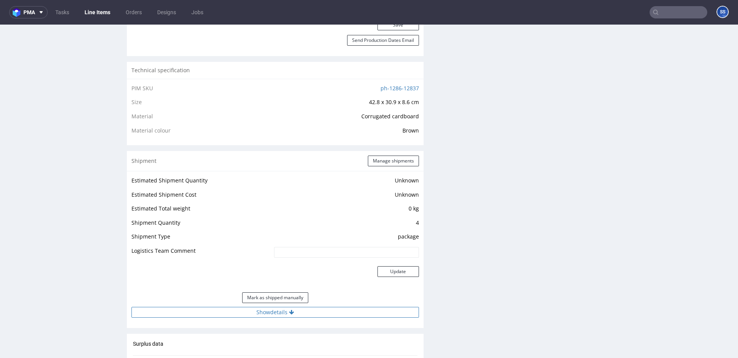
click at [276, 315] on button "Show details" at bounding box center [274, 312] width 287 height 11
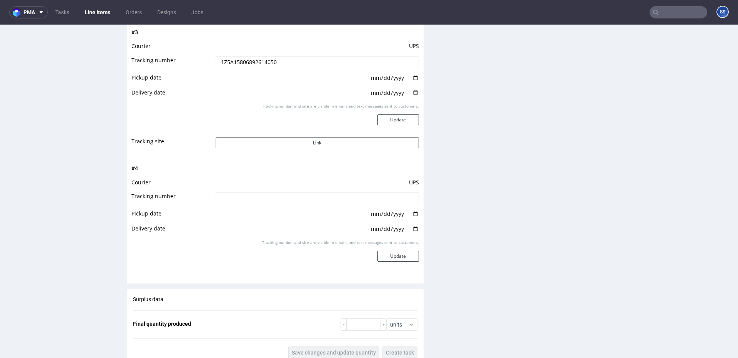
scroll to position [1064, 0]
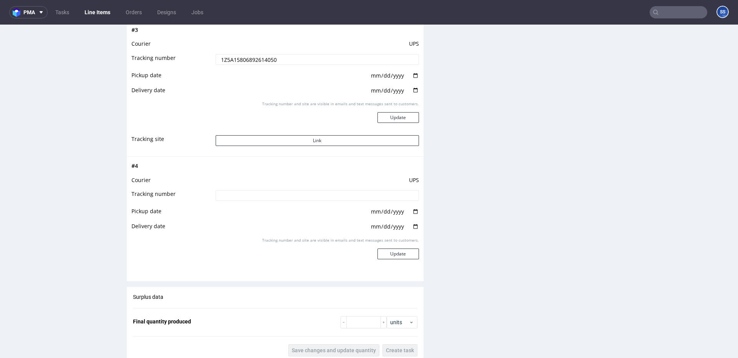
click at [252, 191] on input at bounding box center [317, 195] width 203 height 11
paste input "1Z5A15806893745194"
type input "1Z5A15806893745194"
click at [385, 249] on button "Update" at bounding box center [397, 254] width 41 height 11
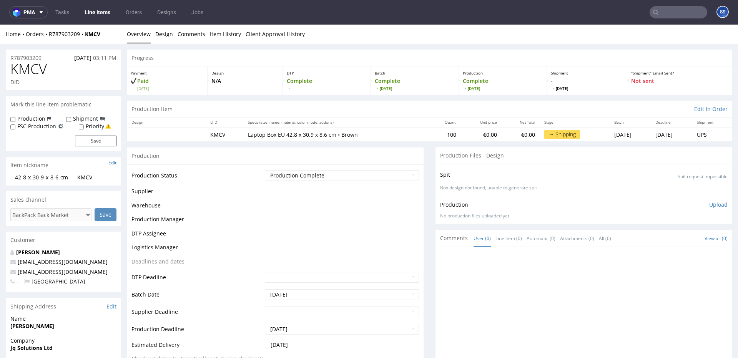
scroll to position [490, 0]
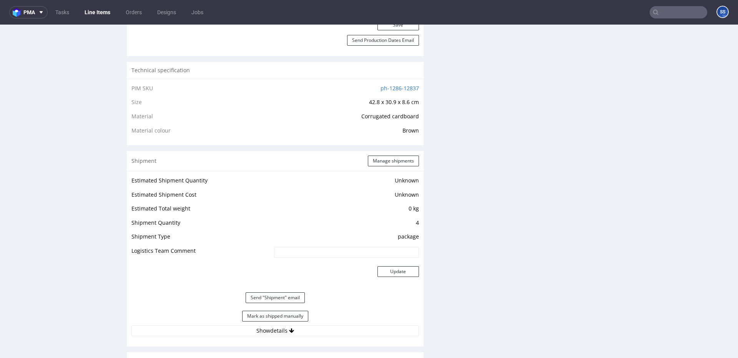
click at [99, 18] on nav "pma Tasks Line Items Orders Designs Jobs SS" at bounding box center [369, 12] width 738 height 25
click at [102, 15] on link "Line Items" at bounding box center [97, 12] width 35 height 12
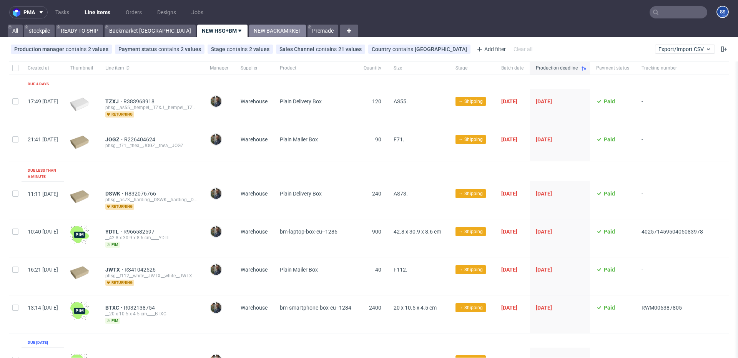
click at [249, 27] on link "NEW BACKAMRKET" at bounding box center [277, 31] width 57 height 12
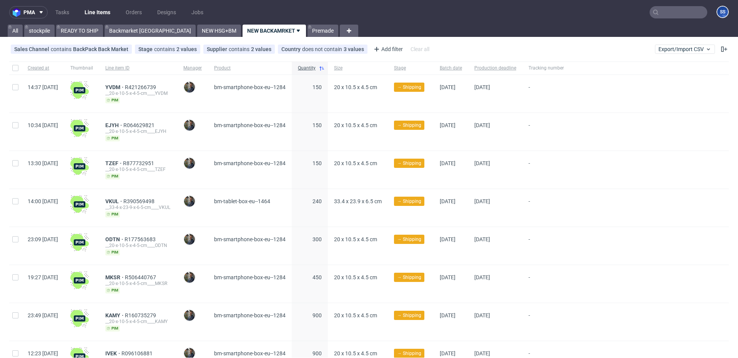
scroll to position [272, 0]
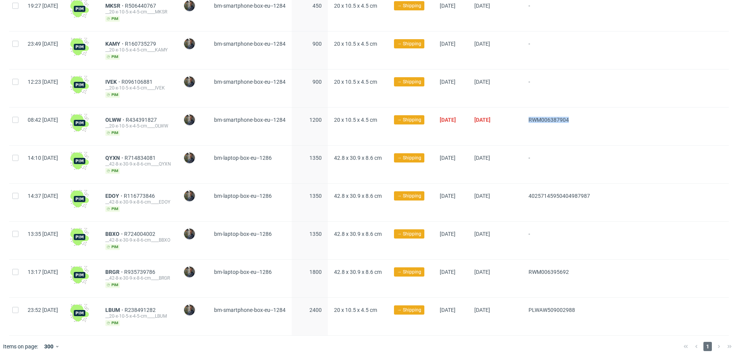
drag, startPoint x: 577, startPoint y: 121, endPoint x: 548, endPoint y: 123, distance: 28.9
click at [552, 121] on div "08:42 Mon 01.09.2025 OLWW R434391827 __20-x-10-5-x-4-5-cm____OLWW pim Maciej So…" at bounding box center [368, 127] width 719 height 38
drag, startPoint x: 599, startPoint y: 145, endPoint x: 611, endPoint y: 129, distance: 19.8
click at [601, 143] on div "Created at Thumbnail Line item ID Manager Product Quantity Size Stage Batch dat…" at bounding box center [368, 63] width 719 height 546
drag, startPoint x: 599, startPoint y: 121, endPoint x: 546, endPoint y: 119, distance: 52.7
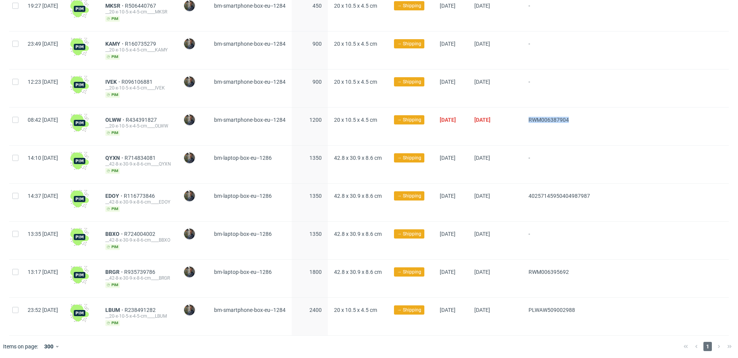
click at [553, 120] on div "RWM006387904" at bounding box center [559, 127] width 74 height 38
copy span "RWM006387904"
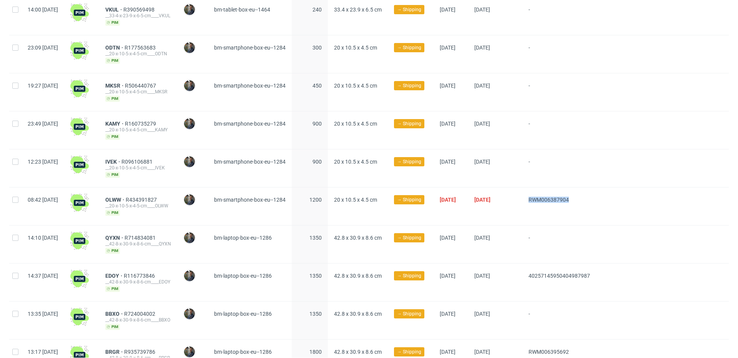
scroll to position [0, 0]
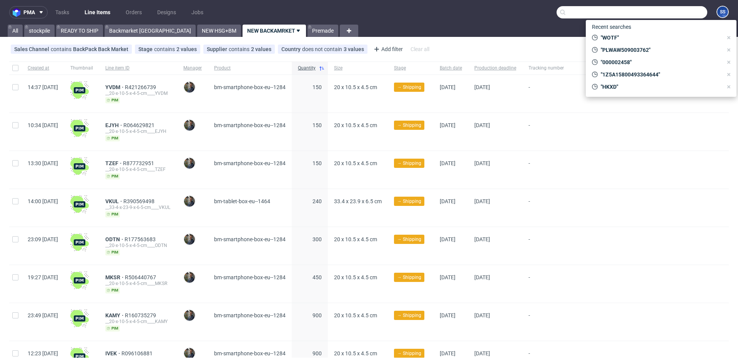
click at [675, 15] on input "text" at bounding box center [631, 12] width 151 height 12
paste input "PLWAW508023606"
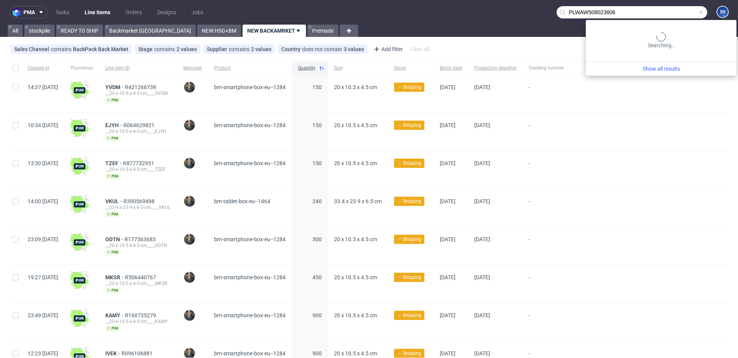
type input "PLWAW508023606"
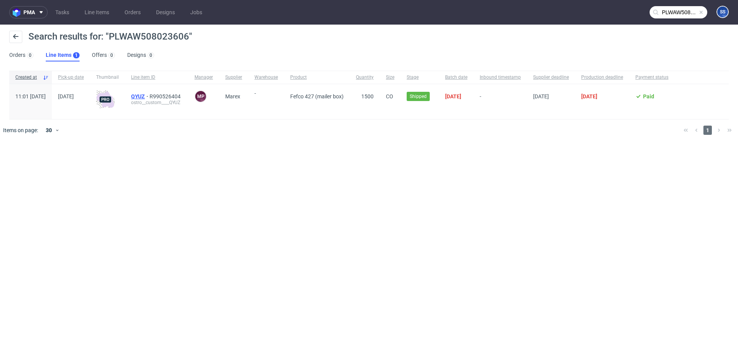
click at [149, 94] on span "QYUZ" at bounding box center [140, 96] width 18 height 6
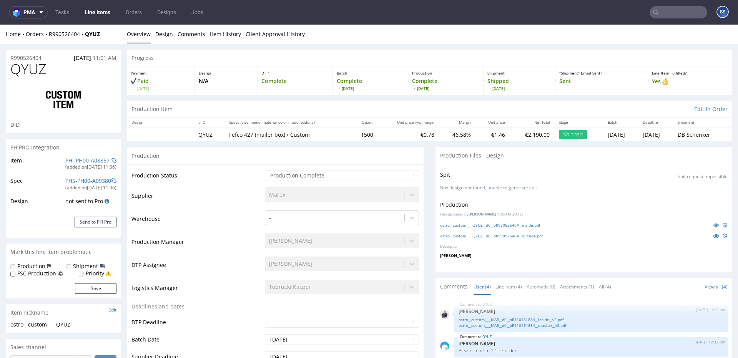
click at [95, 13] on link "Line Items" at bounding box center [97, 12] width 35 height 12
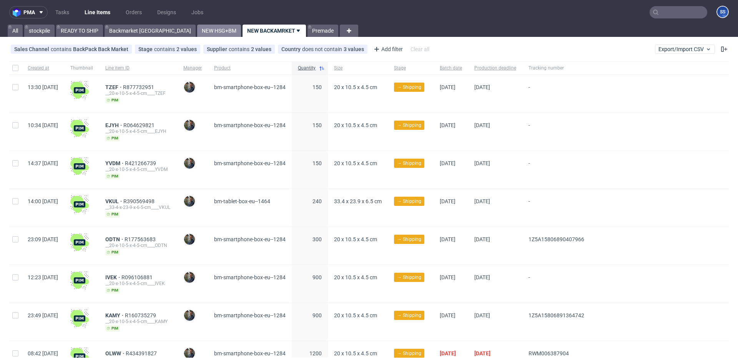
click at [197, 30] on link "NEW HSG+BM" at bounding box center [219, 31] width 44 height 12
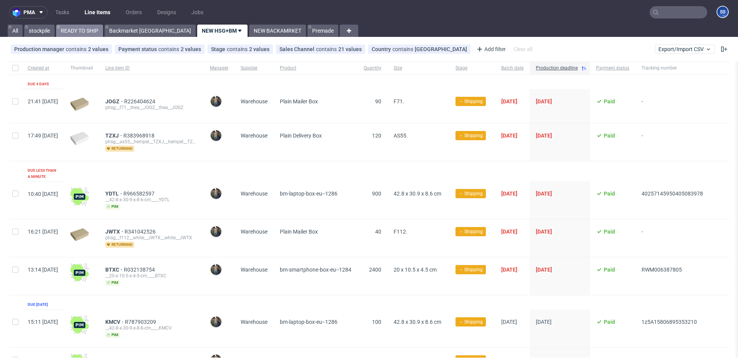
click at [91, 32] on link "READY TO SHIP" at bounding box center [79, 31] width 47 height 12
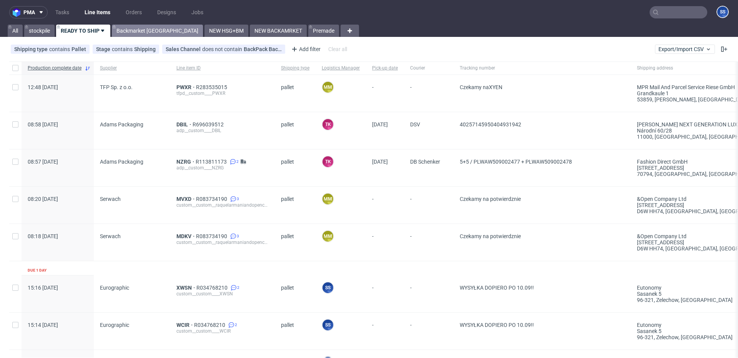
click at [126, 32] on link "Backmarket [GEOGRAPHIC_DATA]" at bounding box center [157, 31] width 91 height 12
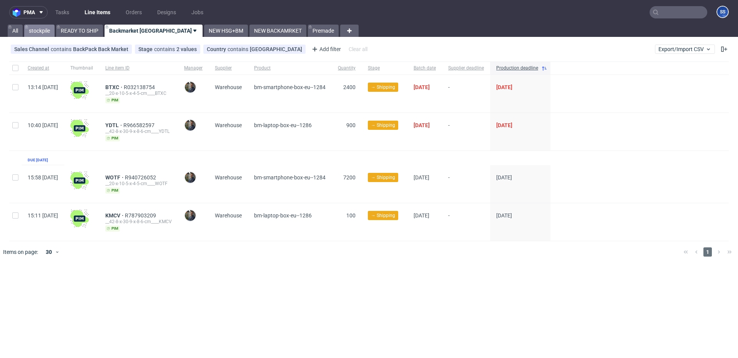
click at [45, 32] on link "stockpile" at bounding box center [39, 31] width 30 height 12
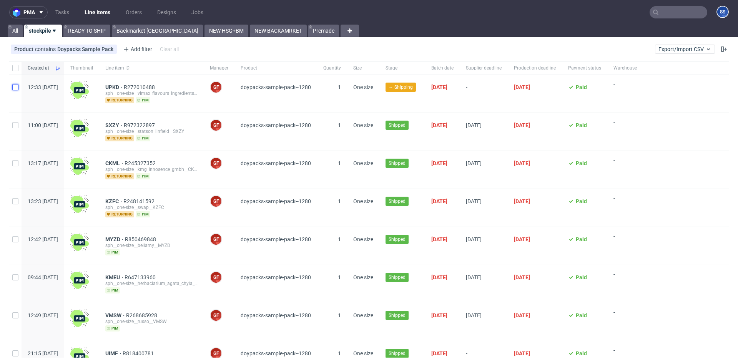
click at [14, 88] on input "checkbox" at bounding box center [15, 87] width 6 height 6
checkbox input "true"
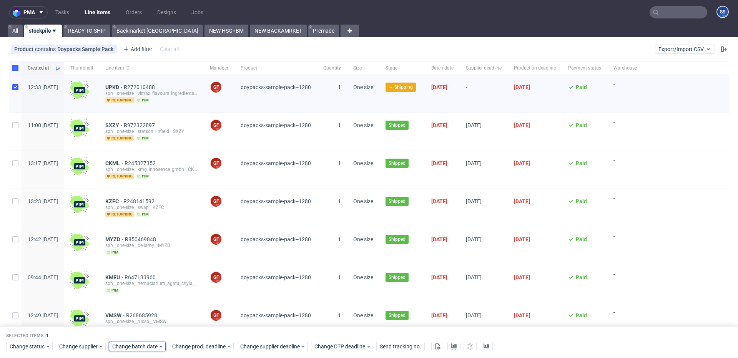
drag, startPoint x: 119, startPoint y: 348, endPoint x: 144, endPoint y: 343, distance: 25.5
click at [120, 348] on span "Change batch date" at bounding box center [135, 347] width 46 height 8
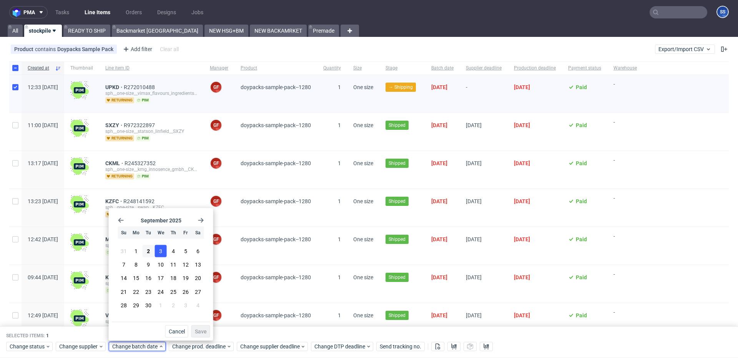
click at [161, 251] on span "3" at bounding box center [160, 251] width 3 height 8
click at [201, 329] on span "Save" at bounding box center [201, 331] width 12 height 5
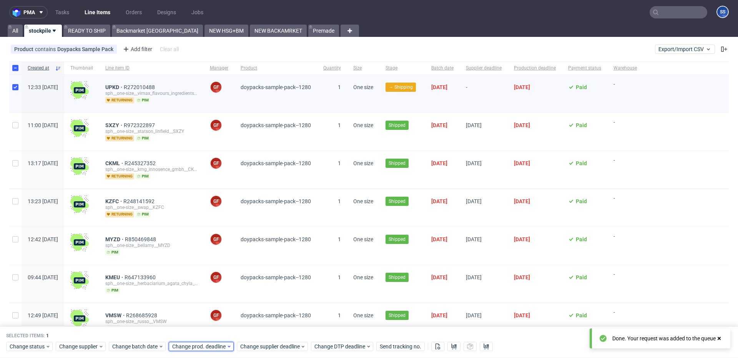
click at [203, 345] on span "Change prod. deadline" at bounding box center [199, 347] width 54 height 8
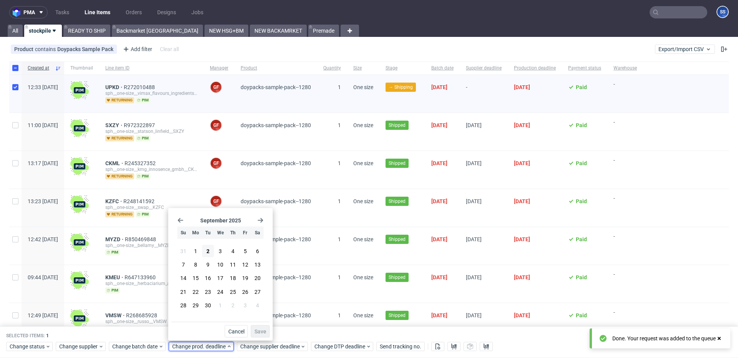
drag, startPoint x: 223, startPoint y: 246, endPoint x: 239, endPoint y: 284, distance: 40.5
click at [224, 246] on button "3" at bounding box center [220, 251] width 12 height 12
click at [261, 330] on span "Save" at bounding box center [260, 331] width 12 height 5
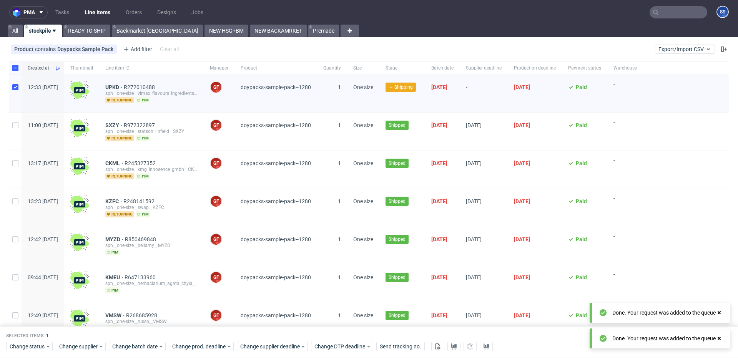
click at [566, 331] on div "Selected items: 1 Change status Change supplier Change batch date Change prod. …" at bounding box center [369, 343] width 738 height 32
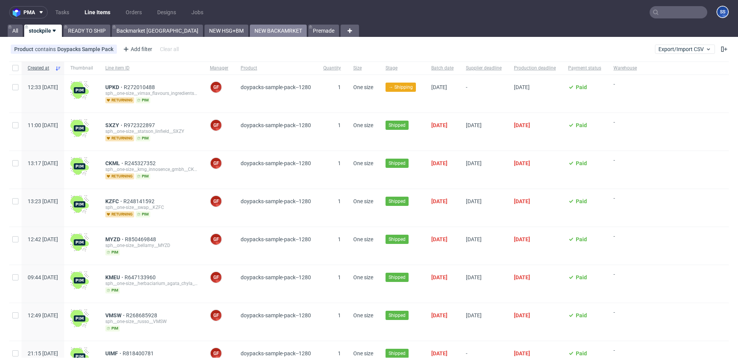
click at [250, 29] on link "NEW BACKAMRKET" at bounding box center [278, 31] width 57 height 12
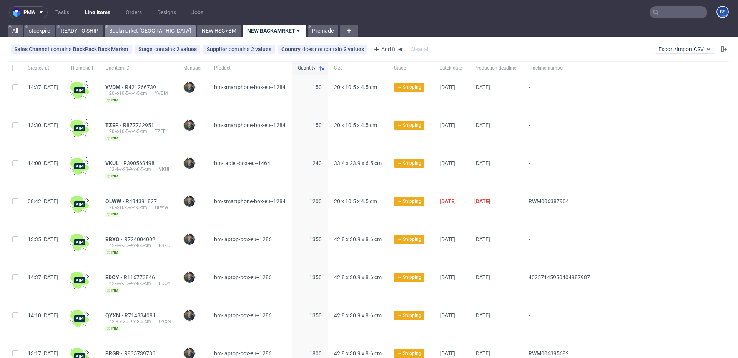
click at [131, 30] on link "Backmarket [GEOGRAPHIC_DATA]" at bounding box center [150, 31] width 91 height 12
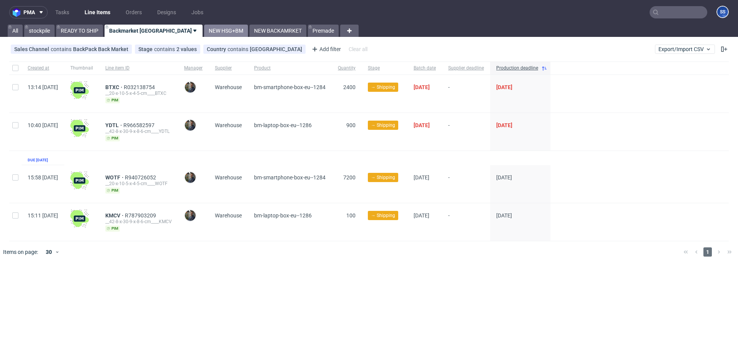
click at [204, 32] on link "NEW HSG+BM" at bounding box center [226, 31] width 44 height 12
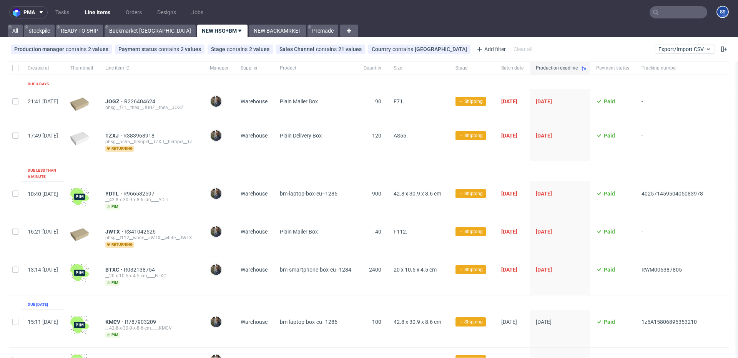
click at [237, 30] on icon at bounding box center [240, 31] width 6 height 6
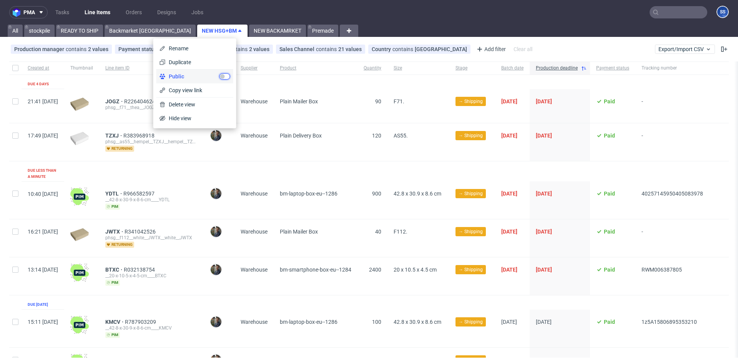
click at [221, 75] on input "checkbox" at bounding box center [224, 76] width 11 height 6
checkbox input "true"
click at [322, 157] on div "Plain Delivery Box" at bounding box center [316, 142] width 84 height 38
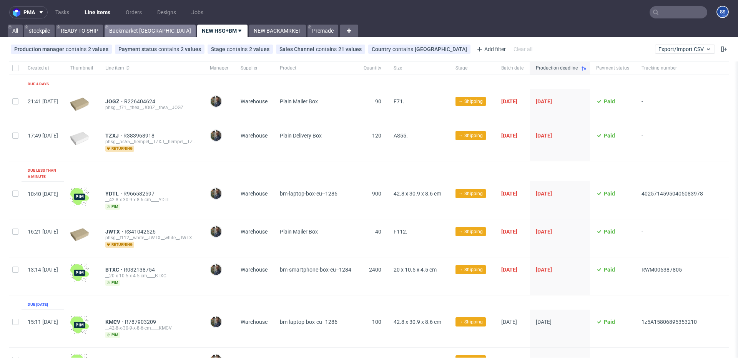
click at [128, 29] on link "Backmarket [GEOGRAPHIC_DATA]" at bounding box center [150, 31] width 91 height 12
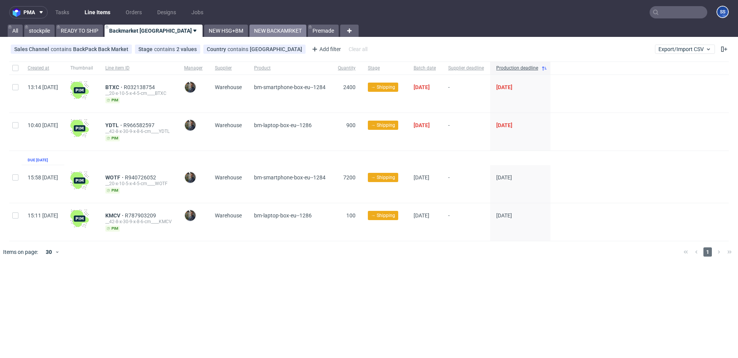
click at [249, 31] on link "NEW BACKAMRKET" at bounding box center [277, 31] width 57 height 12
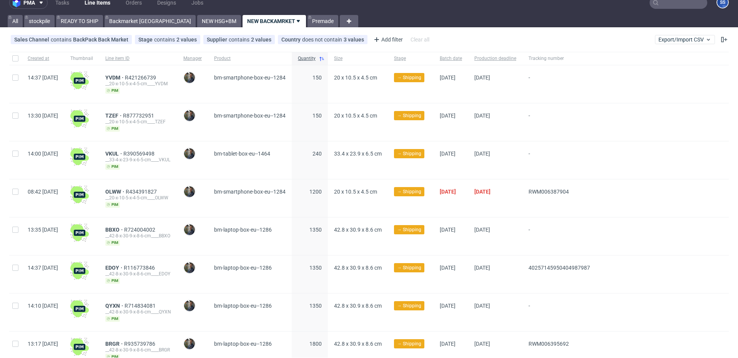
scroll to position [10, 0]
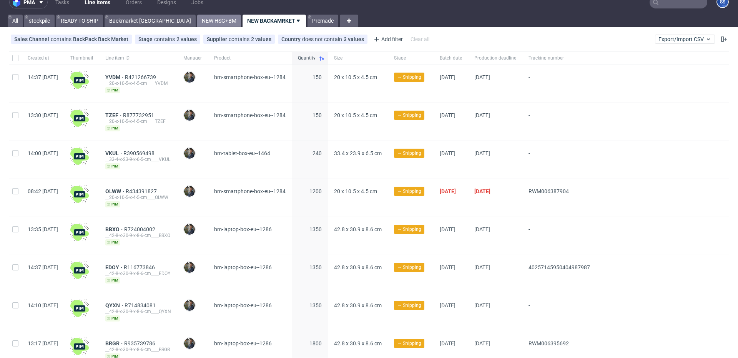
click at [197, 22] on link "NEW HSG+BM" at bounding box center [219, 21] width 44 height 12
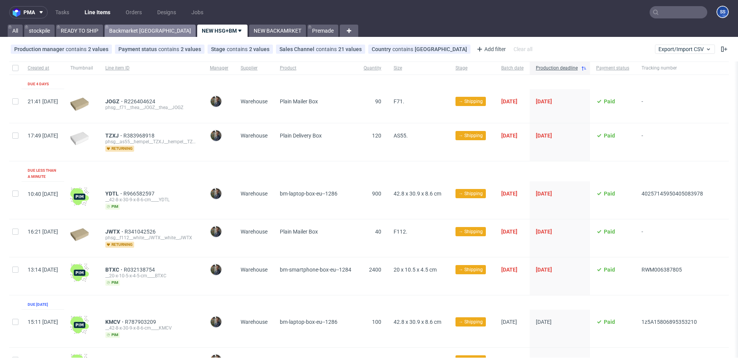
click at [131, 32] on link "Backmarket [GEOGRAPHIC_DATA]" at bounding box center [150, 31] width 91 height 12
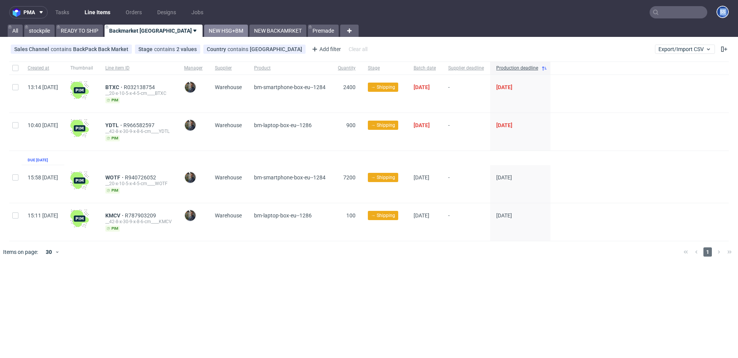
click at [183, 25] on div "pma Tasks Line Items Orders Designs Jobs SS All stockpile READY TO SHIP Backmar…" at bounding box center [369, 179] width 738 height 358
click at [204, 28] on link "NEW HSG+BM" at bounding box center [226, 31] width 44 height 12
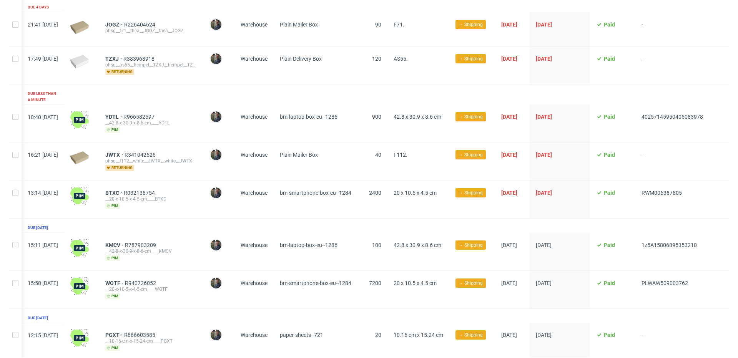
scroll to position [78, 0]
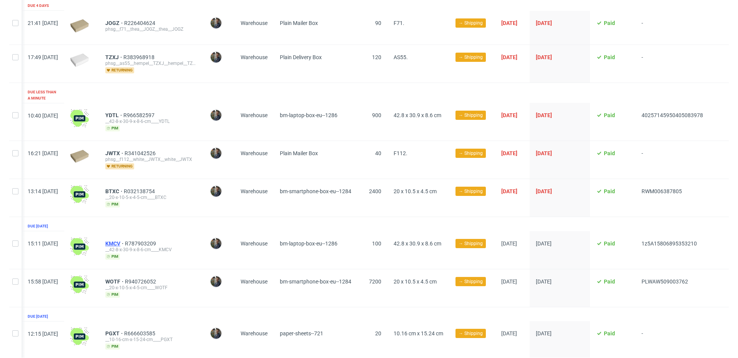
click at [114, 241] on span "KMCV" at bounding box center [115, 244] width 20 height 6
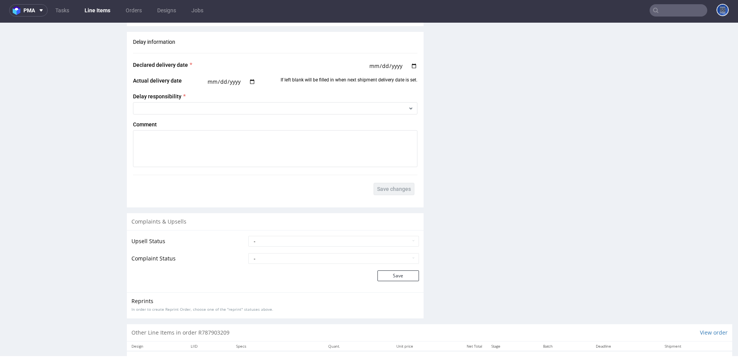
scroll to position [893, 0]
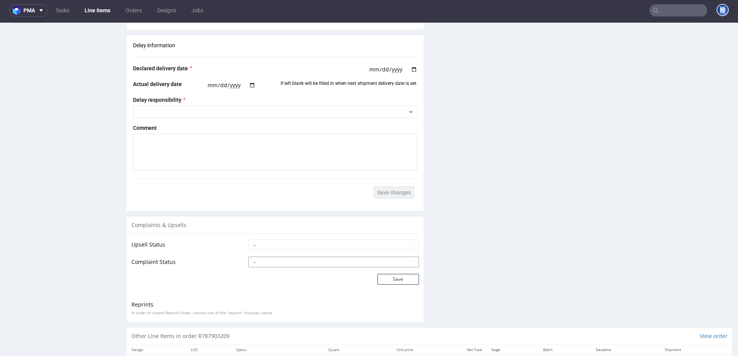
click at [282, 265] on select "- Complaint Received Complaint Rejected Complaint Accepted (DTP Issue) - Reprin…" at bounding box center [333, 262] width 171 height 11
click at [261, 245] on select "- Pending Upsell Upsell Accepted Upsell Refused" at bounding box center [333, 244] width 171 height 11
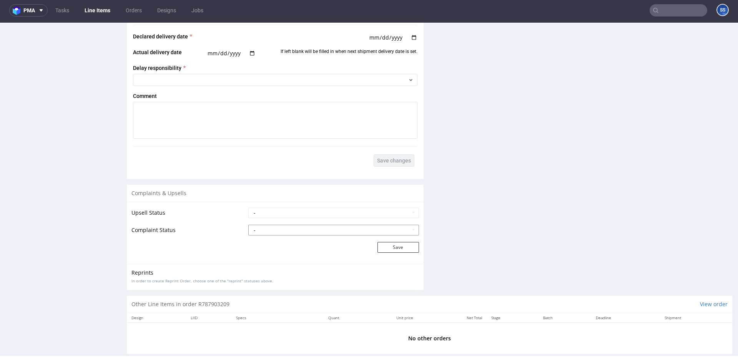
scroll to position [938, 0]
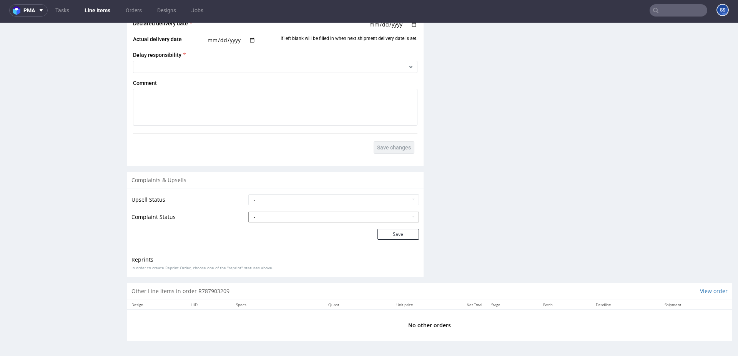
click at [272, 216] on select "- Complaint Received Complaint Rejected Complaint Accepted (DTP Issue) - Reprin…" at bounding box center [333, 217] width 171 height 11
select select "accepted_shipping_issue_reprint"
click at [248, 212] on select "- Complaint Received Complaint Rejected Complaint Accepted (DTP Issue) - Reprin…" at bounding box center [333, 217] width 171 height 11
click at [386, 236] on button "Save" at bounding box center [397, 234] width 41 height 11
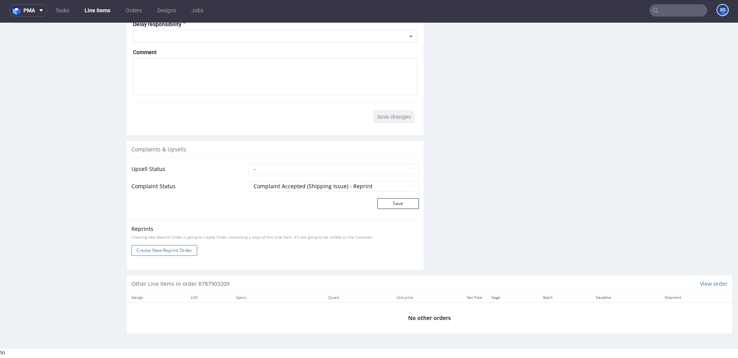
scroll to position [969, 0]
click at [181, 253] on button "Create New Reprint Order" at bounding box center [164, 250] width 66 height 11
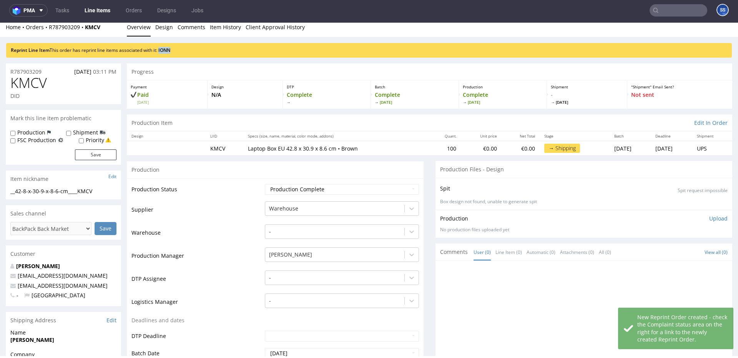
scroll to position [6, 0]
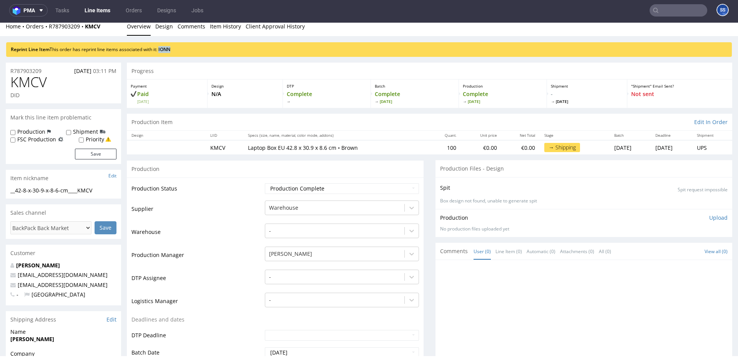
drag, startPoint x: 188, startPoint y: 53, endPoint x: 161, endPoint y: 53, distance: 27.3
click at [161, 53] on div "Reprint Line Item This order has reprint line items associated with it: IONN" at bounding box center [368, 49] width 725 height 15
click at [165, 49] on link "IONN" at bounding box center [164, 49] width 12 height 7
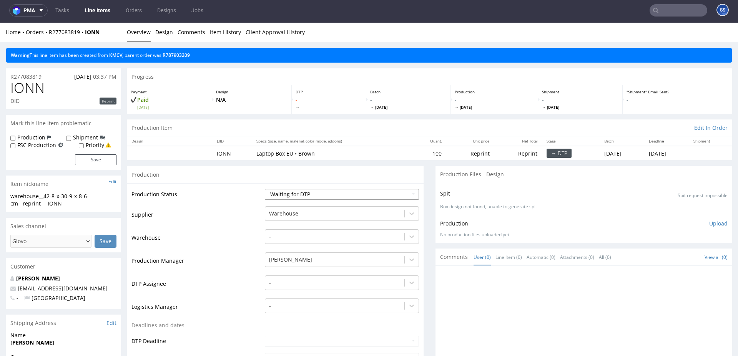
click at [317, 196] on select "Waiting for Artwork Waiting for Diecut Waiting for Mockup Waiting for DTP Waiti…" at bounding box center [342, 194] width 154 height 11
select select "production_complete"
click at [265, 189] on select "Waiting for Artwork Waiting for Diecut Waiting for Mockup Waiting for DTP Waiti…" at bounding box center [342, 194] width 154 height 11
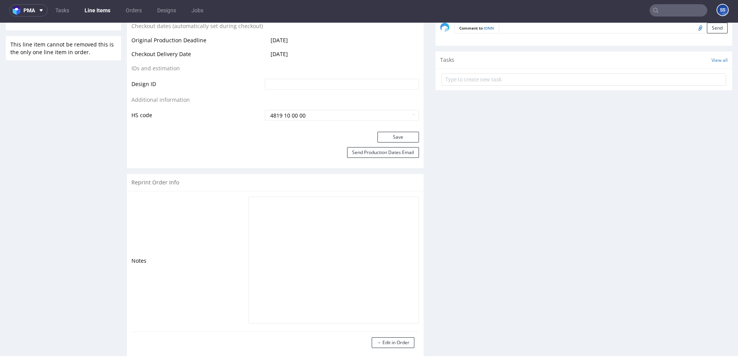
scroll to position [390, 0]
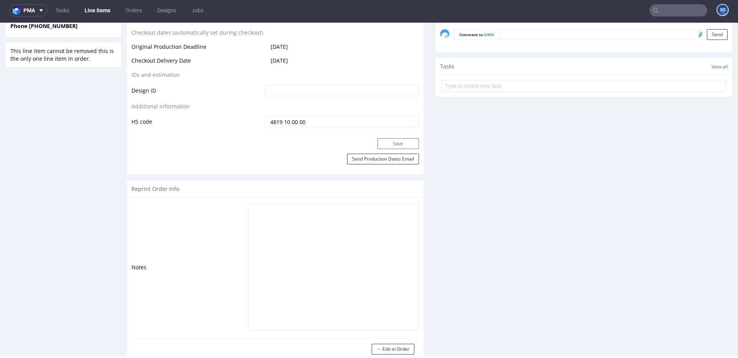
click at [397, 142] on button "Save" at bounding box center [397, 143] width 41 height 11
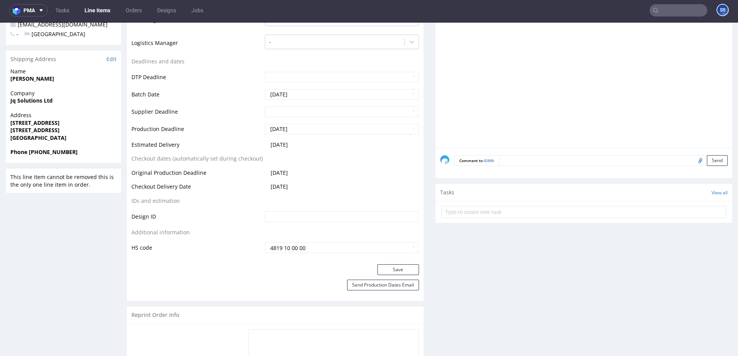
scroll to position [0, 0]
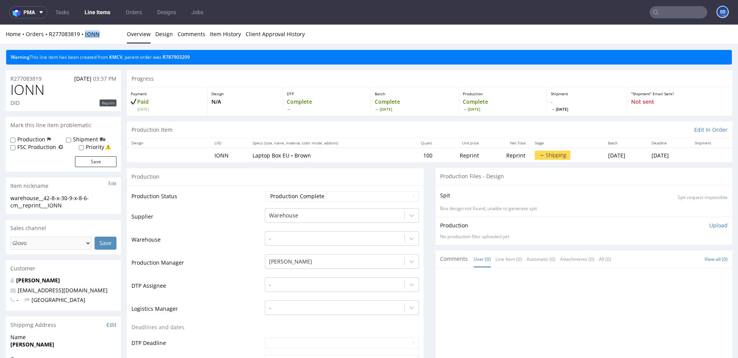
drag, startPoint x: 102, startPoint y: 37, endPoint x: 86, endPoint y: 37, distance: 15.4
click at [86, 37] on div "Home Orders R277083819 IONN" at bounding box center [63, 34] width 115 height 8
copy strong "IONN"
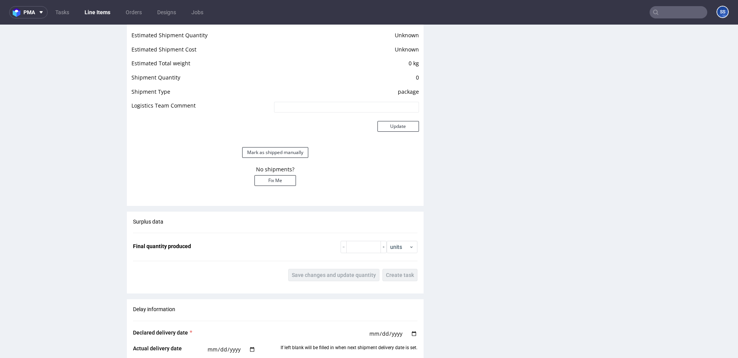
scroll to position [831, 0]
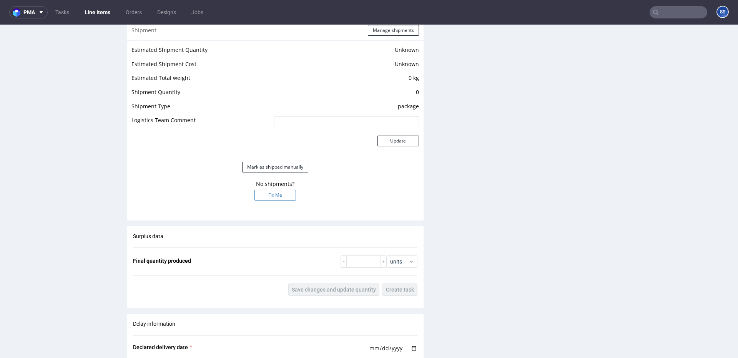
click at [282, 193] on button "Fix Me" at bounding box center [274, 195] width 41 height 11
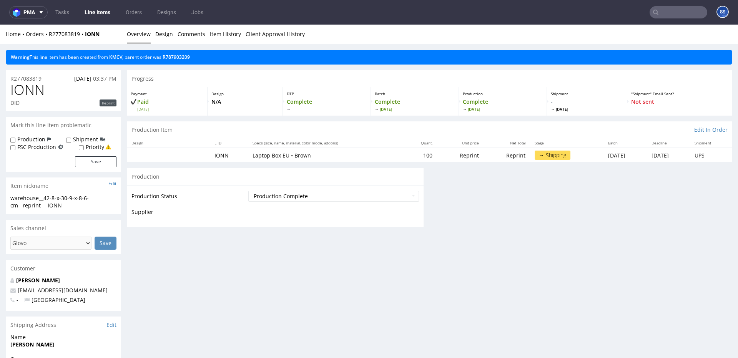
scroll to position [589, 0]
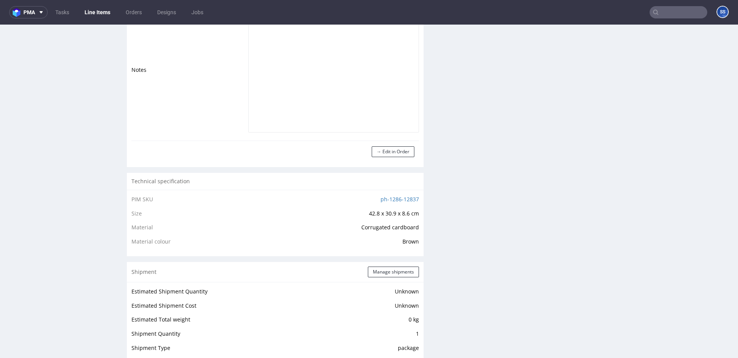
click at [102, 15] on link "Line Items" at bounding box center [97, 12] width 35 height 12
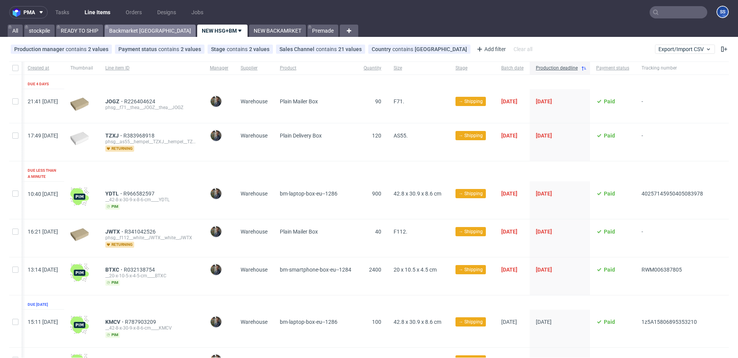
click at [118, 29] on link "Backmarket [GEOGRAPHIC_DATA]" at bounding box center [150, 31] width 91 height 12
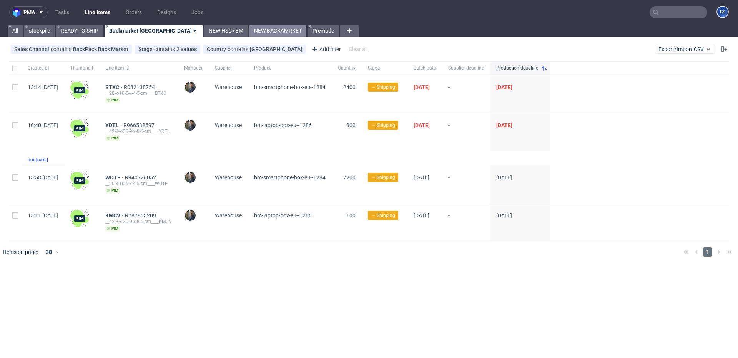
click at [249, 30] on link "NEW BACKAMRKET" at bounding box center [277, 31] width 57 height 12
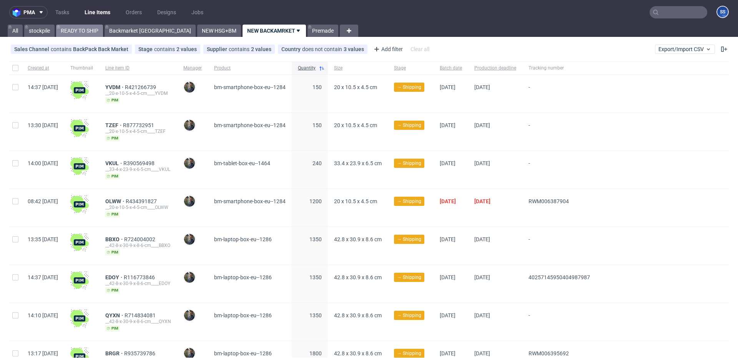
click at [96, 28] on link "READY TO SHIP" at bounding box center [79, 31] width 47 height 12
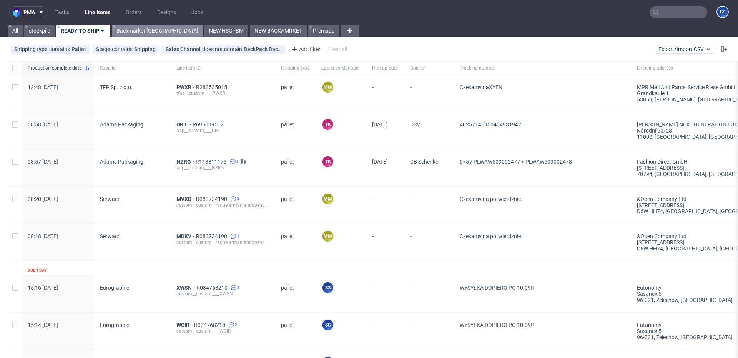
click at [124, 28] on link "Backmarket [GEOGRAPHIC_DATA]" at bounding box center [157, 31] width 91 height 12
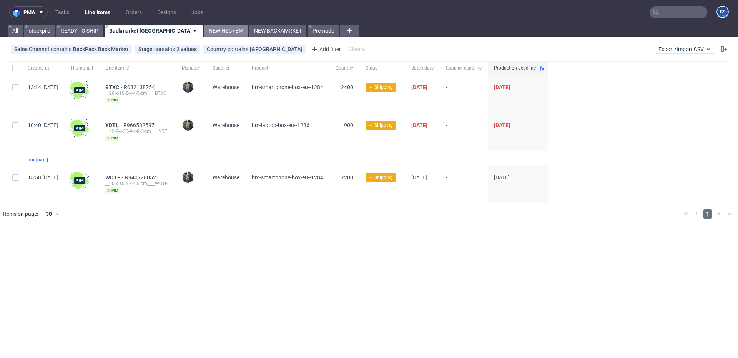
click at [204, 30] on link "NEW HSG+BM" at bounding box center [226, 31] width 44 height 12
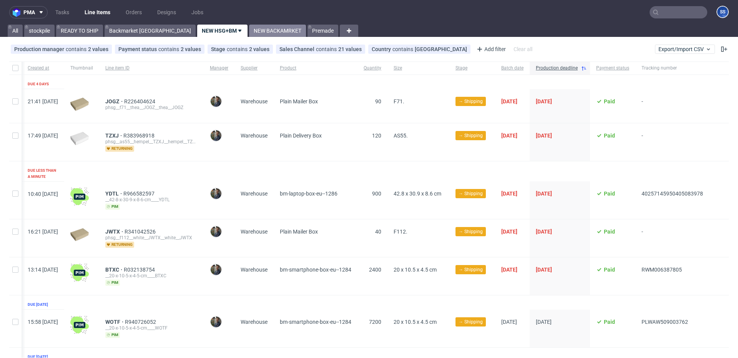
click at [249, 33] on link "NEW BACKAMRKET" at bounding box center [277, 31] width 57 height 12
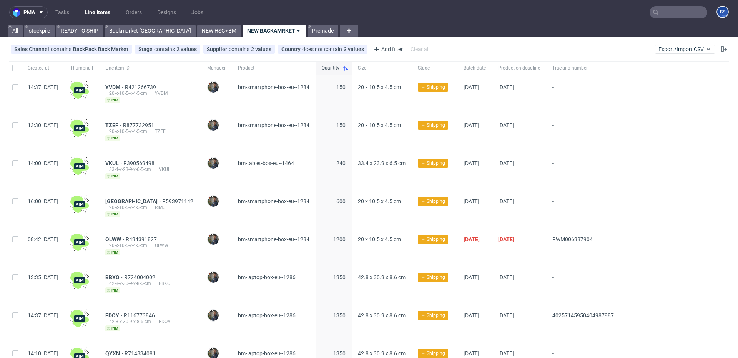
scroll to position [120, 0]
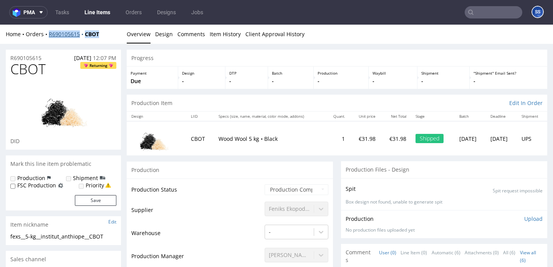
drag, startPoint x: 108, startPoint y: 36, endPoint x: 52, endPoint y: 34, distance: 55.7
click at [51, 35] on div "Home Orders R690105615 CBOT" at bounding box center [63, 34] width 115 height 8
copy div "R690105615 CBOT"
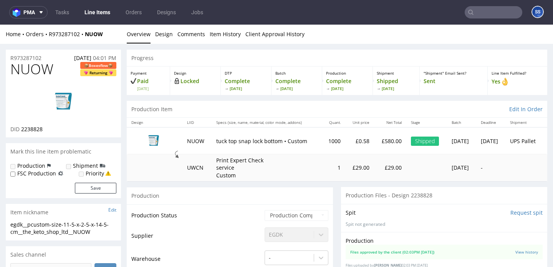
click at [97, 12] on link "Line Items" at bounding box center [97, 12] width 35 height 12
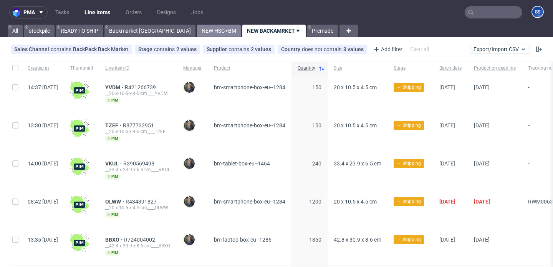
click at [197, 27] on link "NEW HSG+BM" at bounding box center [219, 31] width 44 height 12
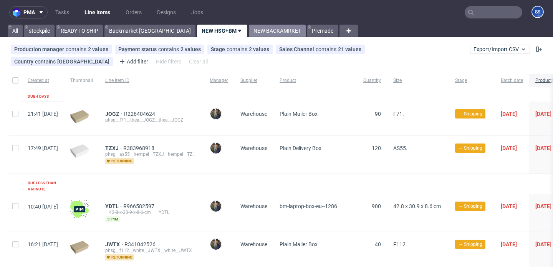
click at [249, 29] on link "NEW BACKAMRKET" at bounding box center [277, 31] width 57 height 12
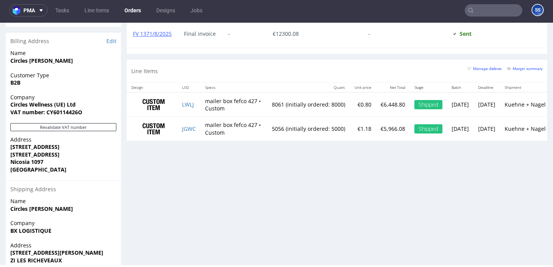
scroll to position [436, 0]
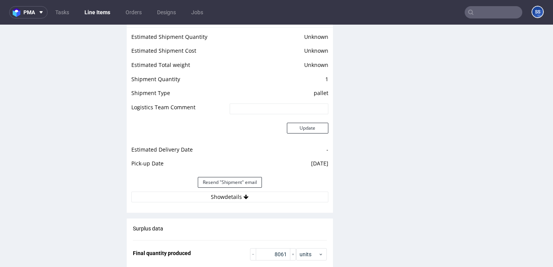
scroll to position [985, 0]
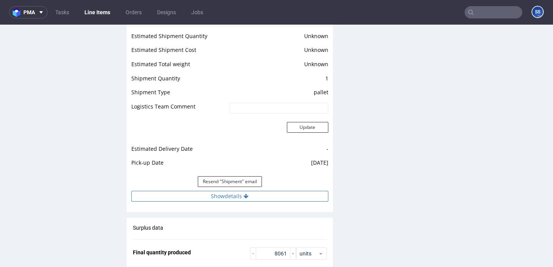
click at [231, 193] on button "Show details" at bounding box center [229, 196] width 197 height 11
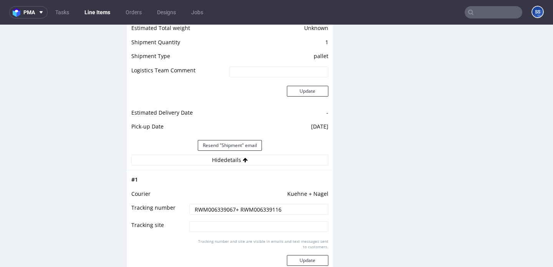
scroll to position [1022, 0]
click at [209, 202] on input "RWM006339067+ RWM006339116" at bounding box center [258, 207] width 139 height 11
click at [216, 202] on input "RWM006339067+ RWM006339116" at bounding box center [258, 207] width 139 height 11
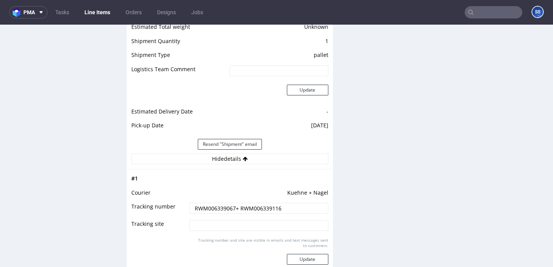
click at [216, 202] on input "RWM006339067+ RWM006339116" at bounding box center [258, 207] width 139 height 11
click at [261, 202] on input "RWM006339067+ RWM006339116" at bounding box center [258, 207] width 139 height 11
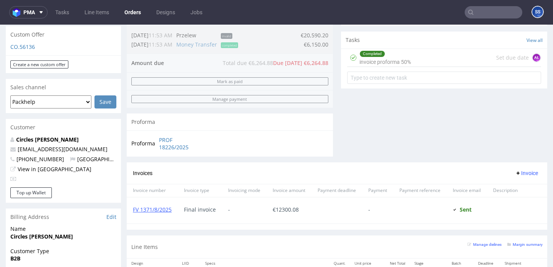
scroll to position [487, 0]
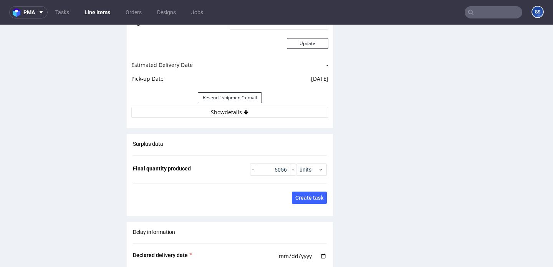
scroll to position [1125, 0]
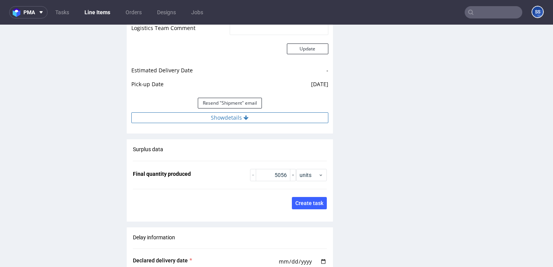
click at [235, 112] on button "Show details" at bounding box center [229, 117] width 197 height 11
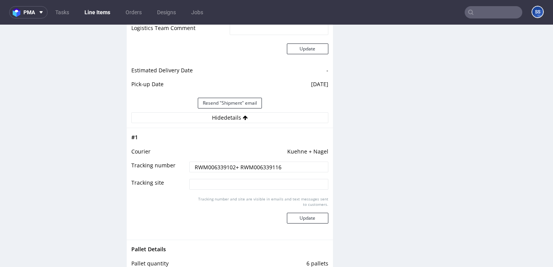
drag, startPoint x: 288, startPoint y: 161, endPoint x: 197, endPoint y: 159, distance: 90.7
click at [196, 161] on input "RWM006339102+ RWM006339116" at bounding box center [258, 166] width 139 height 11
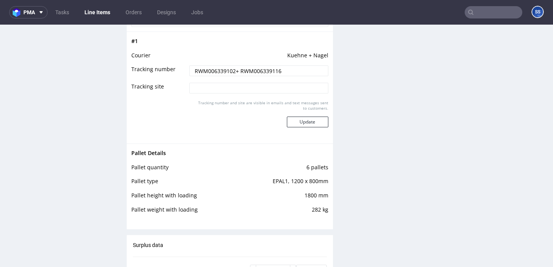
scroll to position [1220, 0]
click at [206, 66] on input "RWM006339102+ RWM006339116" at bounding box center [258, 71] width 139 height 11
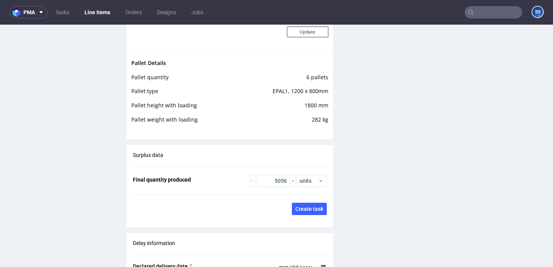
scroll to position [1631, 0]
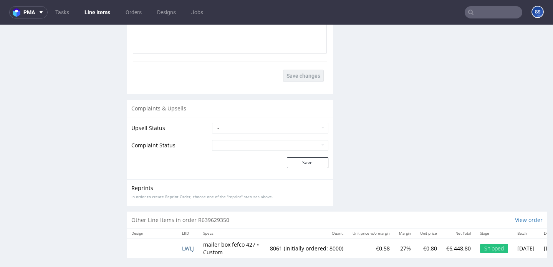
click at [189, 244] on span "LWLJ" at bounding box center [188, 247] width 12 height 7
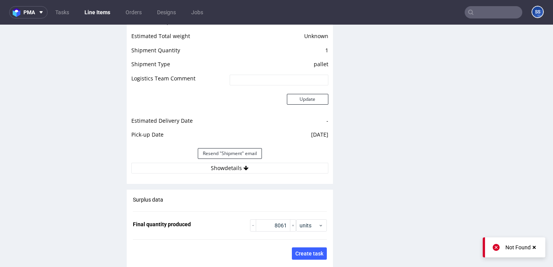
scroll to position [1119, 0]
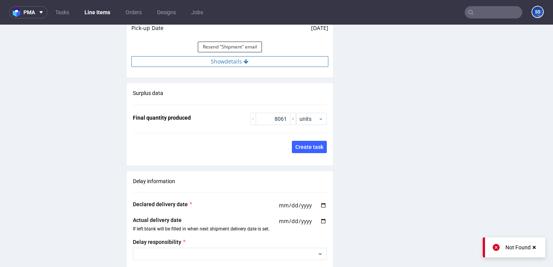
click at [233, 56] on button "Show details" at bounding box center [229, 61] width 197 height 11
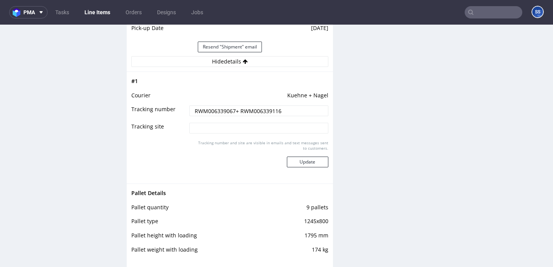
click at [206, 105] on input "RWM006339067+ RWM006339116" at bounding box center [258, 110] width 139 height 11
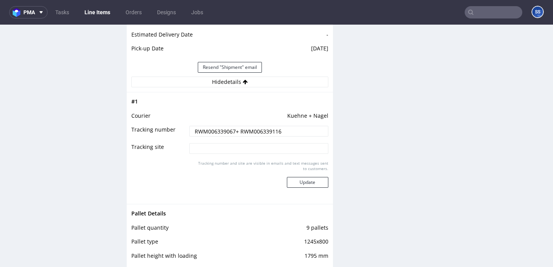
scroll to position [1098, 0]
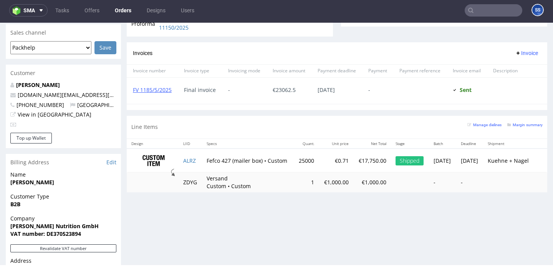
scroll to position [267, 0]
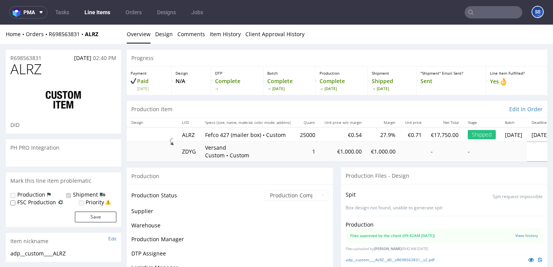
scroll to position [140, 0]
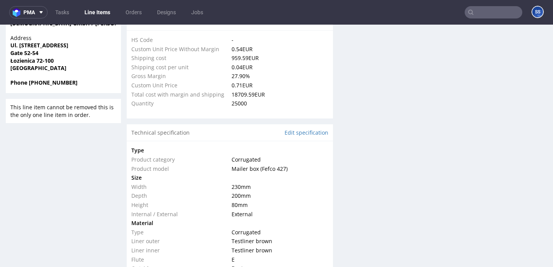
select select "in_progress"
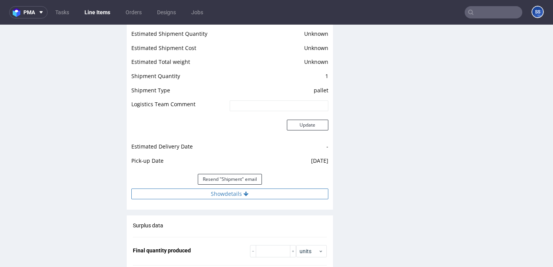
click at [244, 191] on icon at bounding box center [246, 193] width 5 height 5
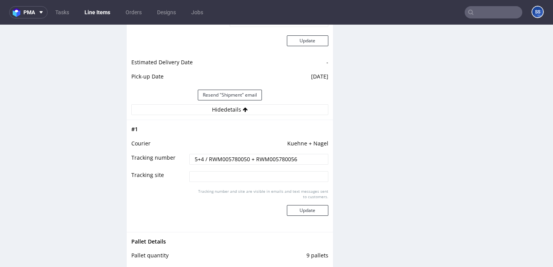
scroll to position [1214, 0]
